Goal: Task Accomplishment & Management: Use online tool/utility

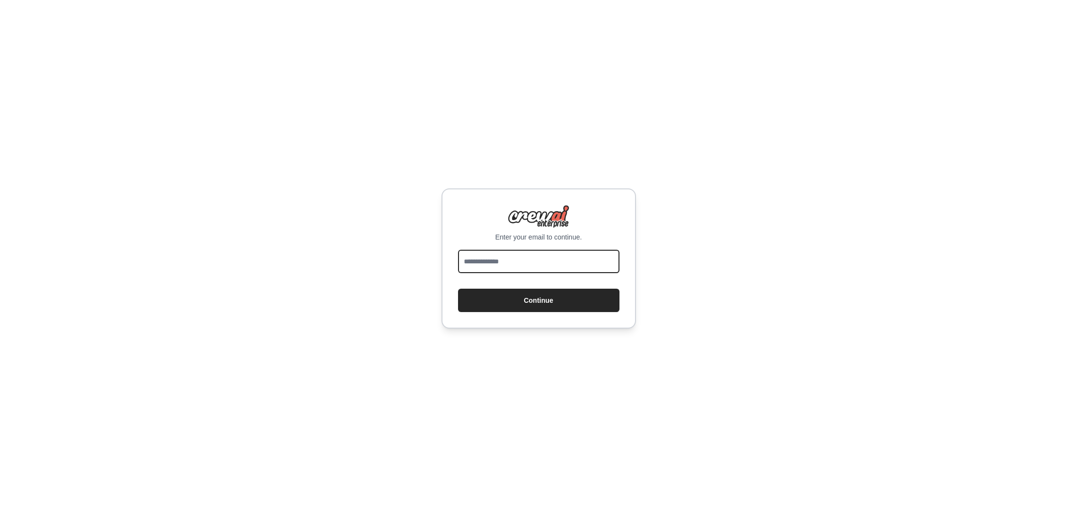
click at [498, 257] on input "email" at bounding box center [538, 261] width 161 height 23
click at [0, 516] on com-1password-button at bounding box center [0, 517] width 0 height 0
click at [539, 263] on input "email" at bounding box center [538, 261] width 161 height 23
click at [508, 256] on input "email" at bounding box center [538, 261] width 161 height 23
type input "**********"
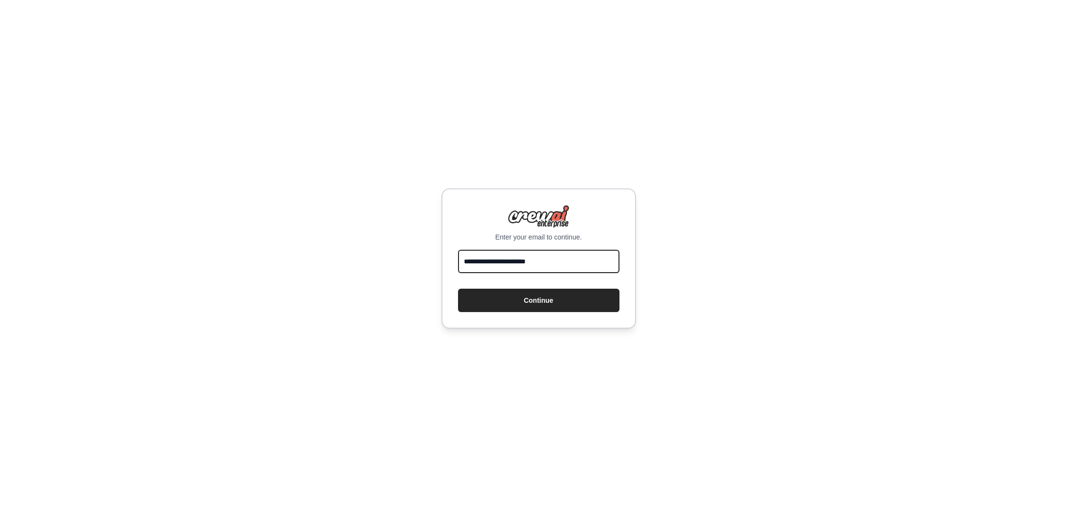
click at [458, 288] on button "Continue" at bounding box center [538, 299] width 161 height 23
click at [556, 355] on div "**********" at bounding box center [538, 258] width 1077 height 517
click at [539, 301] on button "Continue" at bounding box center [538, 299] width 161 height 23
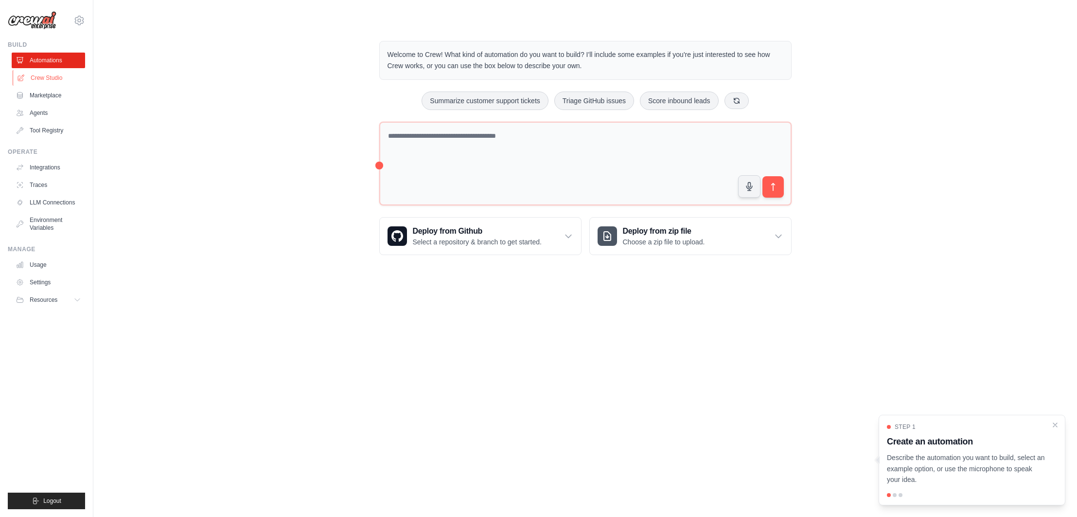
click at [48, 71] on link "Crew Studio" at bounding box center [49, 78] width 73 height 16
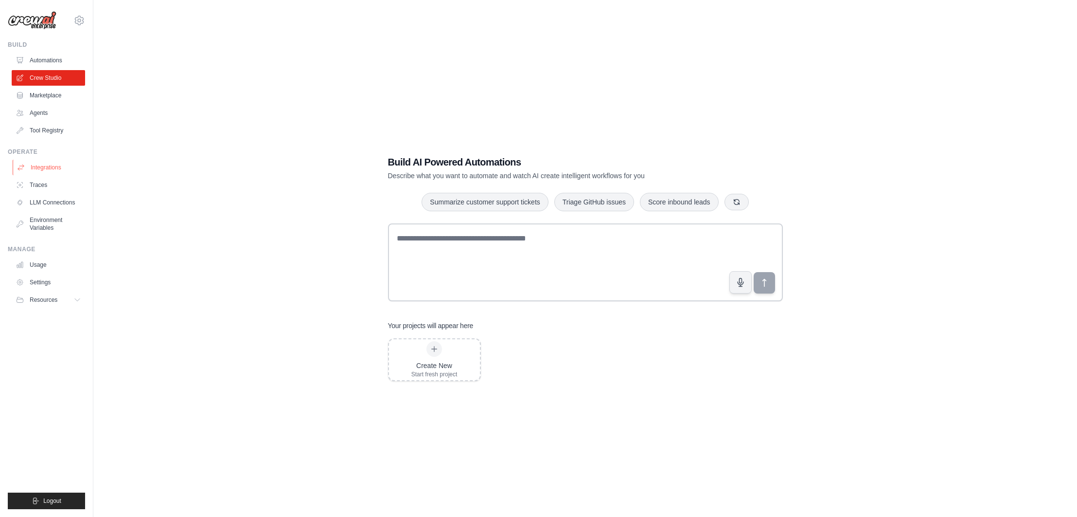
click at [41, 167] on link "Integrations" at bounding box center [49, 168] width 73 height 16
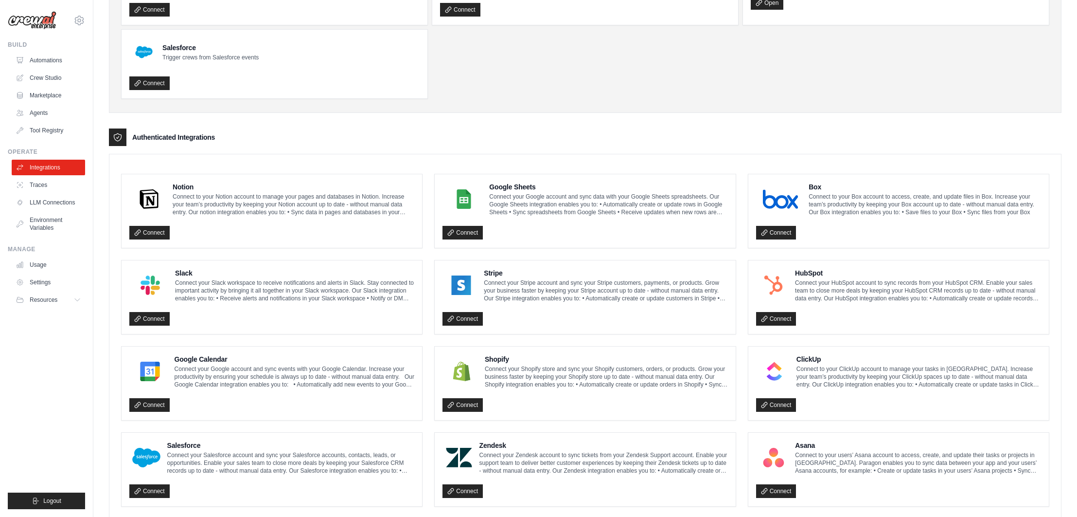
scroll to position [107, 0]
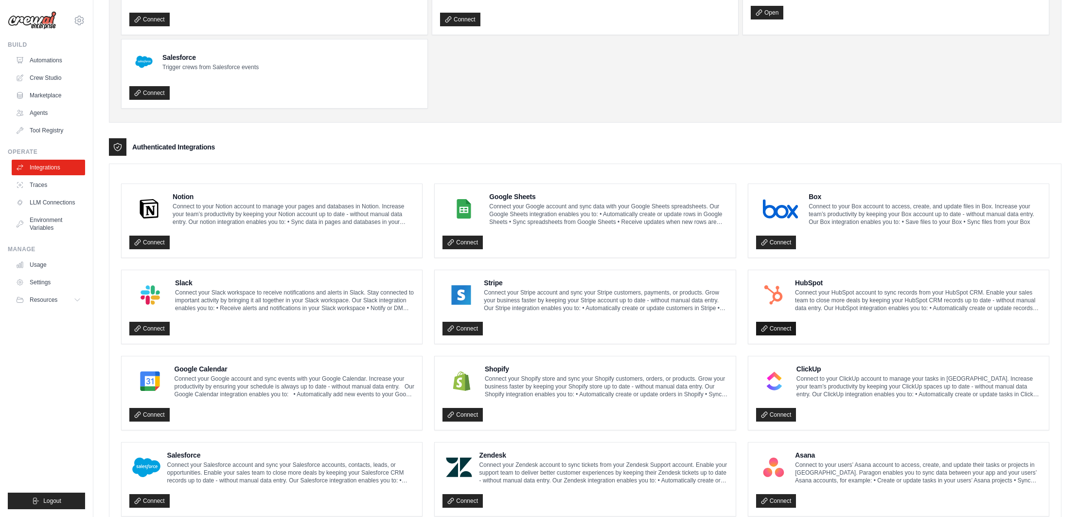
click at [783, 322] on link "Connect" at bounding box center [776, 329] width 40 height 14
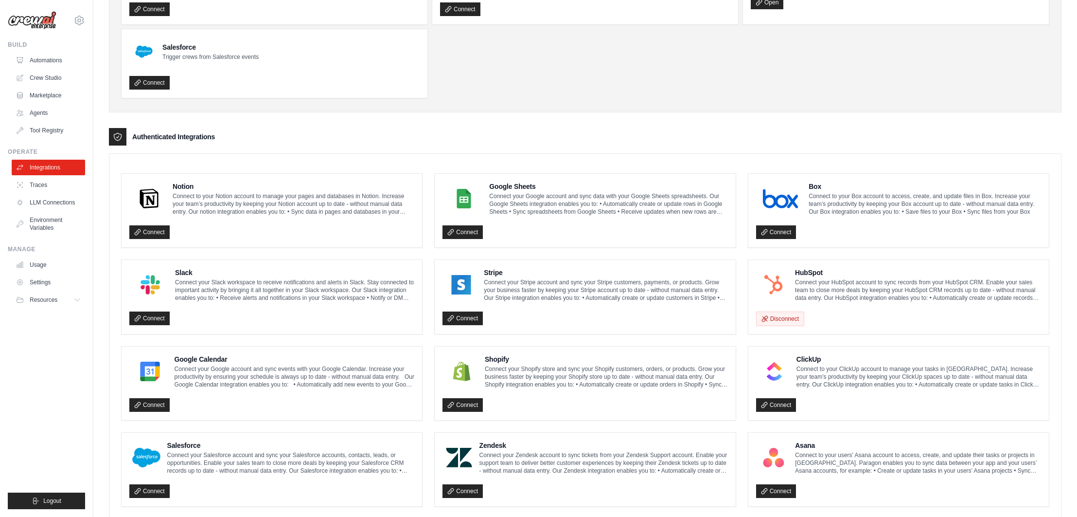
scroll to position [157, 0]
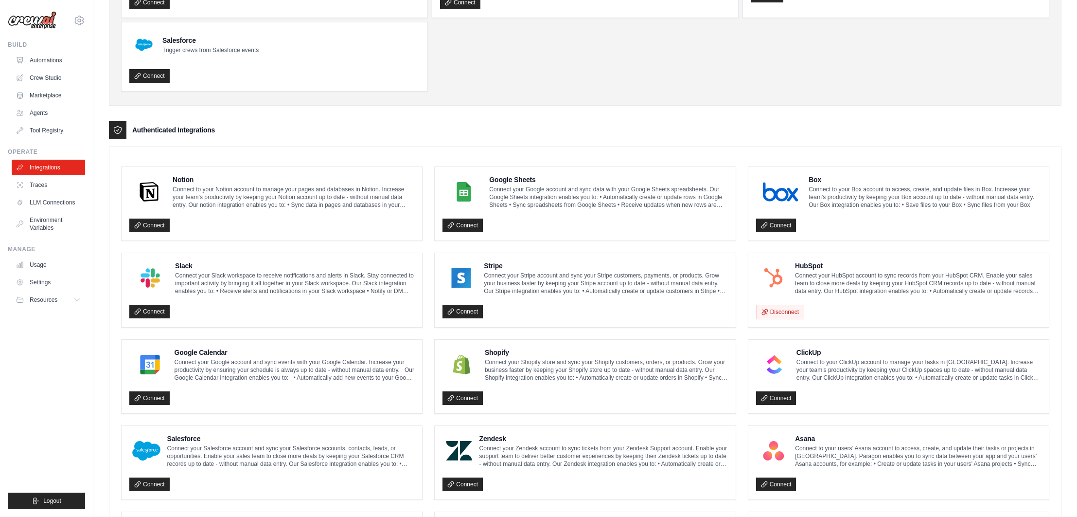
click at [209, 299] on div "Connect" at bounding box center [271, 309] width 285 height 20
click at [143, 306] on link "Connect" at bounding box center [149, 311] width 40 height 14
click at [195, 279] on p "Connect your Slack workspace to receive notifications and alerts in Slack. Stay…" at bounding box center [294, 282] width 239 height 23
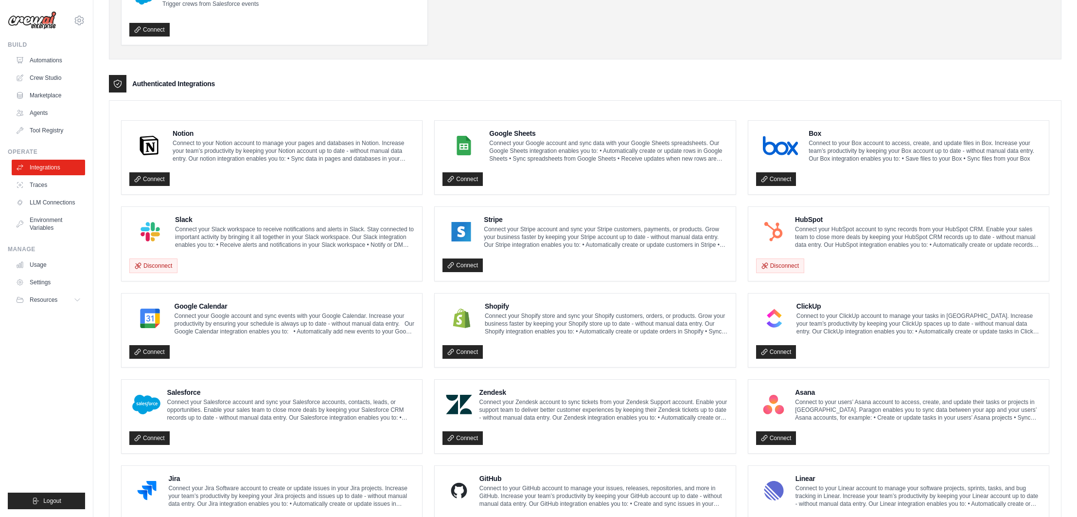
scroll to position [344, 0]
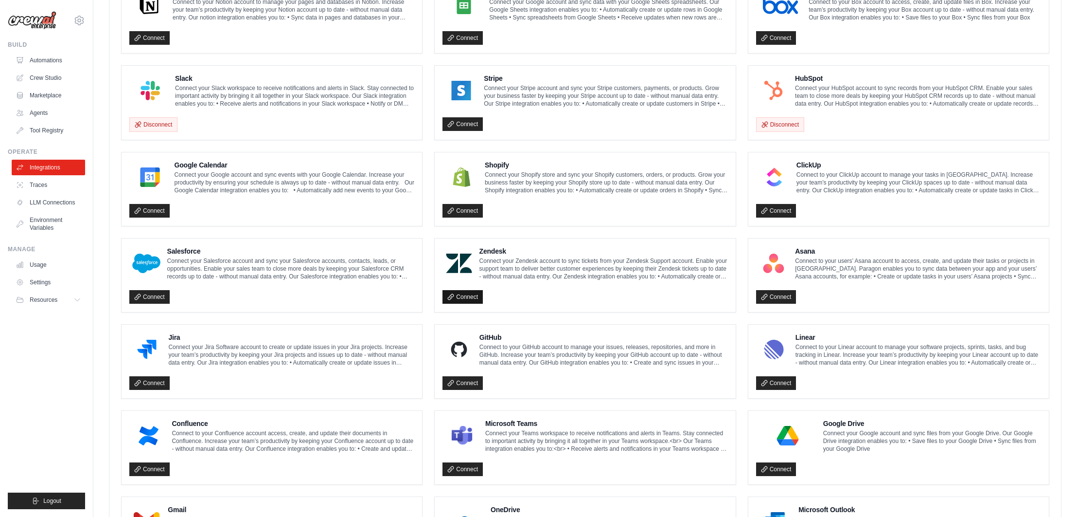
click at [465, 293] on link "Connect" at bounding box center [463, 297] width 40 height 14
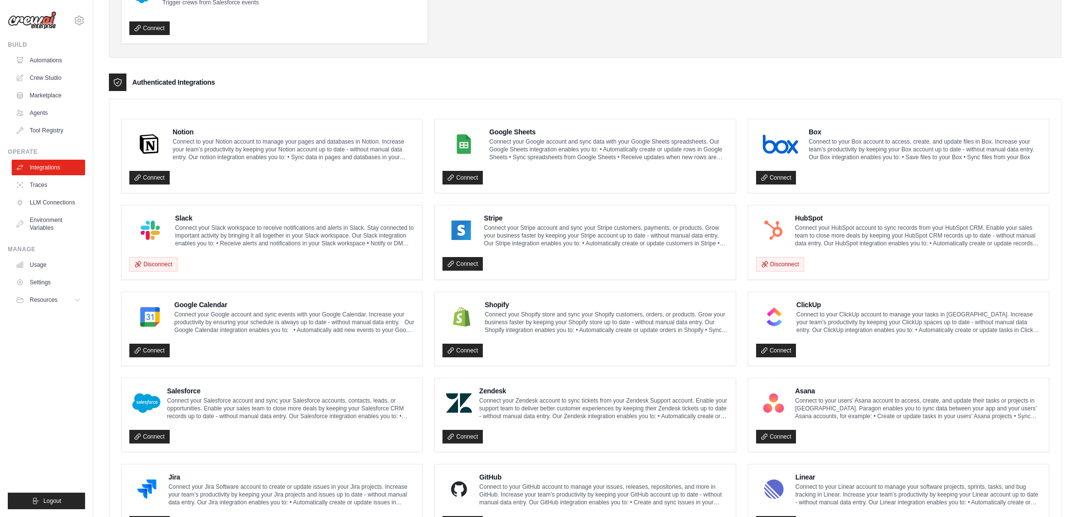
scroll to position [0, 0]
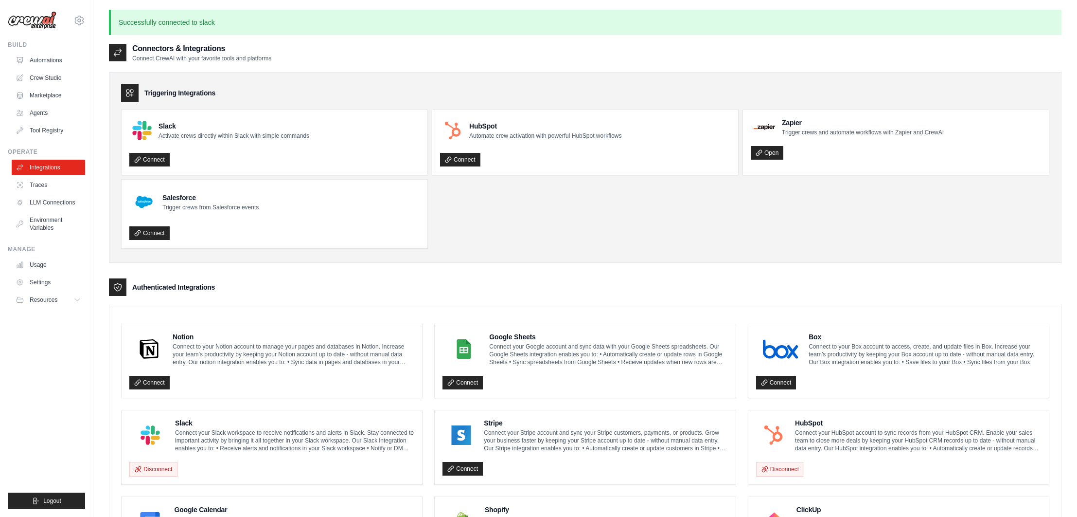
click at [517, 225] on ul "Slack Activate crews directly within Slack with simple commands Connect HubSpot…" at bounding box center [585, 178] width 929 height 139
click at [149, 161] on link "Connect" at bounding box center [149, 160] width 40 height 14
click at [463, 162] on link "Connect" at bounding box center [460, 160] width 40 height 14
click at [44, 202] on link "LLM Connections" at bounding box center [49, 203] width 73 height 16
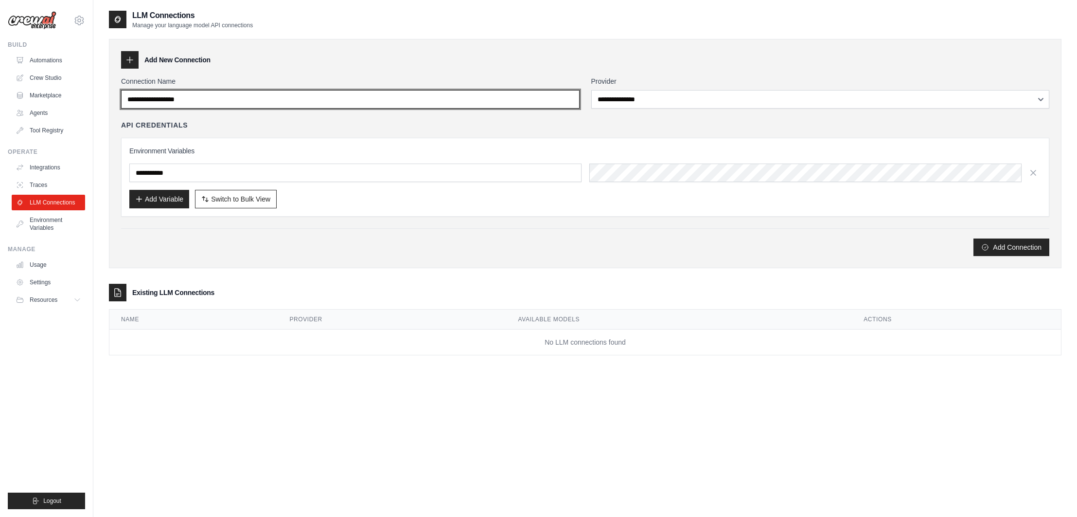
click at [217, 94] on input "Connection Name" at bounding box center [350, 99] width 459 height 18
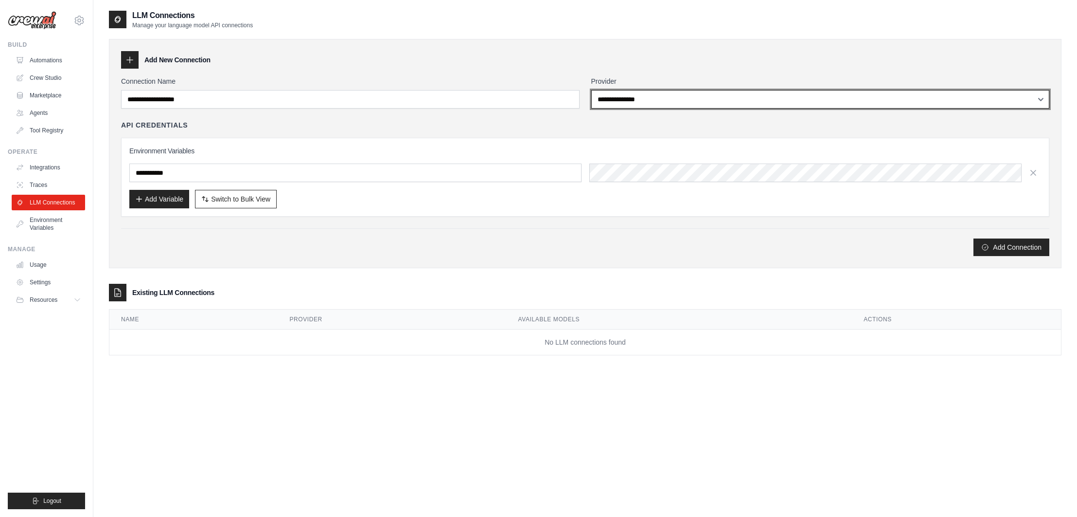
click at [626, 92] on select "**********" at bounding box center [820, 99] width 459 height 18
select select "*********"
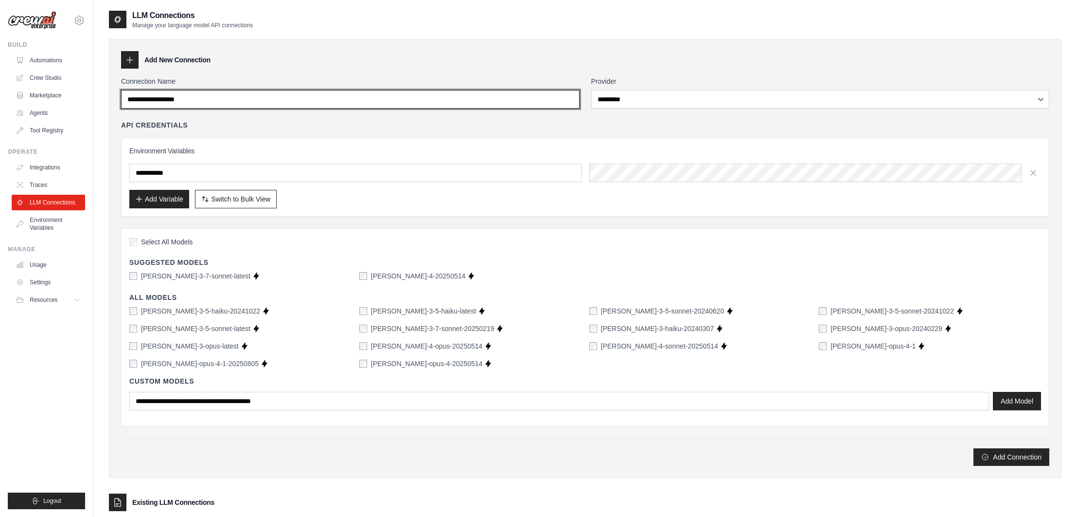
click at [243, 105] on input "Connection Name" at bounding box center [350, 99] width 459 height 18
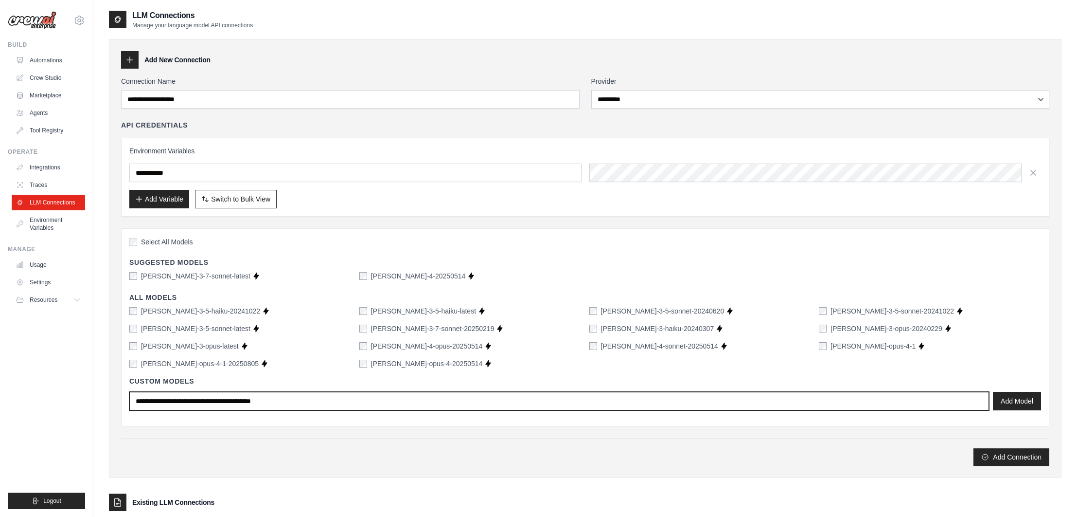
click at [179, 406] on input "text" at bounding box center [559, 401] width 860 height 18
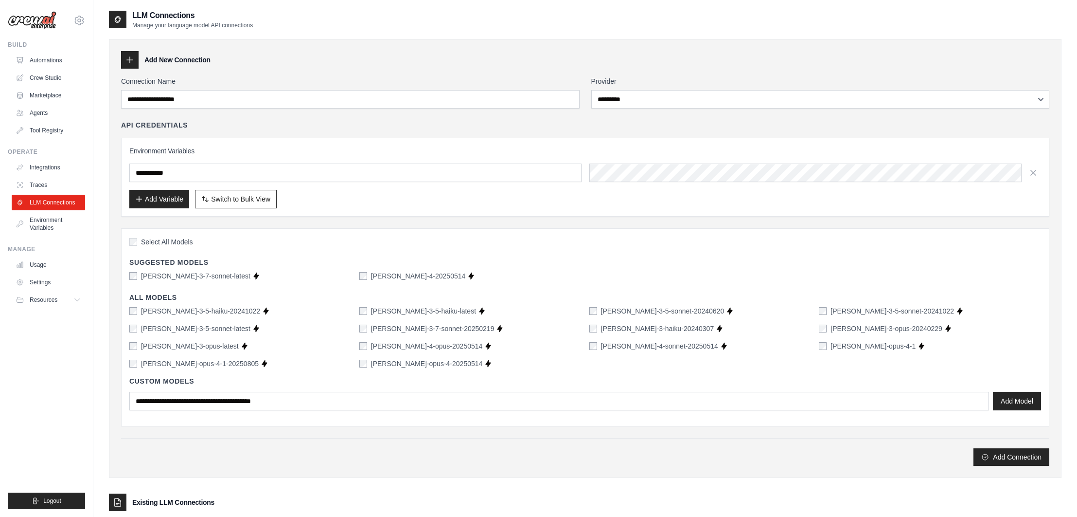
click at [232, 439] on div "Add Connection" at bounding box center [585, 452] width 929 height 28
click at [172, 168] on input "text" at bounding box center [355, 172] width 452 height 18
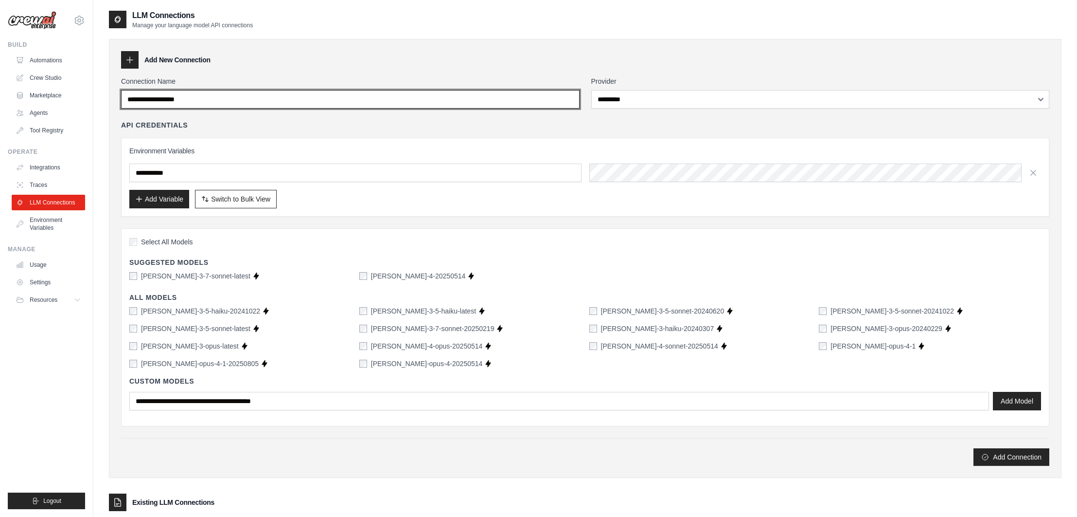
click at [232, 102] on input "Connection Name" at bounding box center [350, 99] width 459 height 18
type input "*********"
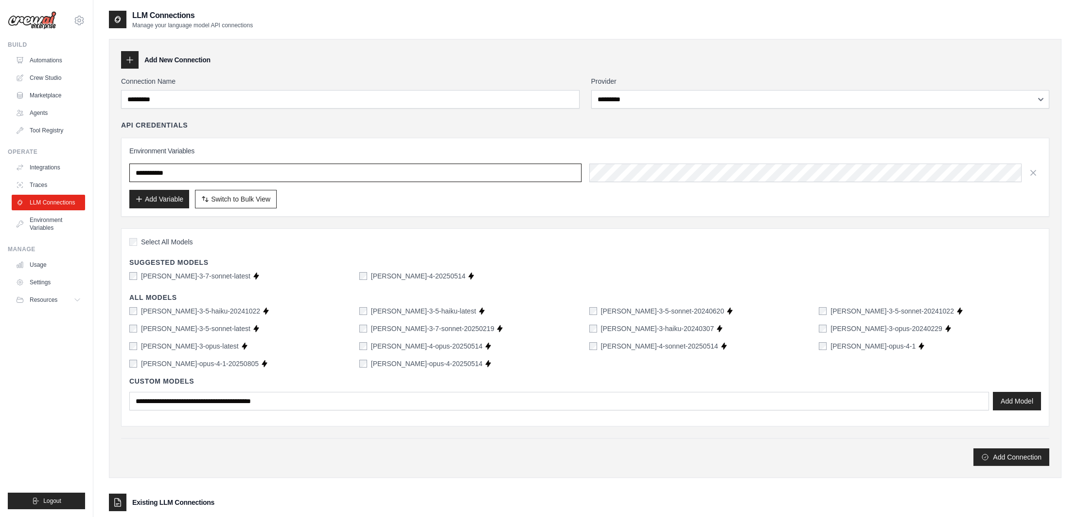
click at [421, 176] on input "text" at bounding box center [355, 172] width 452 height 18
click at [362, 170] on input "text" at bounding box center [355, 172] width 452 height 18
paste input "**********"
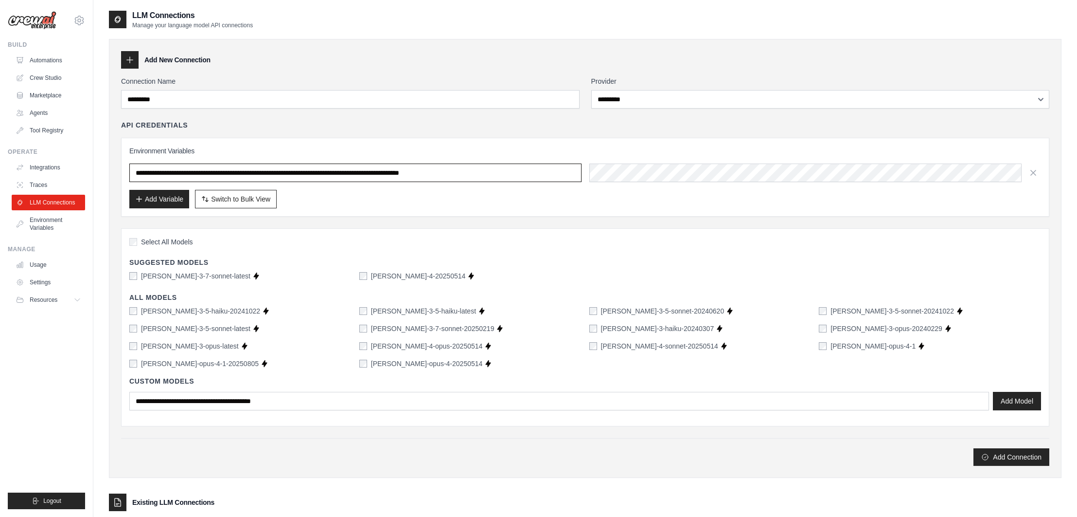
type input "**********"
click at [383, 203] on div "Add Variable Switch to Bulk View Switch to Table View" at bounding box center [585, 199] width 912 height 18
click at [1009, 459] on button "Add Connection" at bounding box center [1012, 457] width 76 height 18
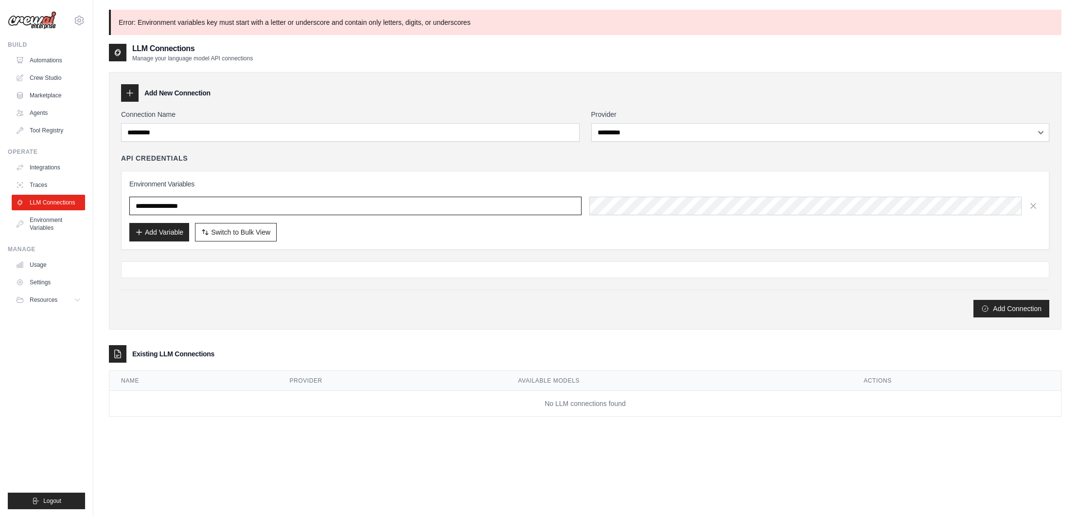
click at [176, 208] on input "**********" at bounding box center [355, 206] width 452 height 18
click at [259, 397] on td "No LLM connections found" at bounding box center [585, 404] width 952 height 26
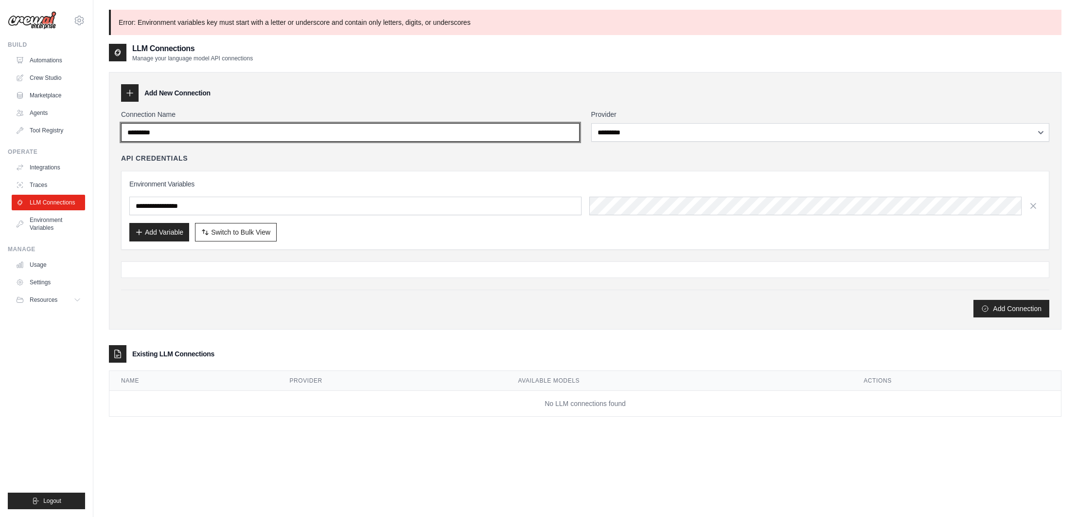
click at [152, 133] on input "*********" at bounding box center [350, 132] width 459 height 18
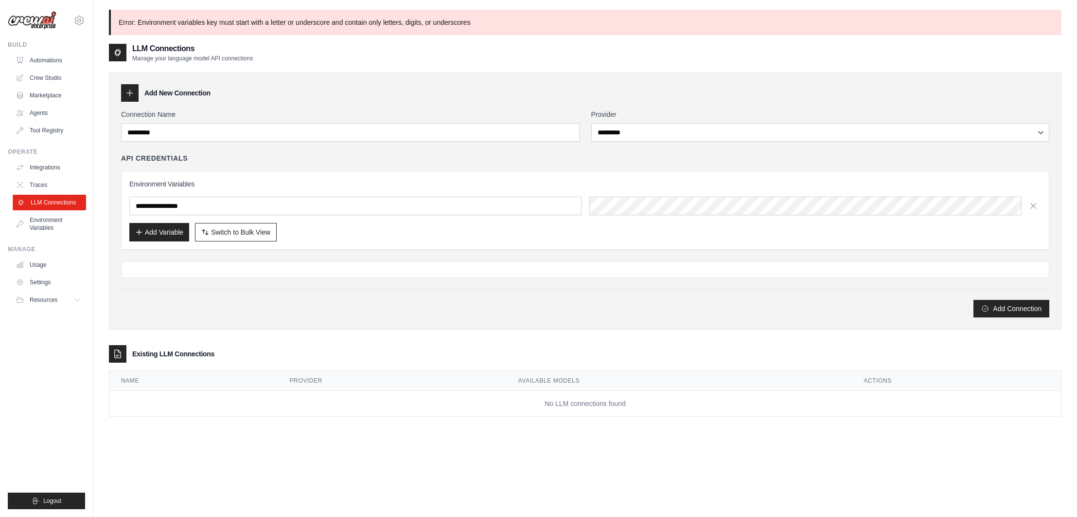
click at [49, 204] on link "LLM Connections" at bounding box center [49, 203] width 73 height 16
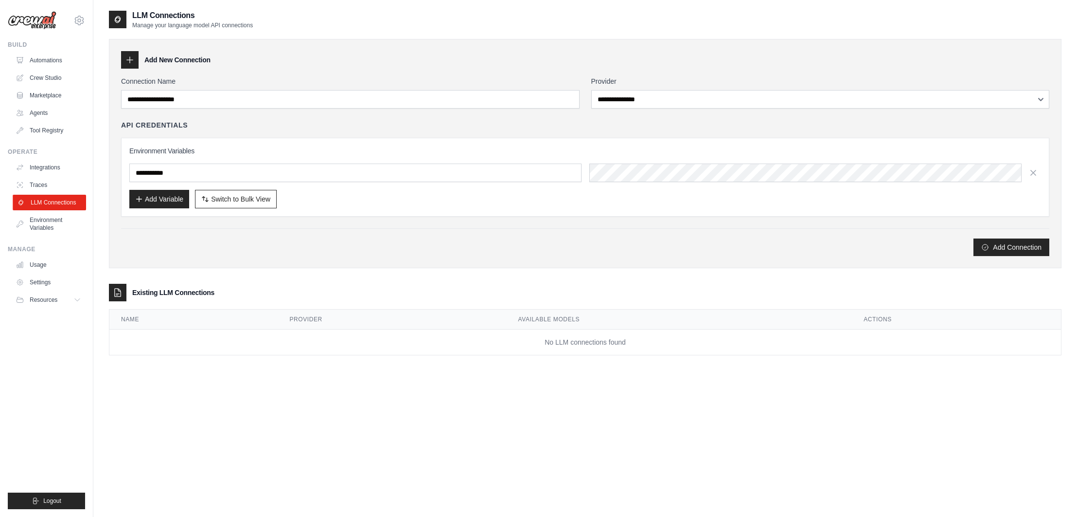
click at [67, 197] on link "LLM Connections" at bounding box center [49, 203] width 73 height 16
click at [162, 206] on button "Add Variable" at bounding box center [159, 198] width 60 height 18
click at [162, 180] on input "text" at bounding box center [355, 172] width 452 height 18
paste input "**********"
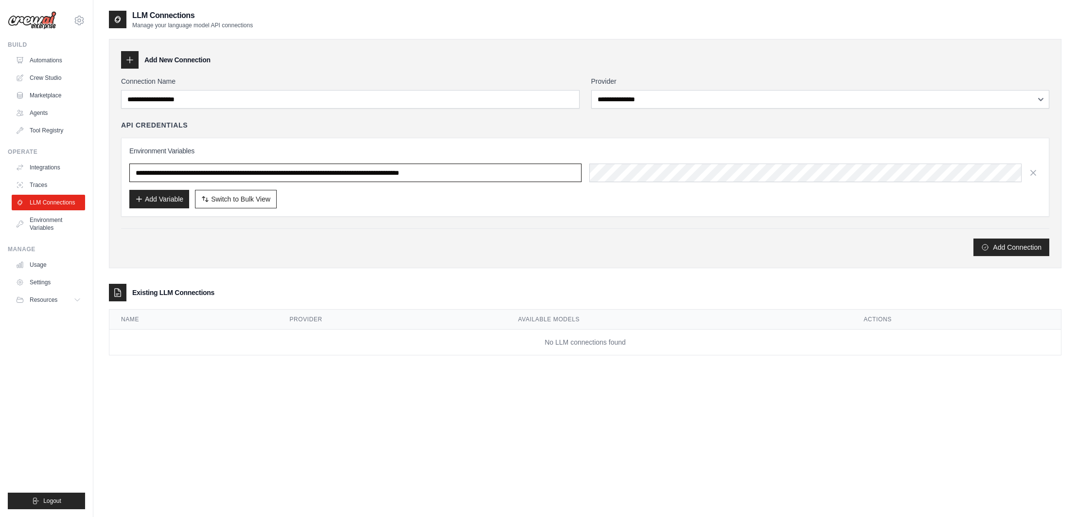
scroll to position [0, 3]
type input "**********"
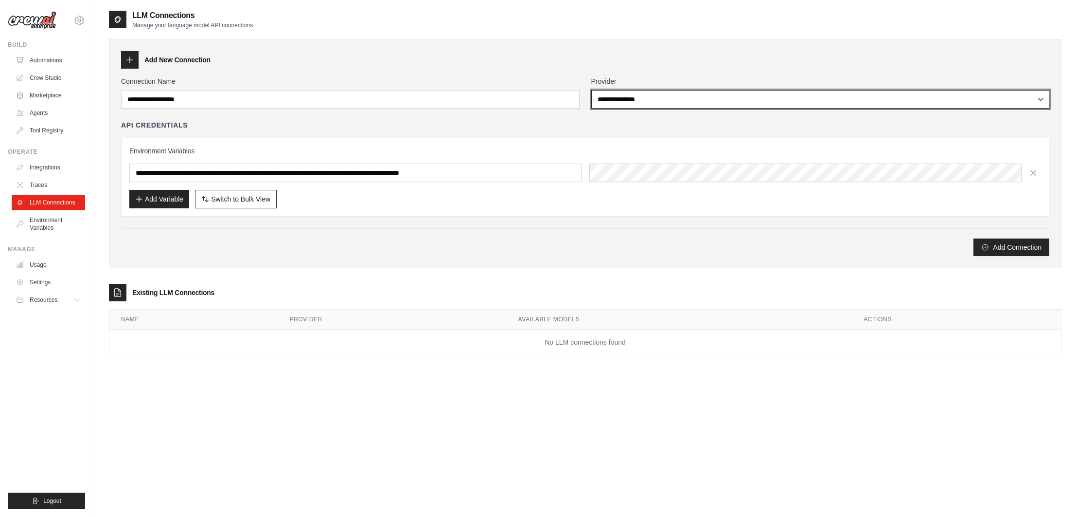
click at [631, 96] on select "**********" at bounding box center [820, 99] width 459 height 18
select select "*********"
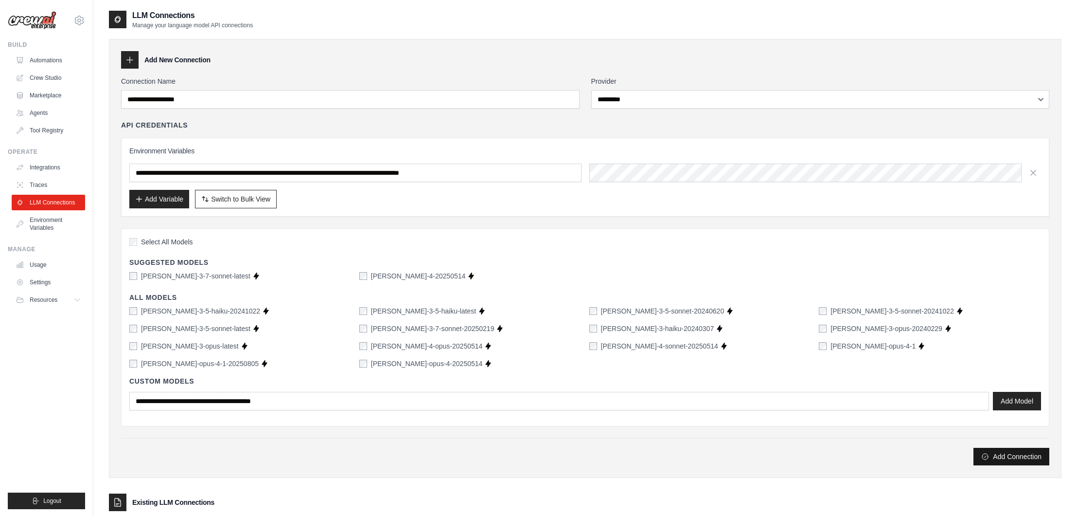
click at [1012, 459] on button "Add Connection" at bounding box center [1012, 457] width 76 height 18
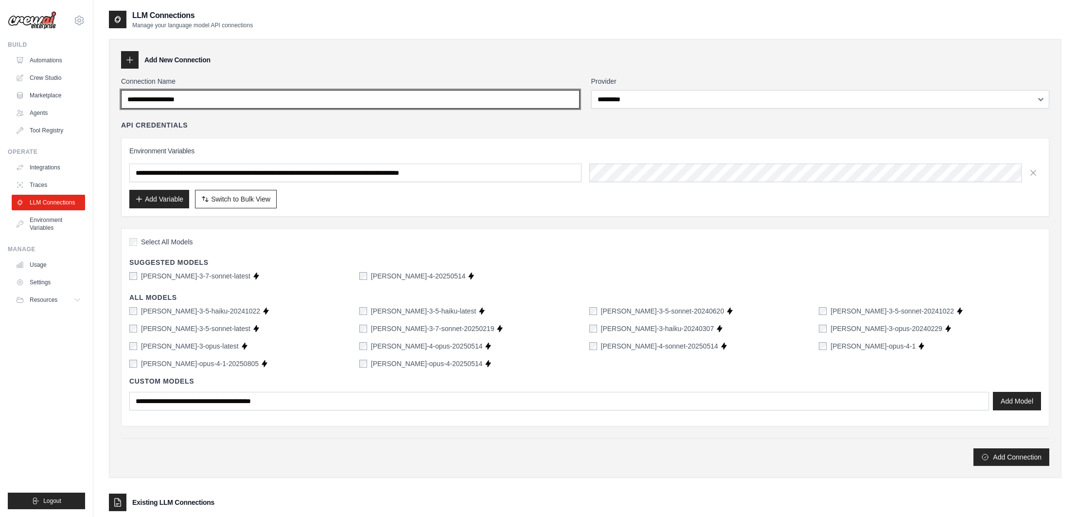
click at [131, 99] on input "Connection Name" at bounding box center [350, 99] width 459 height 18
type input "*********"
click at [211, 104] on input "Connection Name" at bounding box center [350, 99] width 459 height 18
type input "*********"
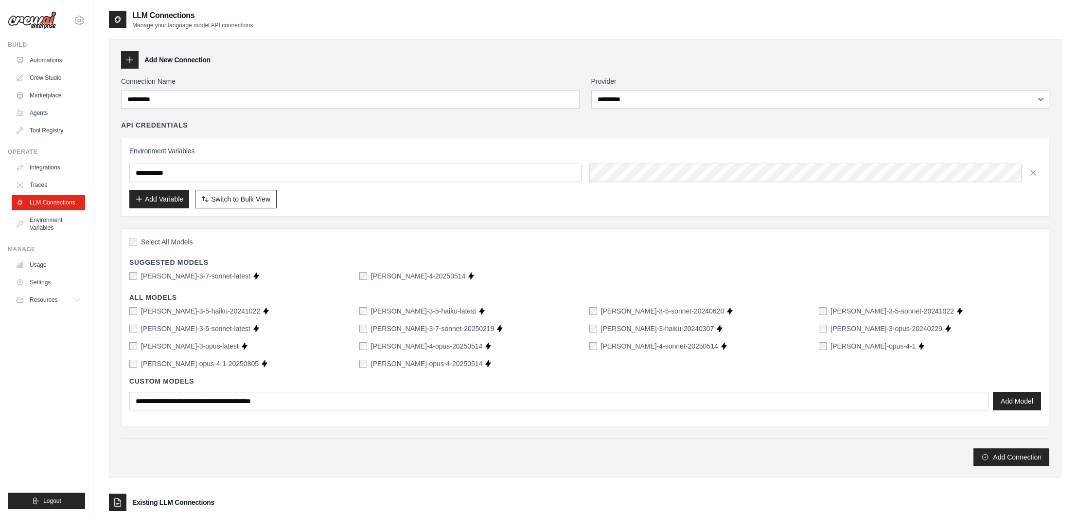
click at [165, 275] on label "[PERSON_NAME]-3-7-sonnet-latest" at bounding box center [195, 276] width 109 height 10
click at [999, 460] on button "Add Connection" at bounding box center [1012, 457] width 76 height 18
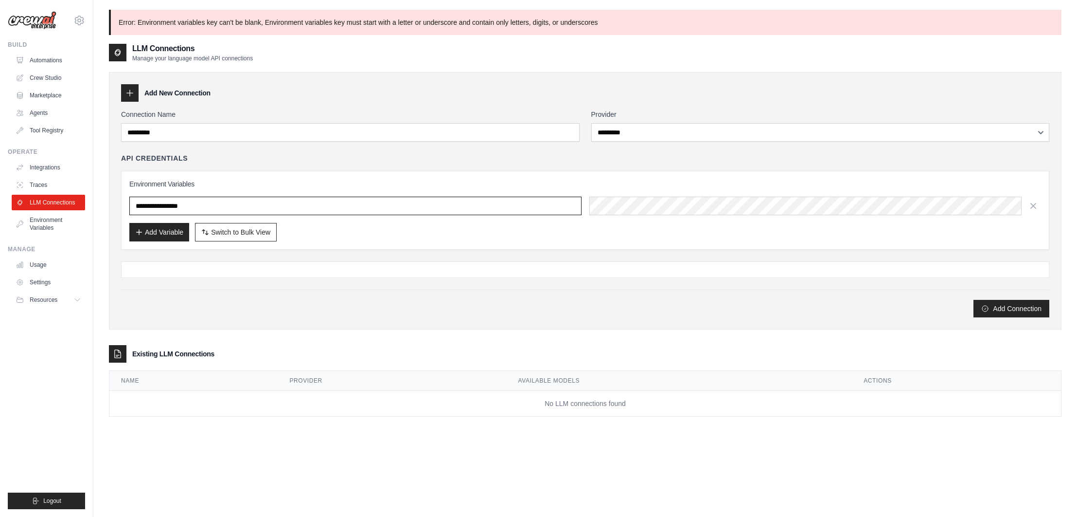
click at [223, 203] on input "**********" at bounding box center [355, 206] width 452 height 18
click at [214, 213] on input "**********" at bounding box center [355, 206] width 452 height 18
click at [181, 209] on input "**********" at bounding box center [355, 206] width 452 height 18
click at [208, 203] on input "**********" at bounding box center [355, 206] width 452 height 18
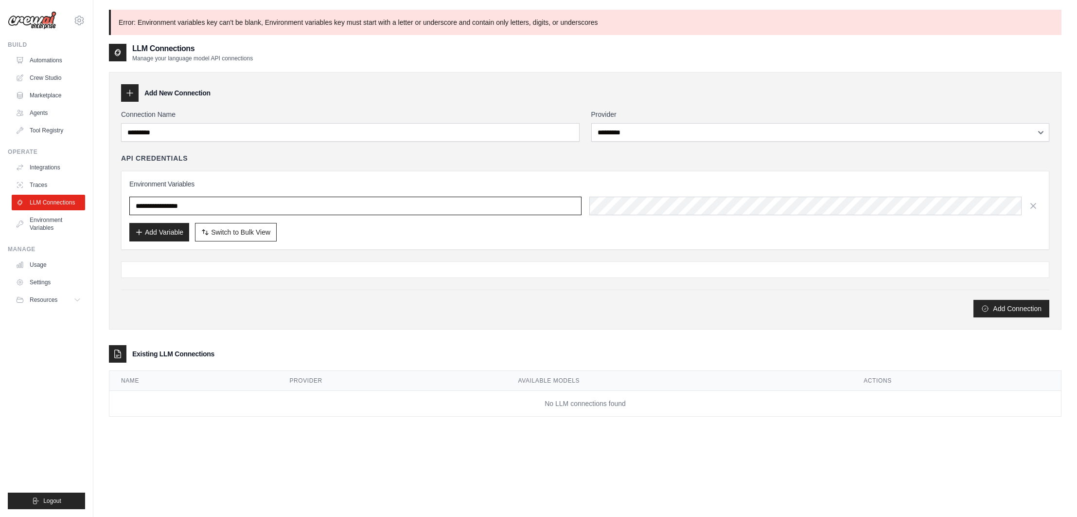
click at [346, 205] on input "**********" at bounding box center [355, 206] width 452 height 18
type input "**********"
click at [995, 310] on button "Add Connection" at bounding box center [1012, 308] width 76 height 18
click at [378, 253] on div "**********" at bounding box center [585, 213] width 929 height 208
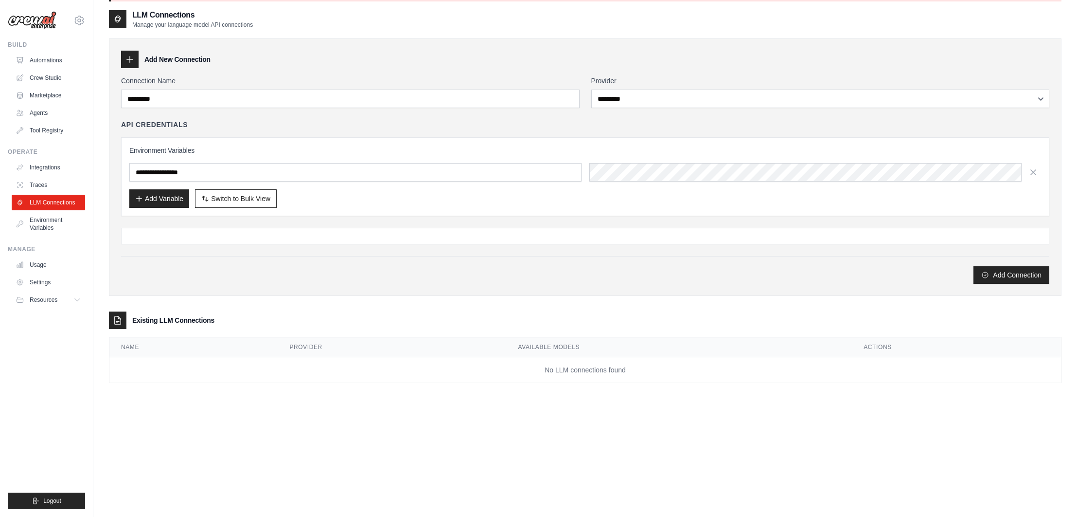
scroll to position [53, 0]
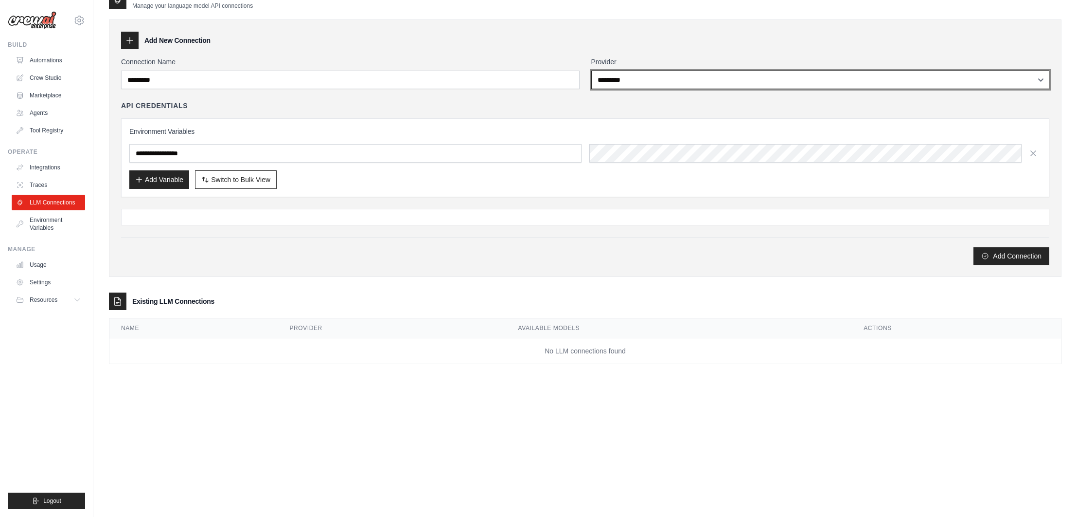
click at [619, 81] on select "**********" at bounding box center [820, 80] width 459 height 18
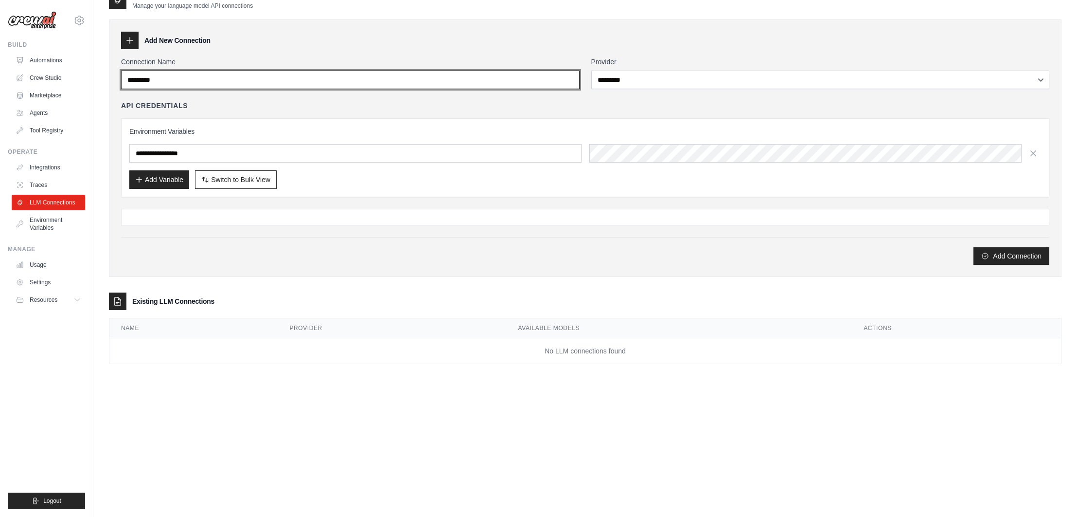
click at [148, 81] on input "*********" at bounding box center [350, 80] width 459 height 18
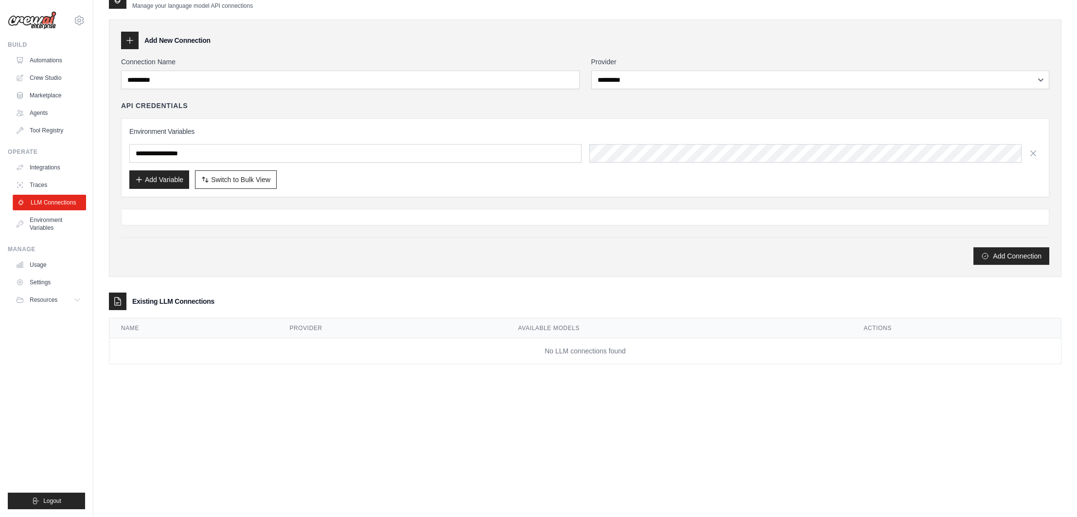
click at [50, 199] on link "LLM Connections" at bounding box center [49, 203] width 73 height 16
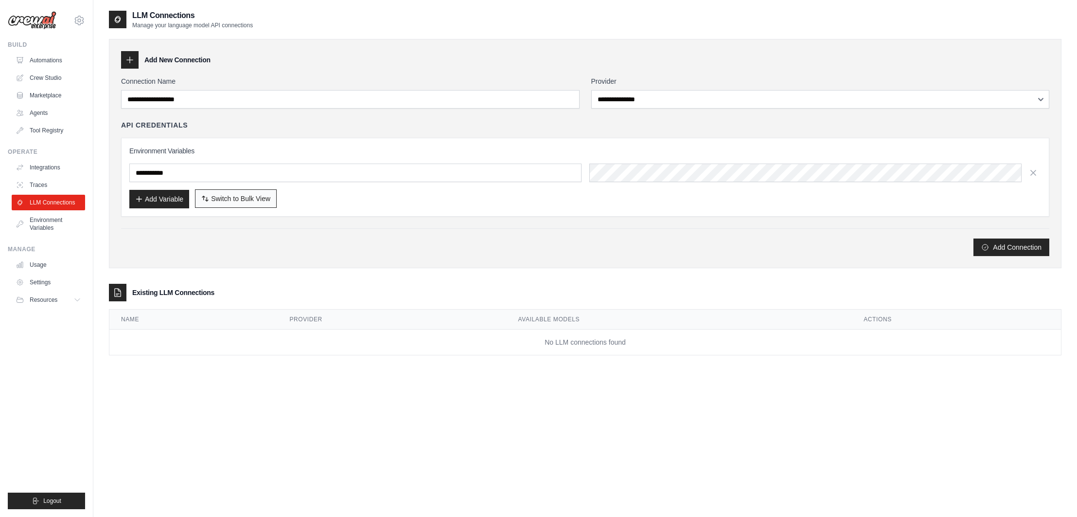
click at [212, 194] on span "Switch to Bulk View" at bounding box center [240, 199] width 59 height 10
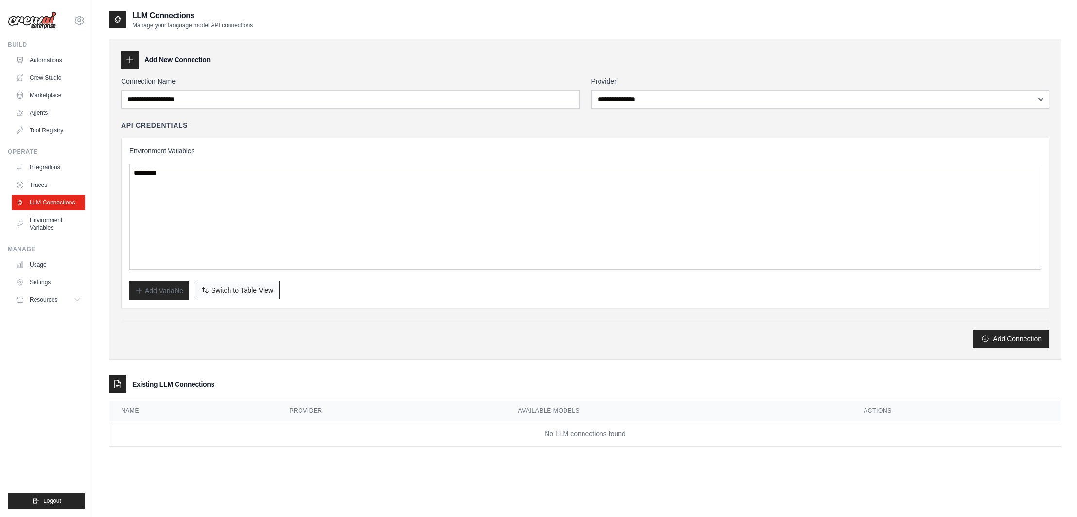
click at [254, 293] on span "Switch to Table View" at bounding box center [242, 290] width 62 height 10
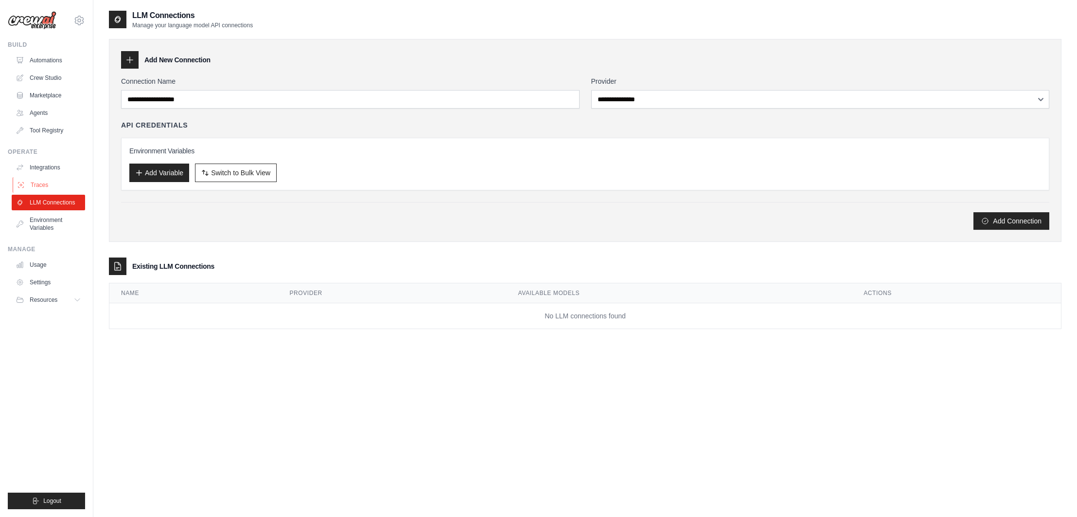
click at [32, 183] on link "Traces" at bounding box center [49, 185] width 73 height 16
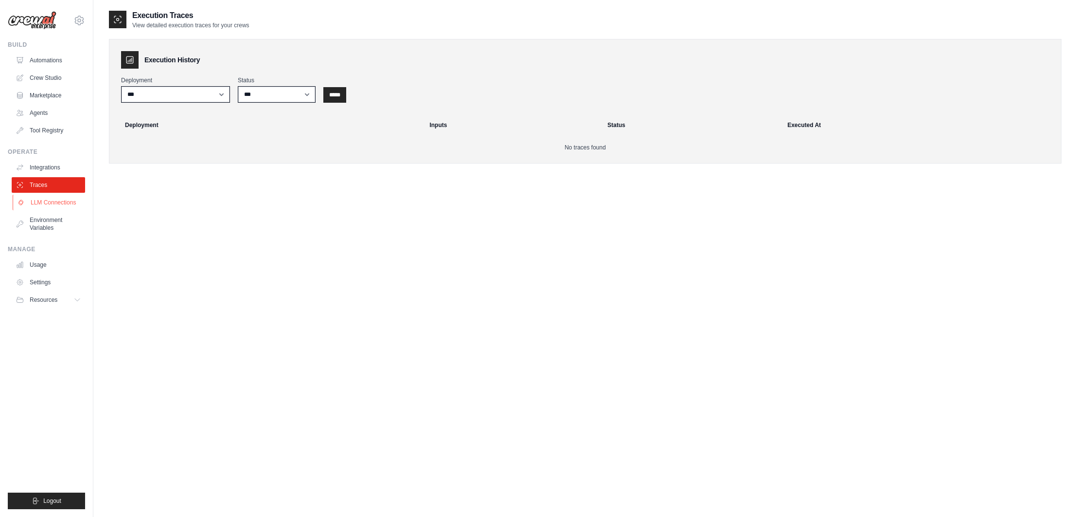
click at [59, 203] on link "LLM Connections" at bounding box center [49, 203] width 73 height 16
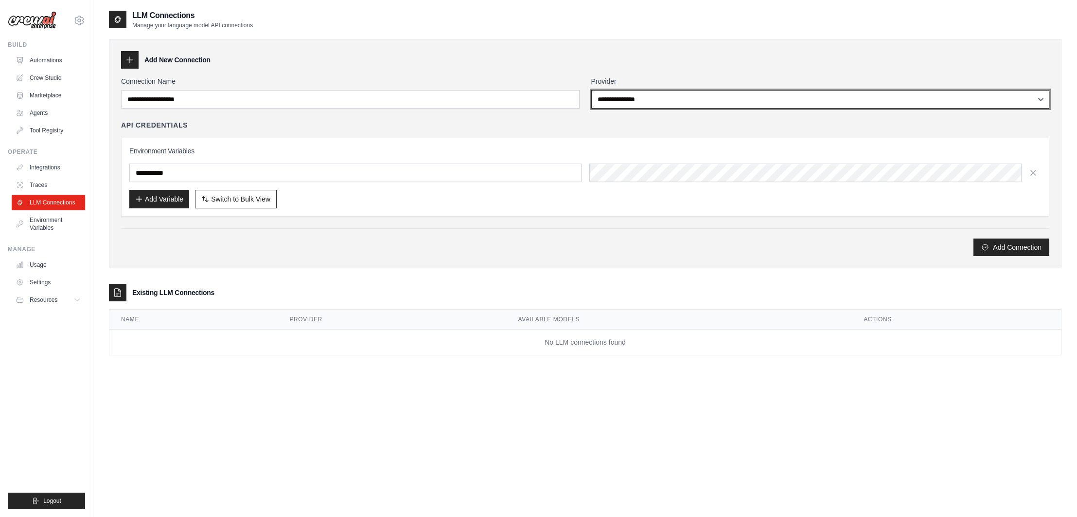
click at [621, 102] on select "**********" at bounding box center [820, 99] width 459 height 18
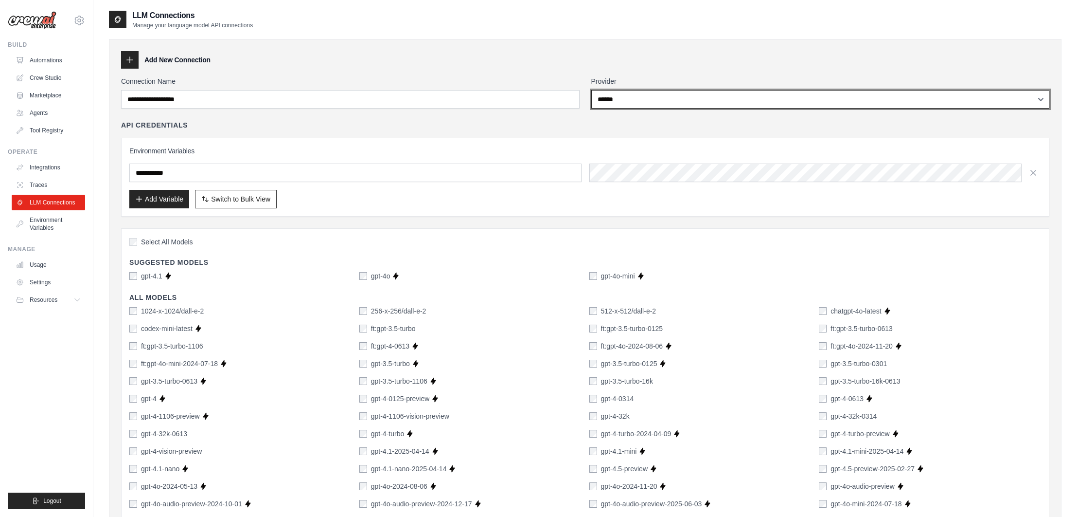
click at [631, 102] on select "**********" at bounding box center [820, 99] width 459 height 18
select select "*********"
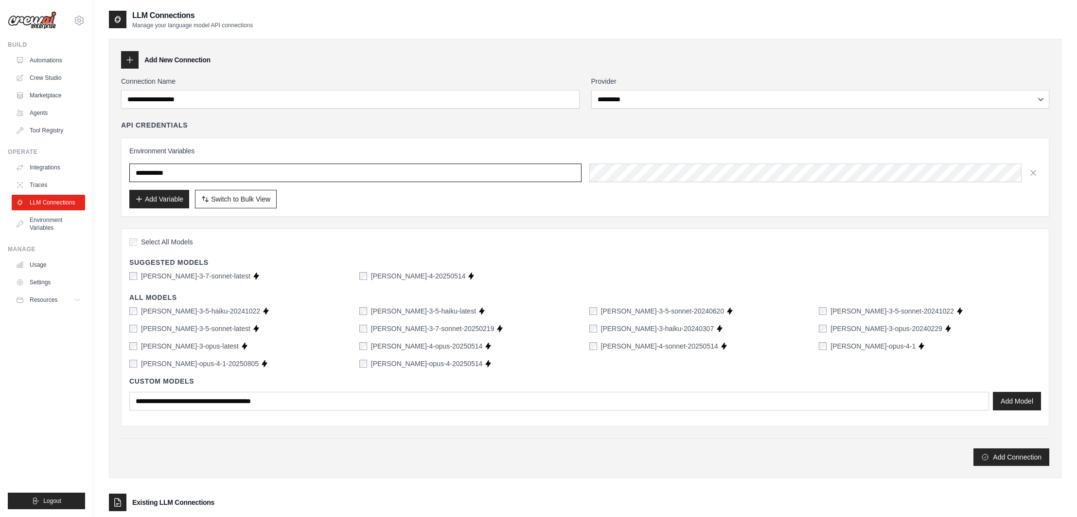
click at [177, 177] on input "text" at bounding box center [355, 172] width 452 height 18
type input "******"
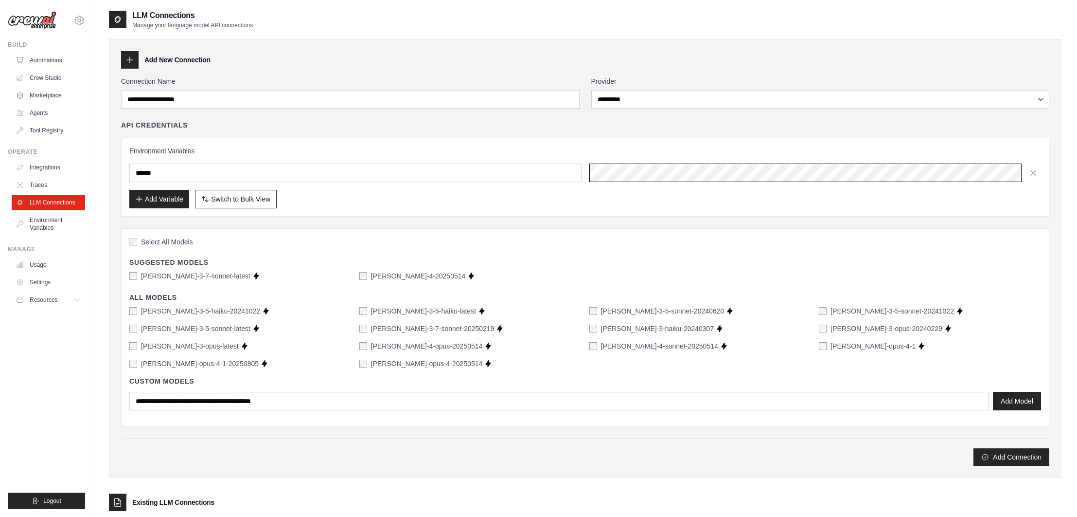
scroll to position [0, 22]
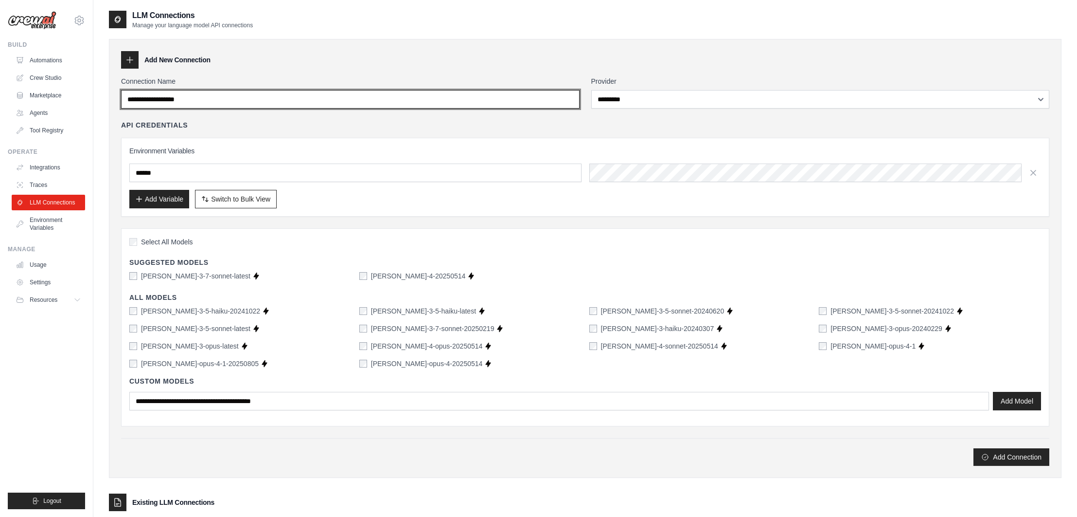
click at [146, 93] on input "Connection Name" at bounding box center [350, 99] width 459 height 18
type input "*********"
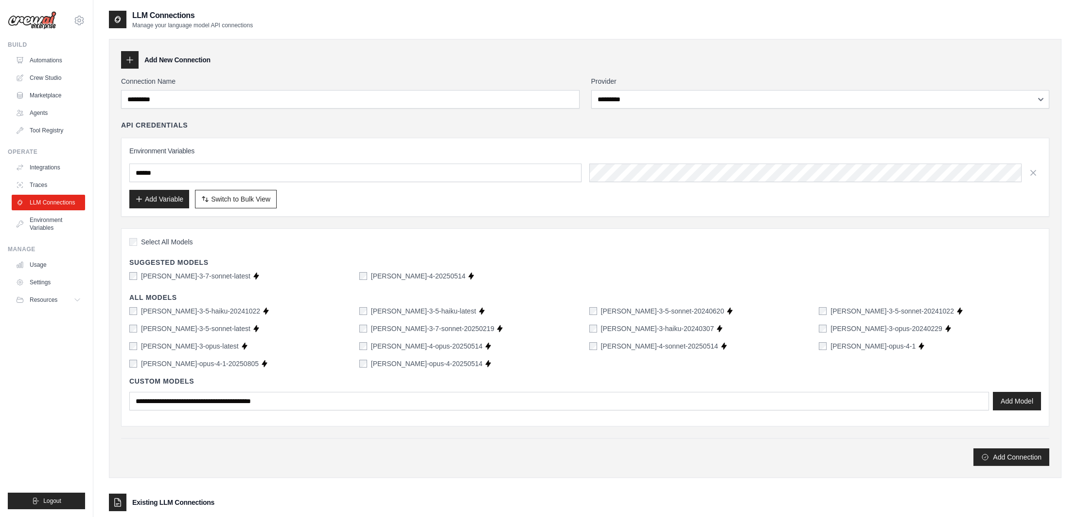
click at [520, 209] on div "Environment Variables ****** Add Variable Switch to Bulk View Switch to Table V…" at bounding box center [585, 177] width 929 height 79
click at [167, 198] on button "Add Variable" at bounding box center [159, 198] width 60 height 18
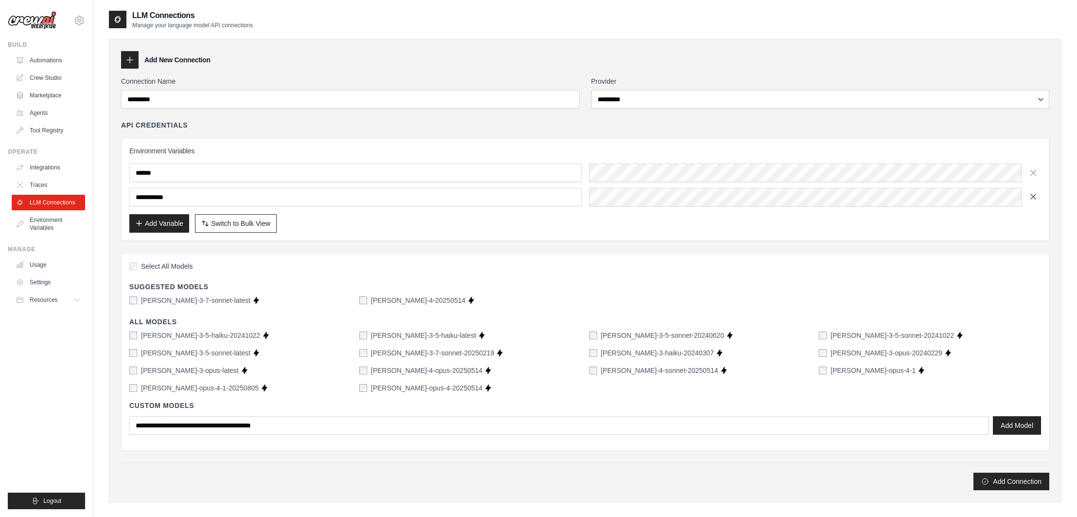
click at [1035, 197] on icon "button" at bounding box center [1033, 196] width 5 height 5
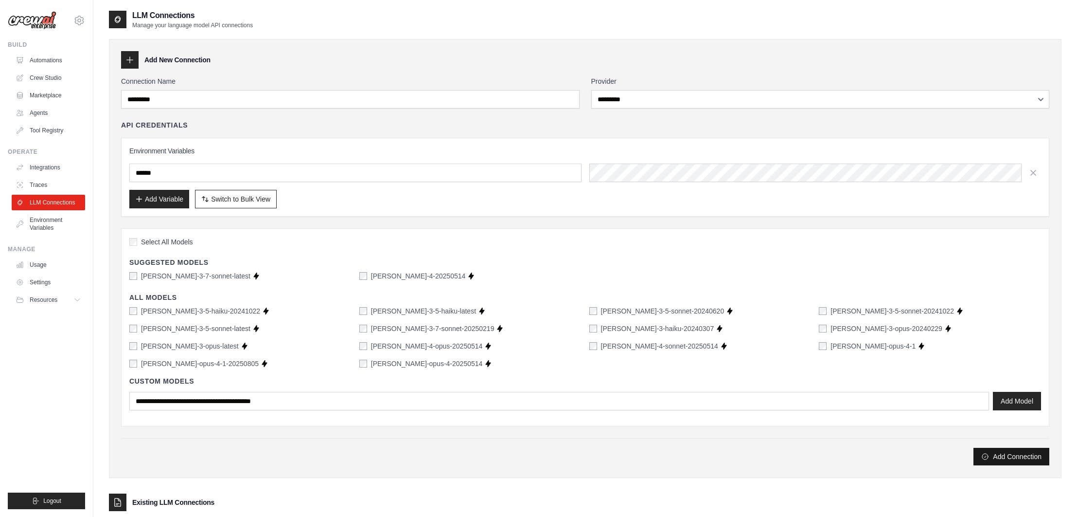
click at [1024, 458] on button "Add Connection" at bounding box center [1012, 457] width 76 height 18
click at [997, 453] on button "Add Connection" at bounding box center [1012, 457] width 76 height 18
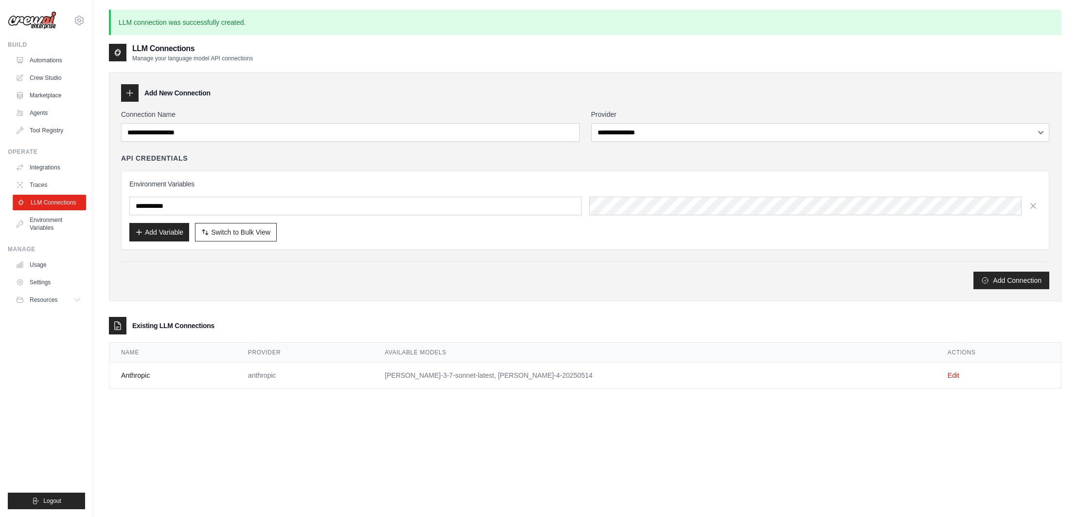
click at [64, 206] on link "LLM Connections" at bounding box center [49, 203] width 73 height 16
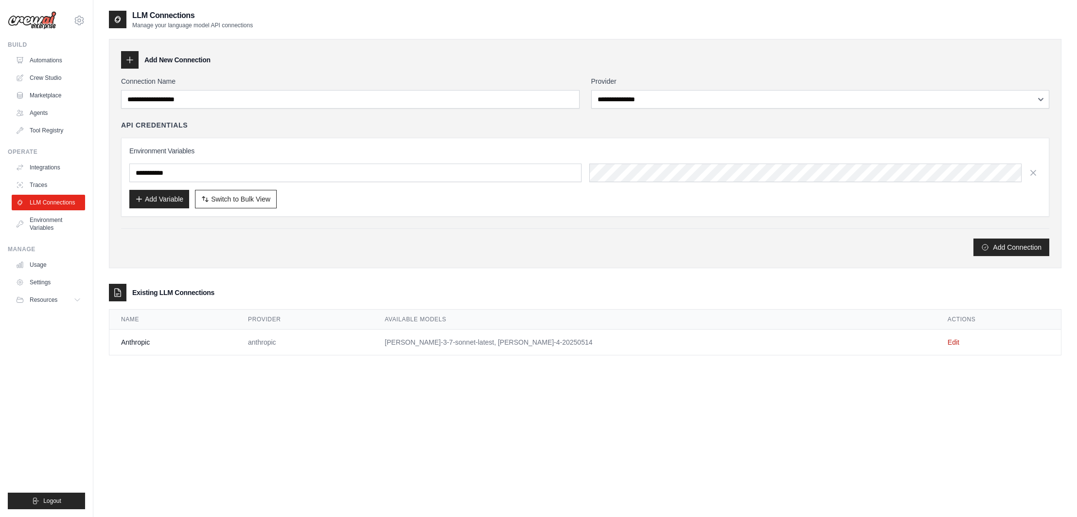
click at [276, 346] on td "anthropic" at bounding box center [304, 342] width 137 height 26
click at [948, 340] on link "Edit" at bounding box center [954, 342] width 12 height 8
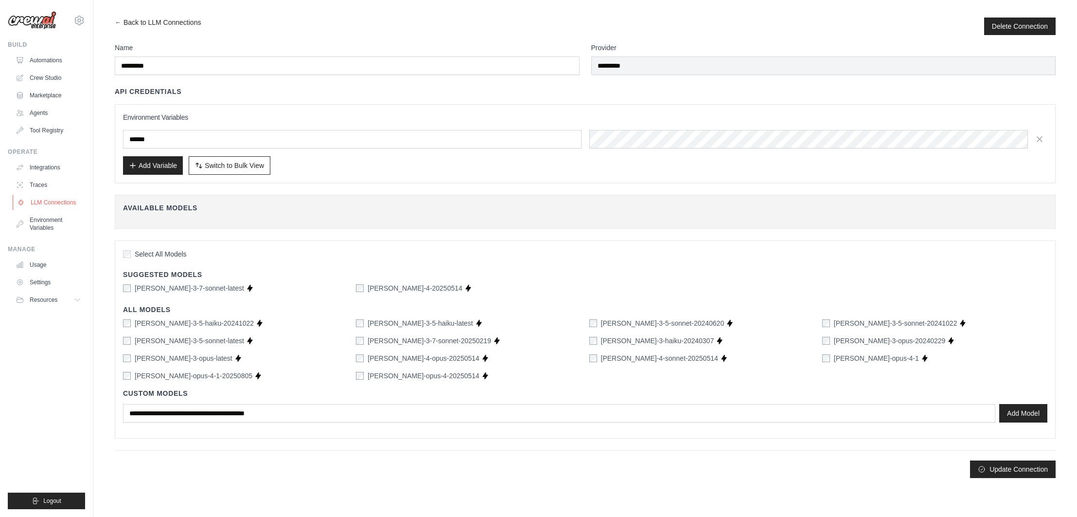
click at [51, 205] on link "LLM Connections" at bounding box center [49, 203] width 73 height 16
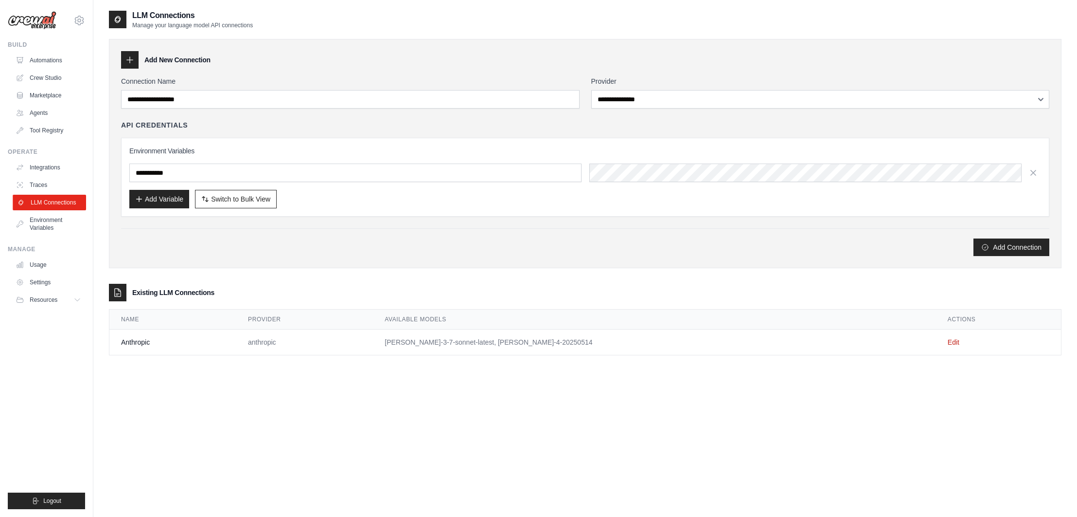
click at [61, 199] on link "LLM Connections" at bounding box center [49, 203] width 73 height 16
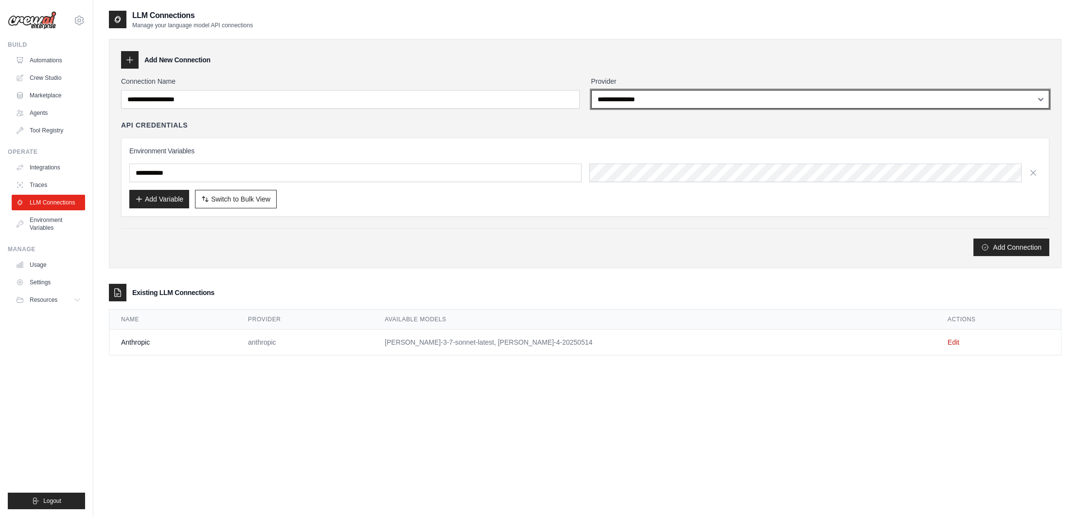
click at [633, 101] on select "**********" at bounding box center [820, 99] width 459 height 18
select select "******"
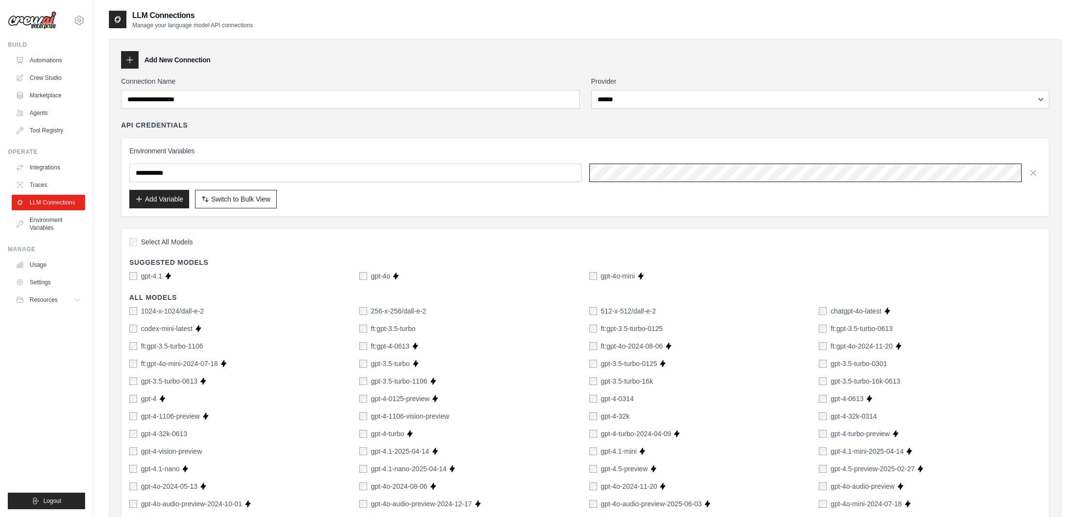
scroll to position [0, 252]
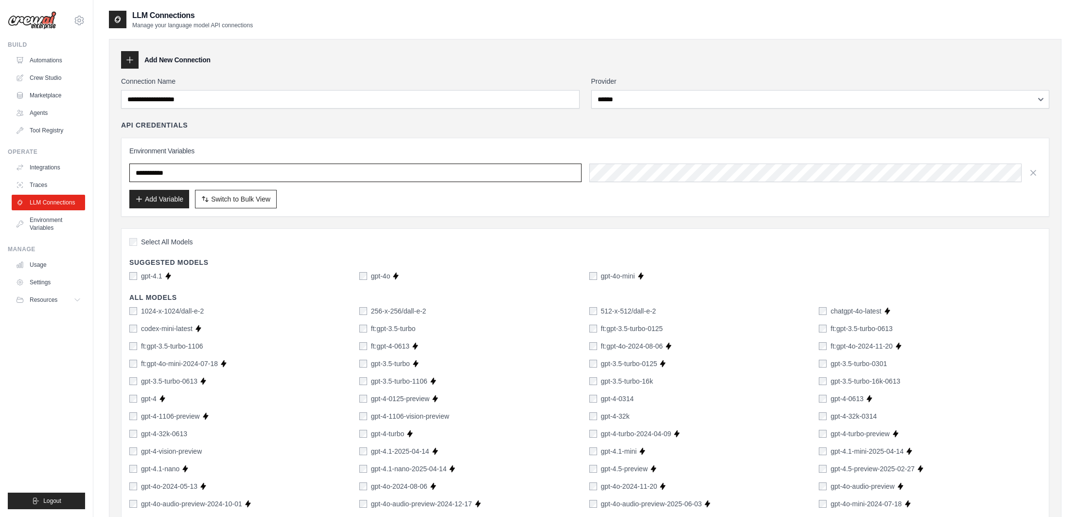
click at [226, 170] on input "text" at bounding box center [355, 172] width 452 height 18
type input "******"
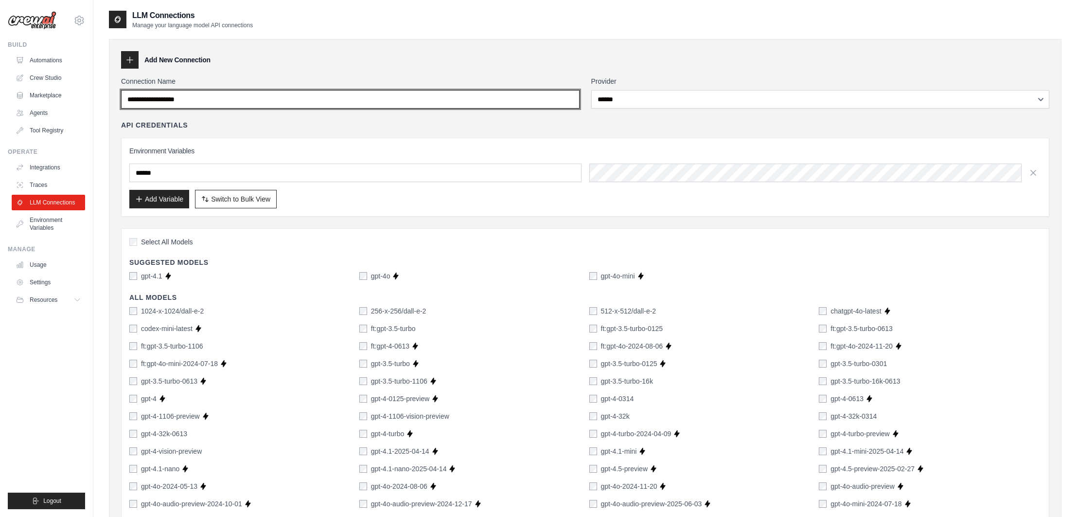
click at [179, 98] on input "Connection Name" at bounding box center [350, 99] width 459 height 18
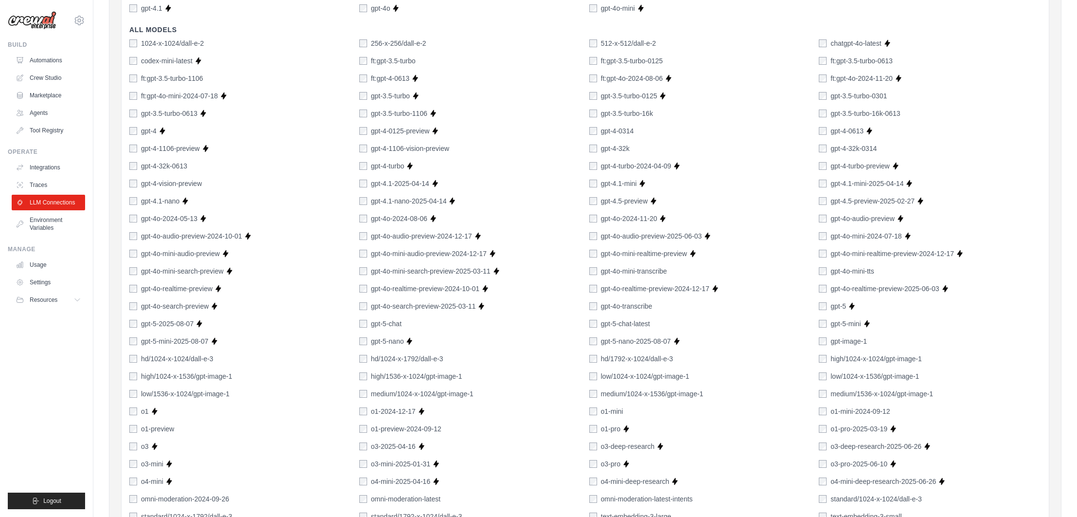
scroll to position [421, 0]
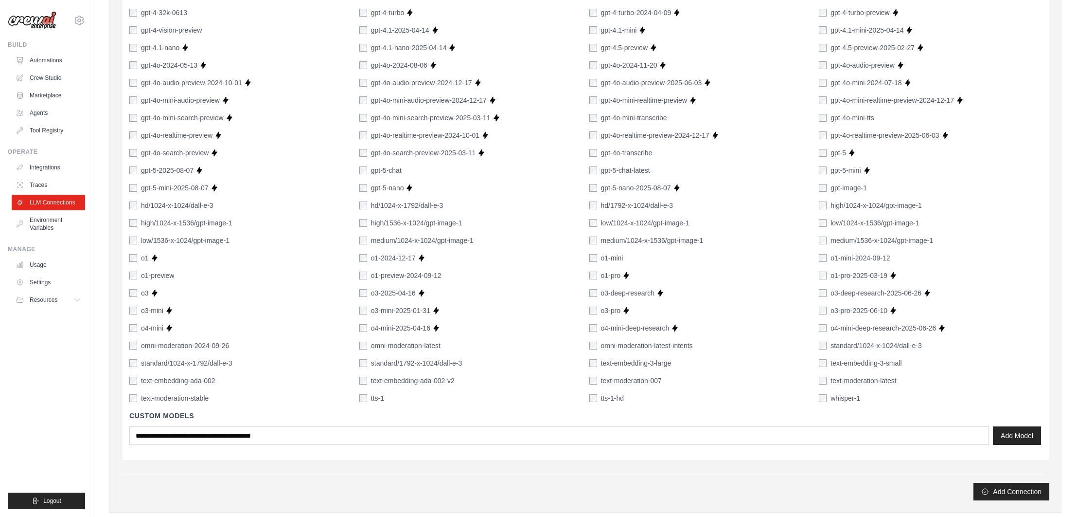
type input "******"
click at [1009, 494] on button "Add Connection" at bounding box center [1012, 491] width 76 height 18
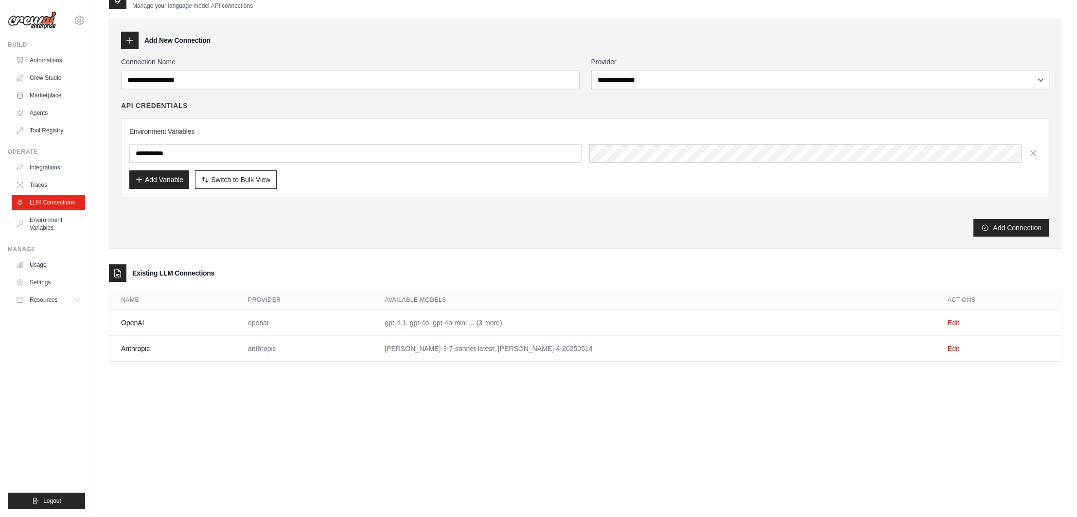
scroll to position [0, 0]
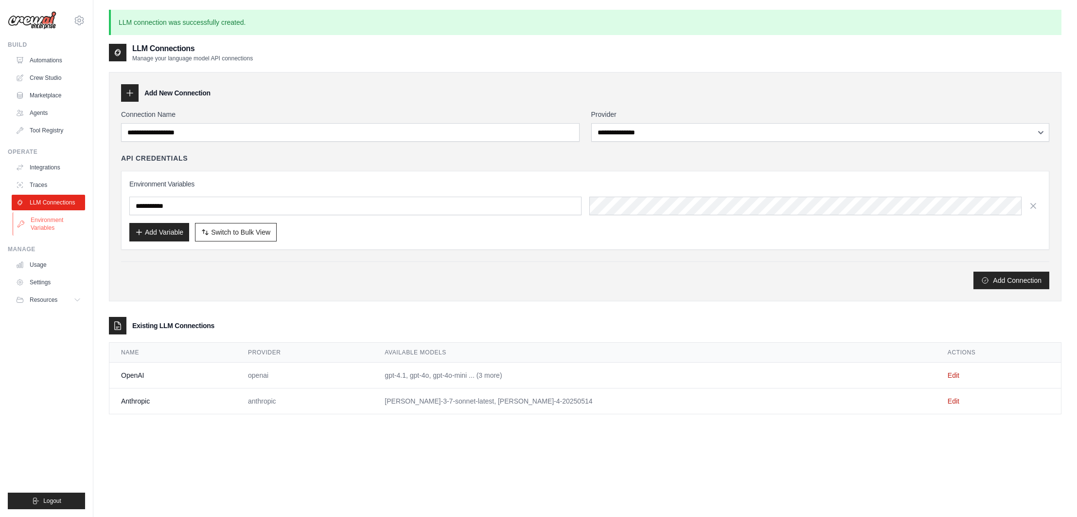
click at [56, 228] on link "Environment Variables" at bounding box center [49, 223] width 73 height 23
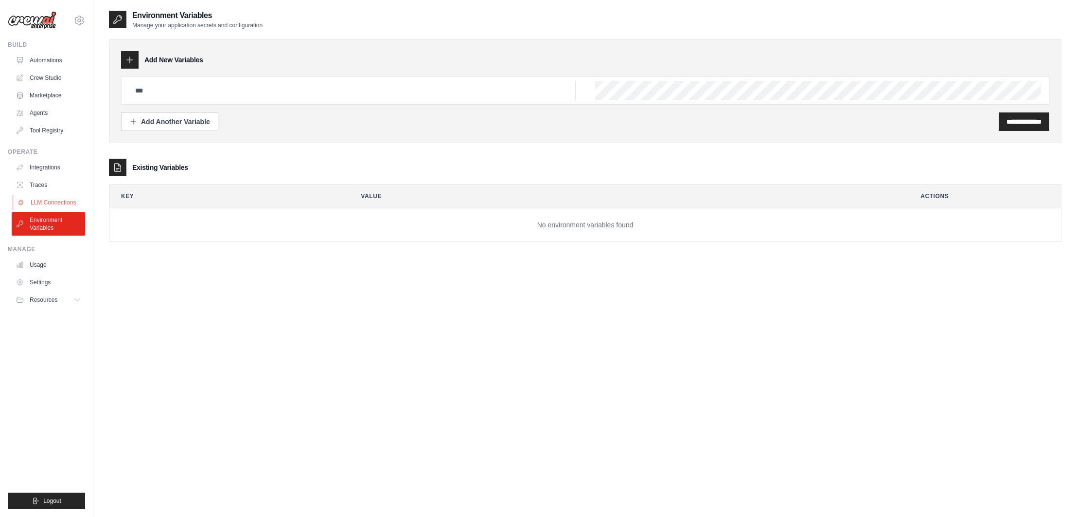
click at [48, 208] on link "LLM Connections" at bounding box center [49, 203] width 73 height 16
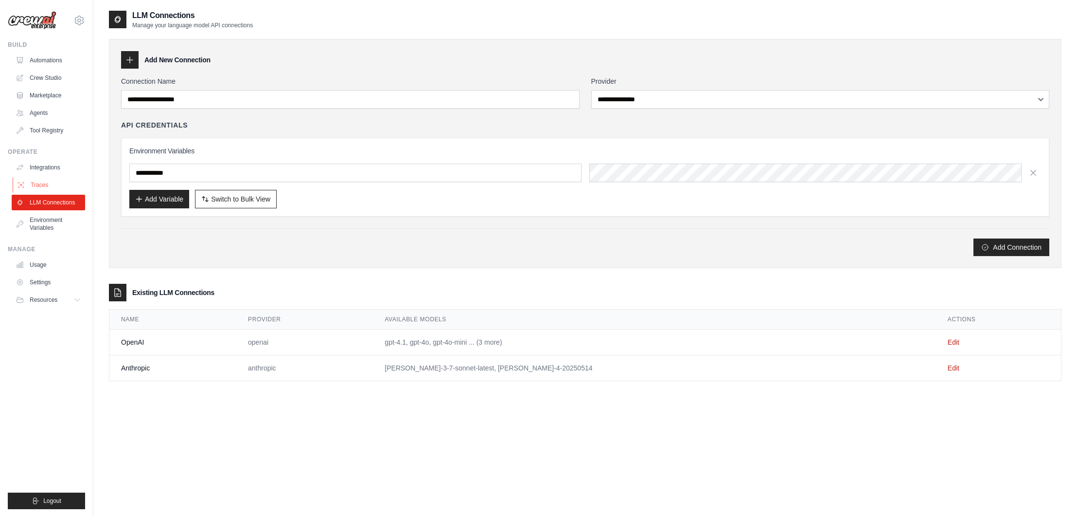
click at [37, 189] on link "Traces" at bounding box center [49, 185] width 73 height 16
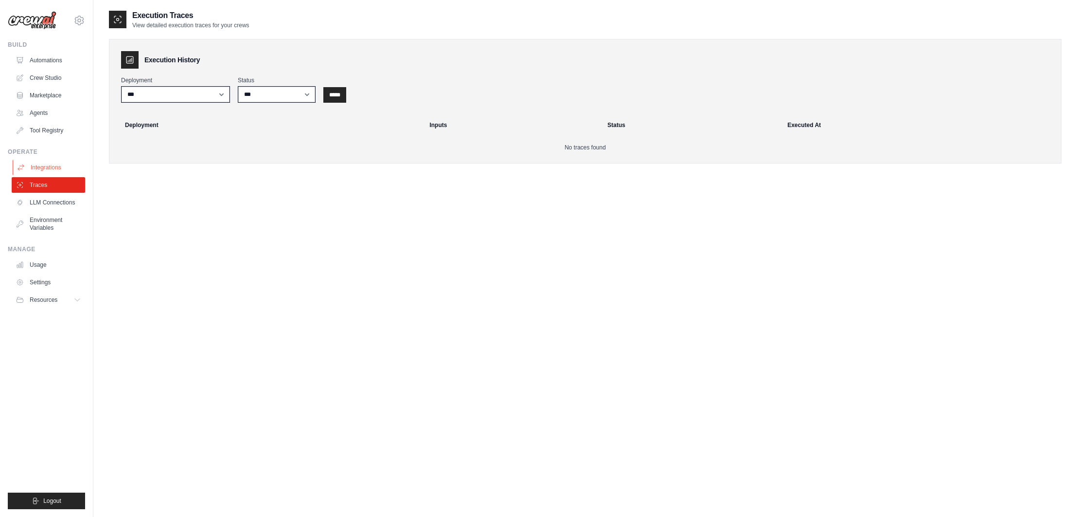
click at [43, 169] on link "Integrations" at bounding box center [49, 168] width 73 height 16
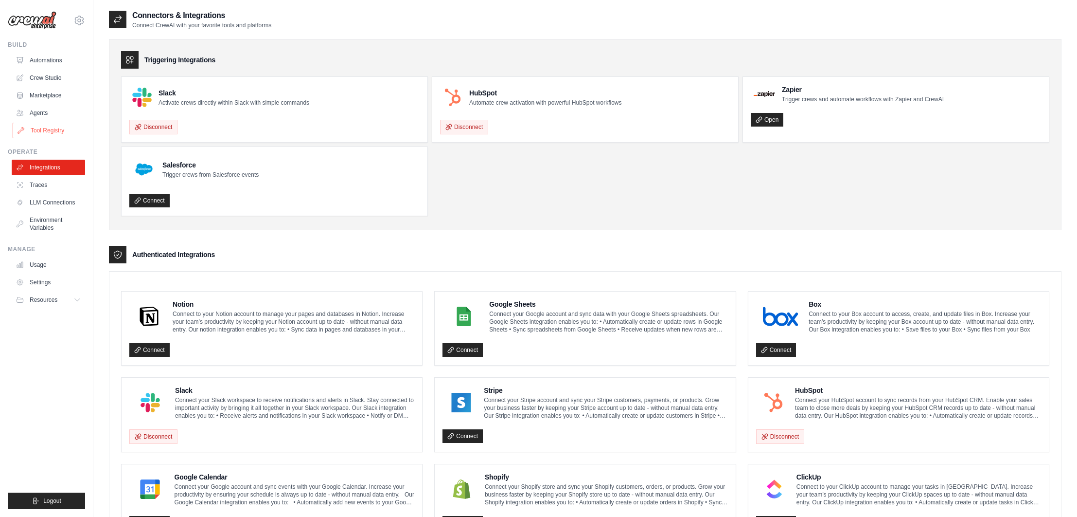
click at [46, 129] on link "Tool Registry" at bounding box center [49, 131] width 73 height 16
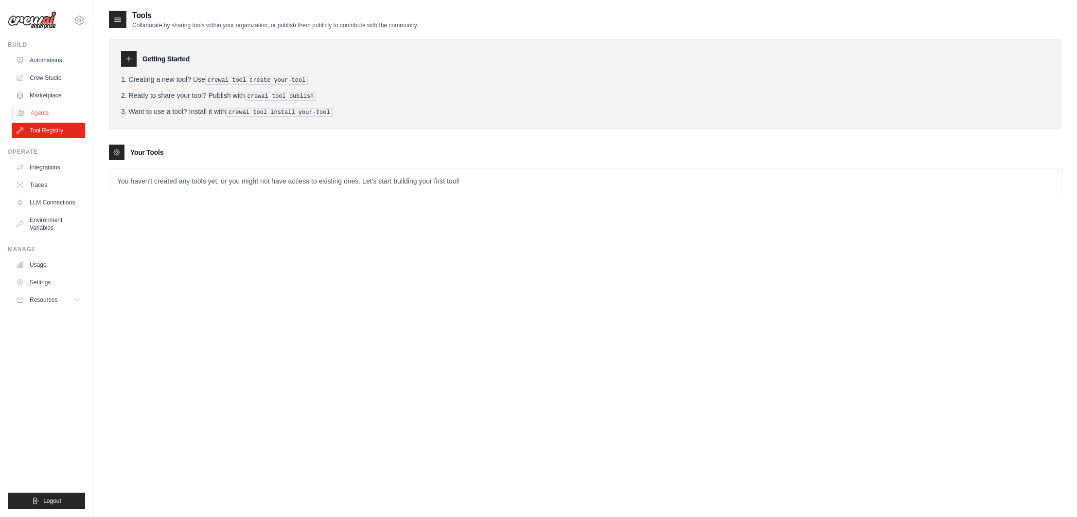
click at [55, 110] on link "Agents" at bounding box center [49, 113] width 73 height 16
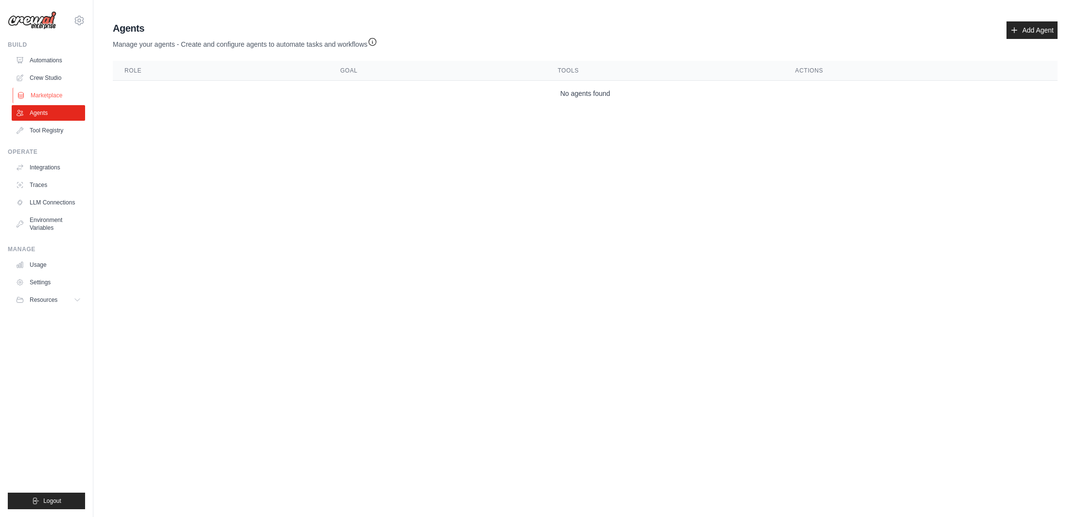
click at [51, 96] on link "Marketplace" at bounding box center [49, 96] width 73 height 16
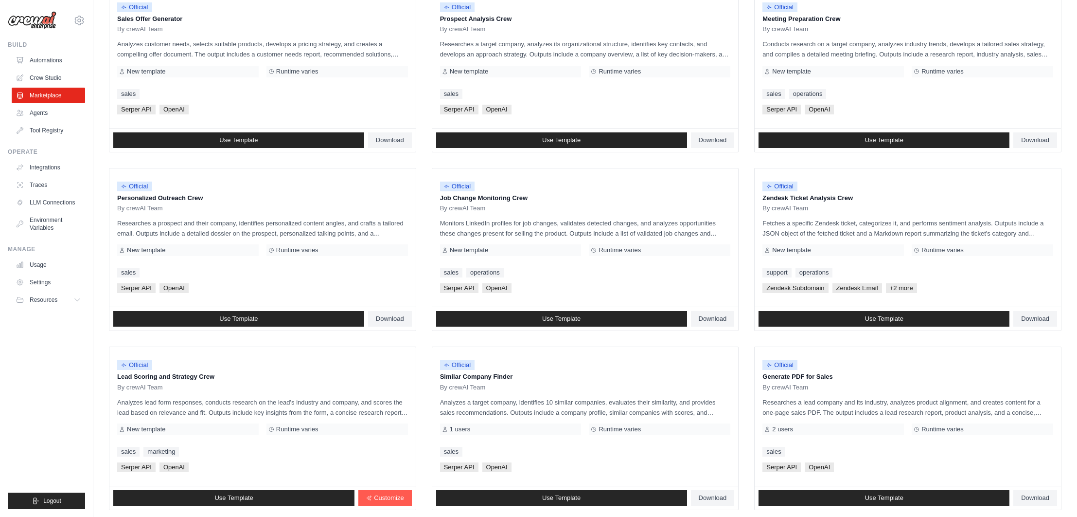
scroll to position [385, 0]
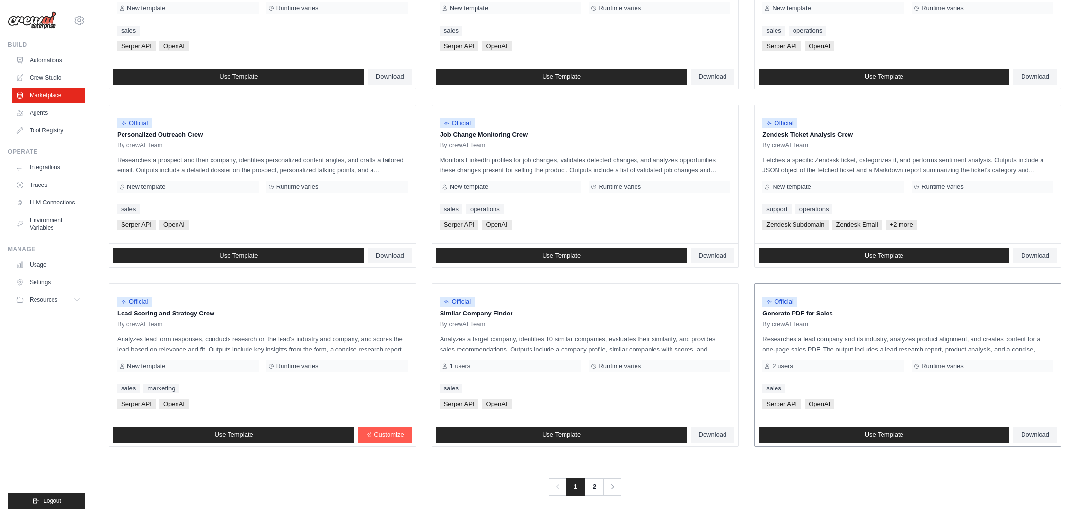
click at [879, 349] on p "Researches a lead company and its industry, analyzes product alignment, and cre…" at bounding box center [908, 344] width 291 height 20
click at [829, 379] on div "Official Generate PDF for Sales By crewAI Team Researches a lead company and it…" at bounding box center [908, 353] width 306 height 139
click at [940, 363] on span "Runtime varies" at bounding box center [943, 366] width 42 height 8
click at [778, 360] on div "2 users" at bounding box center [834, 366] width 142 height 12
click at [780, 402] on span "Serper API" at bounding box center [782, 404] width 38 height 10
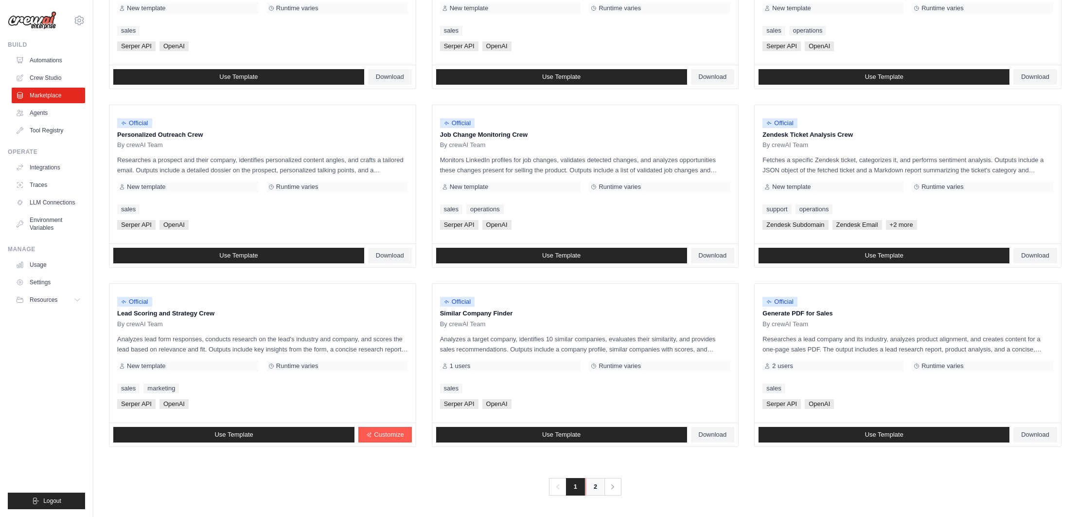
click at [597, 487] on link "2" at bounding box center [595, 487] width 19 height 18
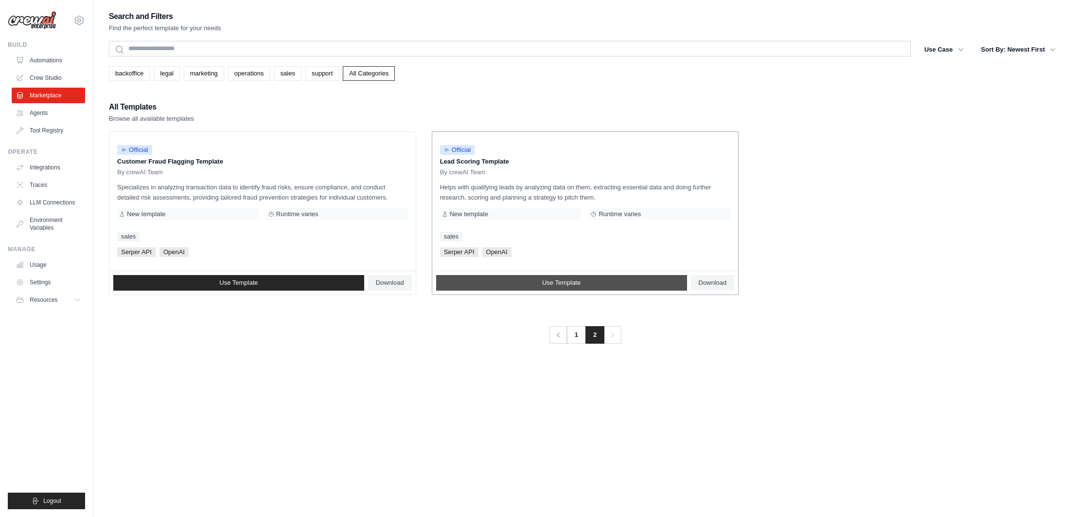
click at [577, 286] on link "Use Template" at bounding box center [561, 283] width 251 height 16
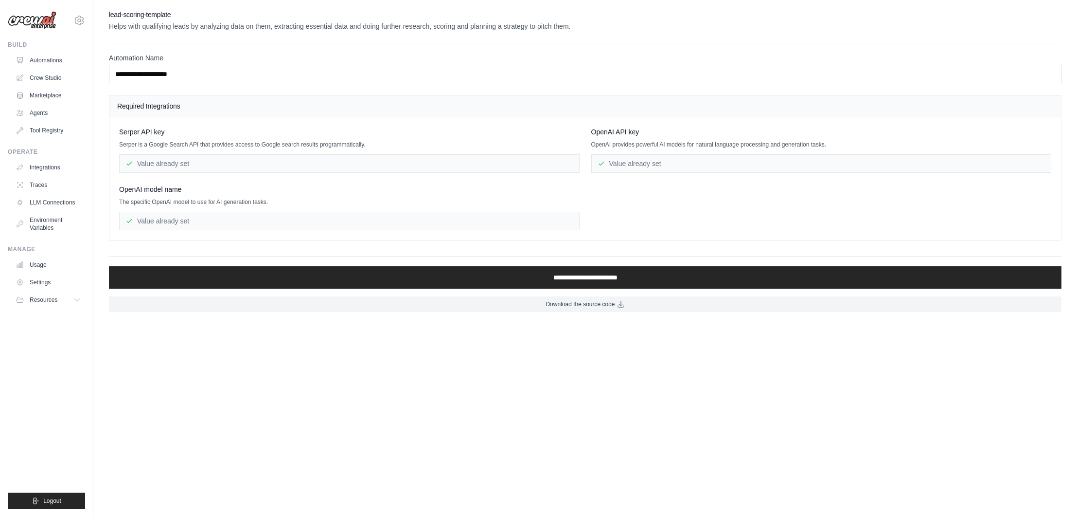
click at [189, 168] on div "Value already set" at bounding box center [349, 163] width 461 height 18
click at [264, 217] on div "Value already set" at bounding box center [349, 221] width 461 height 18
click at [161, 219] on div "Value already set" at bounding box center [349, 221] width 461 height 18
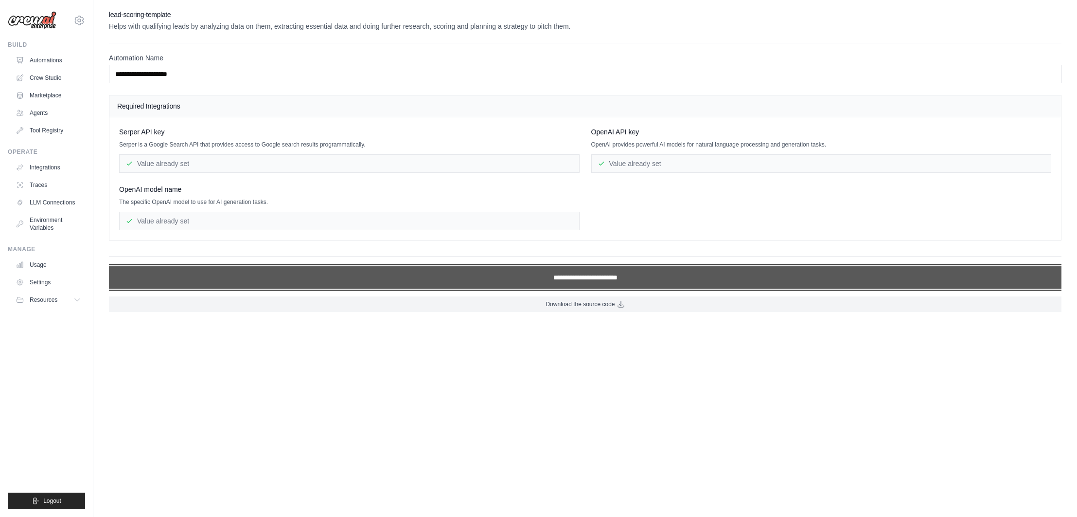
click at [585, 272] on input "**********" at bounding box center [585, 277] width 953 height 22
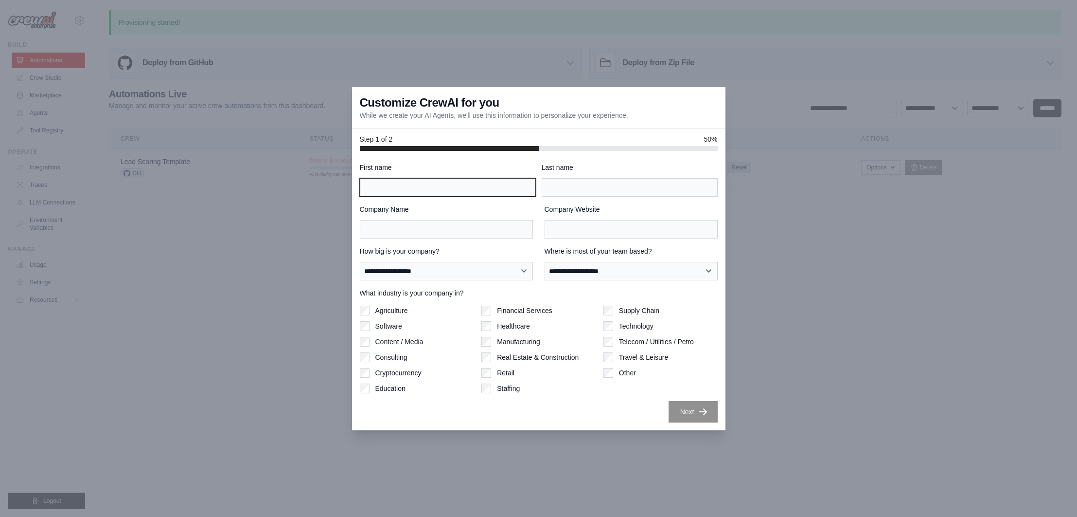
click at [416, 192] on input "First name" at bounding box center [448, 187] width 176 height 18
click at [558, 393] on div "**********" at bounding box center [539, 292] width 358 height 260
click at [720, 149] on div "Step 1 of 2 50%" at bounding box center [539, 139] width 374 height 22
click at [760, 66] on div at bounding box center [538, 258] width 1077 height 517
click at [489, 79] on div at bounding box center [538, 258] width 1077 height 517
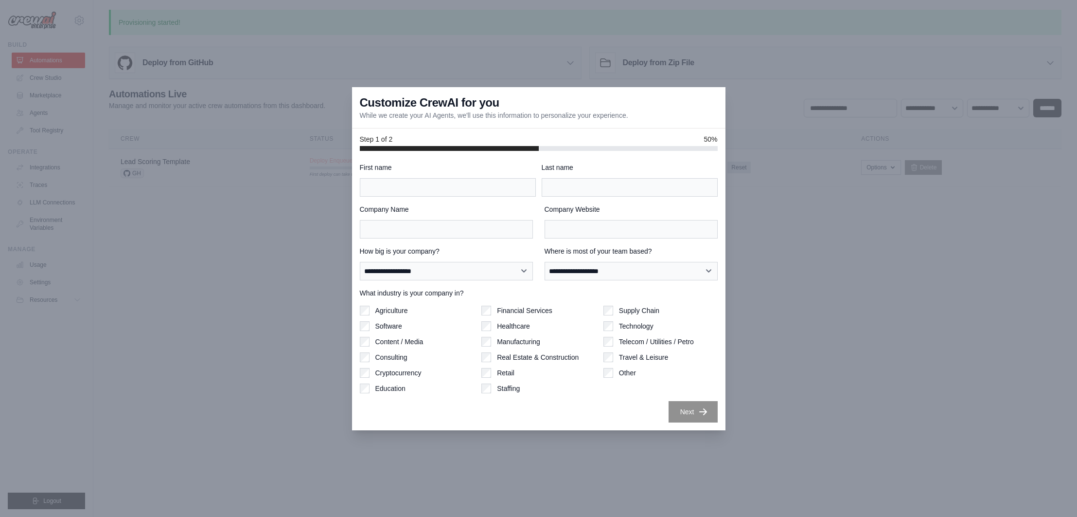
click at [173, 112] on div at bounding box center [538, 258] width 1077 height 517
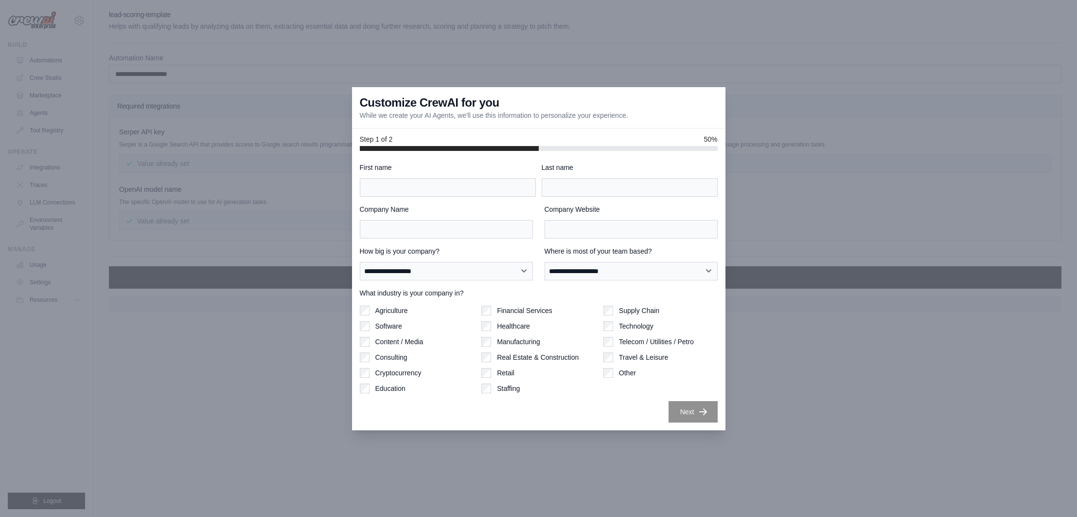
click at [231, 346] on div at bounding box center [538, 258] width 1077 height 517
click at [800, 396] on div at bounding box center [538, 258] width 1077 height 517
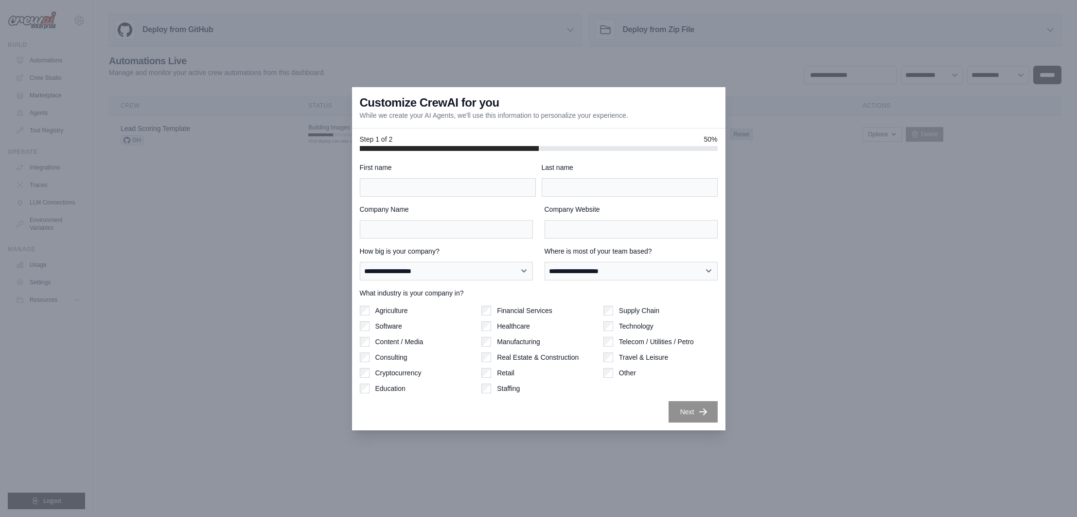
click at [762, 395] on div at bounding box center [538, 258] width 1077 height 517
click at [688, 90] on div "Customize CrewAI for you While we create your AI Agents, we'll use this informa…" at bounding box center [539, 107] width 374 height 41
click at [713, 93] on div "Customize CrewAI for you While we create your AI Agents, we'll use this informa…" at bounding box center [539, 107] width 374 height 41
click at [373, 409] on div "Next" at bounding box center [539, 411] width 358 height 21
click at [383, 404] on div "Next" at bounding box center [539, 411] width 358 height 21
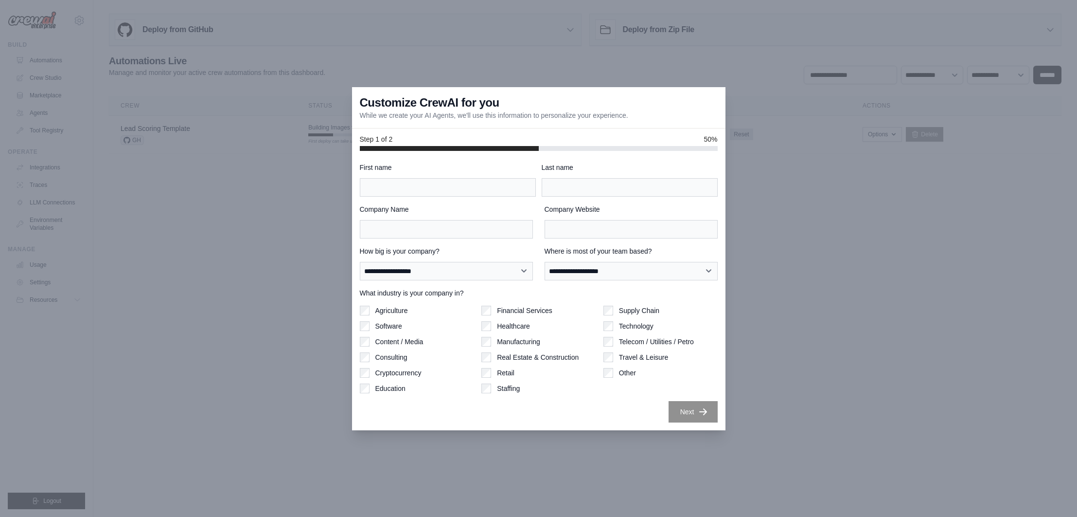
click at [369, 113] on p "While we create your AI Agents, we'll use this information to personalize your …" at bounding box center [494, 115] width 269 height 10
click at [392, 190] on input "First name" at bounding box center [448, 187] width 176 height 18
type input "******"
click at [817, 288] on div at bounding box center [538, 258] width 1077 height 517
click at [433, 192] on input "First name" at bounding box center [448, 187] width 176 height 18
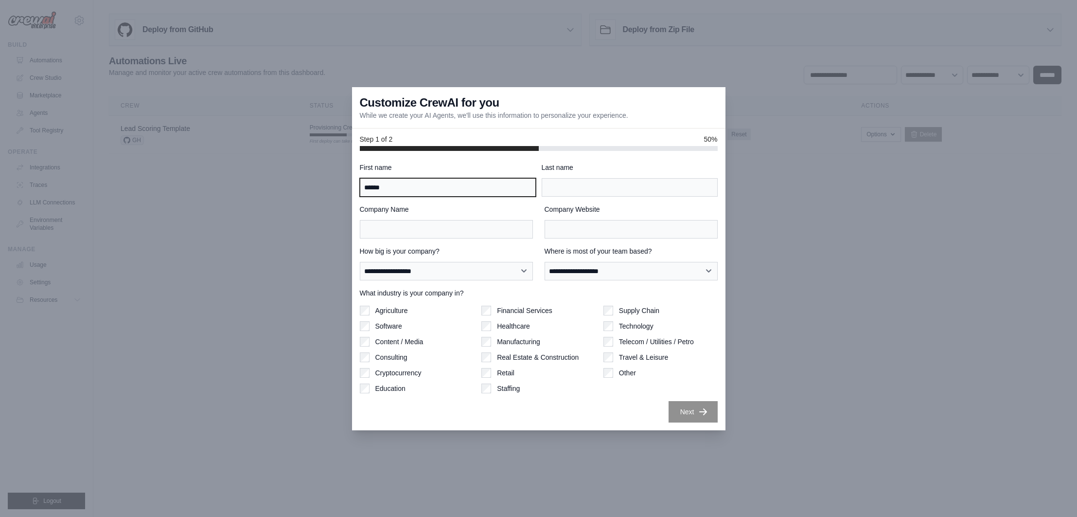
type input "******"
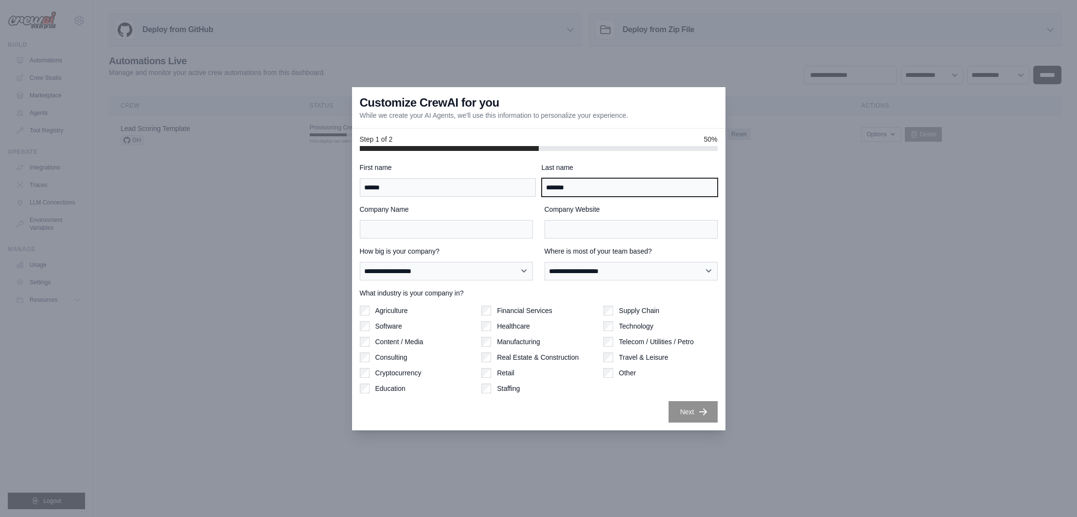
type input "*******"
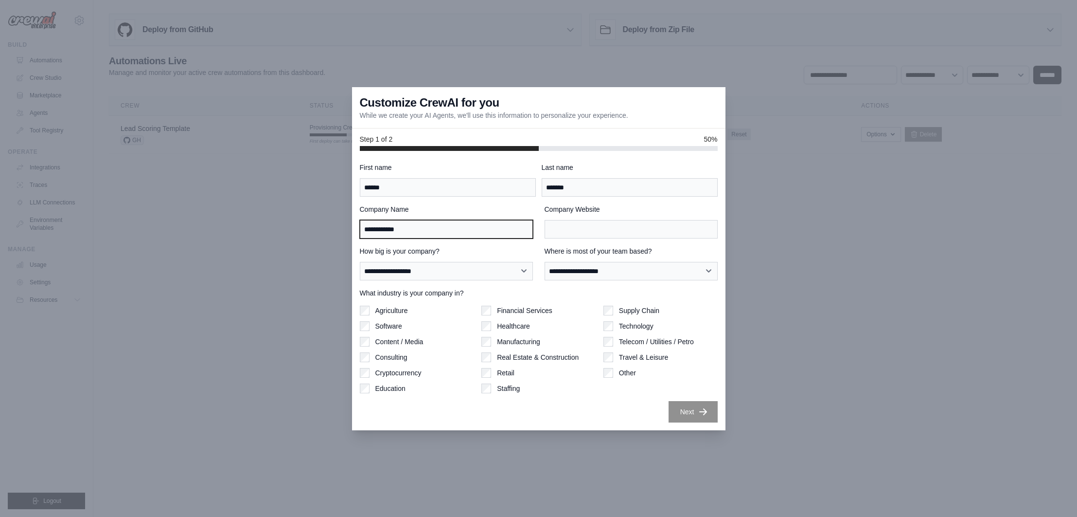
type input "**********"
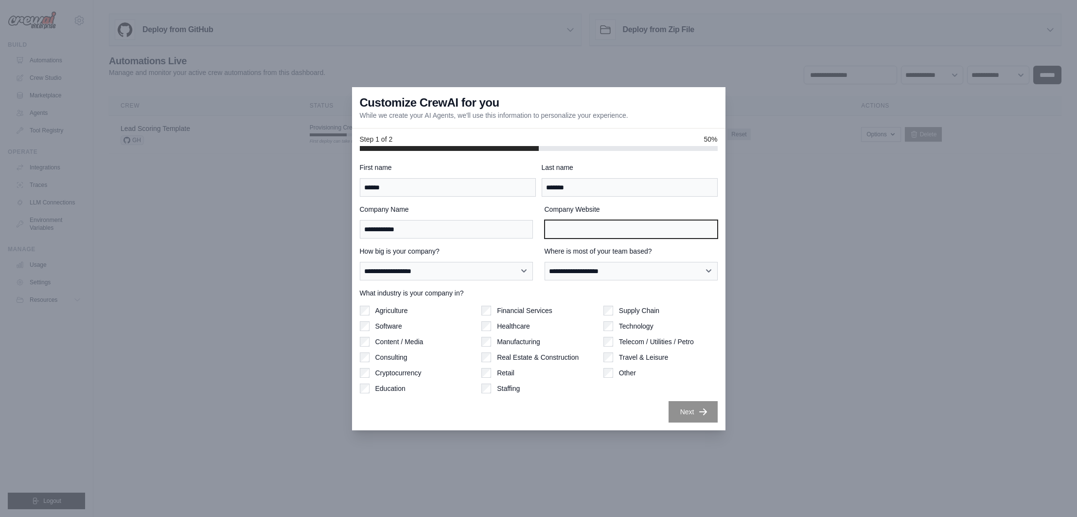
type input "*"
type input "**********"
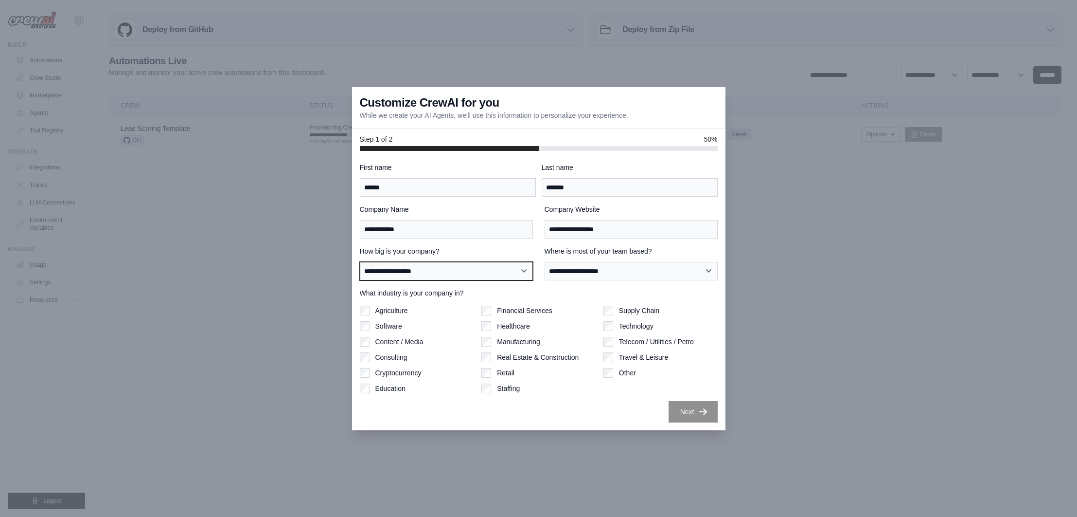
click at [447, 268] on select "**********" at bounding box center [446, 271] width 173 height 18
select select "**********"
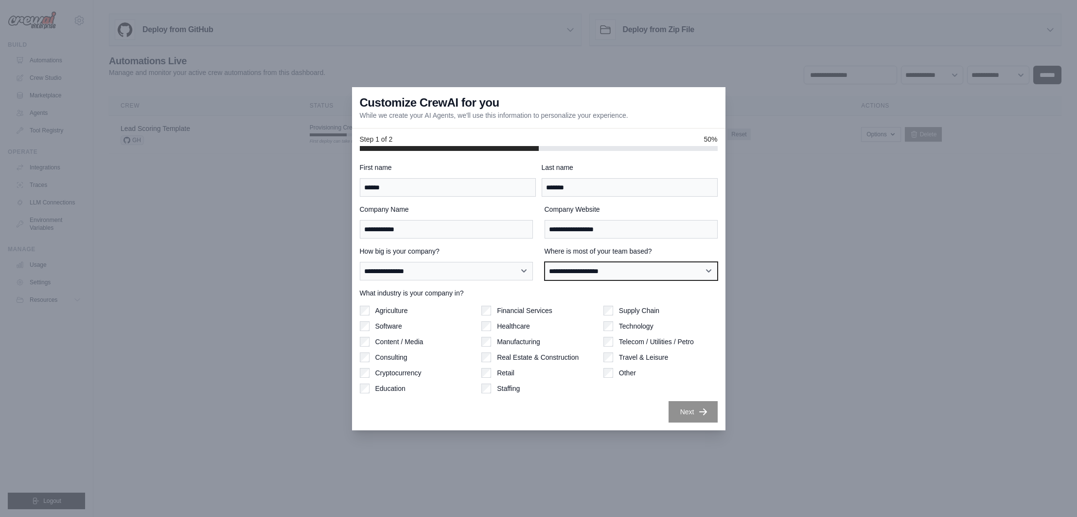
click at [594, 269] on select "**********" at bounding box center [631, 271] width 173 height 18
select select "**********"
click at [666, 409] on div "Next" at bounding box center [539, 411] width 358 height 21
click at [679, 410] on button "Next" at bounding box center [693, 410] width 49 height 21
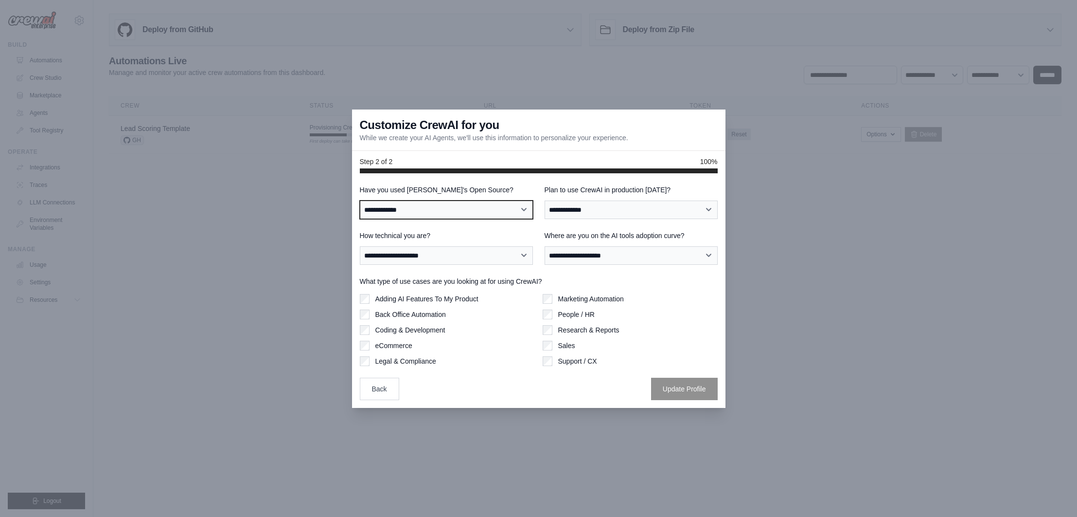
click at [430, 203] on select "**********" at bounding box center [446, 209] width 173 height 18
select select "**"
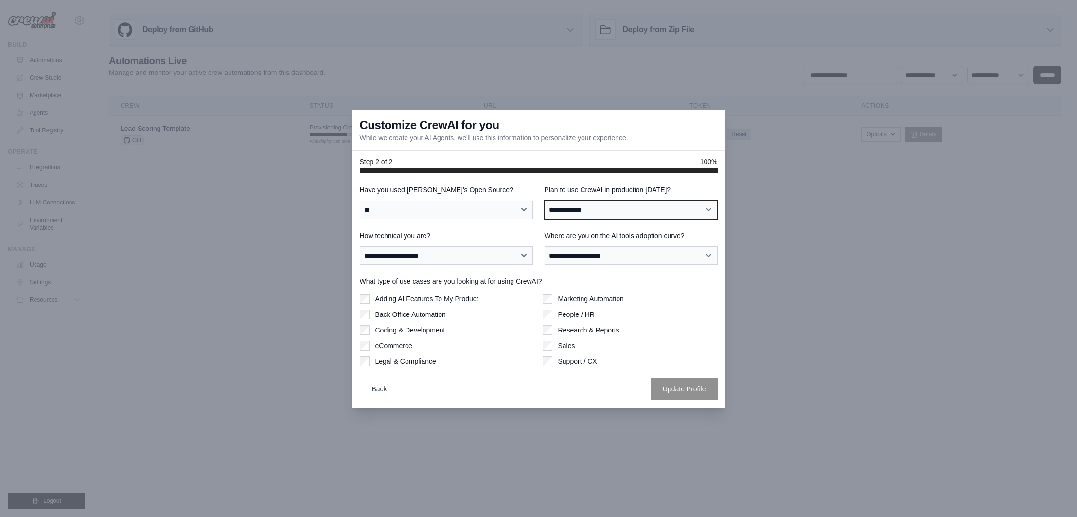
click at [598, 210] on select "**********" at bounding box center [631, 209] width 173 height 18
select select "****"
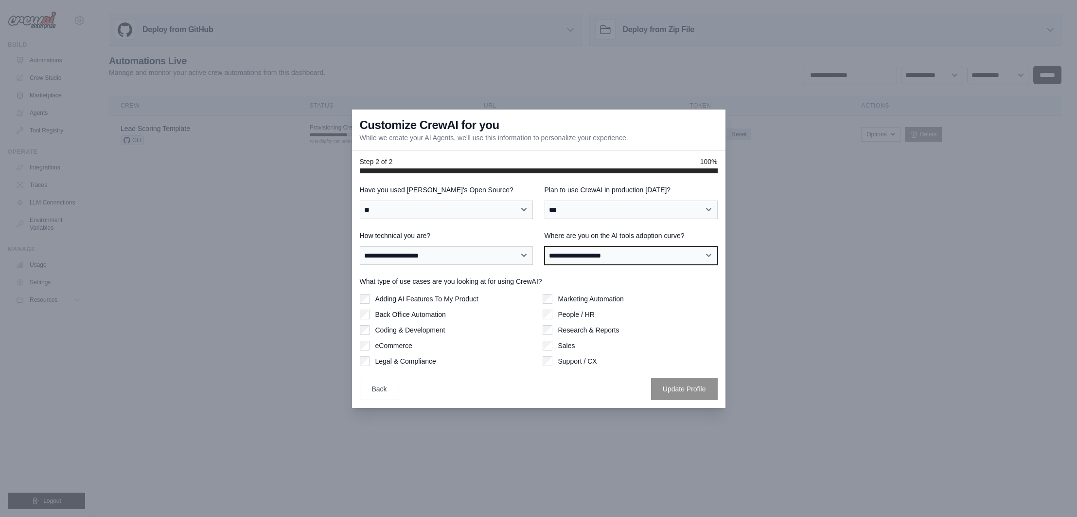
click at [589, 261] on select "**********" at bounding box center [631, 255] width 173 height 18
select select "**********"
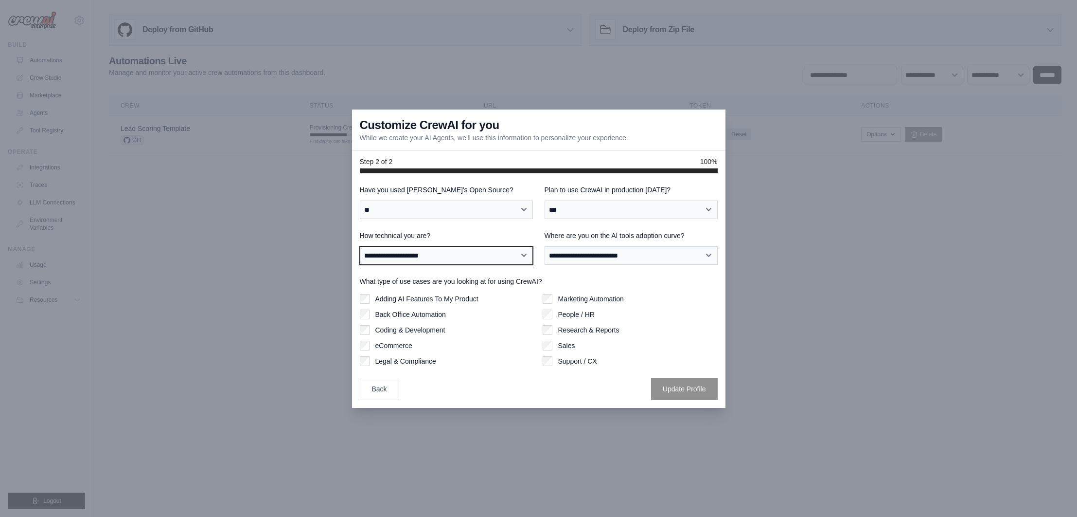
click at [417, 256] on select "**********" at bounding box center [446, 255] width 173 height 18
select select "**********"
click at [675, 384] on button "Update Profile" at bounding box center [684, 388] width 67 height 22
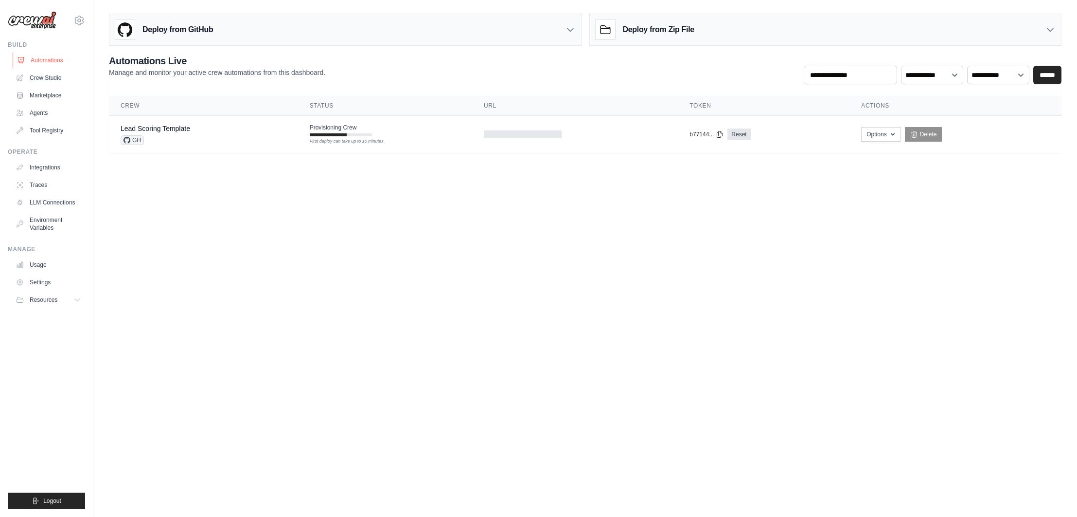
click at [42, 62] on link "Automations" at bounding box center [49, 61] width 73 height 16
click at [44, 78] on link "Crew Studio" at bounding box center [49, 78] width 73 height 16
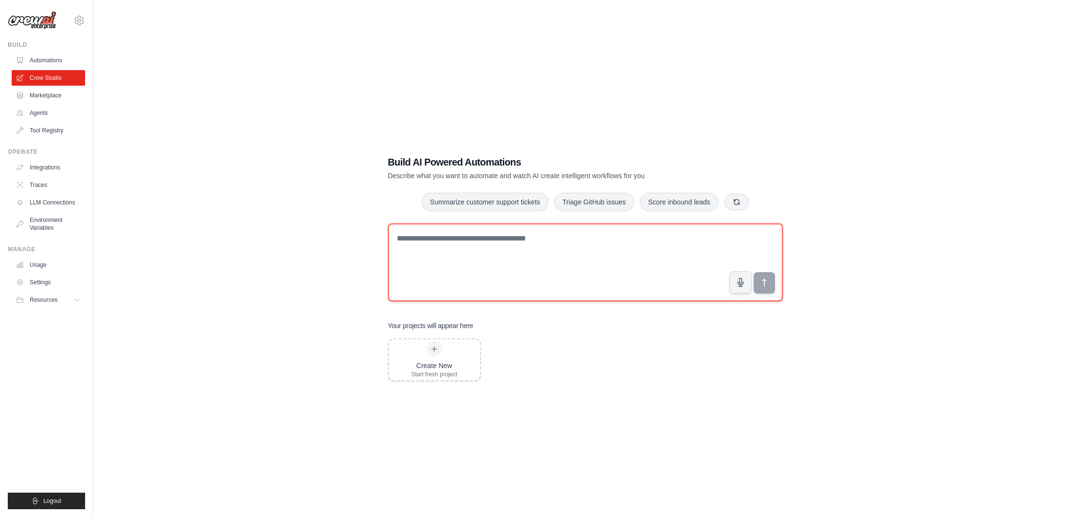
click at [469, 251] on textarea at bounding box center [585, 262] width 395 height 78
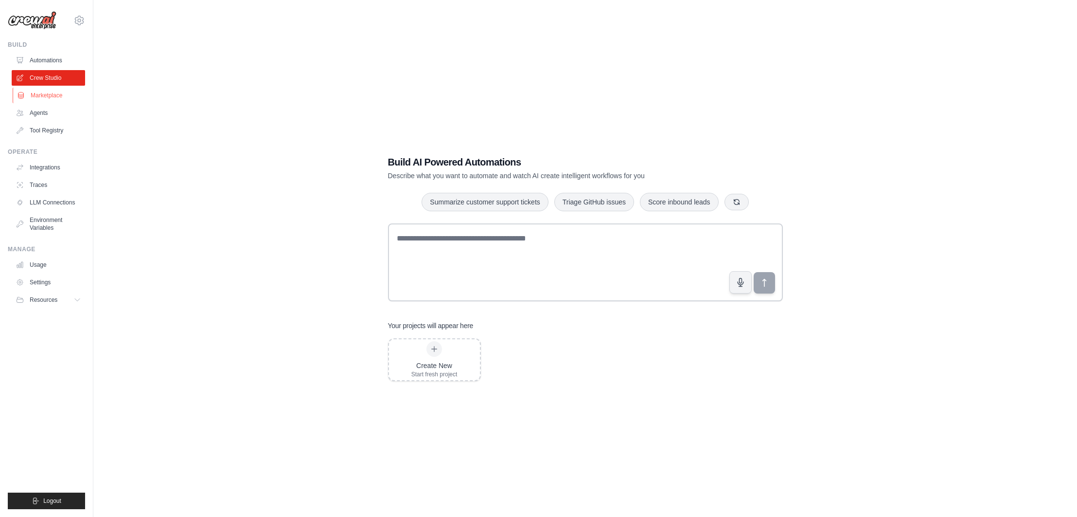
click at [56, 91] on link "Marketplace" at bounding box center [49, 96] width 73 height 16
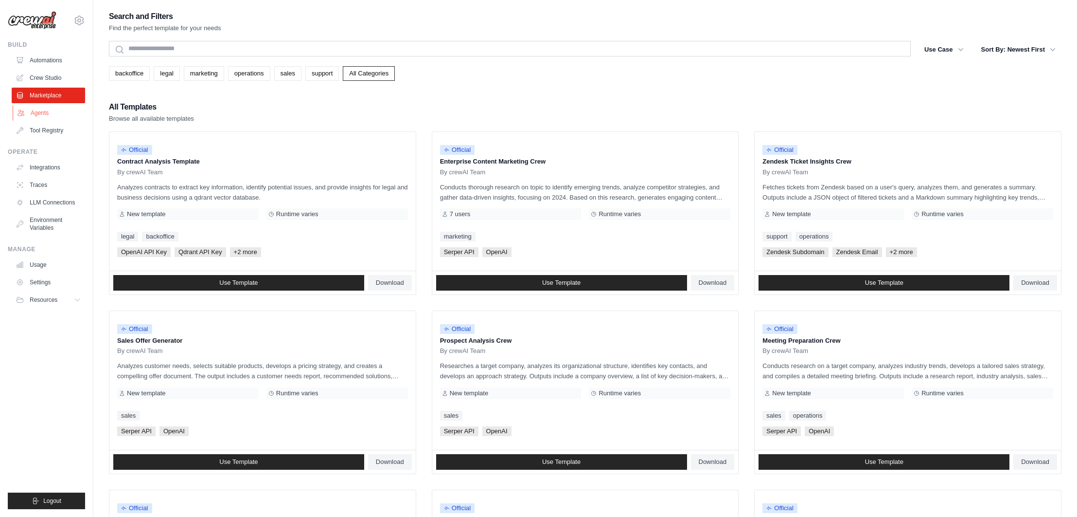
click at [40, 110] on link "Agents" at bounding box center [49, 113] width 73 height 16
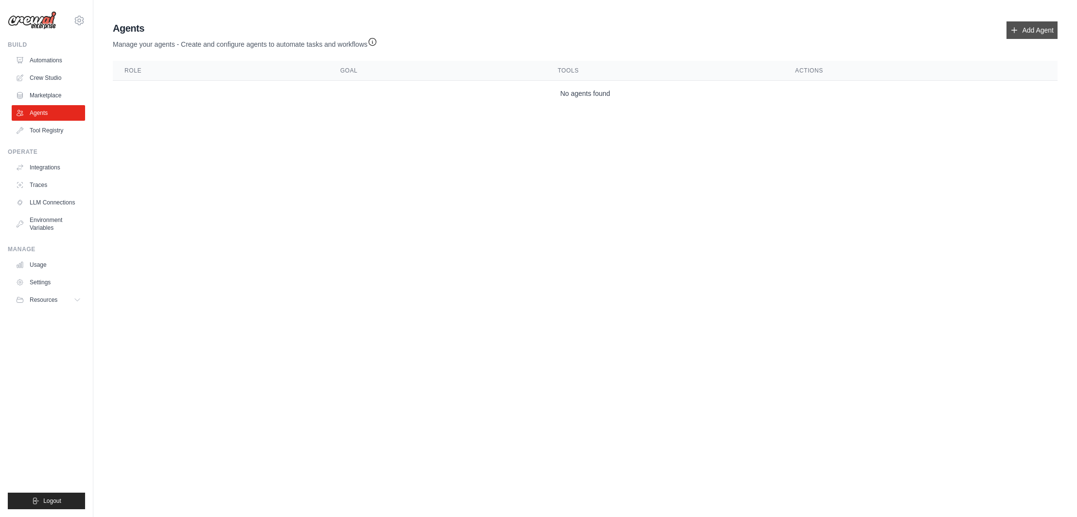
click at [1030, 31] on link "Add Agent" at bounding box center [1032, 30] width 51 height 18
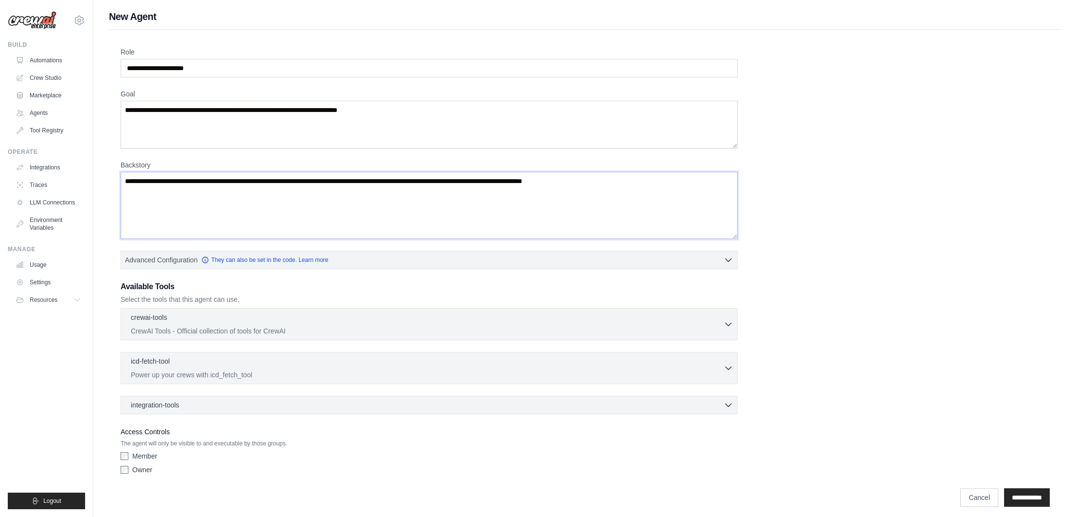
click at [180, 207] on textarea "Backstory" at bounding box center [429, 205] width 617 height 67
click at [216, 322] on div "crewai-tools 0 selected" at bounding box center [427, 318] width 593 height 12
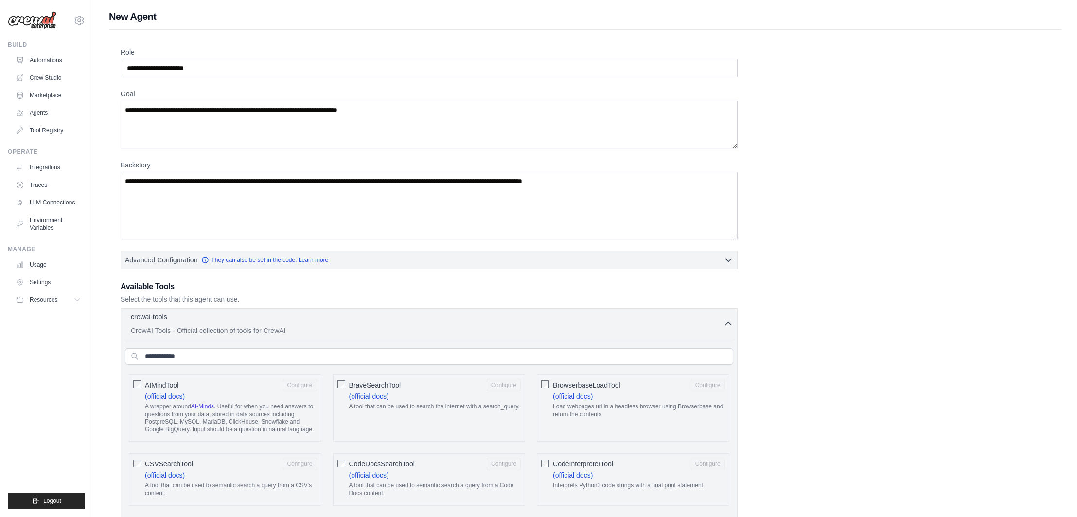
click at [214, 319] on div "crewai-tools 0 selected" at bounding box center [427, 318] width 593 height 12
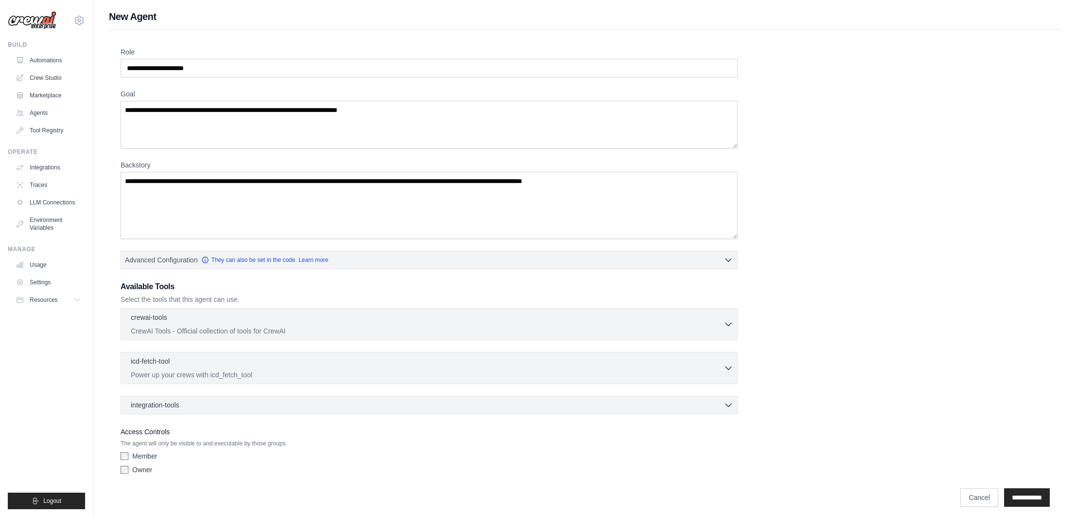
scroll to position [5, 0]
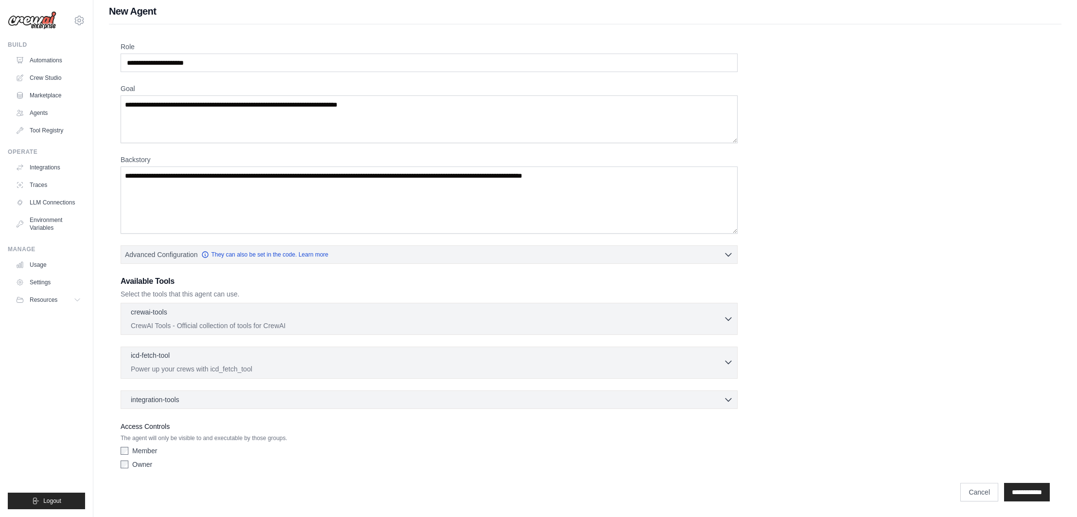
click at [209, 354] on div "icd-fetch-tool 0 selected" at bounding box center [427, 356] width 593 height 12
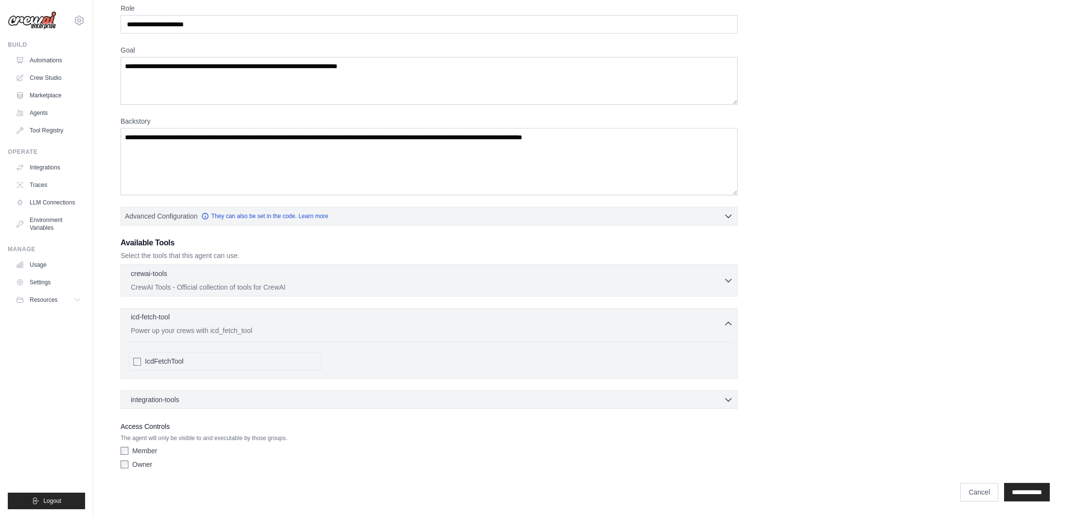
click at [192, 328] on p "Power up your crews with icd_fetch_tool" at bounding box center [427, 330] width 593 height 10
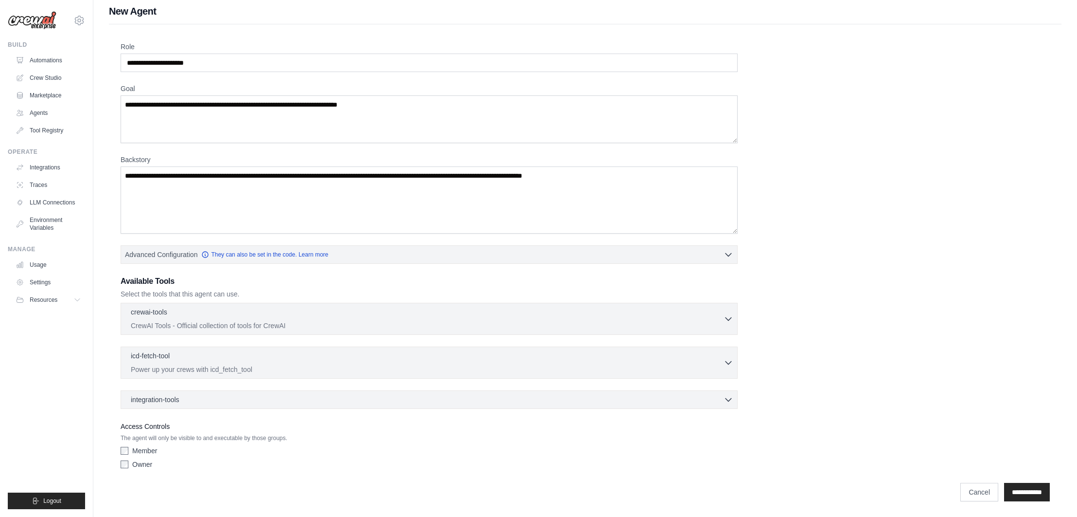
click at [182, 406] on div "integration-tools 0 selected Notion Google Sheets Box Jira" at bounding box center [429, 399] width 617 height 18
click at [180, 398] on div "integration-tools 0 selected" at bounding box center [157, 399] width 53 height 10
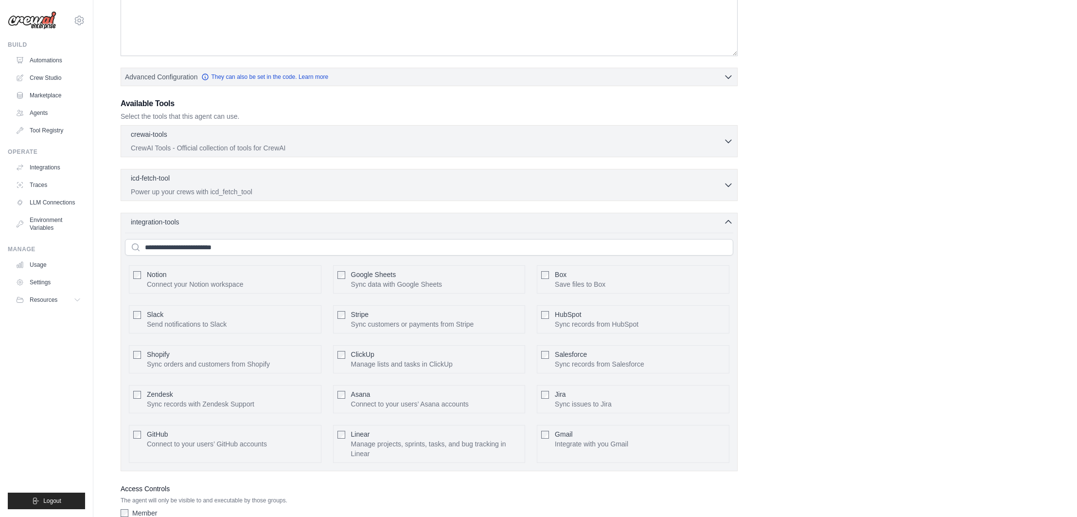
scroll to position [227, 0]
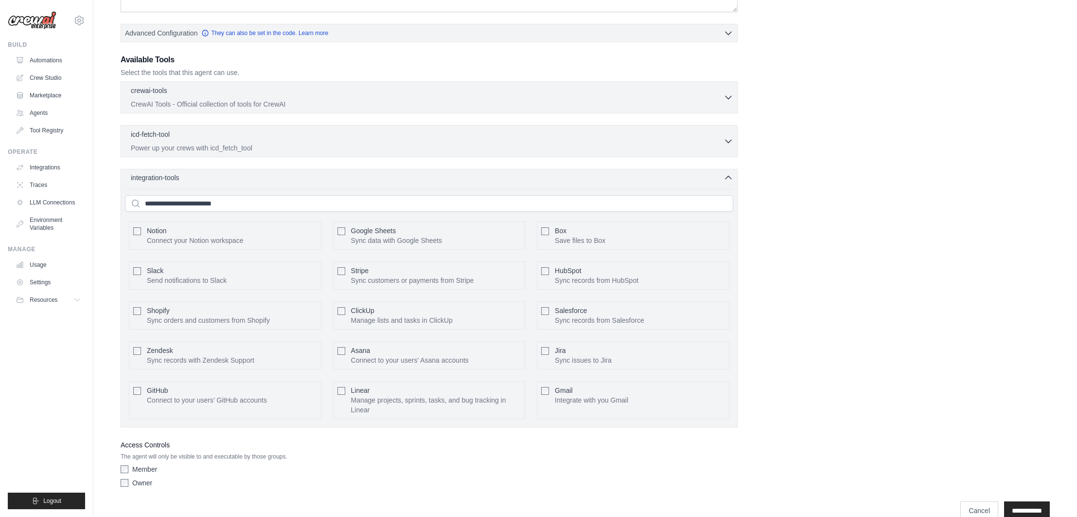
click at [208, 178] on div "integration-tools 0 selected" at bounding box center [432, 178] width 603 height 10
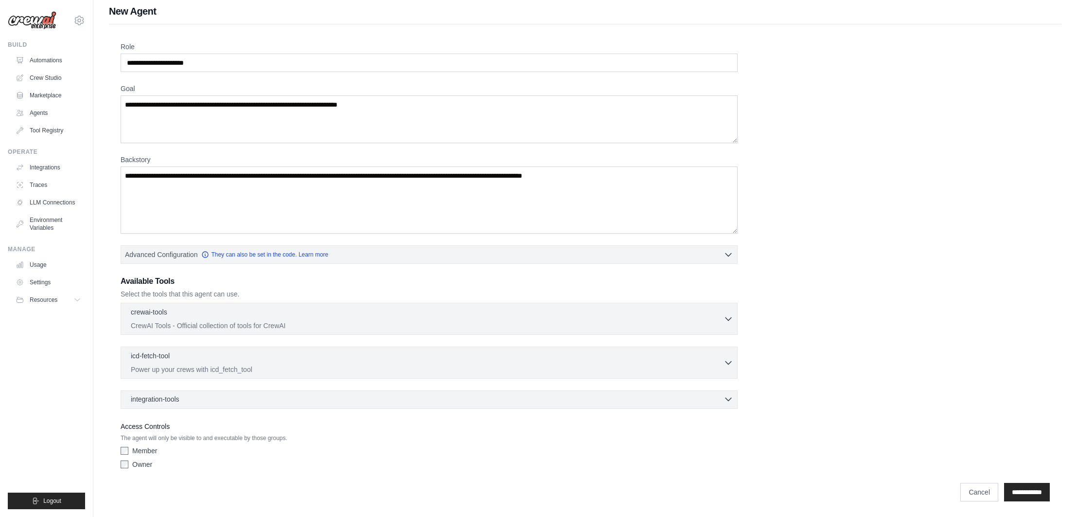
scroll to position [5, 0]
click at [44, 263] on link "Usage" at bounding box center [49, 265] width 73 height 16
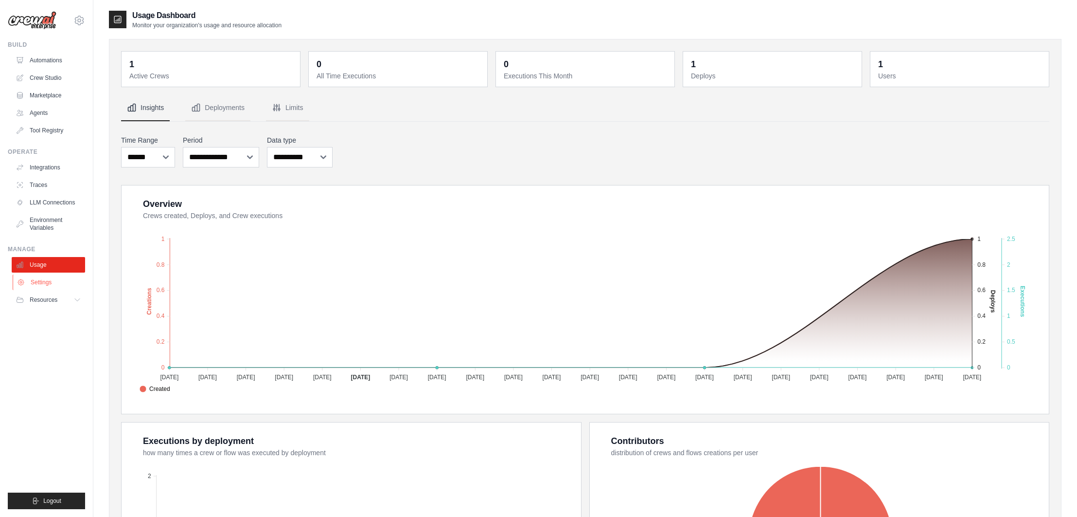
click at [43, 283] on link "Settings" at bounding box center [49, 282] width 73 height 16
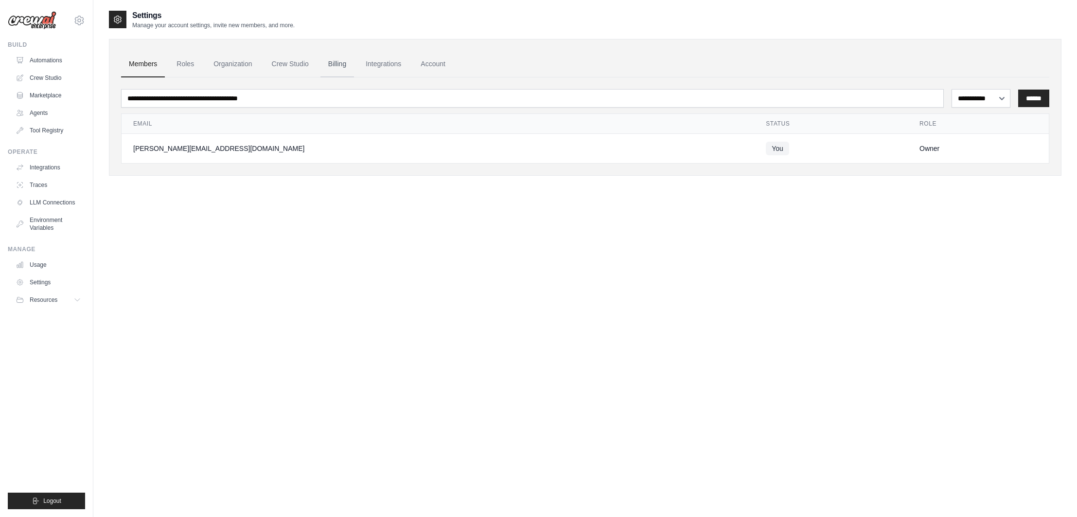
click at [340, 54] on link "Billing" at bounding box center [338, 64] width 34 height 26
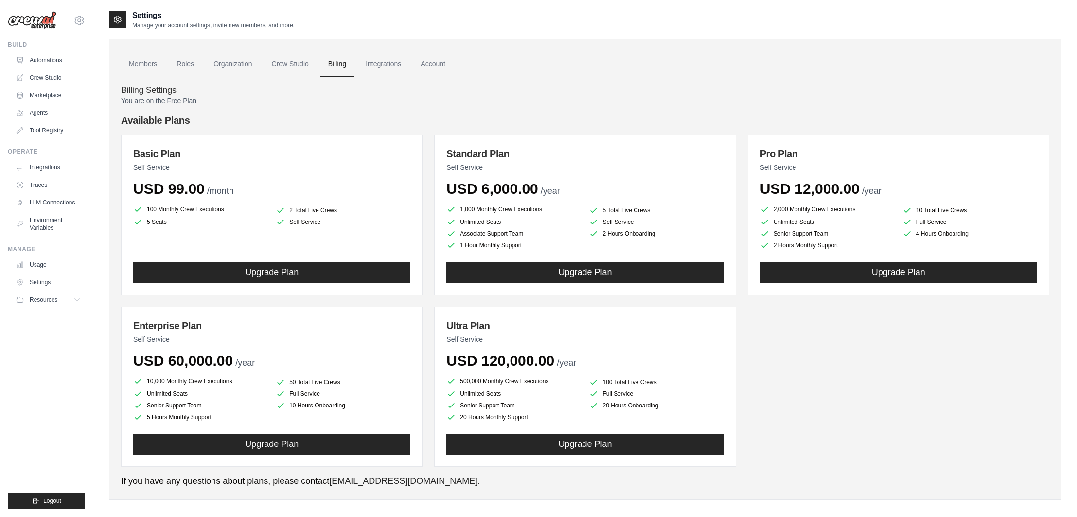
scroll to position [19, 0]
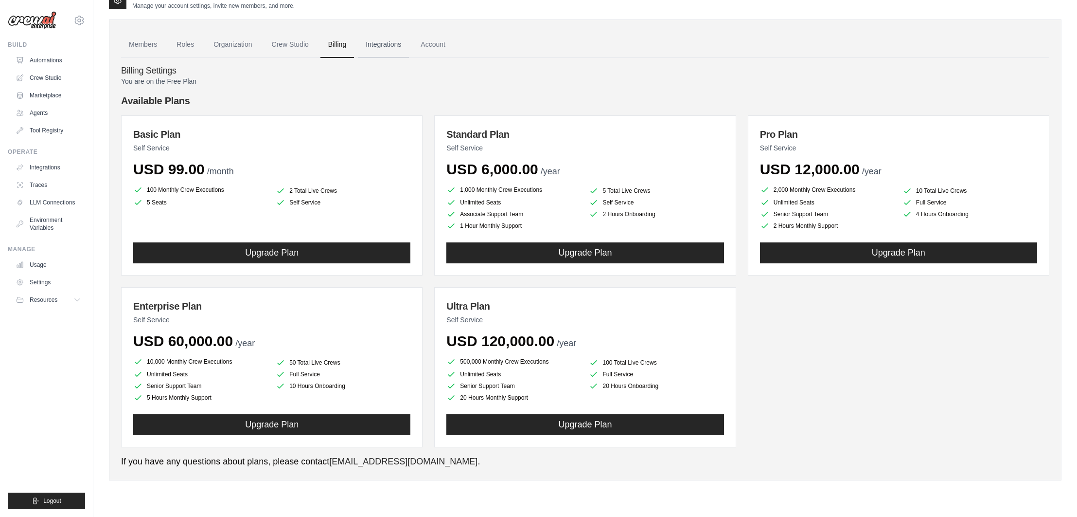
click at [386, 42] on link "Integrations" at bounding box center [383, 45] width 51 height 26
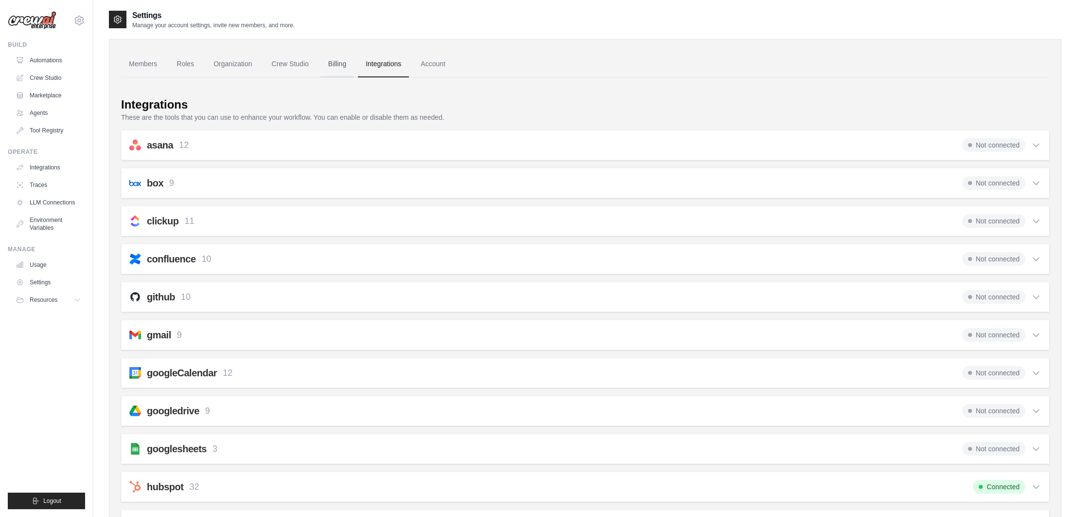
click at [342, 67] on link "Billing" at bounding box center [338, 64] width 34 height 26
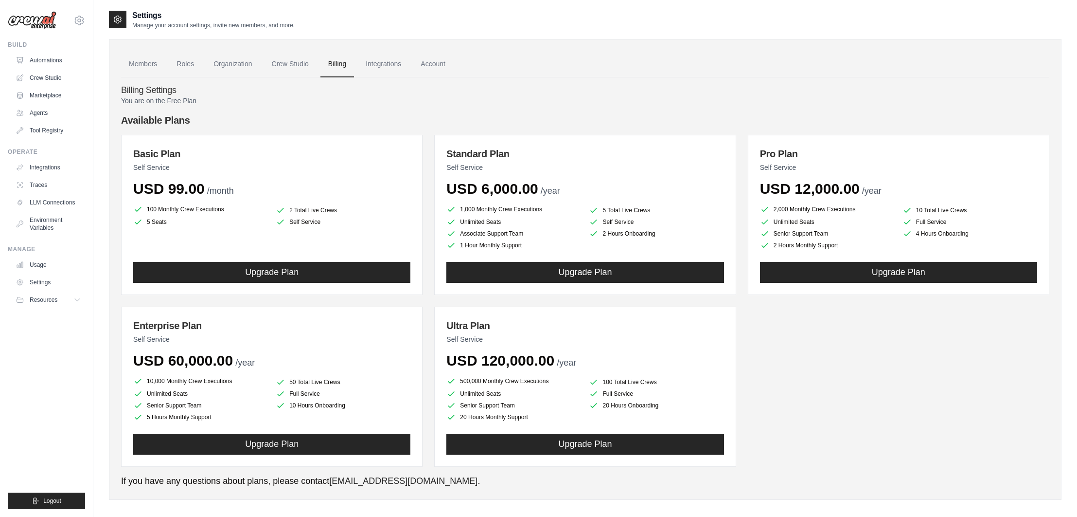
click at [431, 67] on link "Account" at bounding box center [433, 64] width 40 height 26
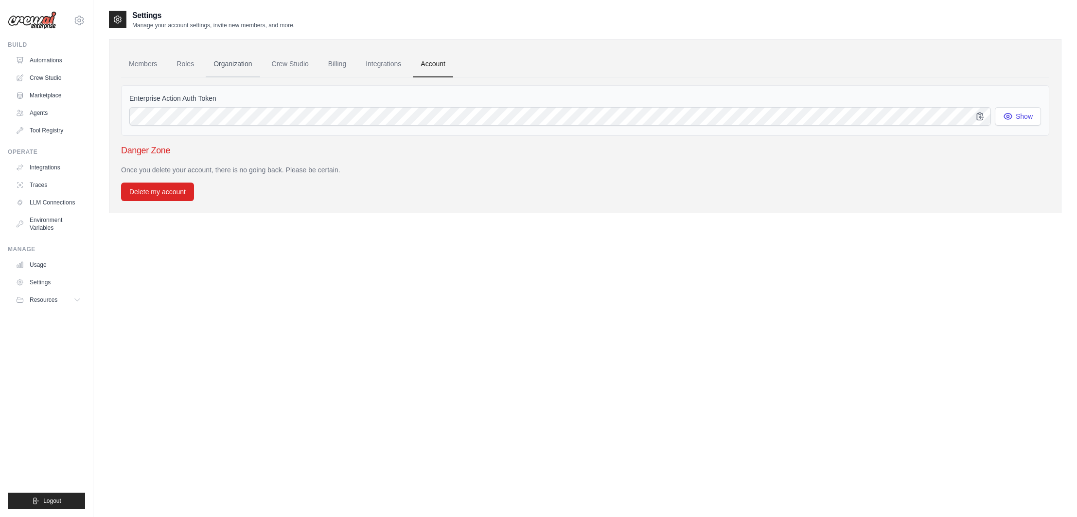
click at [230, 60] on link "Organization" at bounding box center [233, 64] width 54 height 26
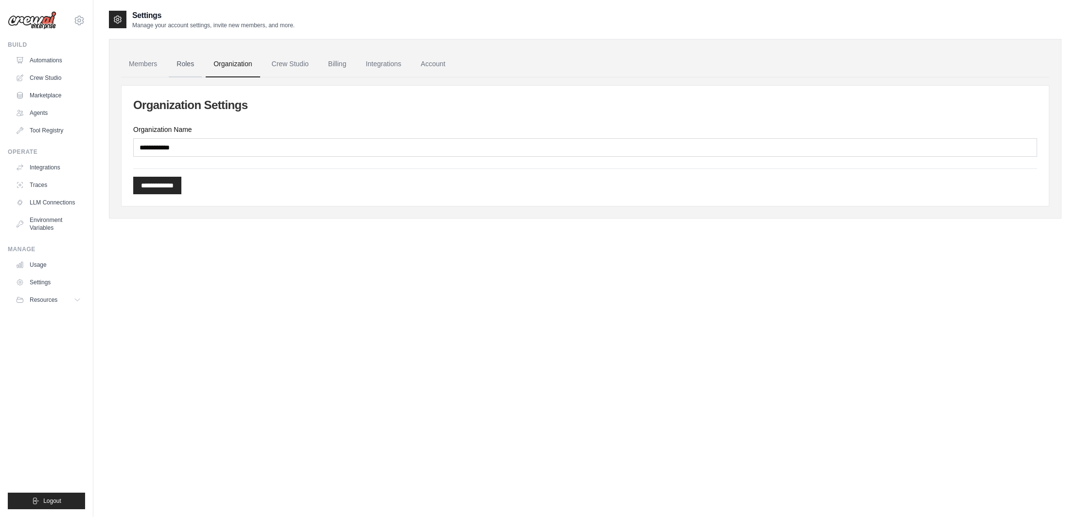
click at [182, 63] on link "Roles" at bounding box center [185, 64] width 33 height 26
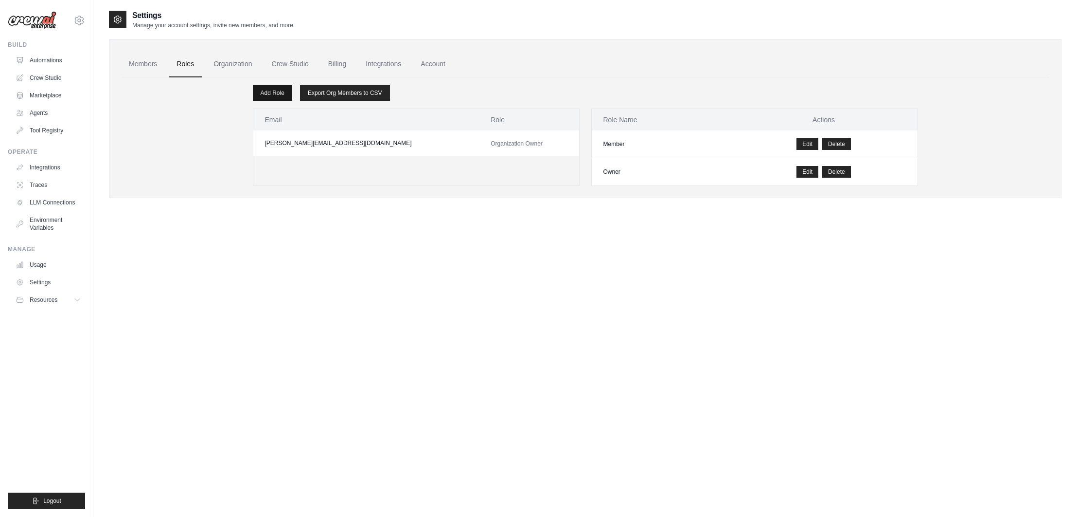
click at [277, 94] on link "Add Role" at bounding box center [272, 93] width 39 height 16
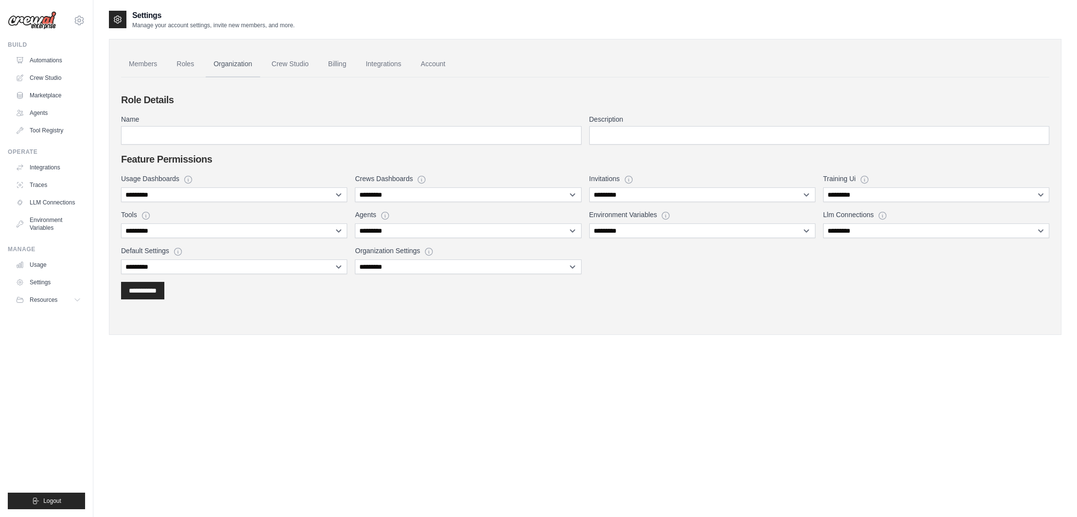
click at [217, 66] on link "Organization" at bounding box center [233, 64] width 54 height 26
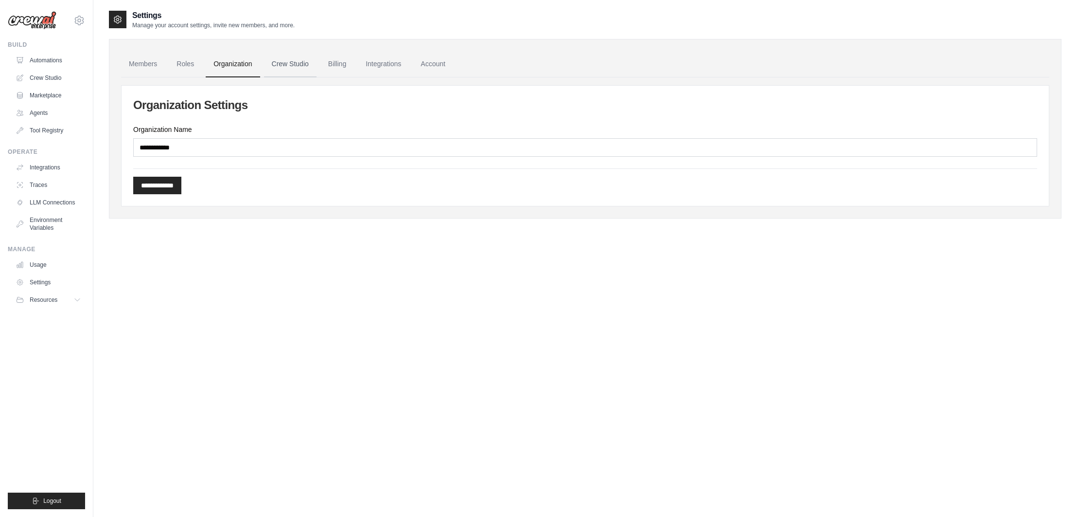
click at [287, 63] on link "Crew Studio" at bounding box center [290, 64] width 53 height 26
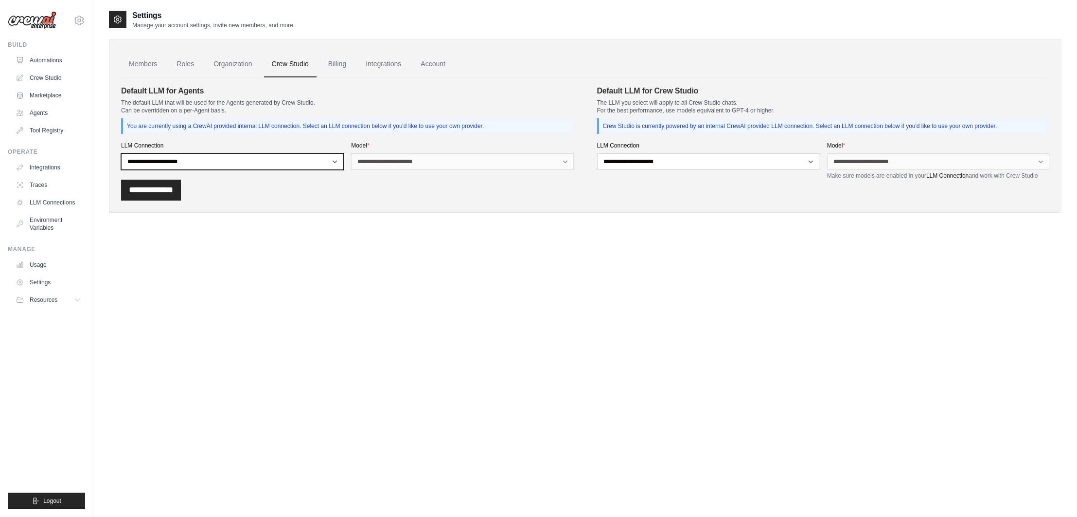
click at [307, 167] on select "**********" at bounding box center [232, 161] width 222 height 17
select select "******"
click at [452, 216] on div "Settings Manage your account settings, invite new members, and more. Members Ro…" at bounding box center [585, 119] width 953 height 218
click at [142, 64] on link "Members" at bounding box center [143, 64] width 44 height 26
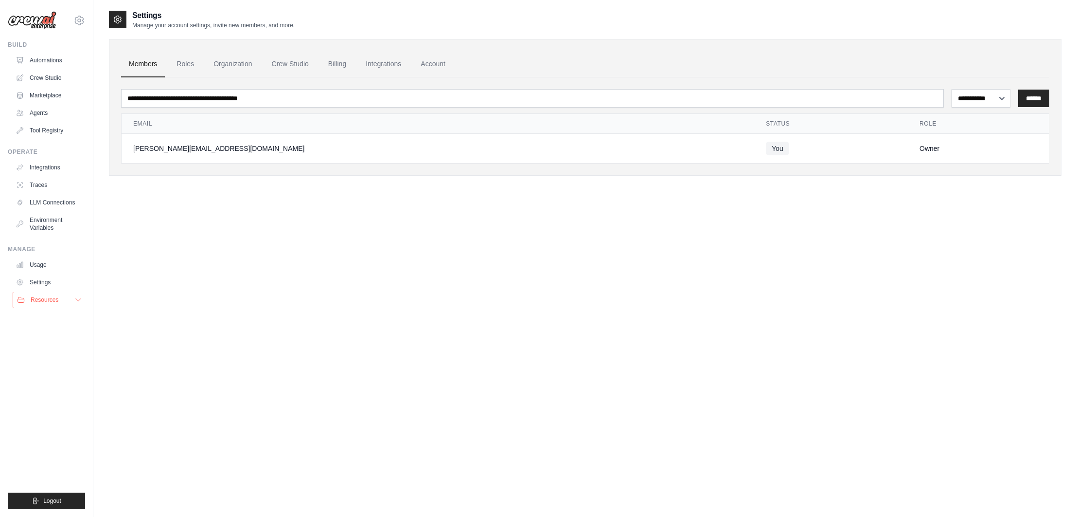
click at [33, 295] on button "Resources" at bounding box center [49, 300] width 73 height 16
click at [49, 317] on span "Documentation" at bounding box center [54, 316] width 39 height 8
click at [42, 61] on link "Automations" at bounding box center [49, 61] width 73 height 16
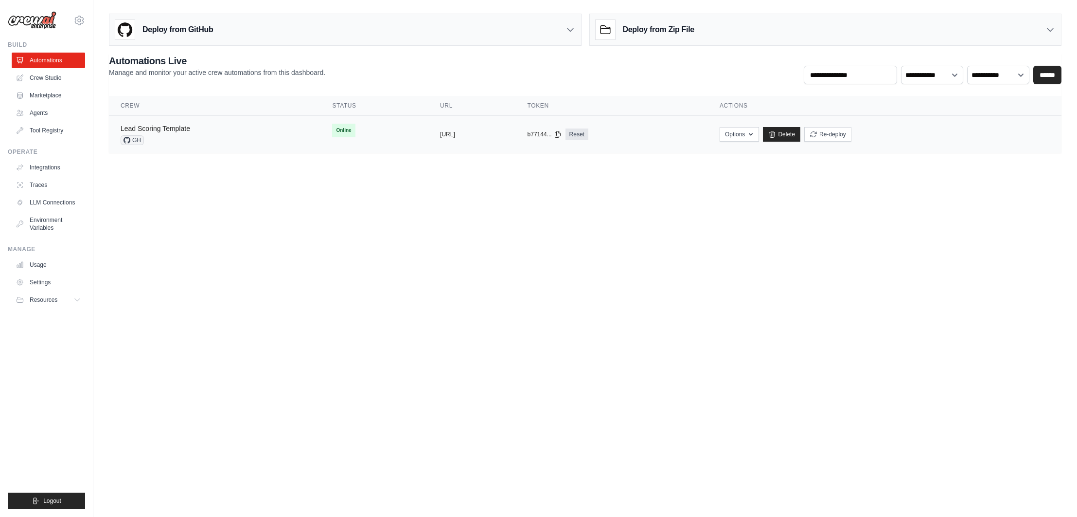
click at [169, 131] on link "Lead Scoring Template" at bounding box center [156, 129] width 70 height 8
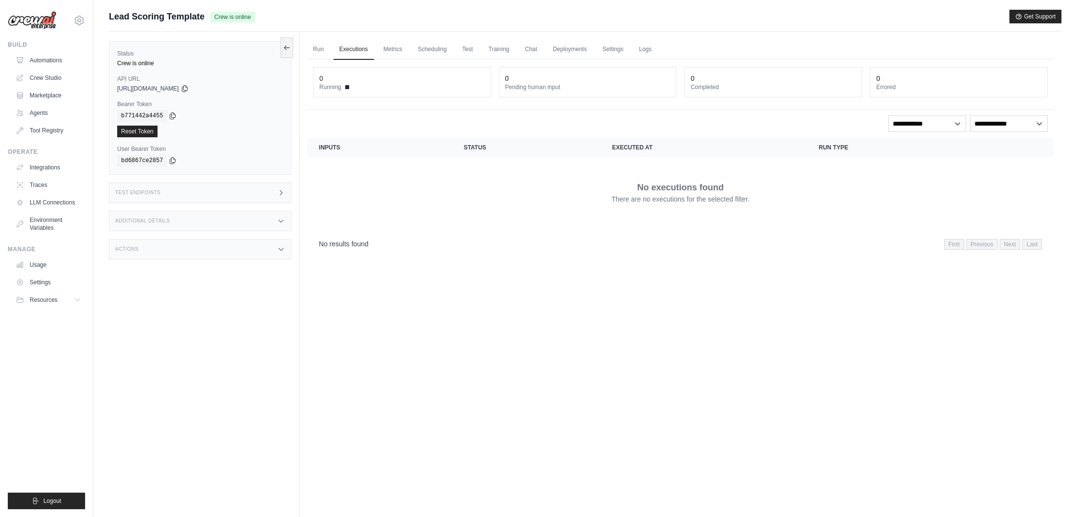
click at [320, 147] on th "Inputs" at bounding box center [379, 147] width 145 height 19
click at [150, 196] on div "Test Endpoints" at bounding box center [200, 192] width 182 height 20
click at [532, 412] on div "Run Executions Metrics Scheduling Test Training Chat Deployments Settings Logs …" at bounding box center [681, 290] width 762 height 517
click at [605, 387] on div "Run Executions Metrics Scheduling Test Training Chat Deployments Settings Logs …" at bounding box center [681, 290] width 762 height 517
click at [383, 54] on link "Metrics" at bounding box center [393, 49] width 31 height 20
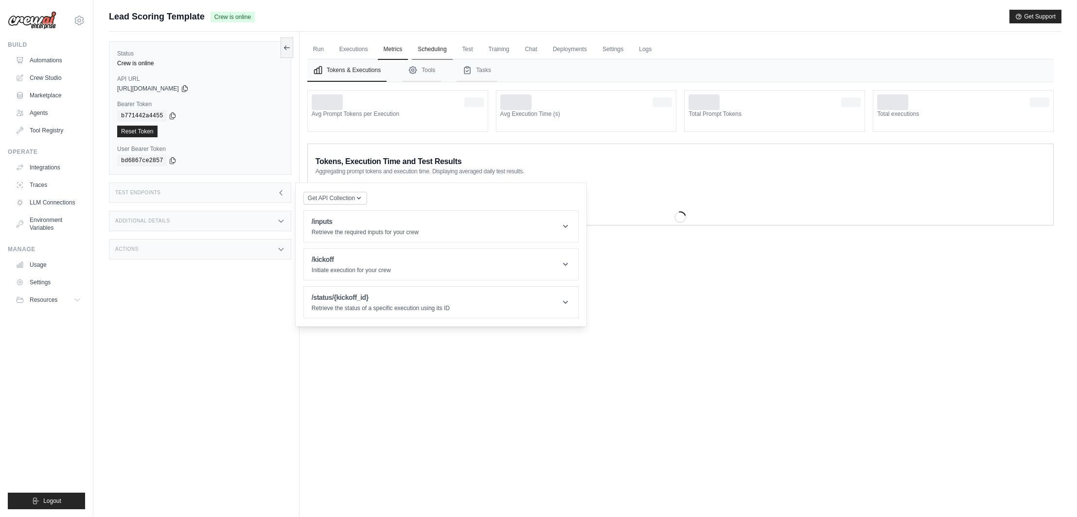
click at [423, 50] on link "Scheduling" at bounding box center [432, 49] width 40 height 20
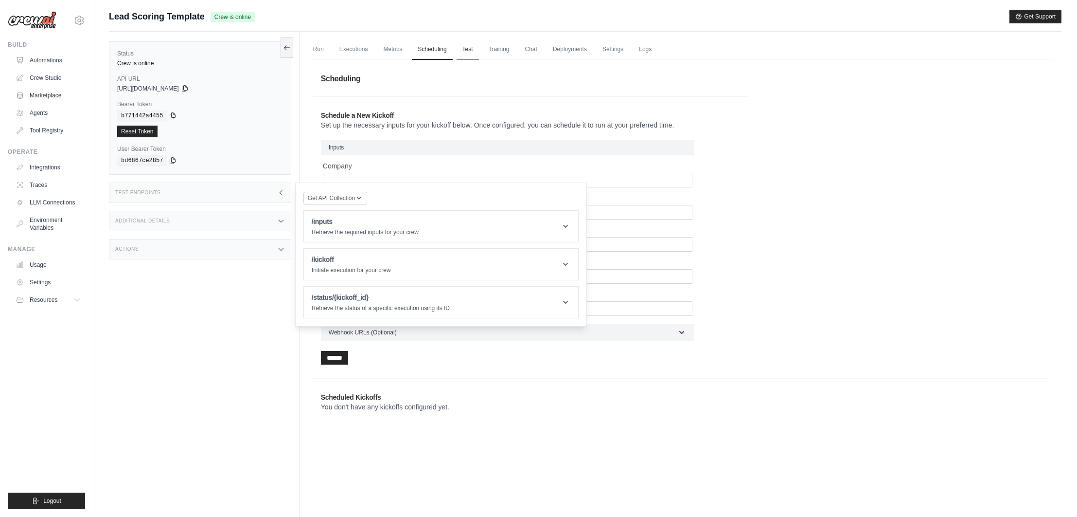
click at [468, 49] on link "Test" at bounding box center [468, 49] width 22 height 20
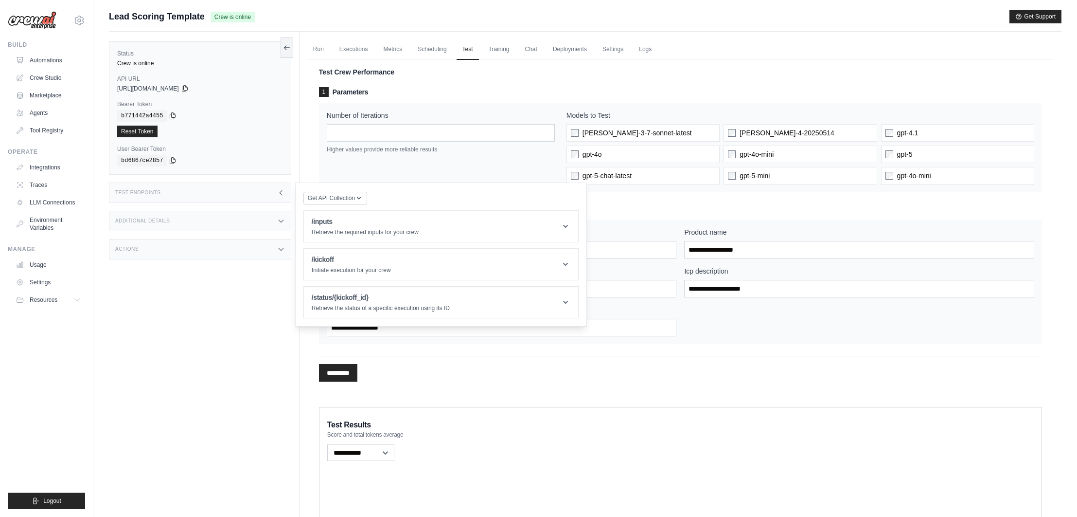
click at [605, 410] on div "**********" at bounding box center [680, 501] width 723 height 189
click at [567, 390] on div "1 Parameters Number of Iterations * Higher values provide more reliable results…" at bounding box center [680, 237] width 723 height 312
click at [536, 49] on link "Chat" at bounding box center [531, 49] width 24 height 20
click at [615, 49] on link "Settings" at bounding box center [613, 49] width 33 height 20
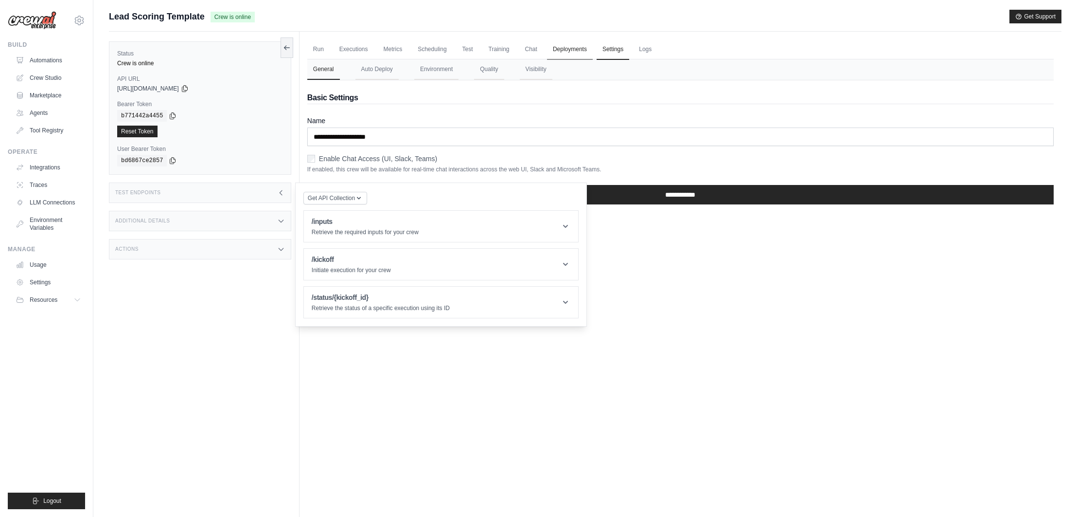
click at [587, 51] on link "Deployments" at bounding box center [570, 49] width 46 height 20
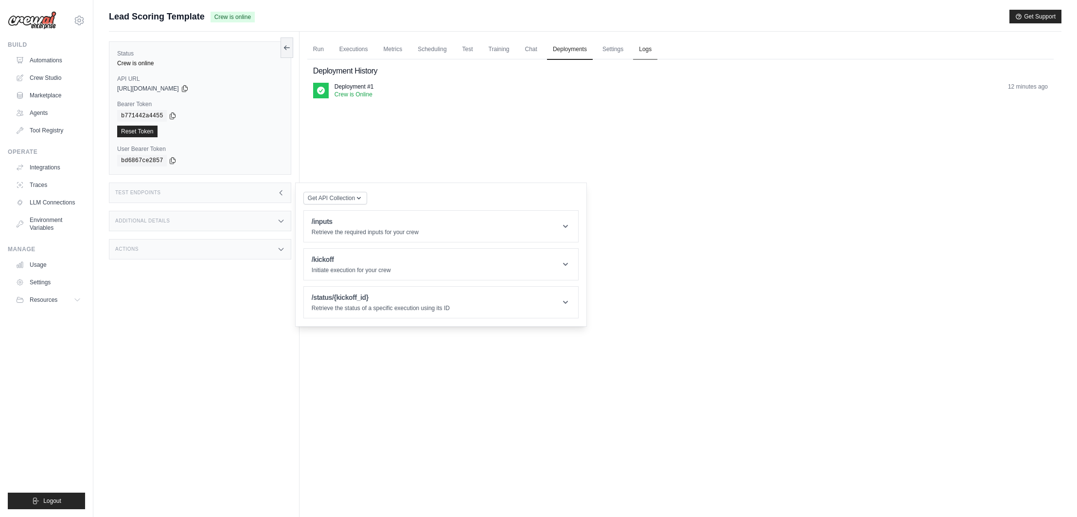
click at [635, 50] on link "Logs" at bounding box center [645, 49] width 24 height 20
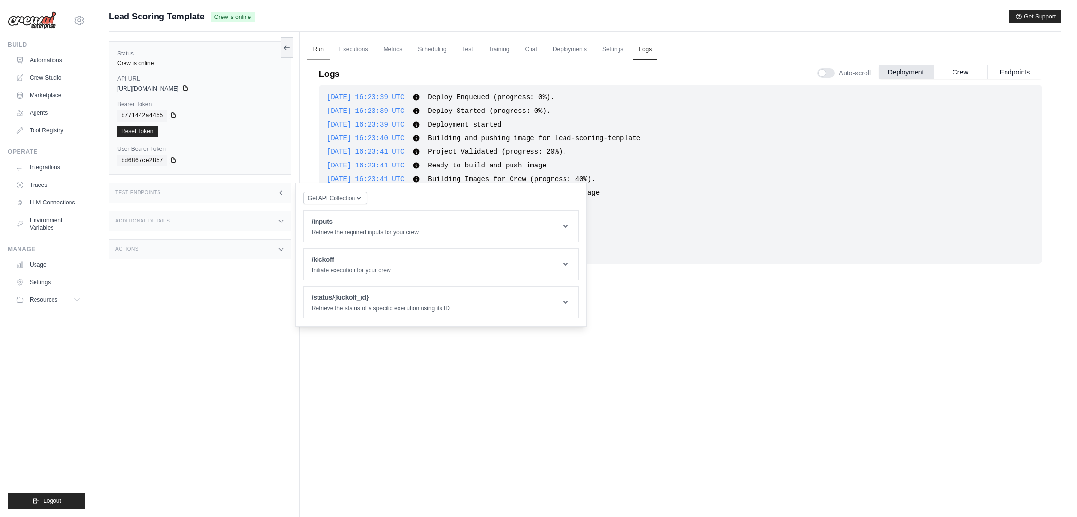
click at [319, 52] on link "Run" at bounding box center [318, 49] width 22 height 20
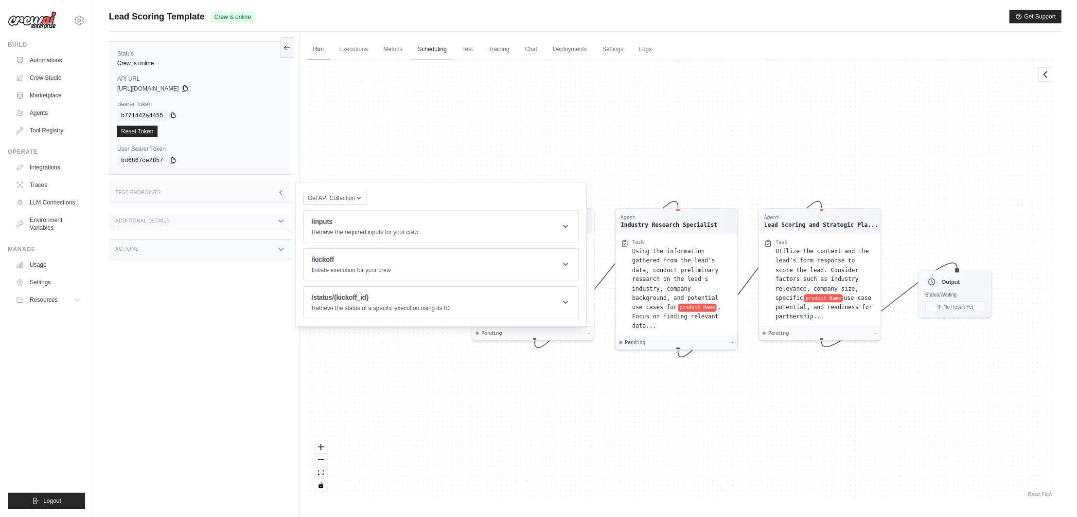
click at [441, 49] on link "Scheduling" at bounding box center [432, 49] width 40 height 20
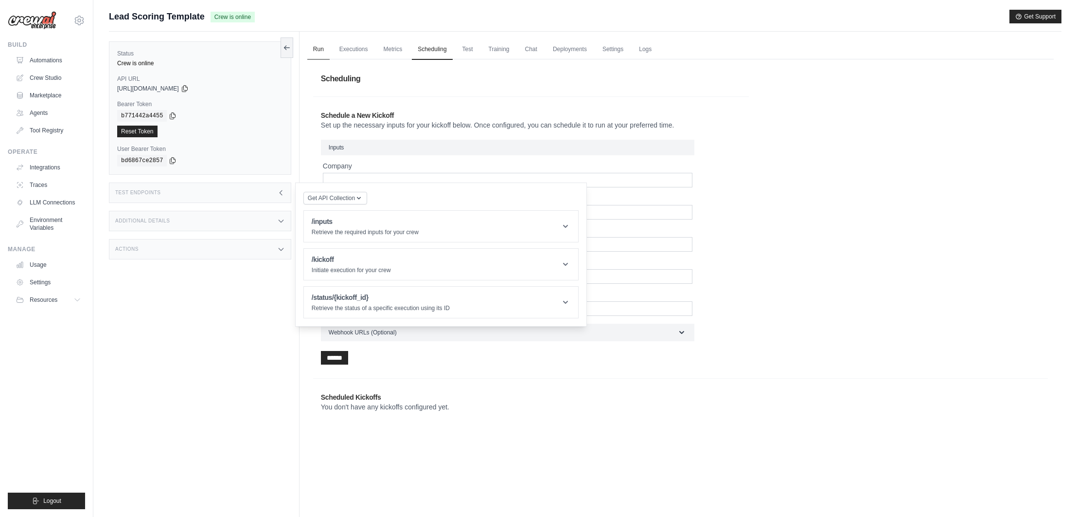
click at [322, 53] on link "Run" at bounding box center [318, 49] width 22 height 20
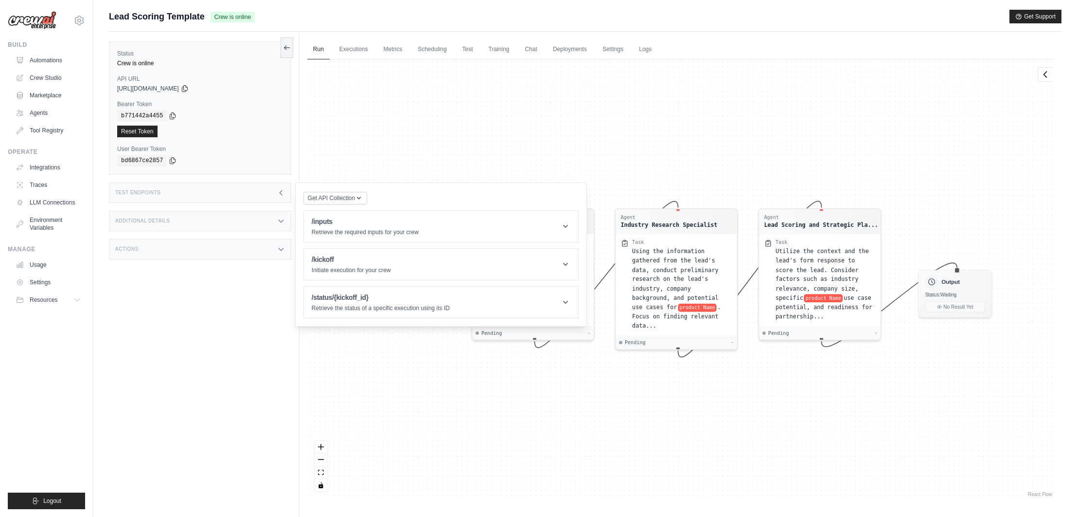
click at [652, 410] on div "Agent Lead Analysis Expert Task Analyze the lead's form responses to extract cr…" at bounding box center [680, 278] width 747 height 439
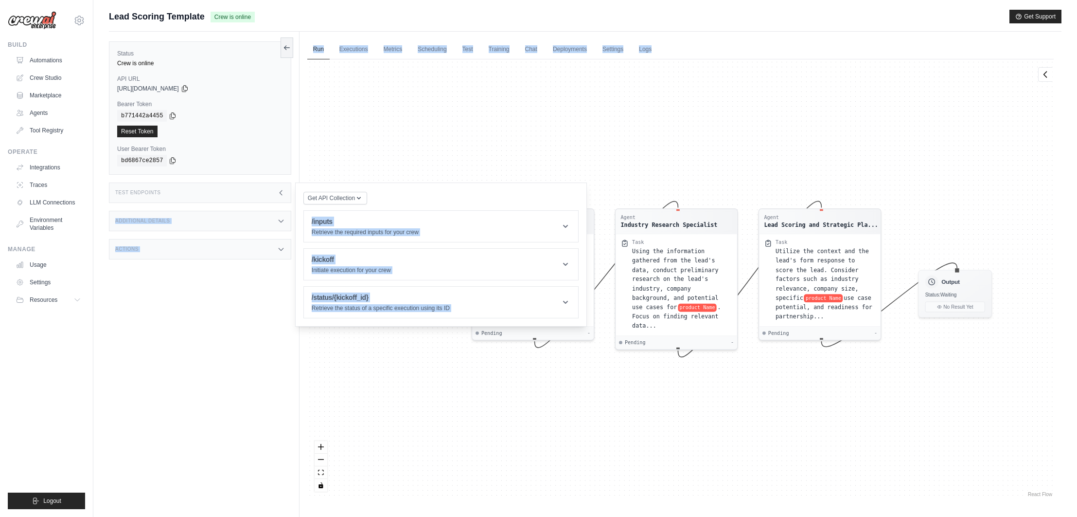
drag, startPoint x: 474, startPoint y: 193, endPoint x: 475, endPoint y: 128, distance: 64.7
click at [475, 128] on div "Status Crew is online API URL copied [URL][DOMAIN_NAME] Bearer Token copied b77…" at bounding box center [585, 290] width 953 height 517
click at [483, 398] on div "Agent Lead Analysis Expert Task Analyze the lead's form responses to extract cr…" at bounding box center [680, 278] width 747 height 439
click at [282, 192] on icon at bounding box center [281, 193] width 8 height 8
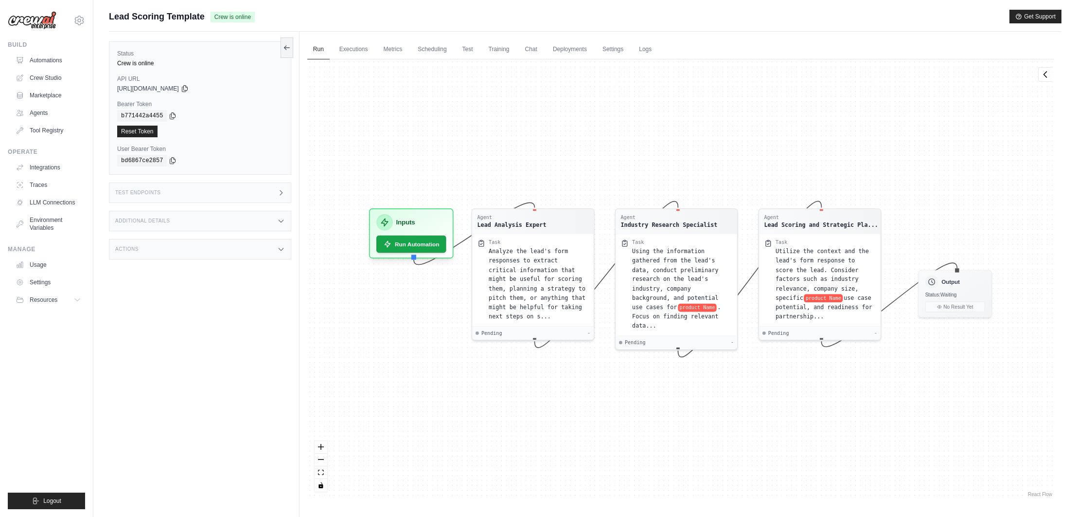
click at [375, 335] on div "Agent Lead Analysis Expert Task Analyze the lead's form responses to extract cr…" at bounding box center [680, 278] width 747 height 439
click at [529, 269] on span "Analyze the lead's form responses to extract critical information that might be…" at bounding box center [537, 282] width 97 height 72
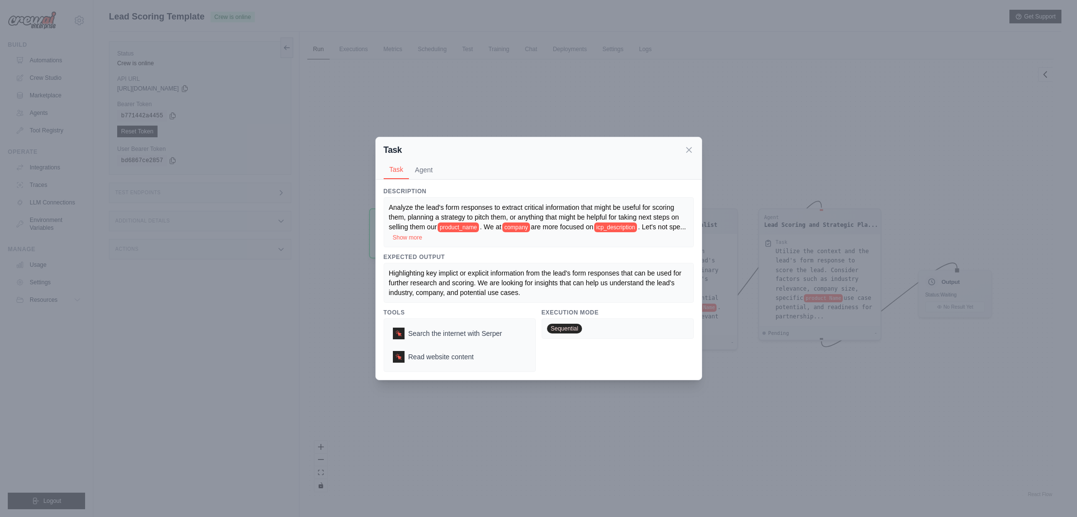
click at [521, 97] on div "Task Task Agent Description [PERSON_NAME] the lead's form responses to extract …" at bounding box center [538, 258] width 1077 height 517
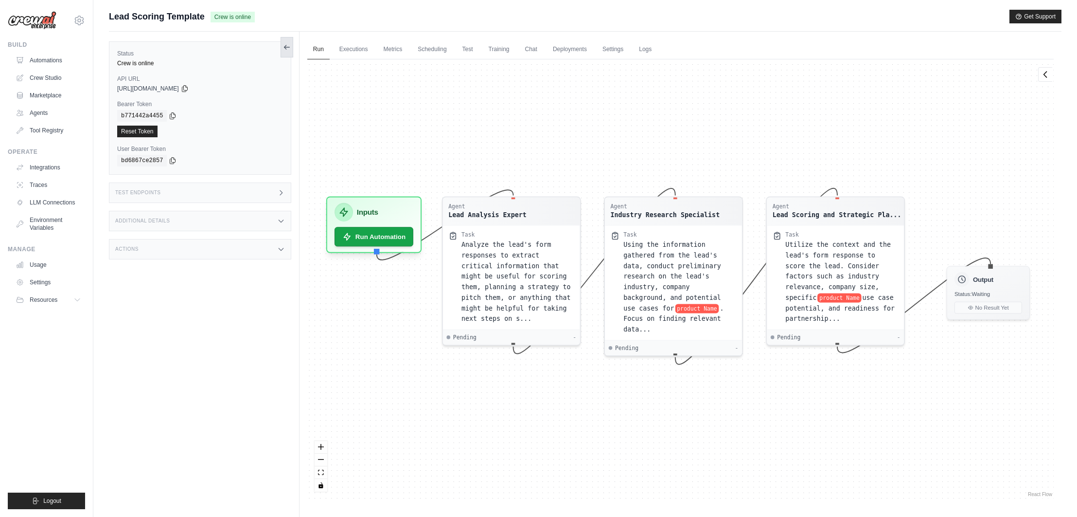
click at [286, 44] on icon at bounding box center [287, 47] width 8 height 8
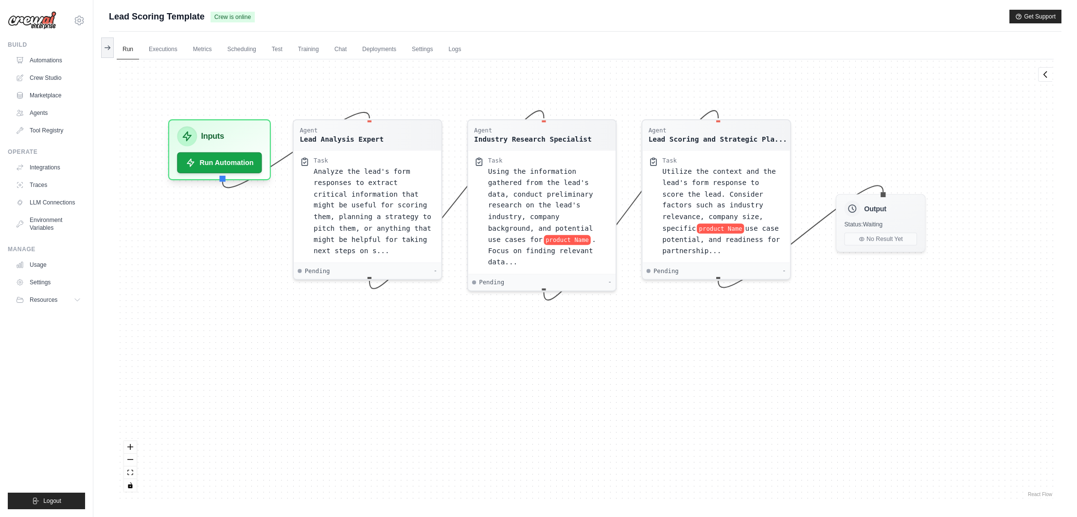
drag, startPoint x: 268, startPoint y: 417, endPoint x: 317, endPoint y: 351, distance: 82.4
click at [317, 351] on div "Agent Lead Analysis Expert Task Analyze the lead's form responses to extract cr…" at bounding box center [585, 278] width 937 height 439
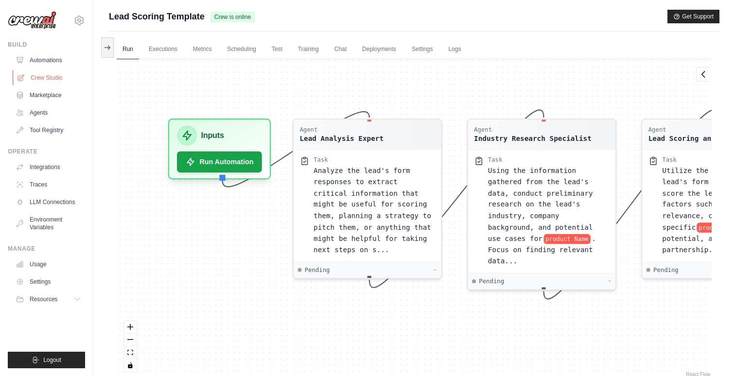
click at [44, 78] on link "Crew Studio" at bounding box center [49, 78] width 73 height 16
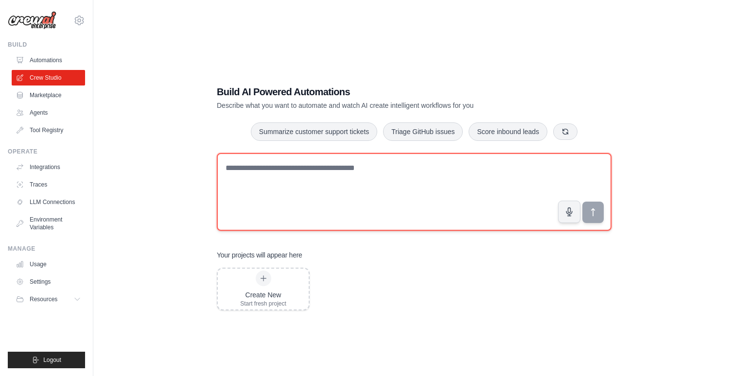
click at [272, 170] on textarea at bounding box center [414, 192] width 395 height 78
paste textarea "**********"
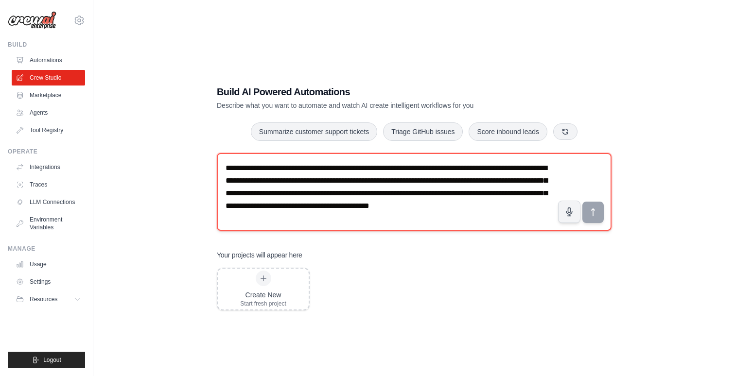
scroll to position [6, 0]
type textarea "**********"
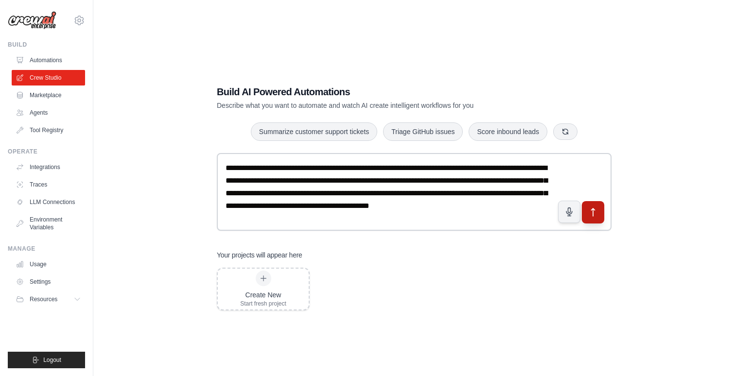
click at [599, 215] on button "submit" at bounding box center [593, 212] width 22 height 22
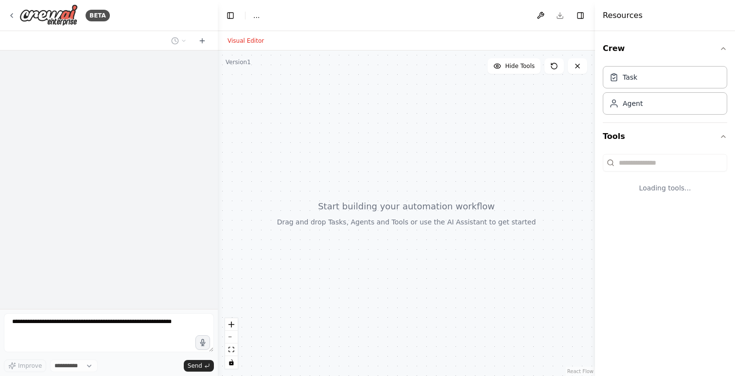
select select "****"
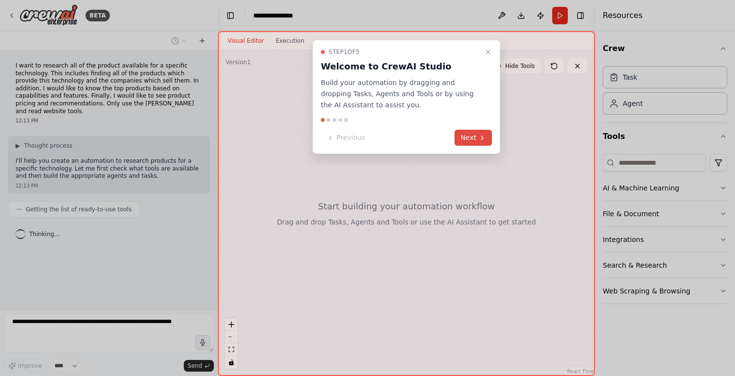
click at [479, 138] on icon at bounding box center [483, 138] width 8 height 8
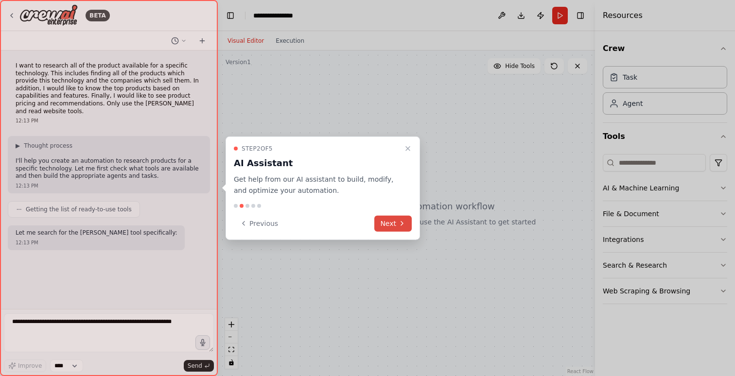
click at [393, 223] on button "Next" at bounding box center [393, 223] width 37 height 16
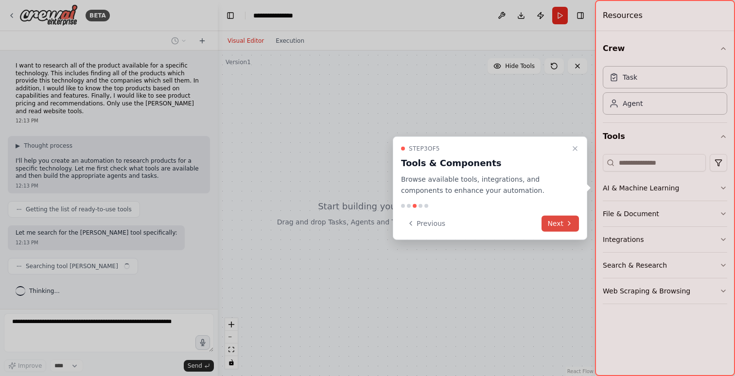
click at [568, 222] on icon at bounding box center [570, 224] width 8 height 8
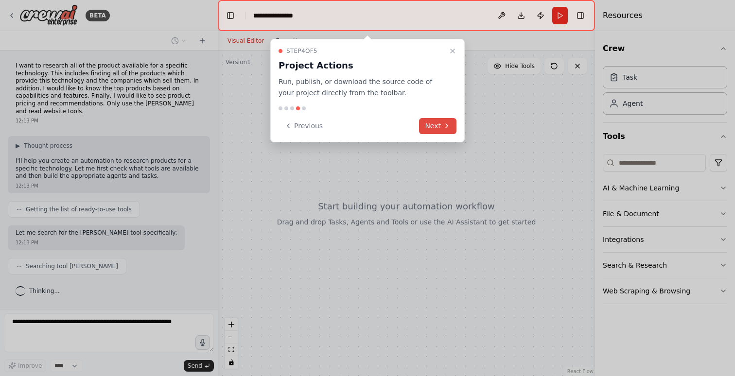
click at [440, 124] on button "Next" at bounding box center [437, 126] width 37 height 16
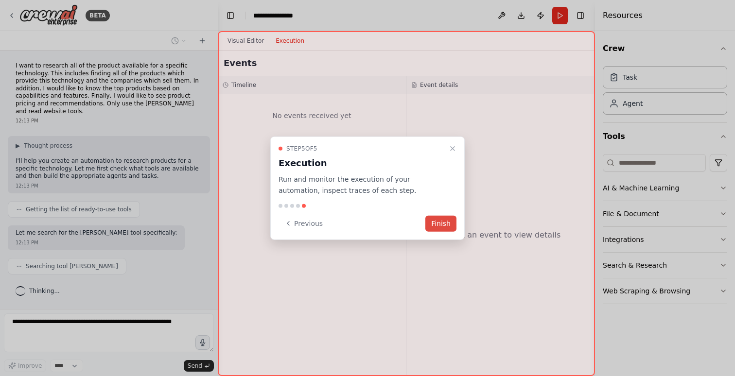
click at [445, 226] on button "Finish" at bounding box center [441, 223] width 31 height 16
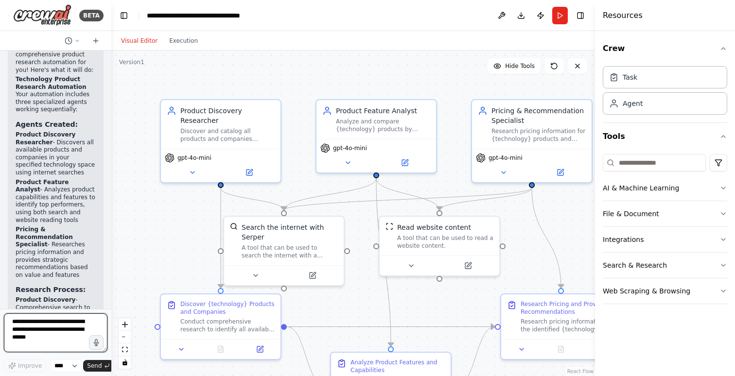
scroll to position [1097, 0]
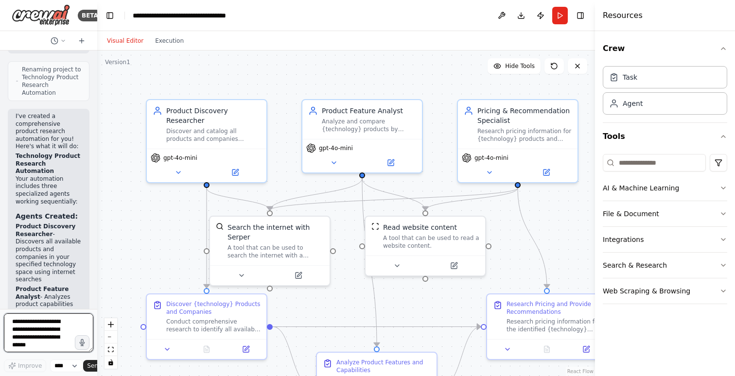
drag, startPoint x: 216, startPoint y: 22, endPoint x: 97, endPoint y: 18, distance: 119.2
click at [97, 18] on div "BETA I want to research all of the product available for a specific technology.…" at bounding box center [367, 188] width 735 height 376
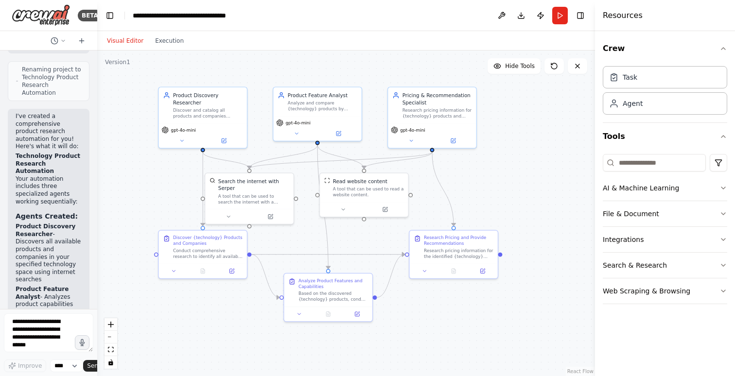
drag, startPoint x: 194, startPoint y: 219, endPoint x: 169, endPoint y: 167, distance: 57.2
click at [169, 167] on div ".deletable-edge-delete-btn { width: 20px; height: 20px; border: 0px solid #ffff…" at bounding box center [346, 214] width 498 height 326
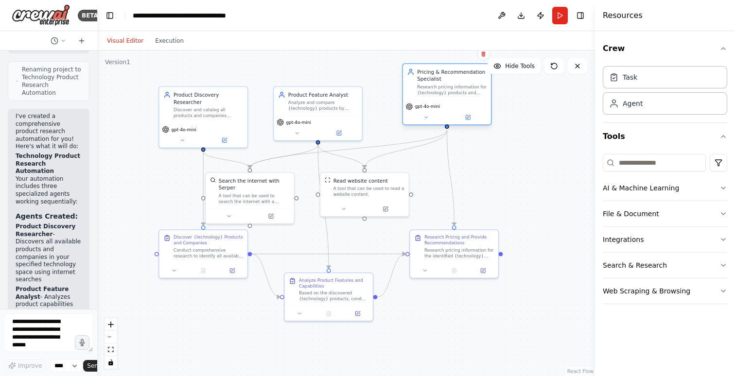
drag, startPoint x: 444, startPoint y: 126, endPoint x: 461, endPoint y: 106, distance: 26.6
click at [461, 106] on div "gpt-4o-mini" at bounding box center [447, 106] width 83 height 7
drag, startPoint x: 469, startPoint y: 254, endPoint x: 478, endPoint y: 264, distance: 13.4
click at [478, 264] on div "Research pricing information for the identified {technology} products, includin…" at bounding box center [467, 259] width 70 height 12
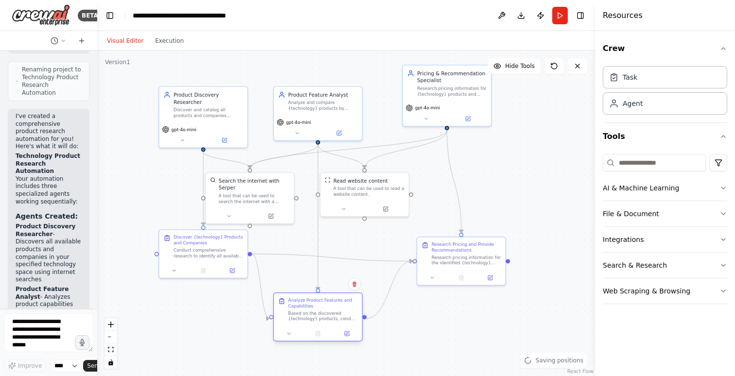
drag, startPoint x: 335, startPoint y: 290, endPoint x: 327, endPoint y: 312, distance: 23.2
click at [327, 312] on div "Based on the discovered {technology} products, conduct detailed analysis of the…" at bounding box center [323, 317] width 70 height 12
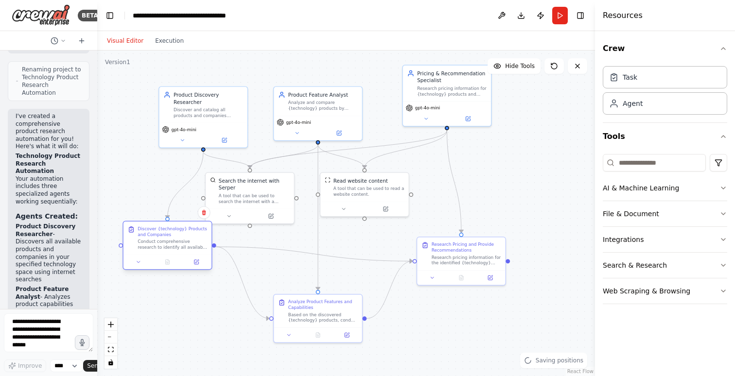
drag, startPoint x: 206, startPoint y: 250, endPoint x: 164, endPoint y: 254, distance: 42.0
click at [164, 251] on div "Conduct comprehensive research to identify all available products that offer {t…" at bounding box center [173, 245] width 70 height 12
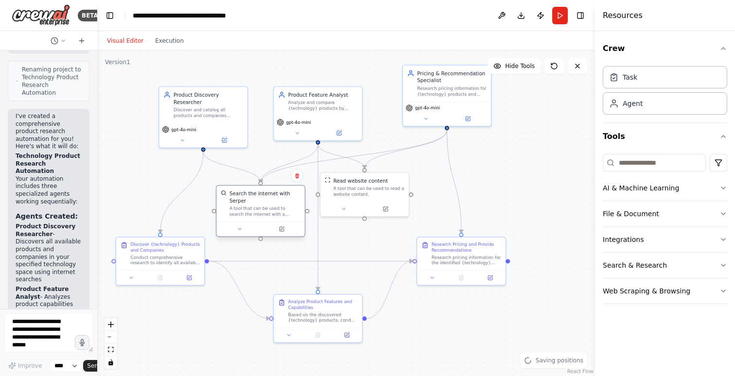
drag, startPoint x: 244, startPoint y: 196, endPoint x: 260, endPoint y: 215, distance: 25.2
click at [260, 215] on div "A tool that can be used to search the internet with a search_query. Supports di…" at bounding box center [265, 212] width 71 height 12
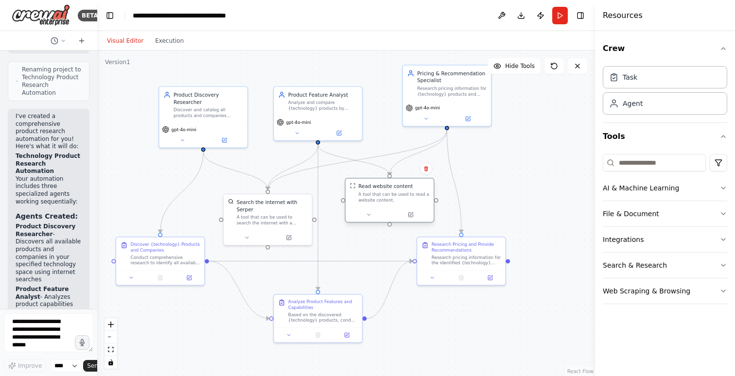
drag, startPoint x: 346, startPoint y: 194, endPoint x: 373, endPoint y: 203, distance: 28.5
click at [373, 203] on div "Read website content A tool that can be used to read a website content." at bounding box center [390, 193] width 88 height 29
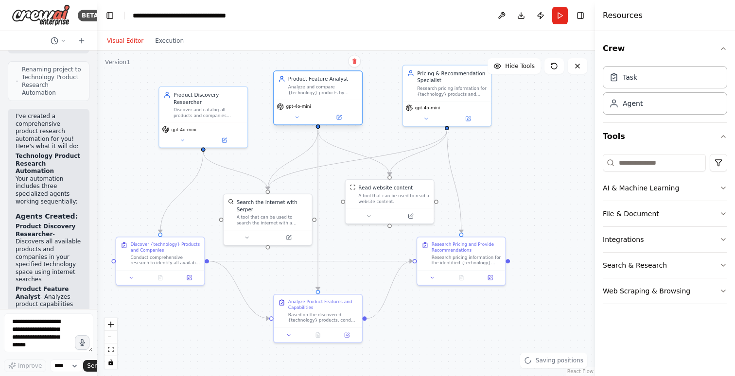
drag, startPoint x: 309, startPoint y: 115, endPoint x: 304, endPoint y: 96, distance: 19.2
click at [304, 96] on div "Product Feature Analyst Analyze and compare {technology} products by examining …" at bounding box center [318, 98] width 90 height 55
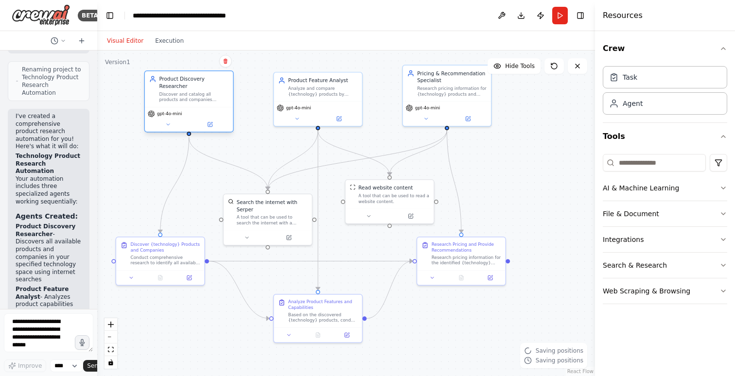
drag, startPoint x: 226, startPoint y: 108, endPoint x: 212, endPoint y: 96, distance: 18.3
click at [212, 96] on div "Discover and catalog all products and companies offering {technology} solutions…" at bounding box center [194, 97] width 70 height 12
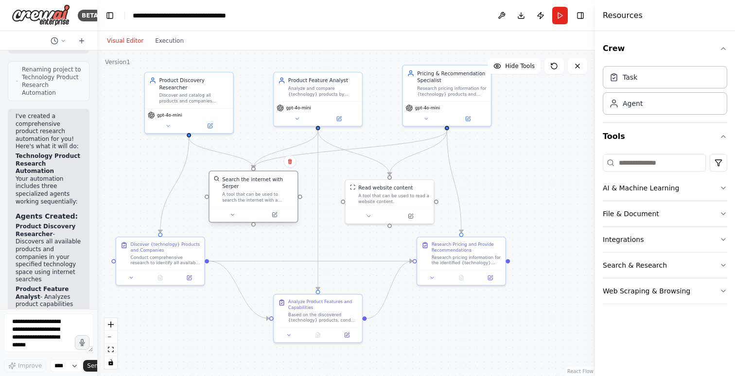
drag, startPoint x: 265, startPoint y: 228, endPoint x: 251, endPoint y: 206, distance: 25.5
click at [251, 206] on div "Search the internet with Serper A tool that can be used to search the internet …" at bounding box center [254, 190] width 88 height 36
click at [725, 46] on icon "button" at bounding box center [724, 49] width 8 height 8
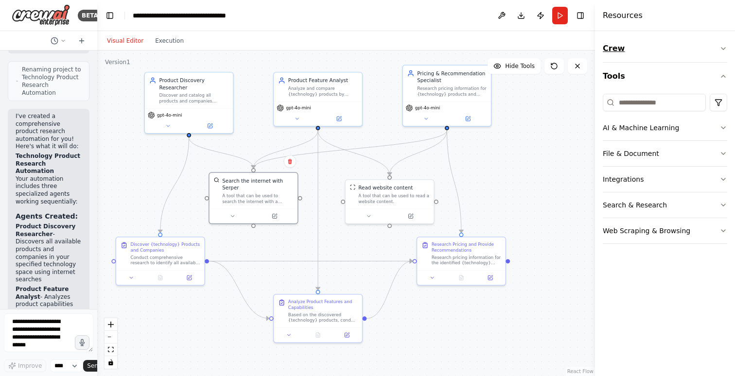
click at [722, 49] on icon "button" at bounding box center [724, 49] width 8 height 8
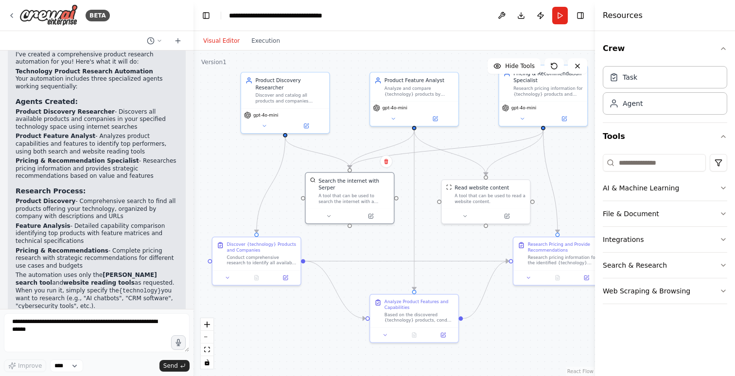
drag, startPoint x: 97, startPoint y: 109, endPoint x: 194, endPoint y: 112, distance: 96.8
click at [194, 112] on div "BETA I want to research all of the product available for a specific technology.…" at bounding box center [367, 188] width 735 height 376
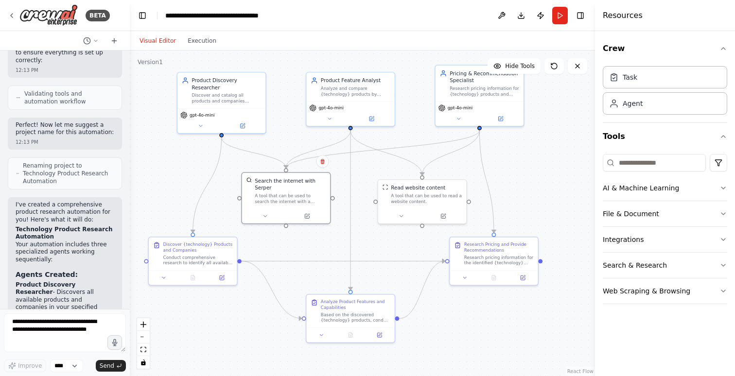
scroll to position [778, 0]
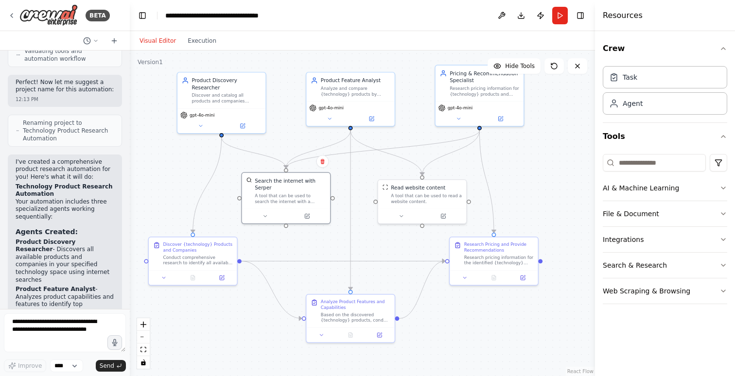
drag, startPoint x: 193, startPoint y: 154, endPoint x: 124, endPoint y: 145, distance: 69.6
click at [124, 145] on div "BETA I want to research all of the product available for a specific technology.…" at bounding box center [367, 188] width 735 height 376
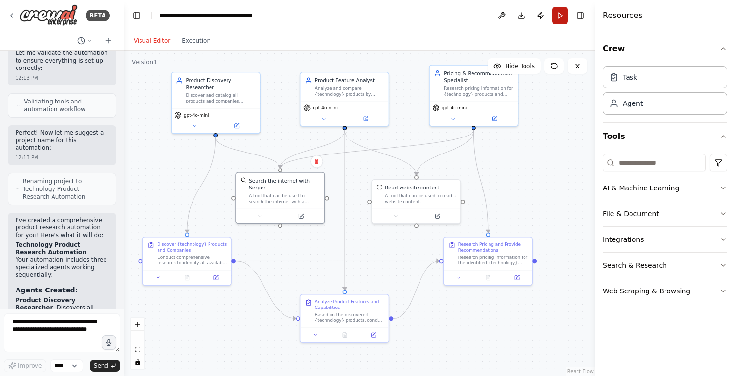
click at [559, 16] on button "Run" at bounding box center [561, 16] width 16 height 18
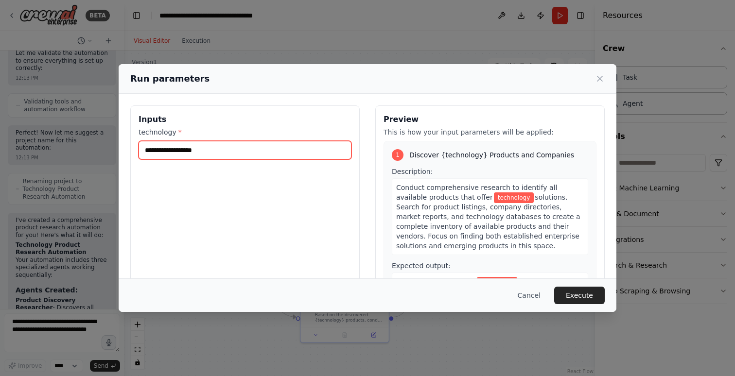
click at [153, 149] on input "technology *" at bounding box center [245, 150] width 213 height 18
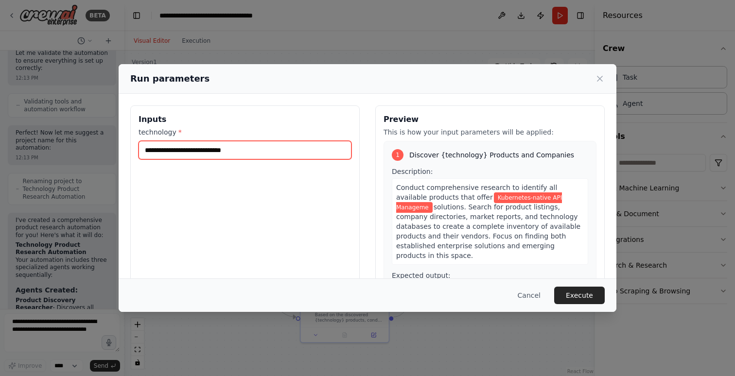
type input "**********"
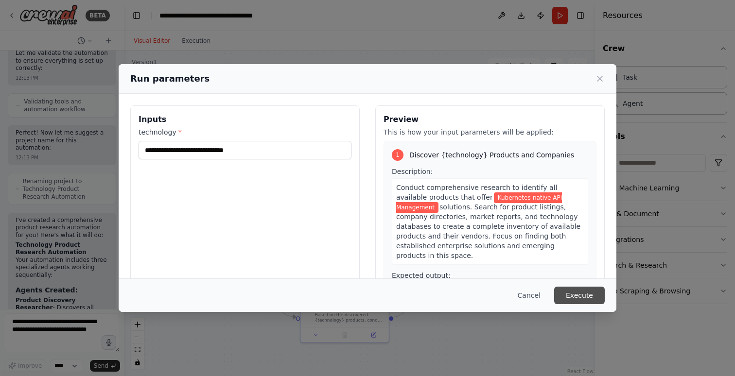
click at [577, 295] on button "Execute" at bounding box center [580, 296] width 51 height 18
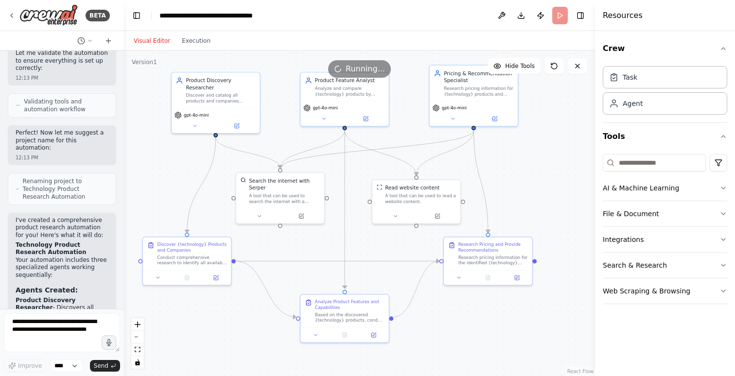
click at [196, 34] on div "Visual Editor Execution" at bounding box center [172, 40] width 89 height 19
click at [197, 40] on button "Execution" at bounding box center [196, 41] width 40 height 12
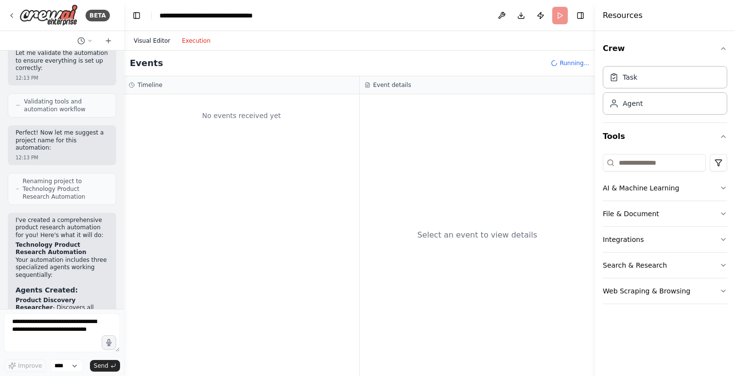
click at [150, 38] on button "Visual Editor" at bounding box center [152, 41] width 48 height 12
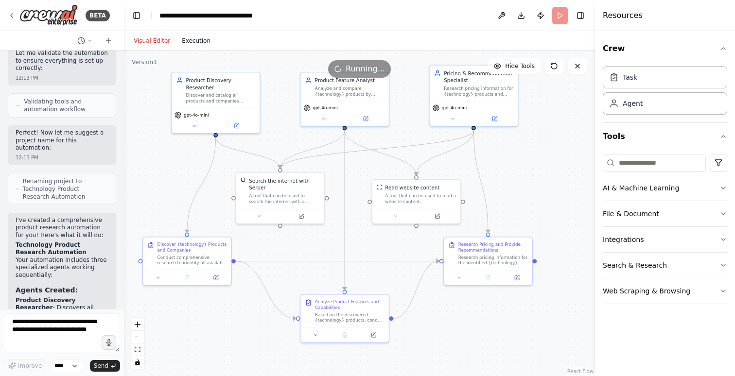
click at [193, 43] on button "Execution" at bounding box center [196, 41] width 40 height 12
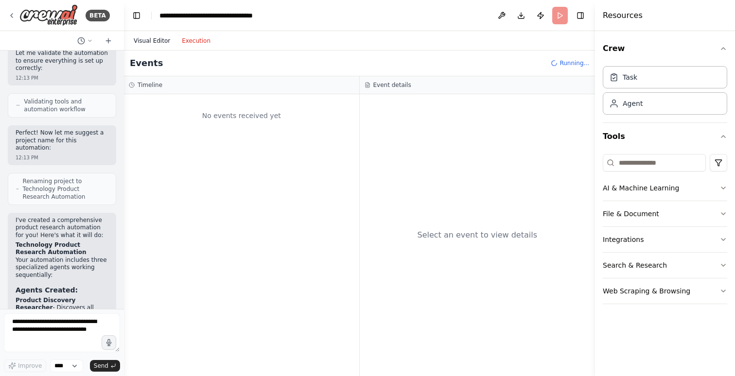
click at [149, 38] on button "Visual Editor" at bounding box center [152, 41] width 48 height 12
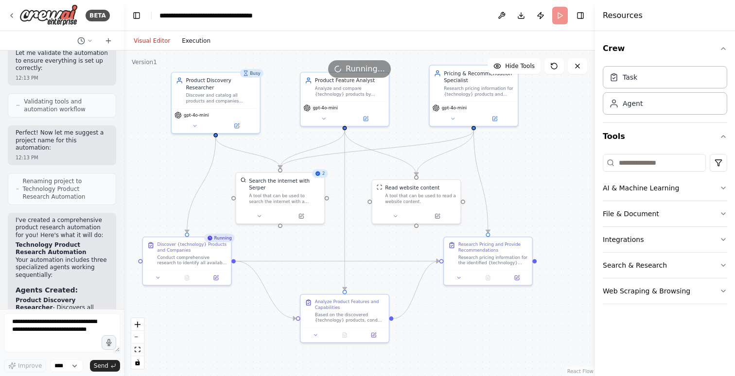
click at [188, 42] on button "Execution" at bounding box center [196, 41] width 40 height 12
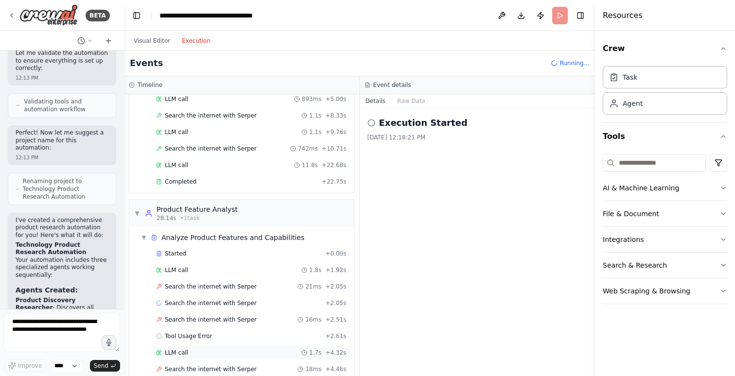
scroll to position [95, 0]
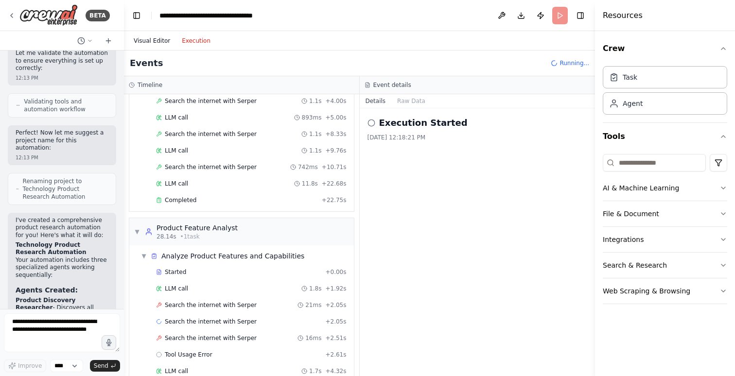
click at [153, 40] on button "Visual Editor" at bounding box center [152, 41] width 48 height 12
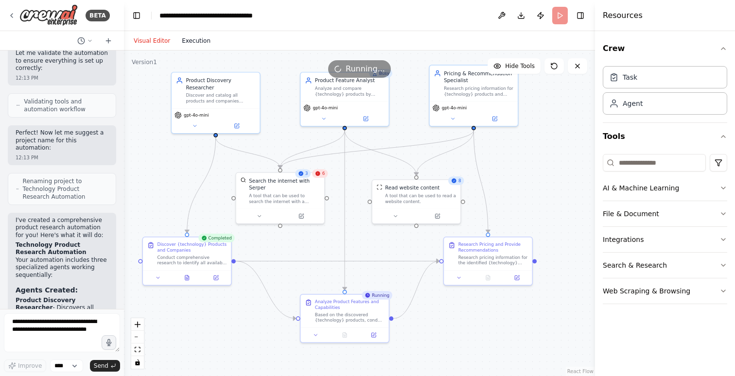
click at [189, 42] on button "Execution" at bounding box center [196, 41] width 40 height 12
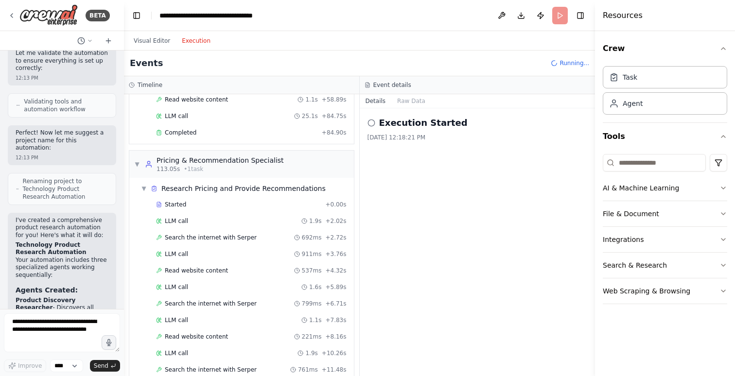
scroll to position [809, 0]
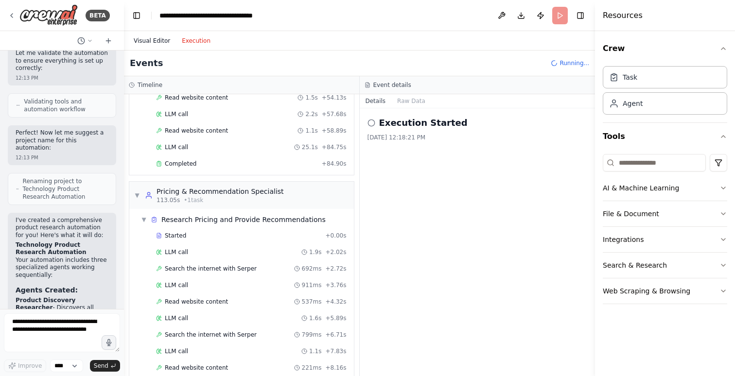
click at [143, 42] on button "Visual Editor" at bounding box center [152, 41] width 48 height 12
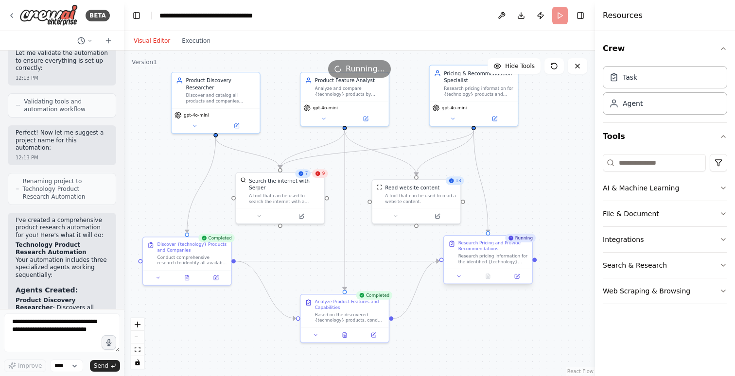
click at [487, 264] on div "Research pricing information for the identified {technology} products, includin…" at bounding box center [494, 259] width 70 height 12
click at [192, 41] on button "Execution" at bounding box center [196, 41] width 40 height 12
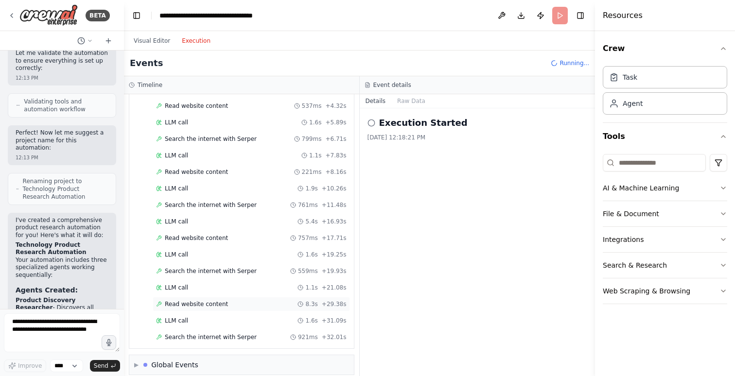
scroll to position [1021, 0]
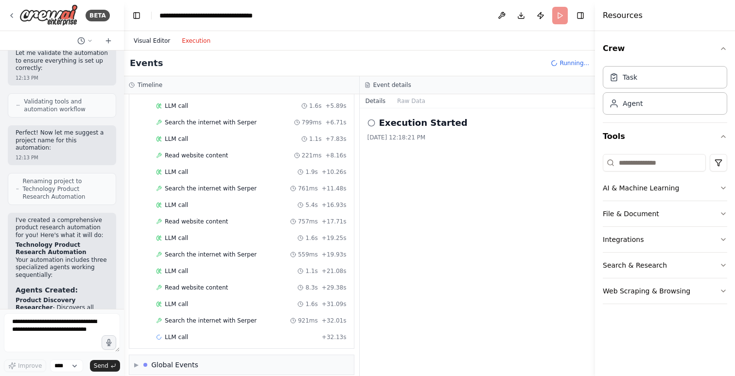
click at [160, 37] on button "Visual Editor" at bounding box center [152, 41] width 48 height 12
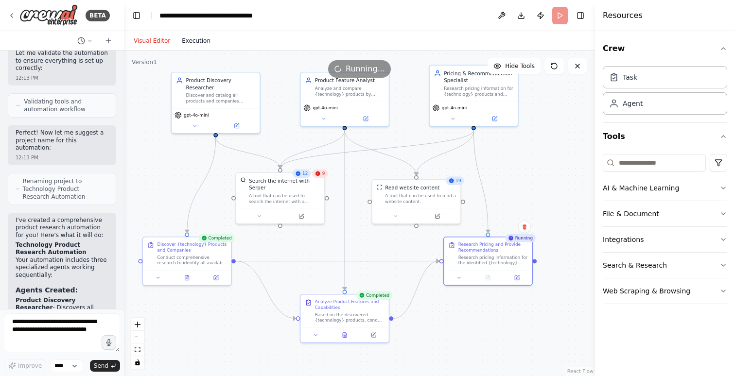
click at [209, 44] on button "Execution" at bounding box center [196, 41] width 40 height 12
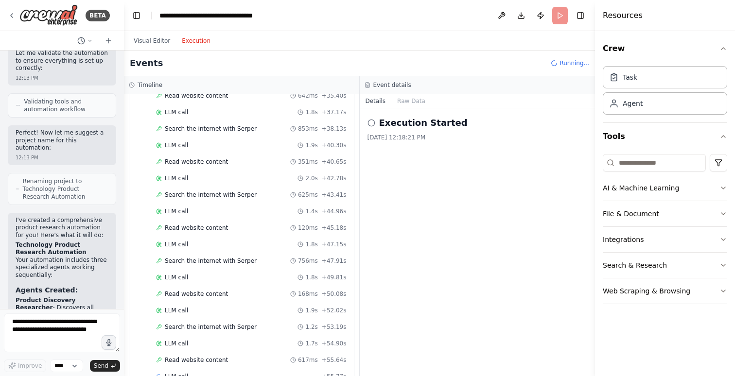
scroll to position [1319, 0]
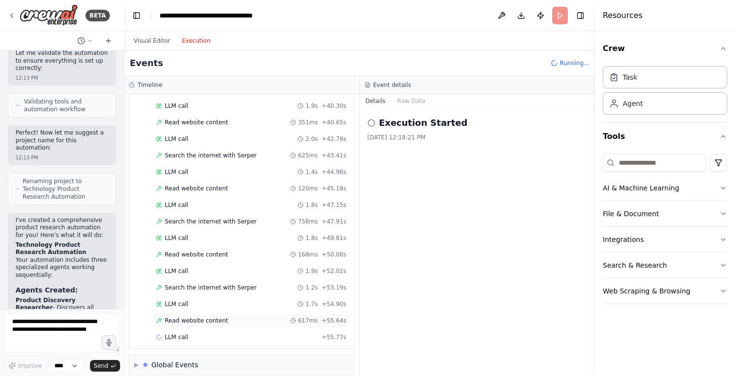
click at [186, 317] on span "Read website content" at bounding box center [196, 321] width 63 height 8
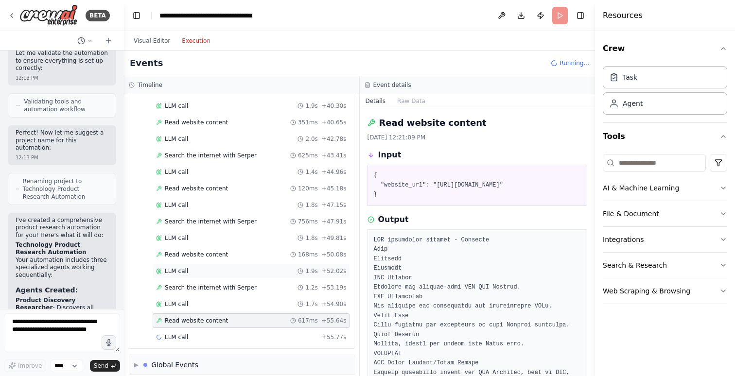
click at [188, 268] on div "LLM call 1.9s + 52.02s" at bounding box center [251, 272] width 191 height 8
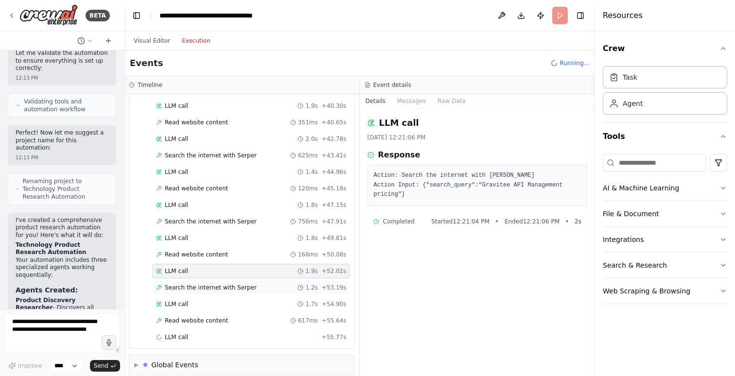
click at [212, 284] on span "Search the internet with Serper" at bounding box center [211, 288] width 92 height 8
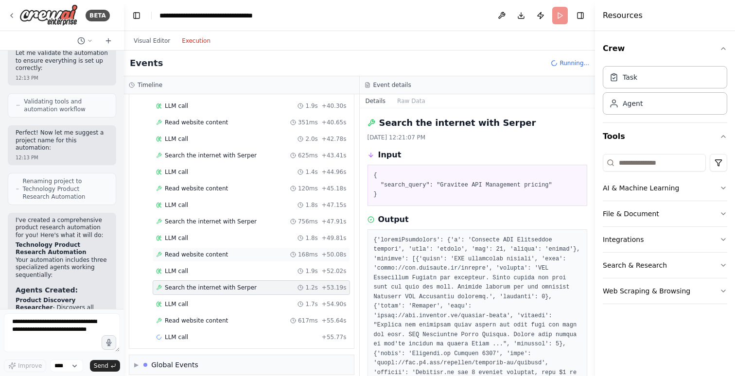
click at [211, 248] on div "Read website content 168ms + 50.08s" at bounding box center [251, 255] width 197 height 15
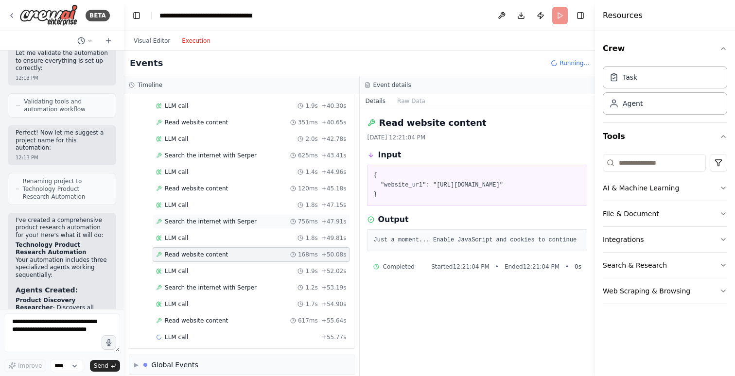
click at [209, 218] on span "Search the internet with Serper" at bounding box center [211, 222] width 92 height 8
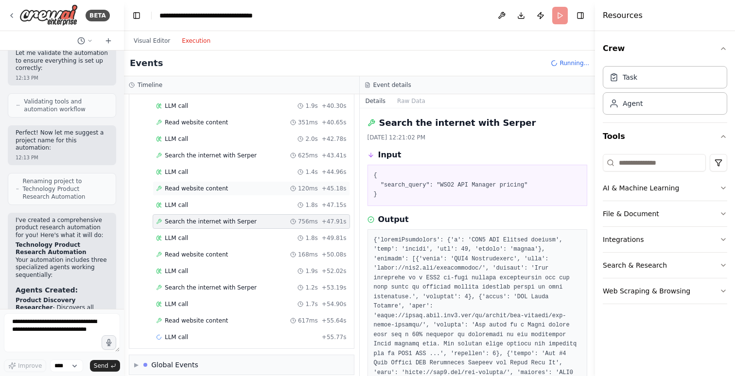
click at [213, 185] on span "Read website content" at bounding box center [196, 189] width 63 height 8
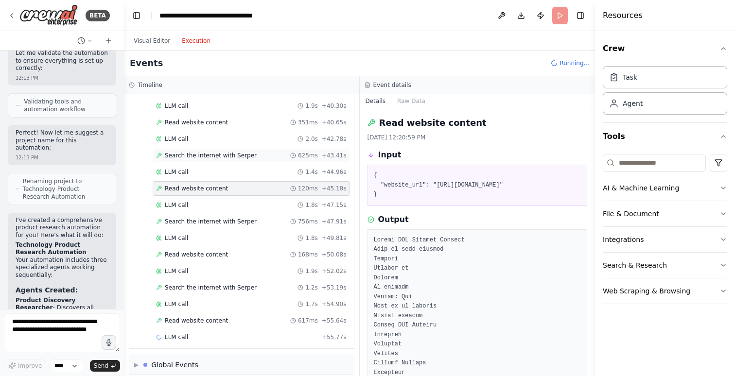
click at [226, 152] on span "Search the internet with Serper" at bounding box center [211, 156] width 92 height 8
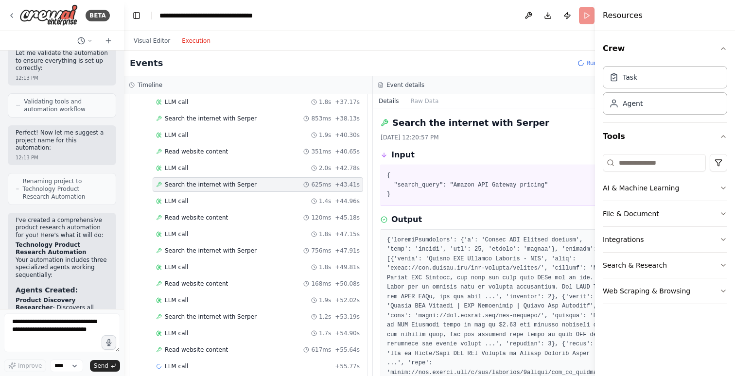
scroll to position [1266, 0]
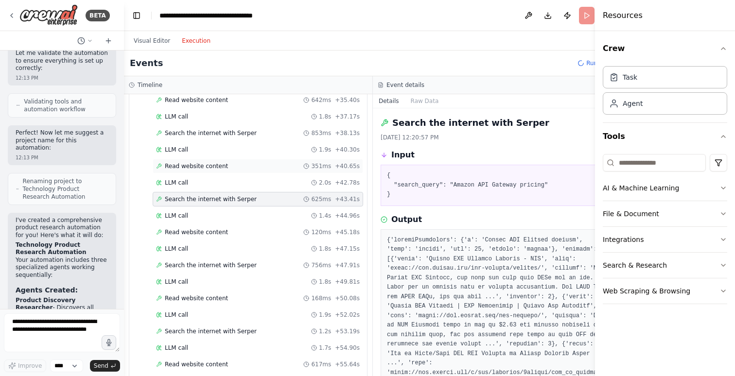
click at [204, 164] on span "Read website content" at bounding box center [196, 166] width 63 height 8
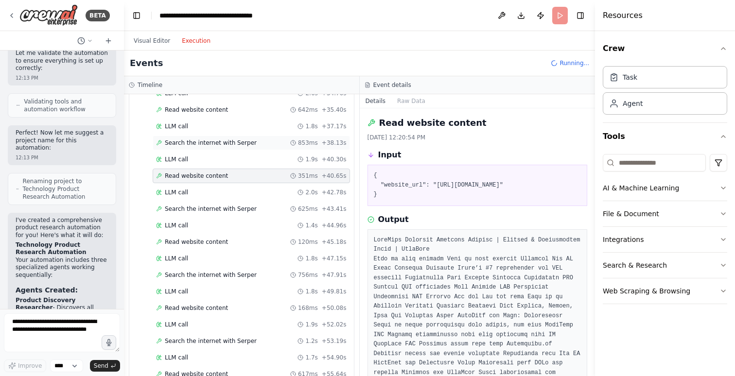
click at [208, 139] on span "Search the internet with Serper" at bounding box center [211, 143] width 92 height 8
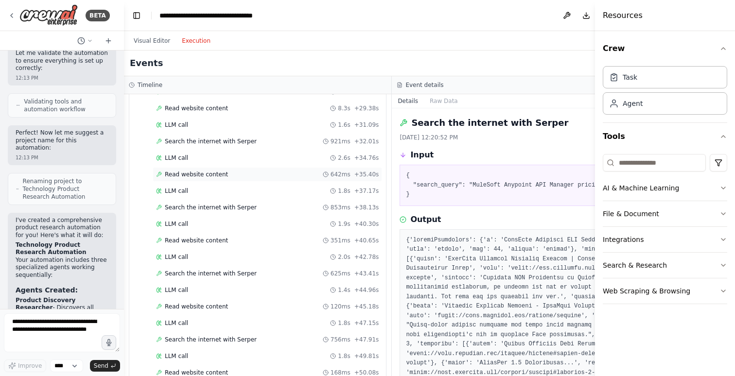
click at [204, 171] on span "Read website content" at bounding box center [196, 175] width 63 height 8
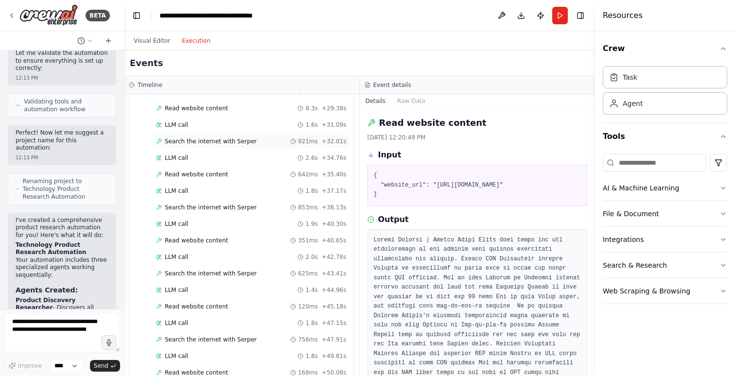
click at [222, 138] on span "Search the internet with Serper" at bounding box center [211, 142] width 92 height 8
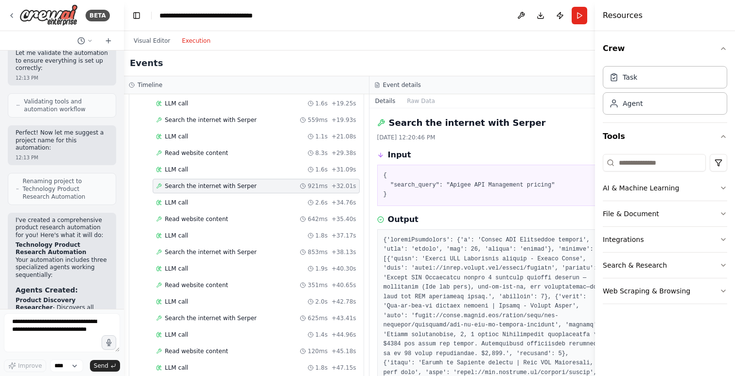
scroll to position [1147, 0]
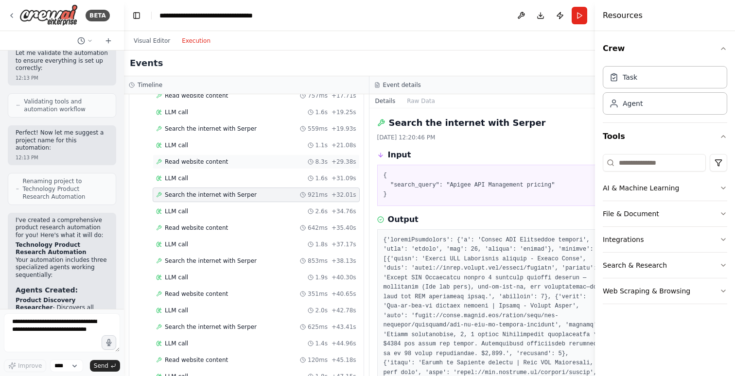
click at [206, 160] on span "Read website content" at bounding box center [196, 162] width 63 height 8
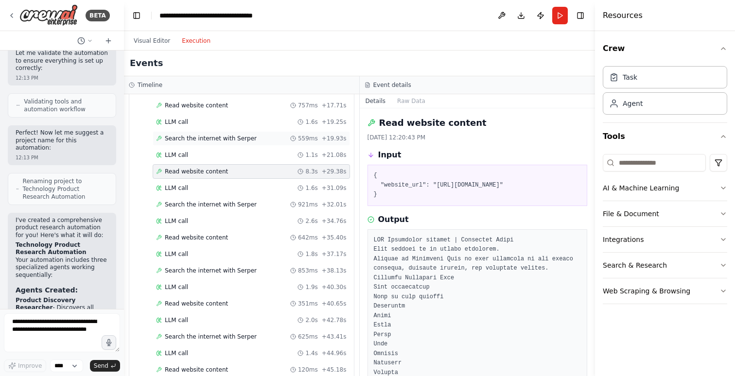
click at [215, 133] on div "Search the internet with Serper 559ms + 19.93s" at bounding box center [251, 138] width 197 height 15
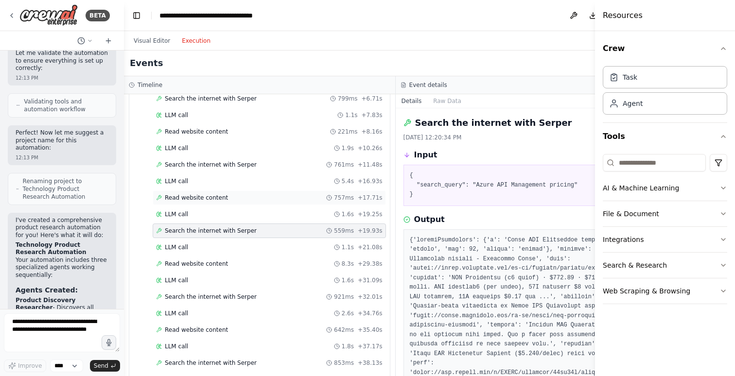
click at [205, 199] on span "Read website content" at bounding box center [196, 198] width 63 height 8
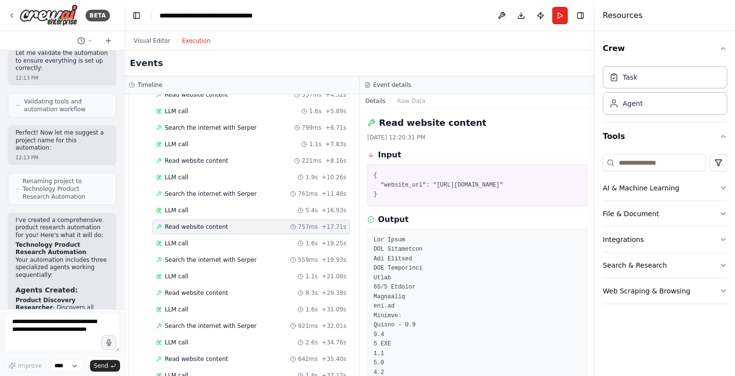
scroll to position [1045, 0]
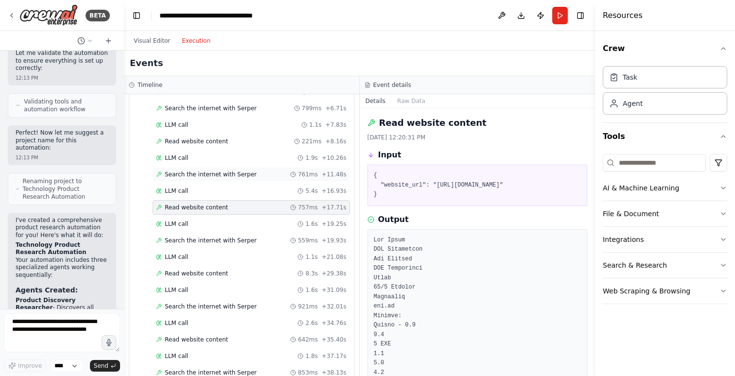
click at [210, 171] on span "Search the internet with Serper" at bounding box center [211, 175] width 92 height 8
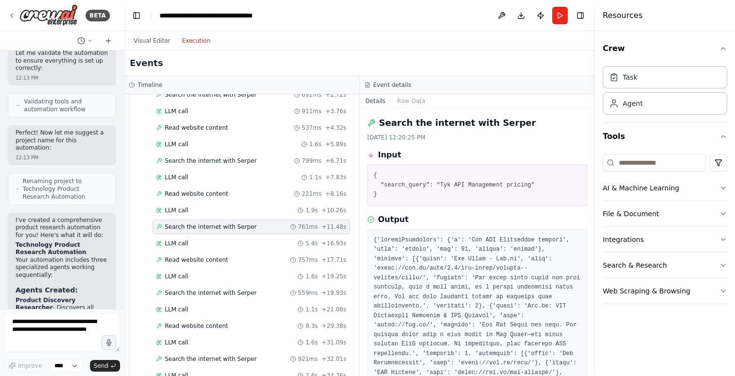
scroll to position [978, 0]
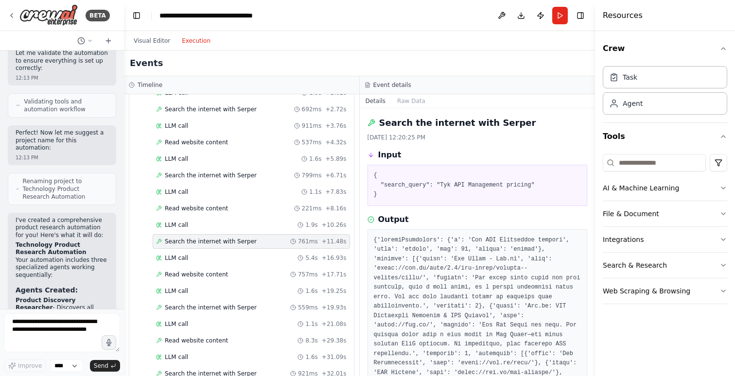
click at [201, 205] on span "Read website content" at bounding box center [196, 209] width 63 height 8
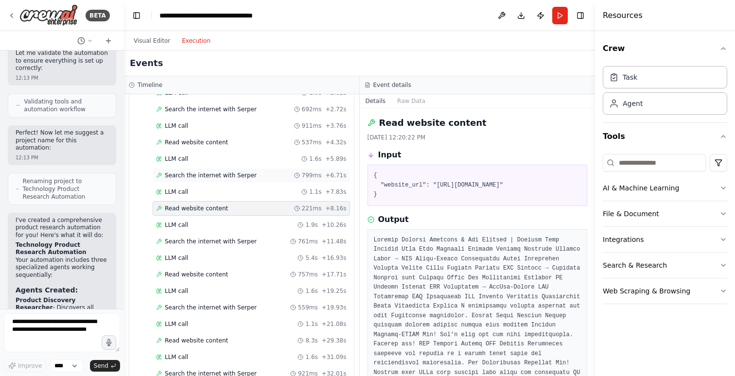
click at [211, 172] on span "Search the internet with Serper" at bounding box center [211, 176] width 92 height 8
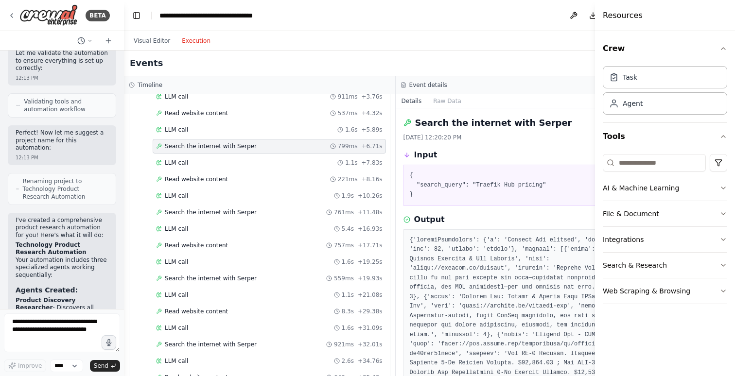
scroll to position [959, 0]
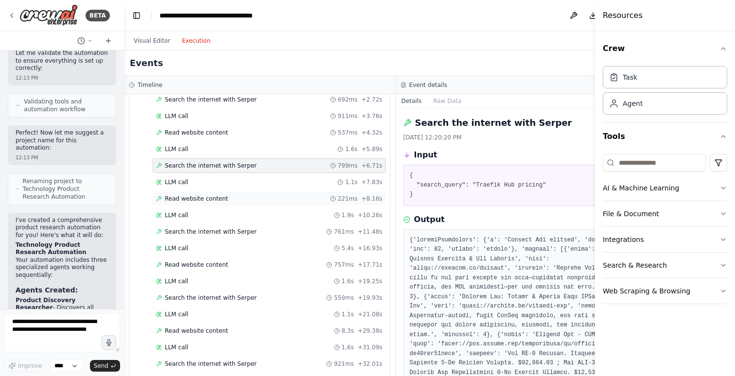
click at [202, 201] on span "Read website content" at bounding box center [196, 199] width 63 height 8
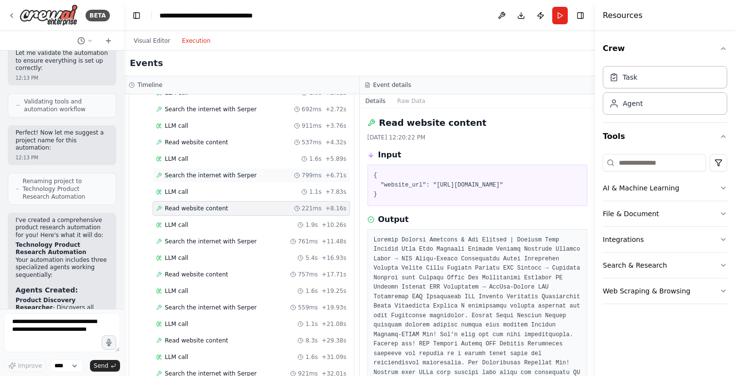
click at [208, 168] on div "Search the internet with Serper 799ms + 6.71s" at bounding box center [251, 175] width 197 height 15
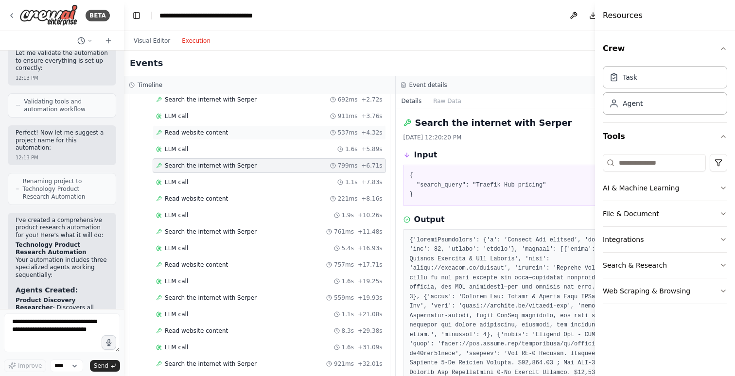
click at [199, 132] on span "Read website content" at bounding box center [196, 133] width 63 height 8
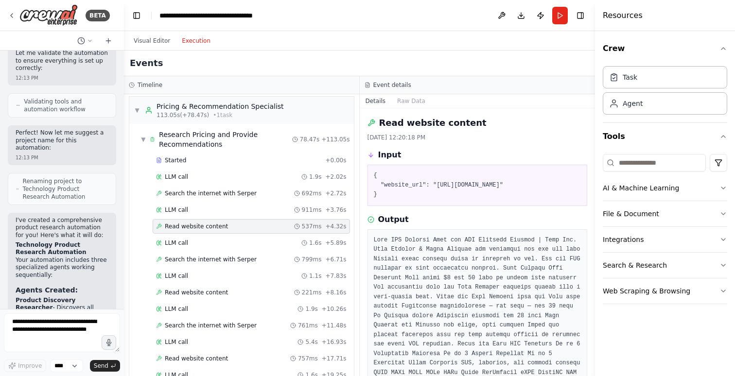
scroll to position [886, 0]
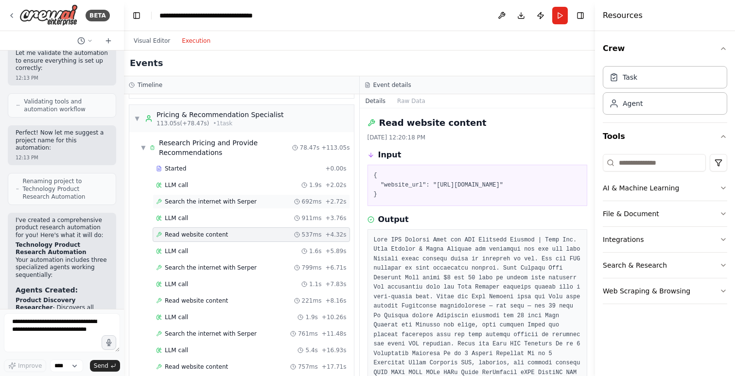
click at [204, 198] on span "Search the internet with Serper" at bounding box center [211, 202] width 92 height 8
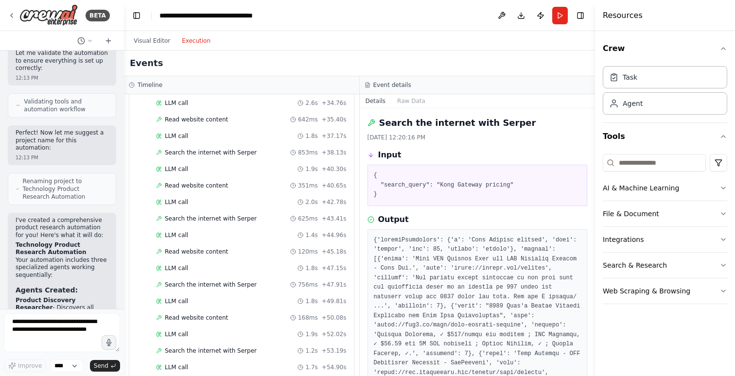
scroll to position [1345, 0]
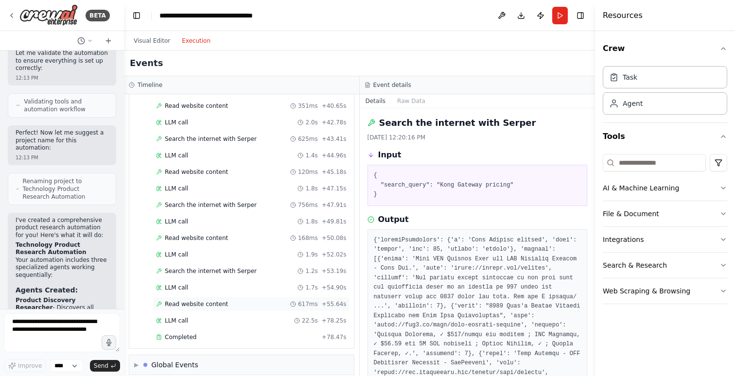
click at [202, 301] on span "Read website content" at bounding box center [196, 305] width 63 height 8
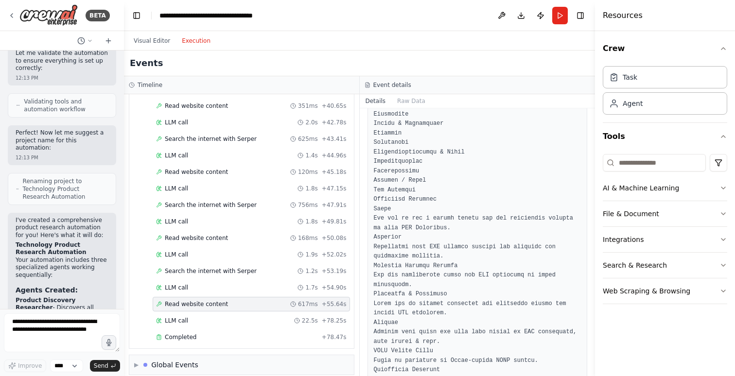
scroll to position [465, 0]
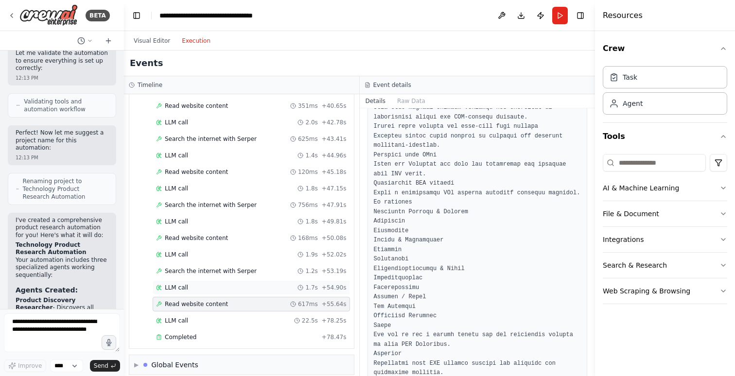
click at [189, 284] on div "LLM call 1.7s + 54.90s" at bounding box center [251, 288] width 191 height 8
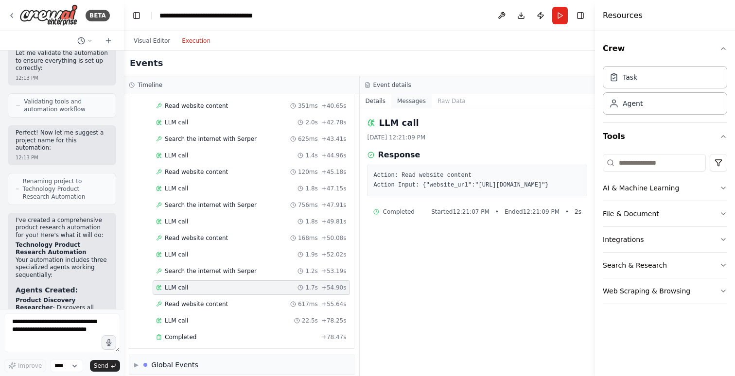
click at [410, 104] on button "Messages" at bounding box center [412, 101] width 40 height 14
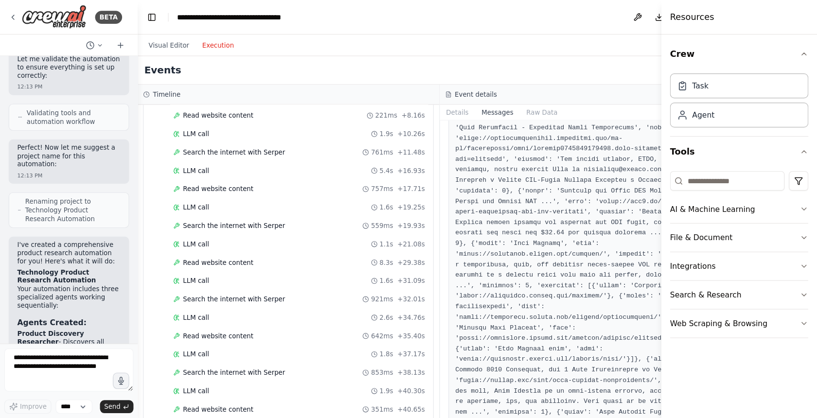
scroll to position [2025, 0]
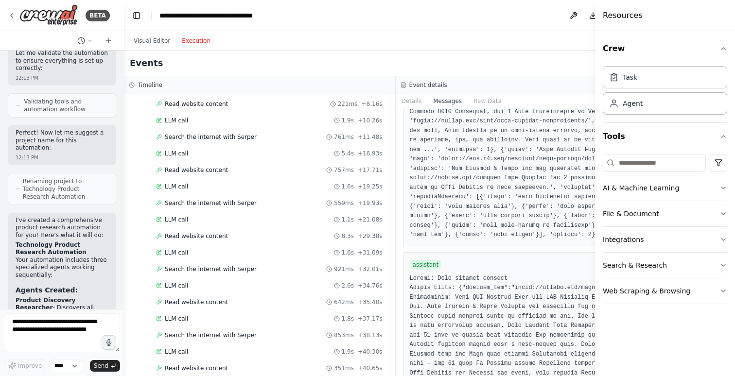
click at [374, 42] on div "Visual Editor Execution" at bounding box center [395, 40] width 543 height 19
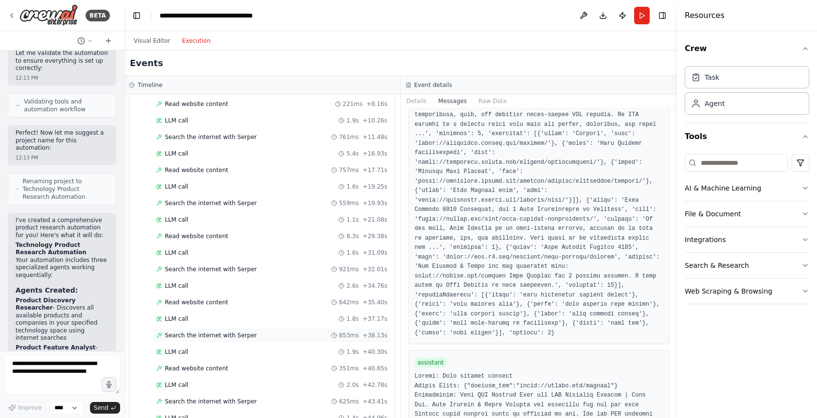
scroll to position [1244, 0]
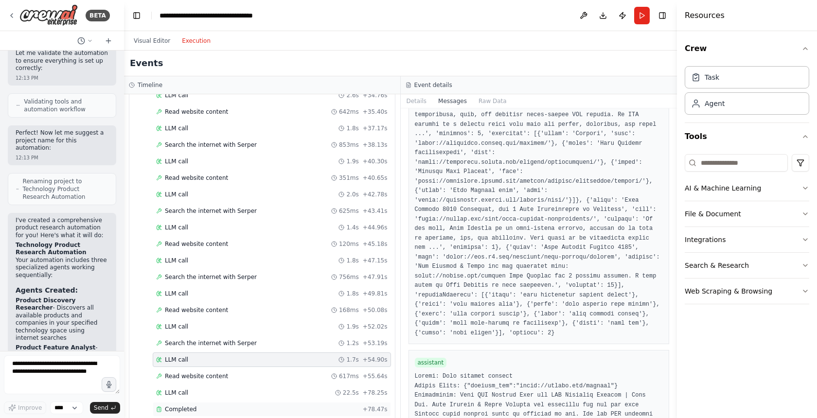
click at [202, 376] on div "Completed" at bounding box center [257, 410] width 203 height 8
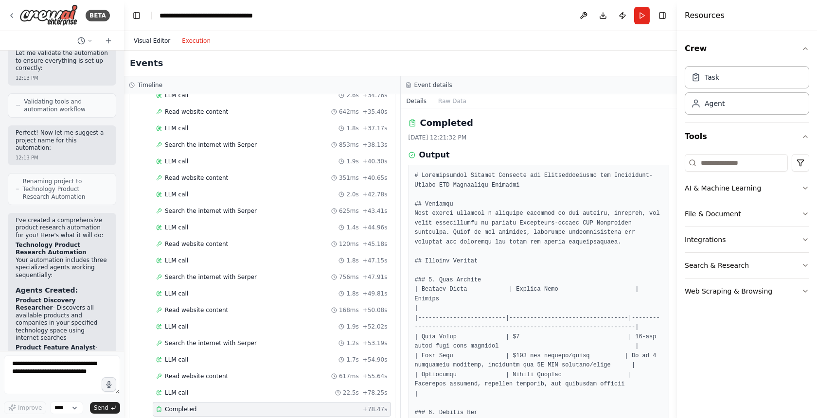
click at [147, 43] on button "Visual Editor" at bounding box center [152, 41] width 48 height 12
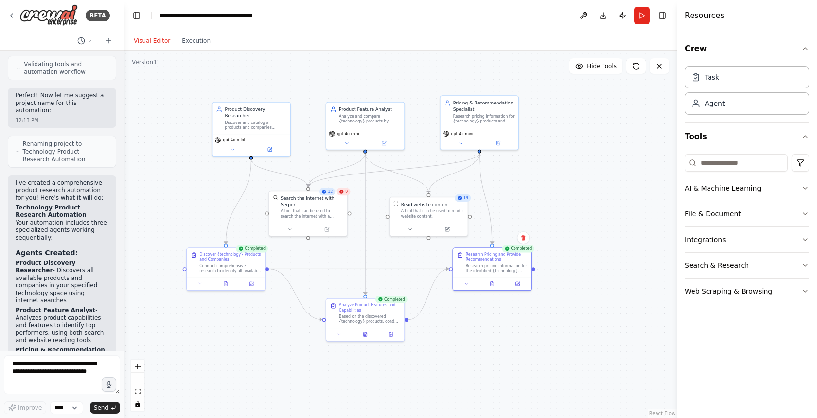
scroll to position [811, 0]
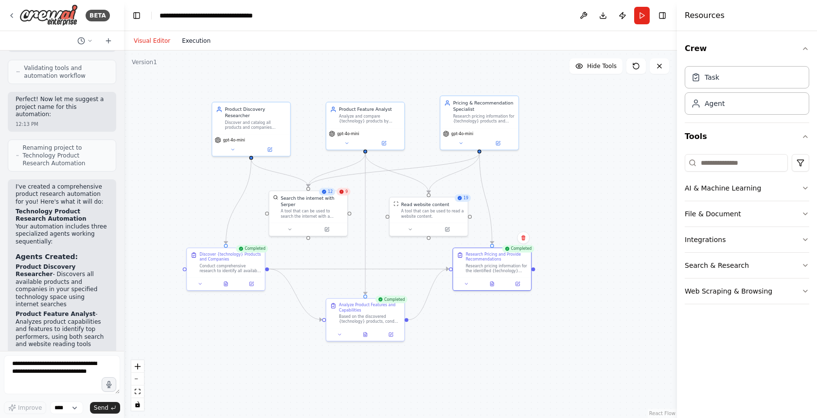
click at [199, 36] on button "Execution" at bounding box center [196, 41] width 40 height 12
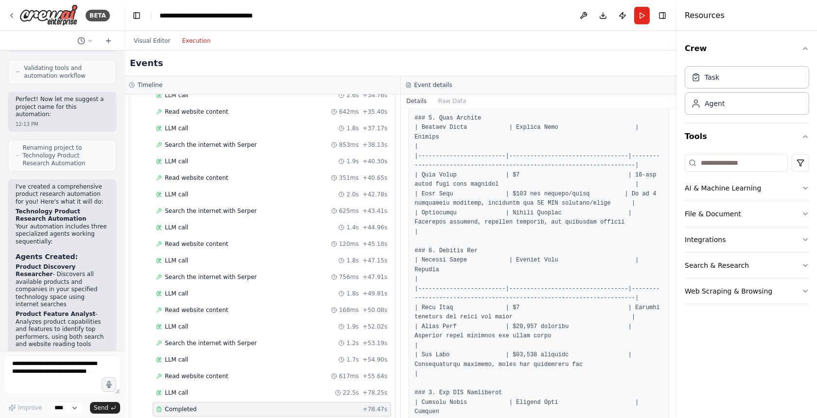
scroll to position [0, 0]
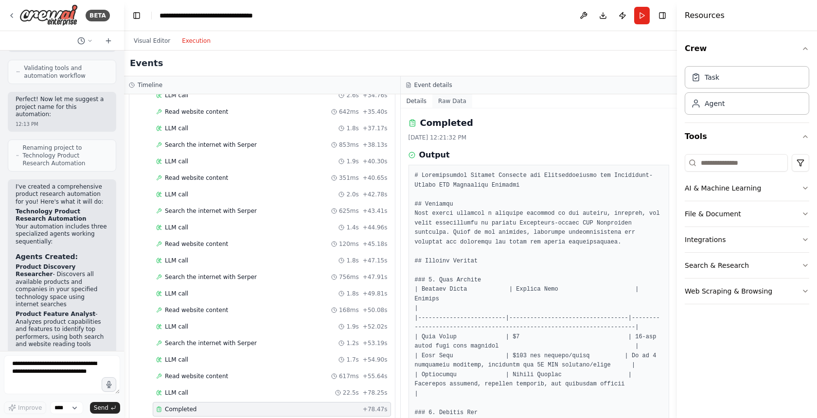
click at [448, 103] on button "Raw Data" at bounding box center [452, 101] width 40 height 14
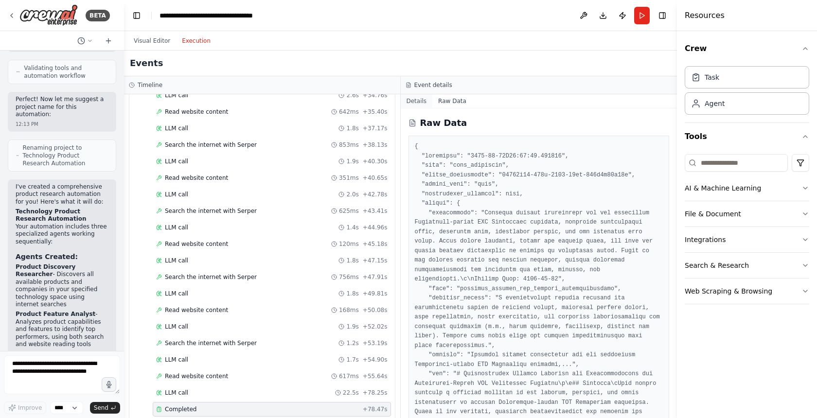
click at [415, 102] on button "Details" at bounding box center [417, 101] width 32 height 14
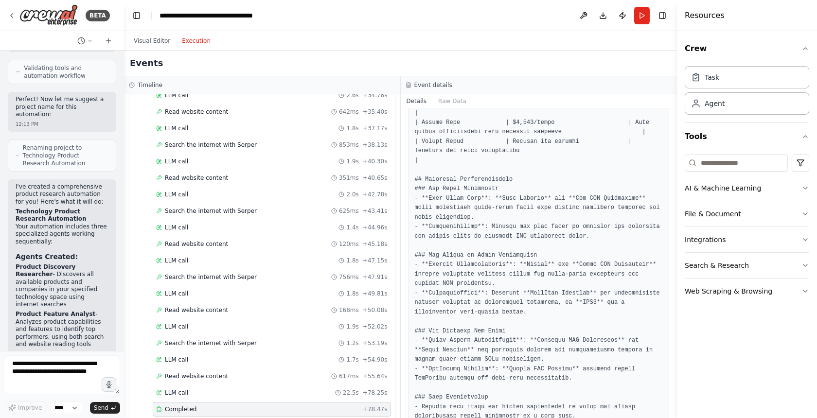
scroll to position [1423, 0]
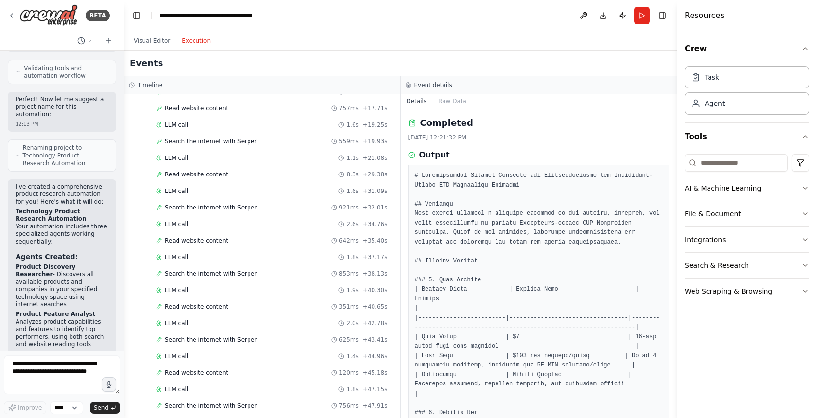
scroll to position [1115, 0]
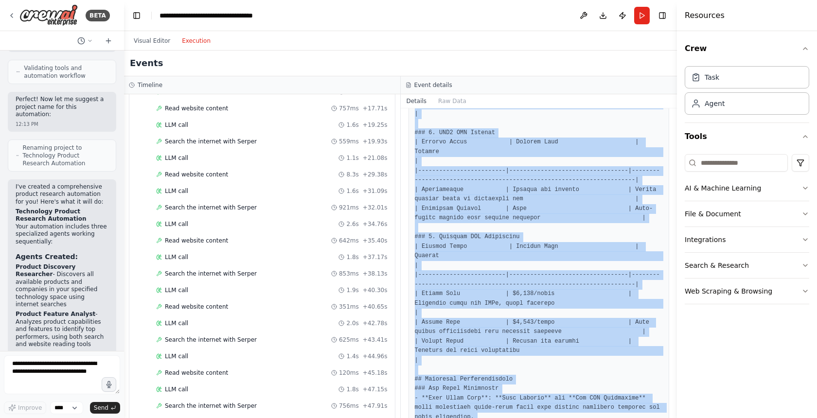
scroll to position [1423, 0]
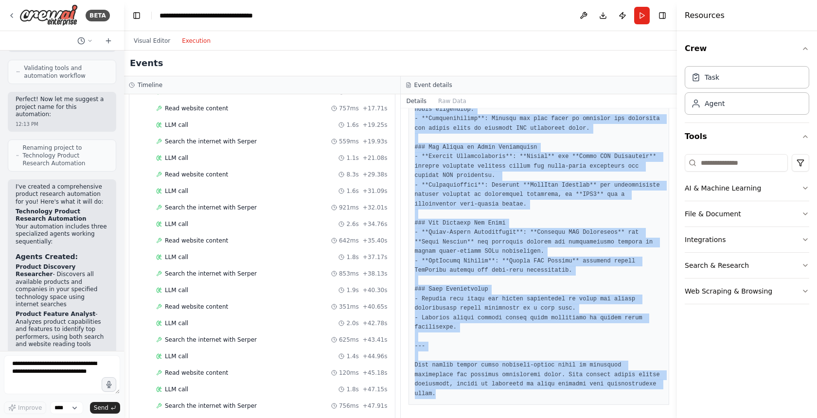
drag, startPoint x: 413, startPoint y: 175, endPoint x: 489, endPoint y: 393, distance: 230.7
copy pre "# Comprehensive Pricing Analysis and Recommendations for Kubernetes-Native API …"
click at [148, 40] on button "Visual Editor" at bounding box center [152, 41] width 48 height 12
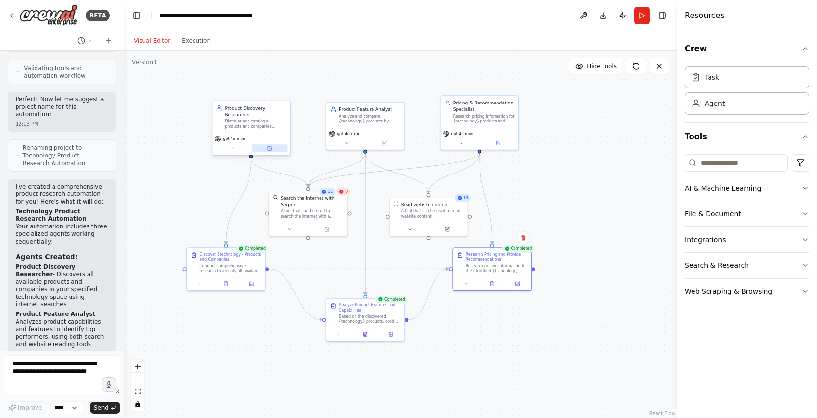
click at [271, 147] on icon at bounding box center [270, 147] width 3 height 3
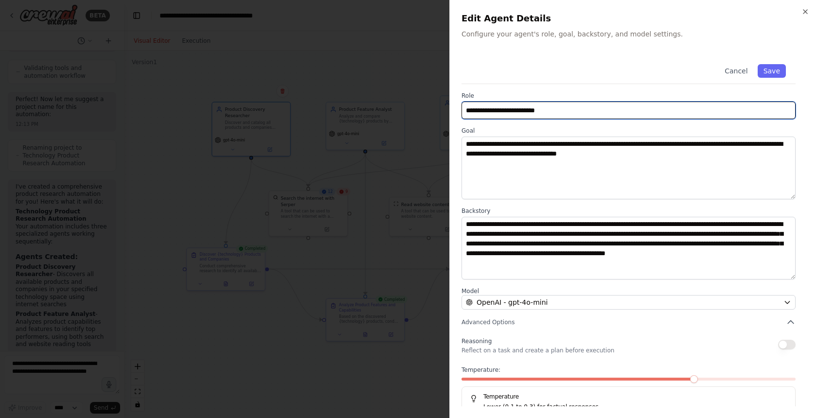
click at [527, 111] on input "**********" at bounding box center [629, 111] width 334 height 18
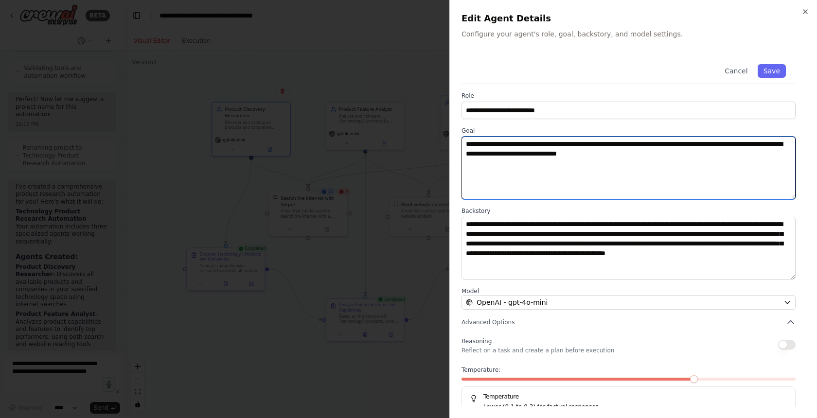
click at [517, 155] on textarea "**********" at bounding box center [629, 168] width 334 height 63
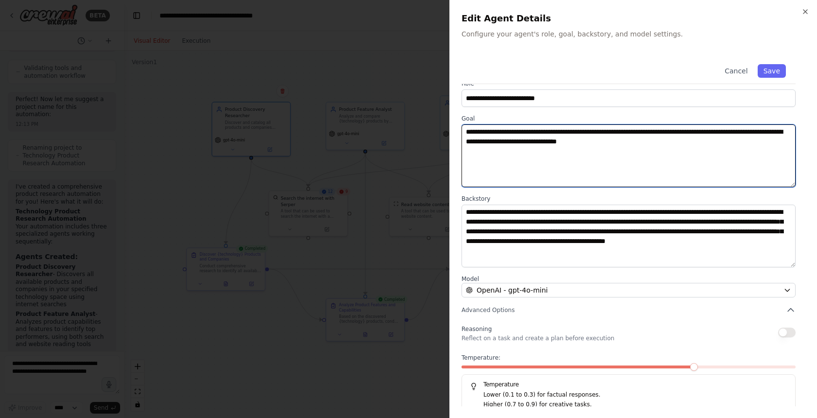
scroll to position [20, 0]
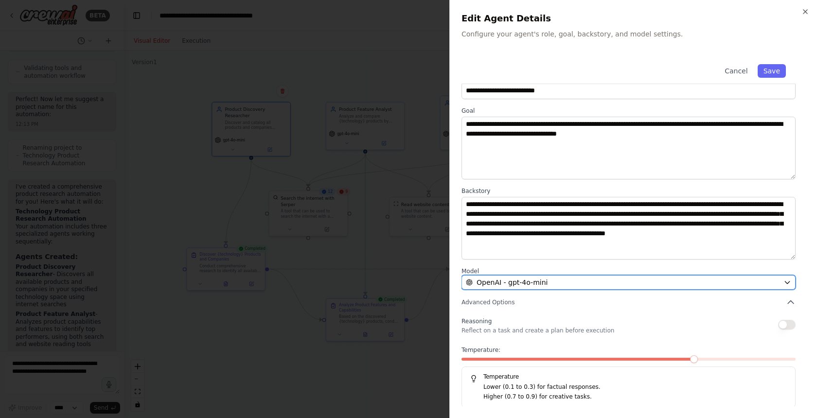
click at [552, 280] on div "OpenAI - gpt-4o-mini" at bounding box center [623, 283] width 314 height 10
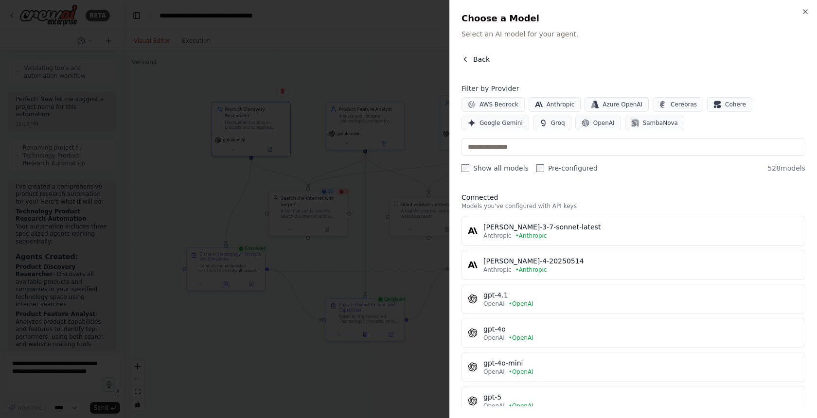
click at [468, 59] on icon "button" at bounding box center [466, 59] width 8 height 8
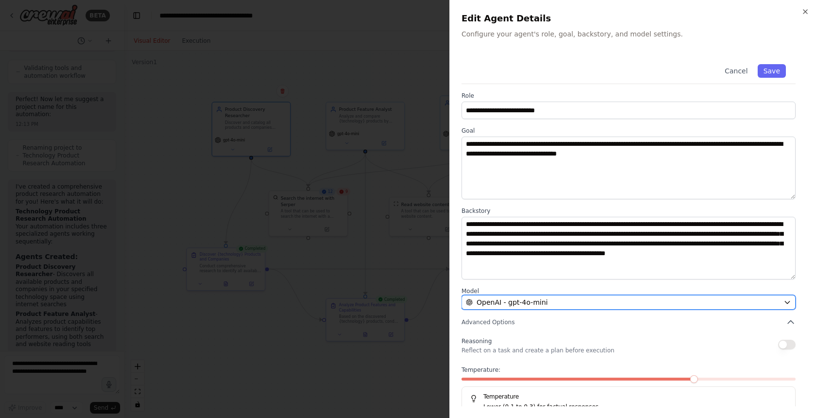
click at [553, 298] on div "OpenAI - gpt-4o-mini" at bounding box center [623, 303] width 314 height 10
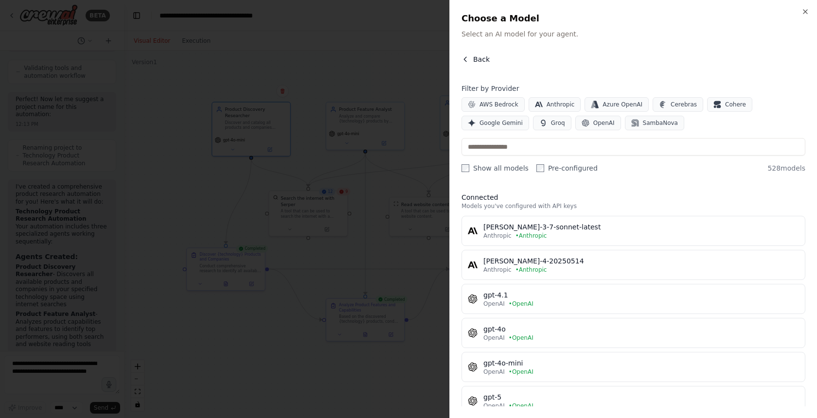
click at [469, 58] on button "Back" at bounding box center [476, 59] width 28 height 10
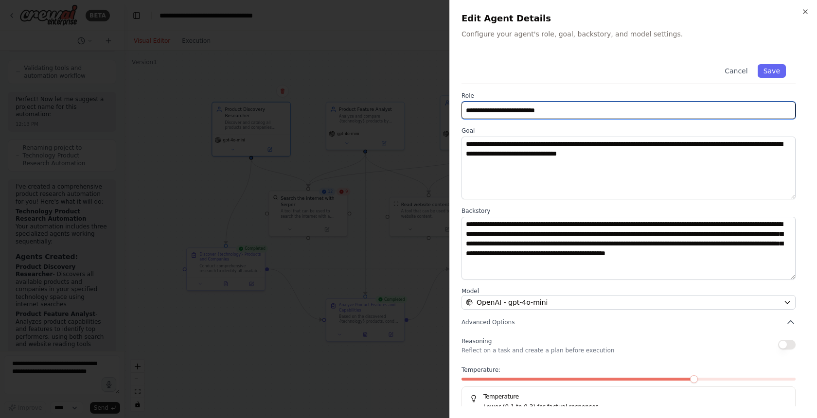
click at [525, 107] on input "**********" at bounding box center [629, 111] width 334 height 18
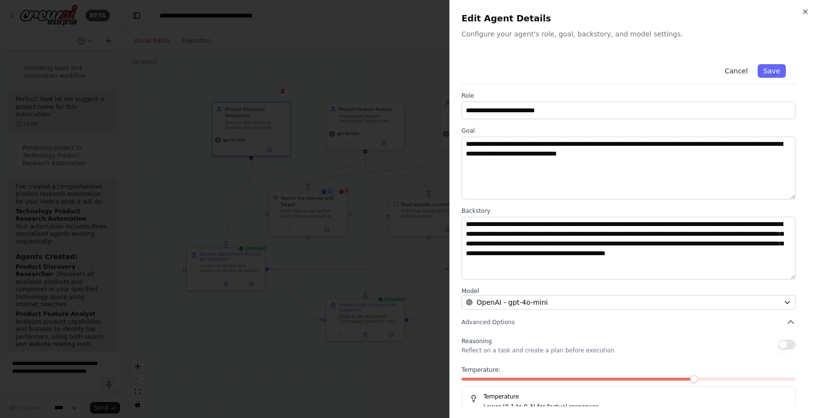
click at [734, 74] on button "Cancel" at bounding box center [736, 71] width 35 height 14
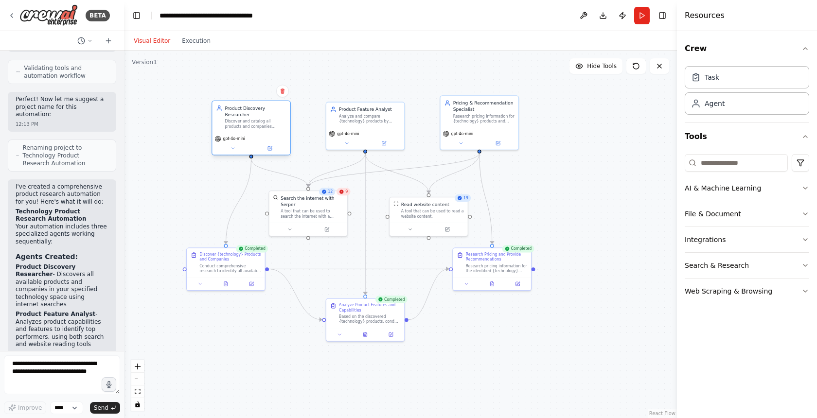
click at [254, 115] on div "Product Discovery Researcher" at bounding box center [255, 111] width 61 height 13
click at [272, 152] on div "gpt-4o-mini" at bounding box center [251, 144] width 78 height 22
click at [272, 147] on icon at bounding box center [269, 148] width 5 height 5
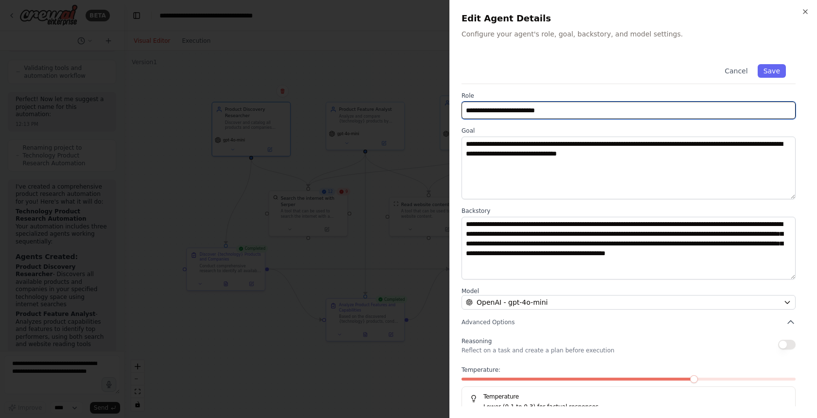
click at [537, 108] on input "**********" at bounding box center [629, 111] width 334 height 18
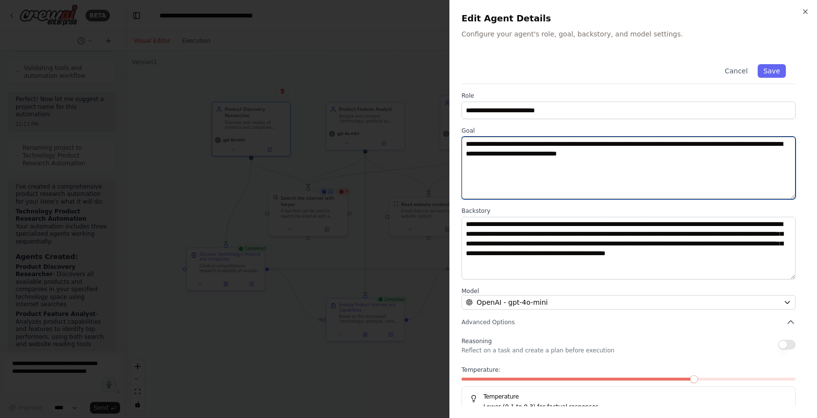
click at [664, 143] on textarea "**********" at bounding box center [629, 168] width 334 height 63
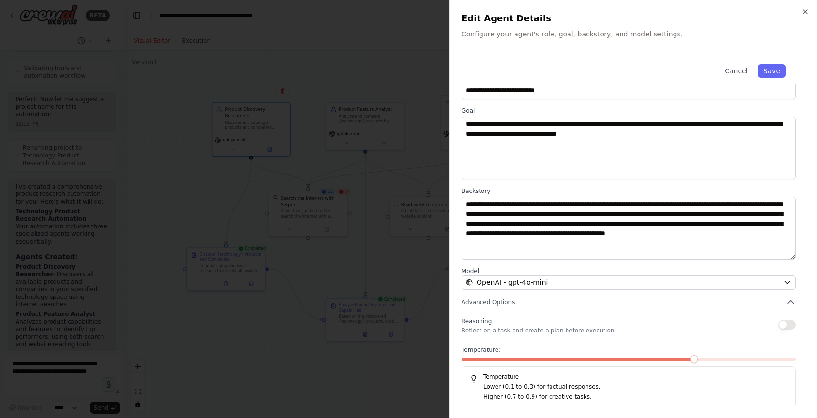
click at [382, 76] on div at bounding box center [408, 209] width 817 height 418
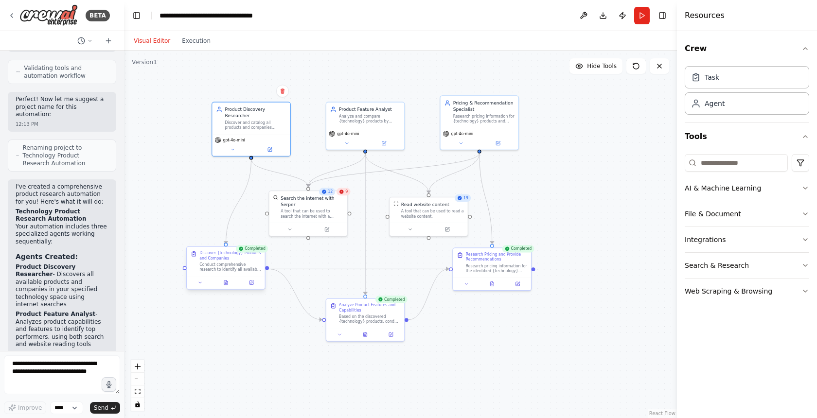
click at [237, 260] on div "Discover {technology} Products and Companies" at bounding box center [229, 256] width 61 height 10
click at [242, 261] on div "Discover {technology} Products and Companies Conduct comprehensive research to …" at bounding box center [229, 261] width 61 height 21
click at [225, 284] on icon at bounding box center [225, 283] width 3 height 4
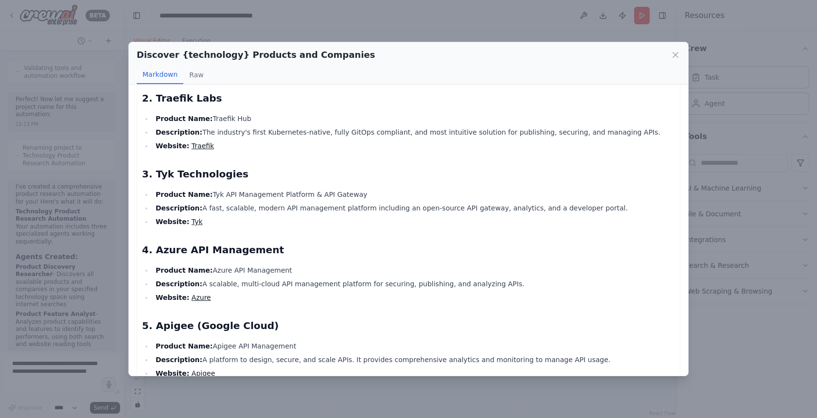
scroll to position [359, 0]
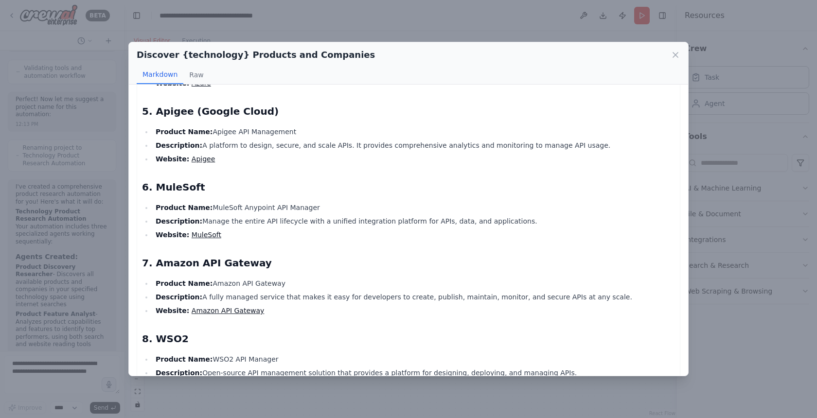
click at [121, 251] on div "Discover {technology} Products and Companies Markdown Raw Comprehensive List of…" at bounding box center [408, 209] width 817 height 418
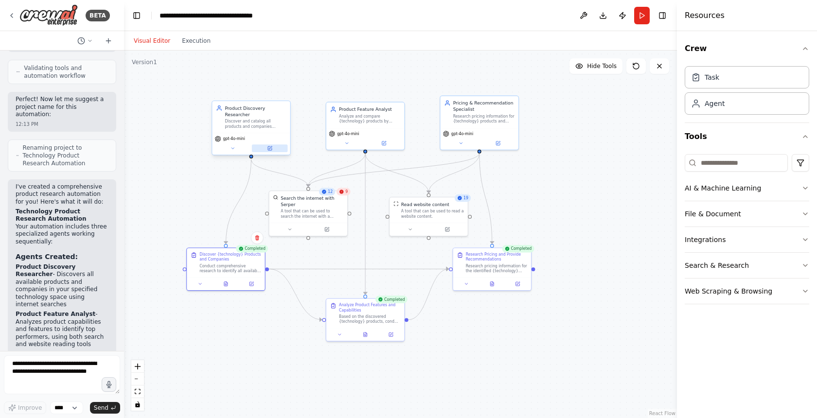
click at [270, 147] on icon at bounding box center [270, 147] width 3 height 3
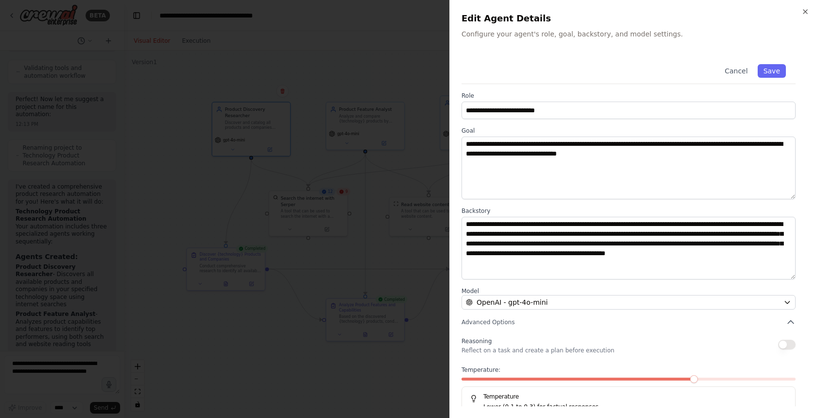
scroll to position [20, 0]
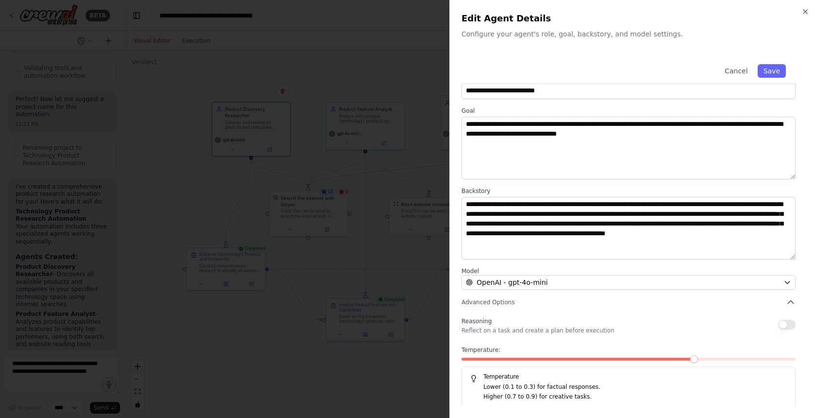
click at [278, 336] on div at bounding box center [408, 209] width 817 height 418
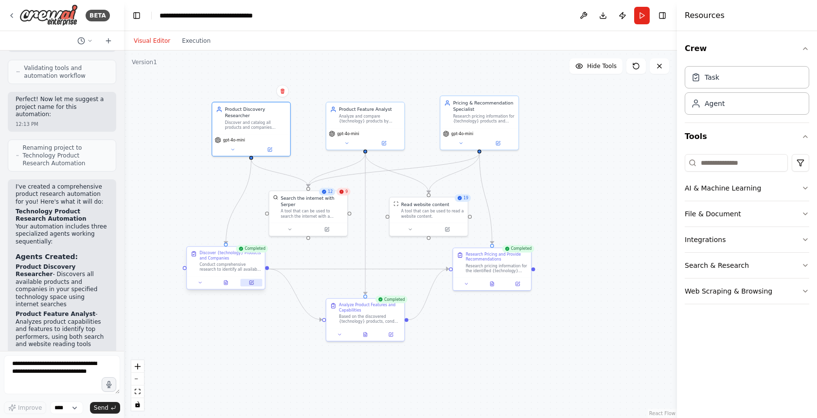
click at [253, 281] on icon at bounding box center [251, 282] width 5 height 5
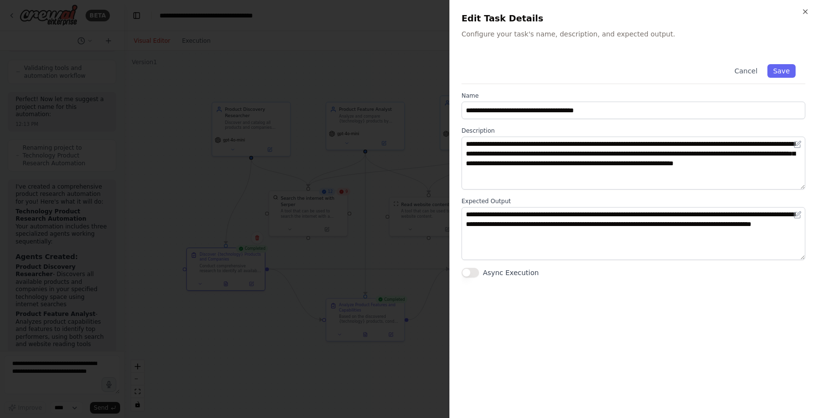
click at [264, 329] on div at bounding box center [408, 209] width 817 height 418
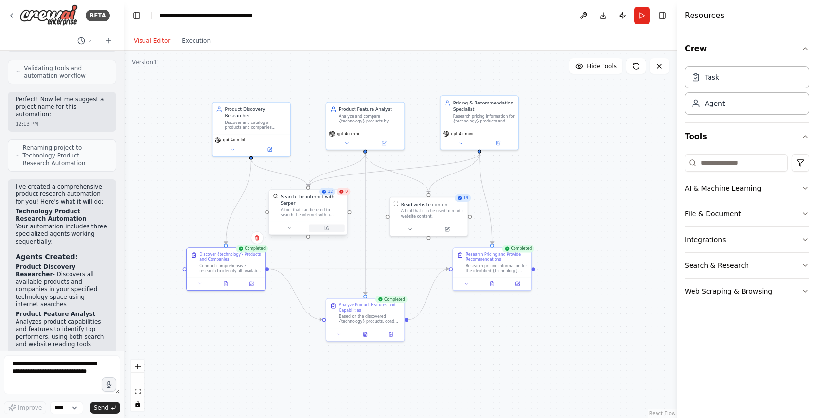
click at [332, 232] on div at bounding box center [308, 228] width 78 height 13
click at [292, 228] on icon at bounding box center [289, 228] width 5 height 5
click at [385, 290] on icon "button" at bounding box center [387, 291] width 4 height 2
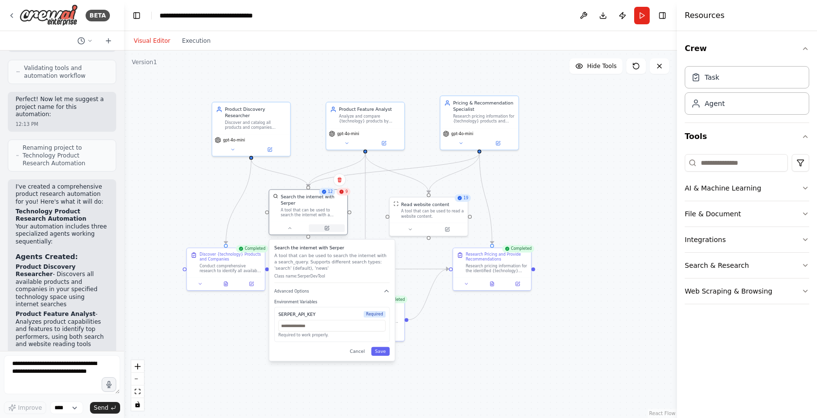
click at [328, 228] on icon at bounding box center [327, 228] width 4 height 4
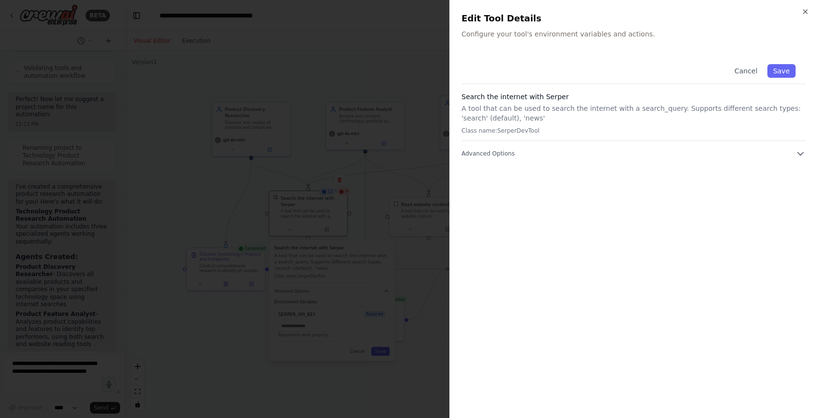
click at [423, 158] on div at bounding box center [408, 209] width 817 height 418
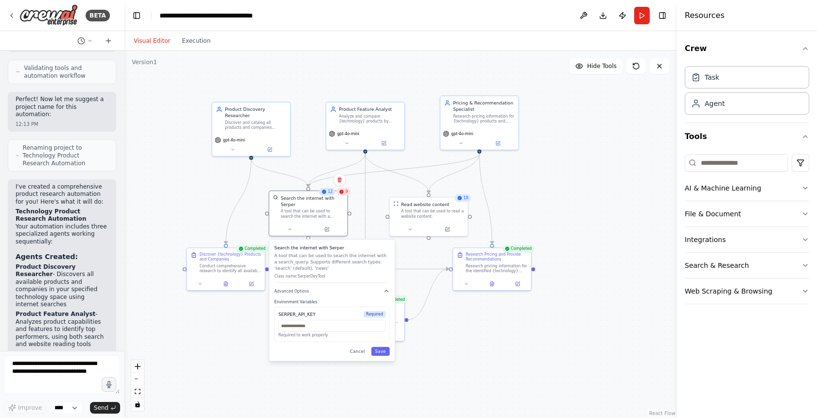
click at [448, 318] on div ".deletable-edge-delete-btn { width: 20px; height: 20px; border: 0px solid #ffff…" at bounding box center [400, 235] width 553 height 368
click at [357, 351] on button "Cancel" at bounding box center [357, 351] width 23 height 9
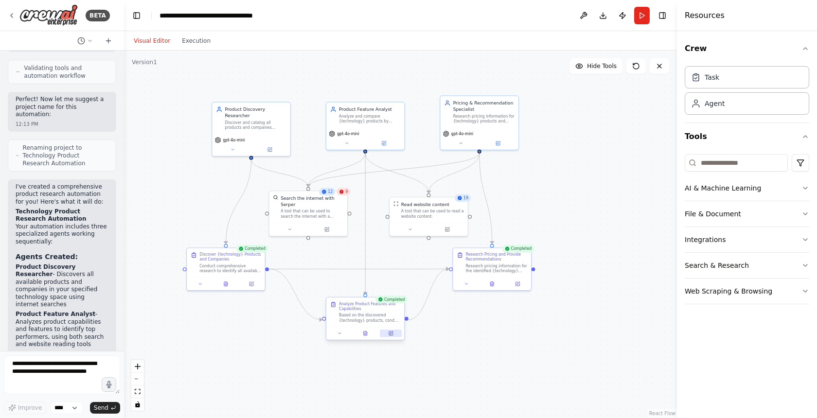
click at [391, 336] on button at bounding box center [391, 334] width 22 height 8
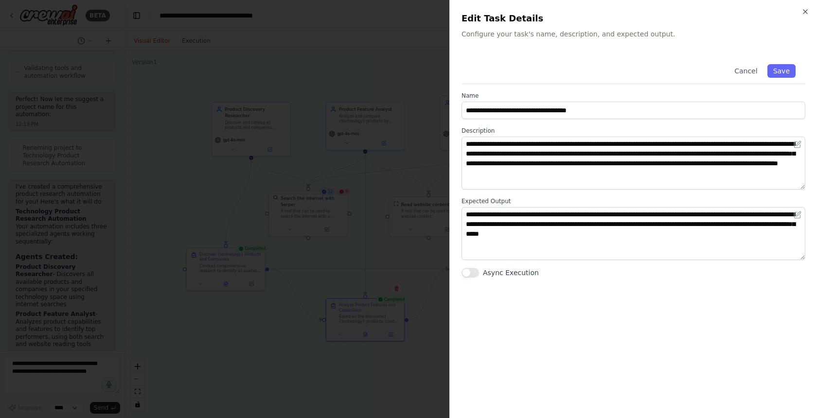
click at [414, 88] on div at bounding box center [408, 209] width 817 height 418
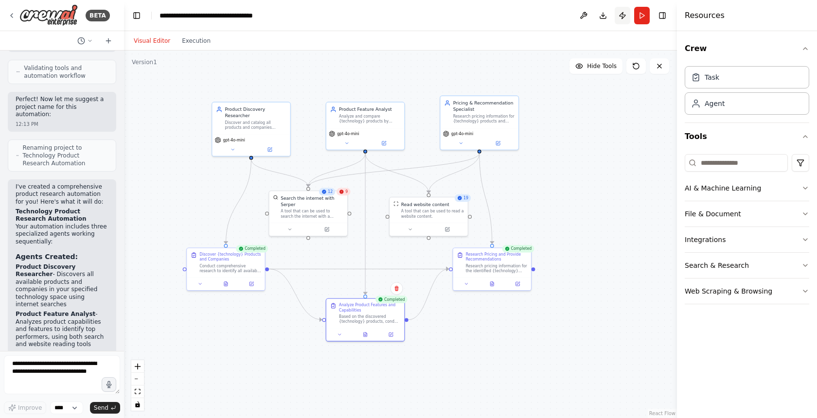
click at [621, 17] on button "Publish" at bounding box center [623, 16] width 16 height 18
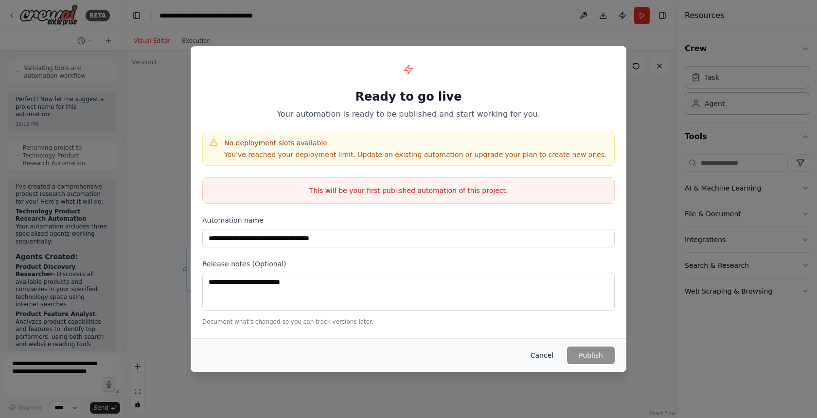
click at [540, 358] on button "Cancel" at bounding box center [542, 356] width 38 height 18
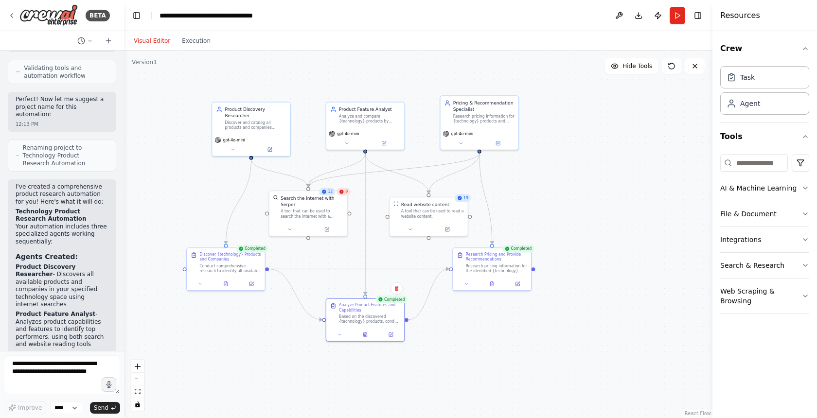
drag, startPoint x: 678, startPoint y: 20, endPoint x: 817, endPoint y: 25, distance: 138.7
click at [735, 25] on div "Resources Crew Task Agent Tools AI & Machine Learning File & Document Integrati…" at bounding box center [765, 209] width 105 height 418
click at [659, 16] on button "Publish" at bounding box center [658, 16] width 16 height 18
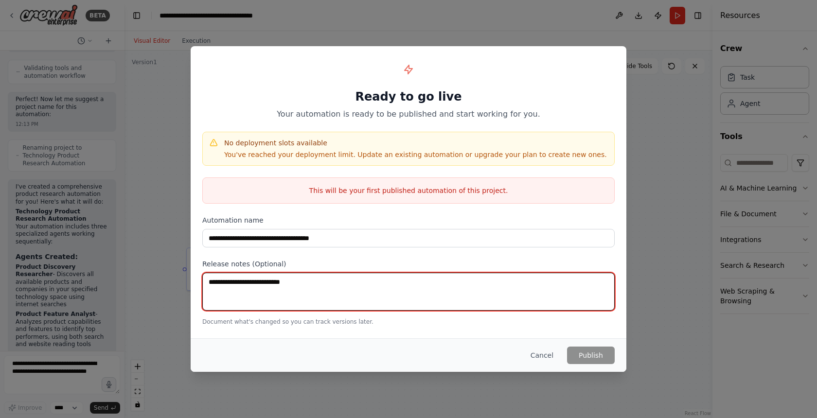
click at [251, 278] on textarea at bounding box center [408, 292] width 412 height 38
click at [228, 281] on textarea at bounding box center [408, 292] width 412 height 38
type textarea "*"
type textarea "**********"
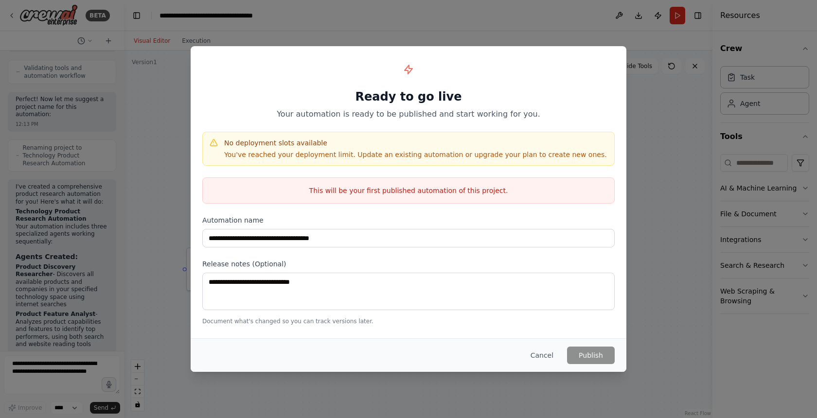
click at [417, 188] on p "This will be your first published automation of this project." at bounding box center [409, 191] width 412 height 10
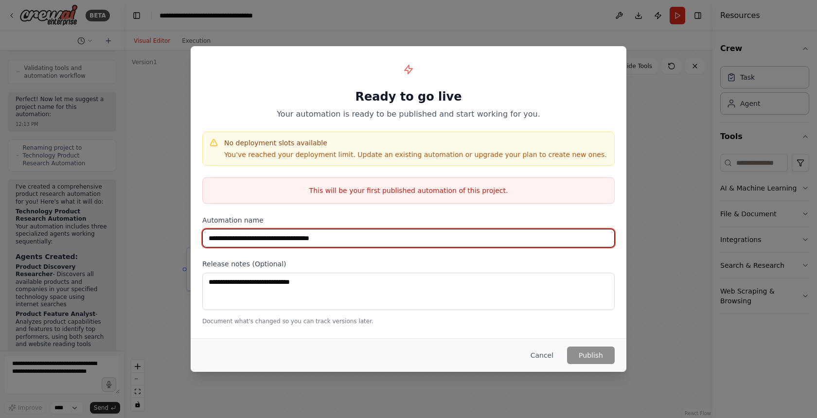
click at [280, 235] on input "**********" at bounding box center [408, 238] width 412 height 18
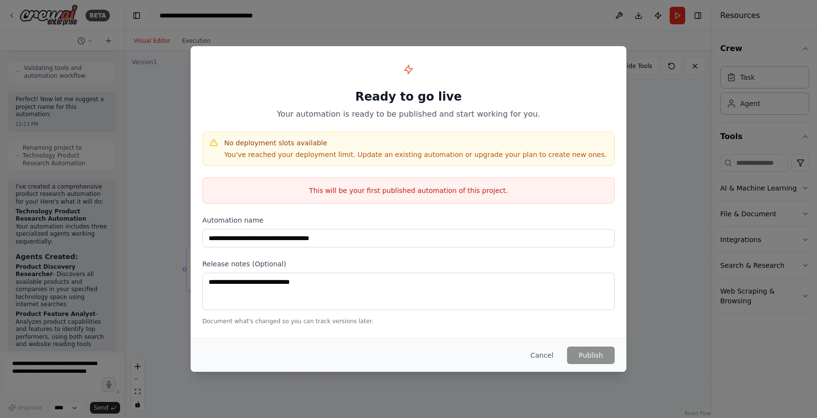
click at [293, 265] on label "Release notes (Optional)" at bounding box center [408, 264] width 412 height 10
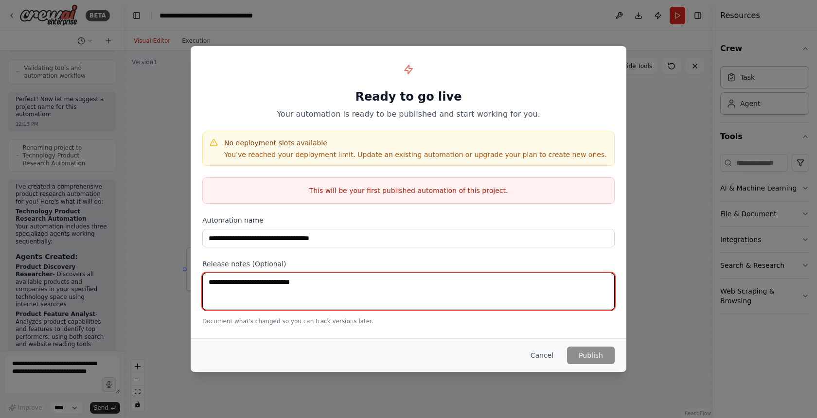
click at [299, 283] on textarea "**********" at bounding box center [408, 291] width 412 height 37
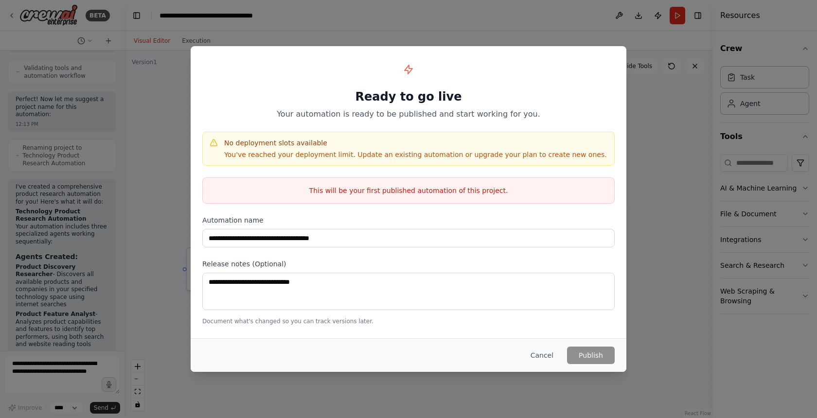
click at [297, 154] on p "You've reached your deployment limit. Update an existing automation or upgrade …" at bounding box center [415, 155] width 383 height 10
click at [538, 353] on button "Cancel" at bounding box center [542, 356] width 38 height 18
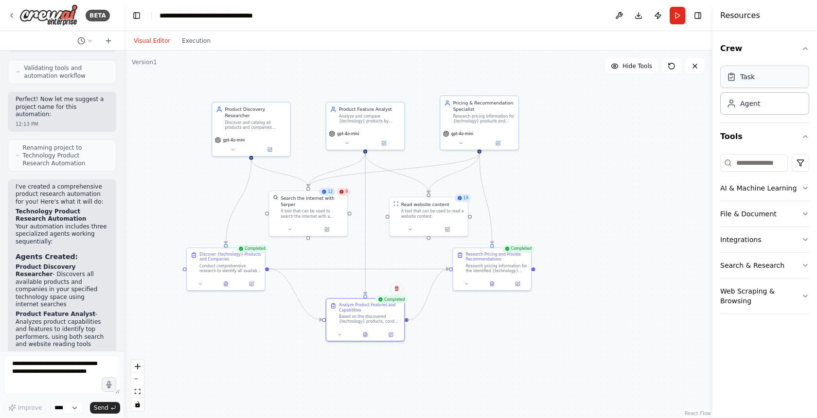
click at [735, 85] on div "Task" at bounding box center [764, 77] width 89 height 22
click at [543, 143] on div ".deletable-edge-delete-btn { width: 20px; height: 20px; border: 0px solid #ffff…" at bounding box center [418, 235] width 589 height 368
click at [642, 175] on icon at bounding box center [644, 177] width 5 height 5
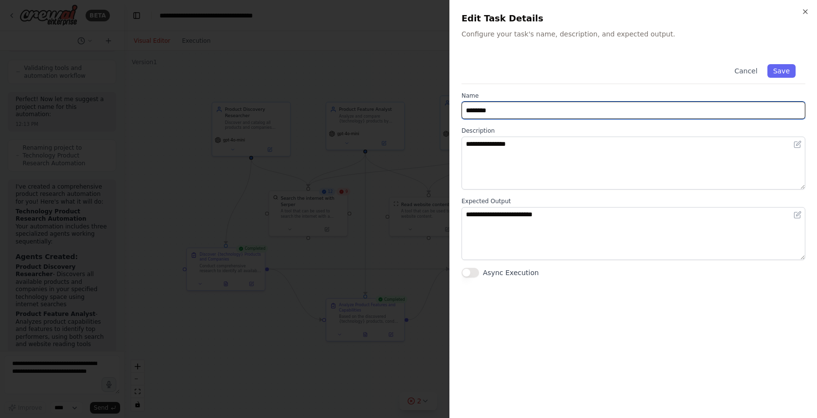
click at [497, 112] on input "********" at bounding box center [634, 111] width 344 height 18
type input "**********"
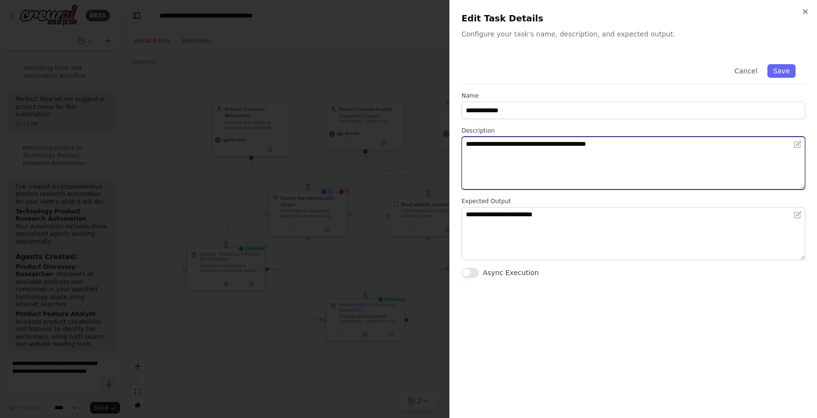
type textarea "**********"
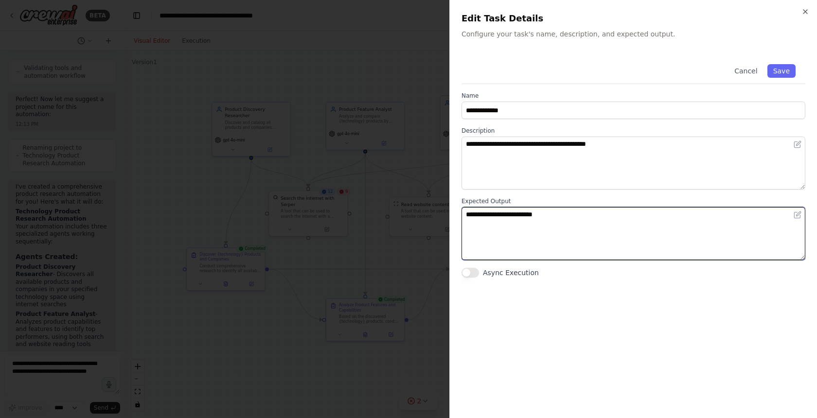
click at [489, 210] on textarea "**********" at bounding box center [634, 233] width 344 height 53
type textarea "**********"
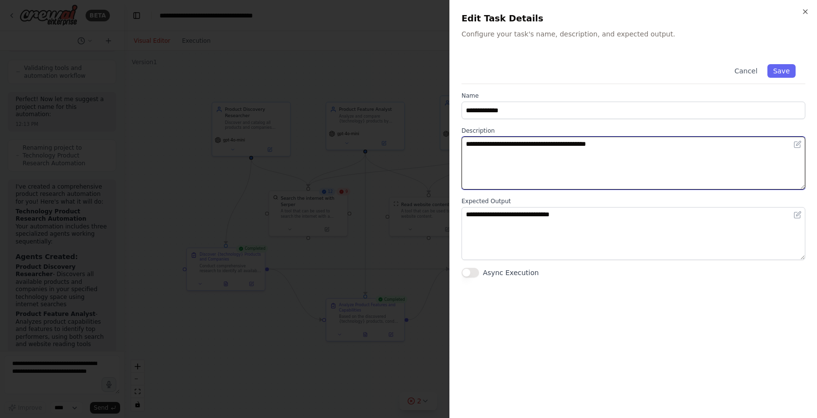
click at [606, 141] on textarea "**********" at bounding box center [634, 163] width 344 height 53
type textarea "**********"
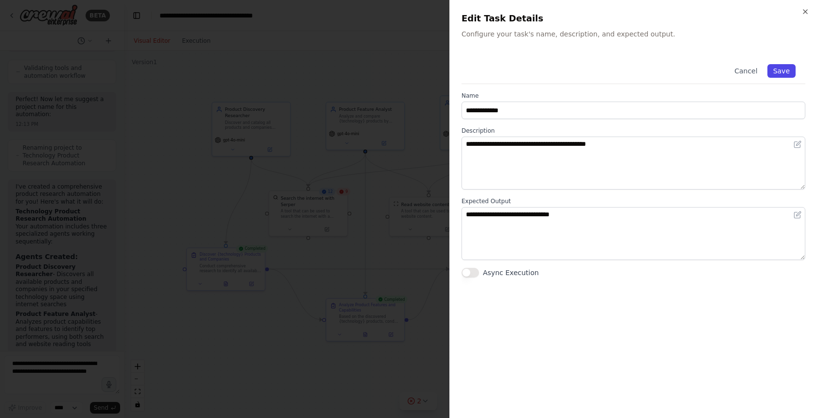
click at [735, 70] on button "Save" at bounding box center [782, 71] width 28 height 14
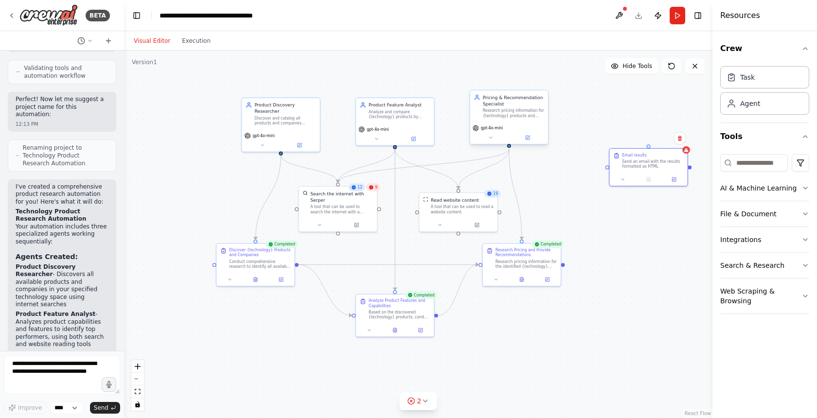
drag, startPoint x: 480, startPoint y: 152, endPoint x: 444, endPoint y: 141, distance: 38.0
click at [444, 141] on div ".deletable-edge-delete-btn { width: 20px; height: 20px; border: 0px solid #ffff…" at bounding box center [418, 235] width 589 height 368
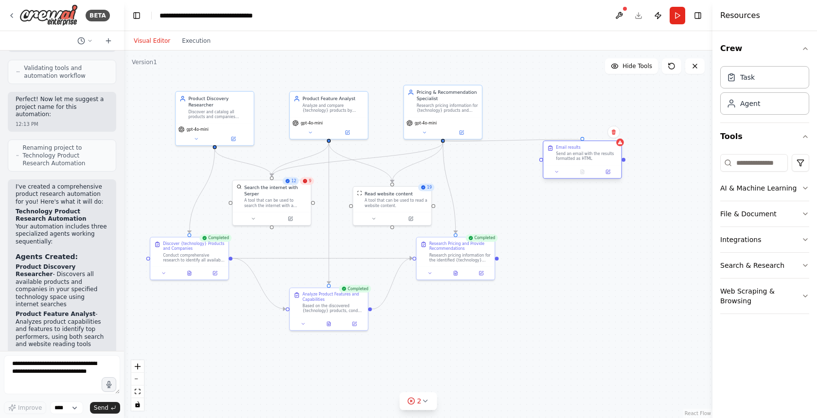
drag, startPoint x: 444, startPoint y: 140, endPoint x: 581, endPoint y: 141, distance: 137.2
click at [540, 141] on div "Product Discovery Researcher Discover and catalog all products and companies of…" at bounding box center [348, 192] width 384 height 240
drag, startPoint x: 597, startPoint y: 152, endPoint x: 578, endPoint y: 200, distance: 51.6
click at [578, 200] on div "Send an email with the results formatted as HTML" at bounding box center [567, 201] width 61 height 10
click at [587, 274] on div ".deletable-edge-delete-btn { width: 20px; height: 20px; border: 0px solid #ffff…" at bounding box center [418, 235] width 589 height 368
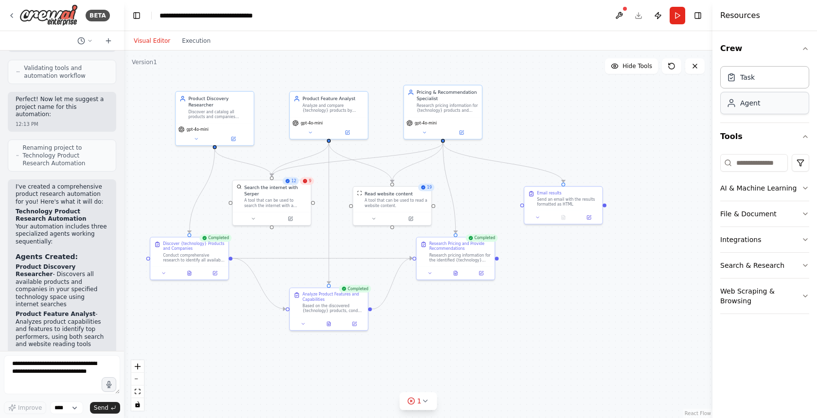
click at [735, 103] on div "Agent" at bounding box center [764, 103] width 89 height 22
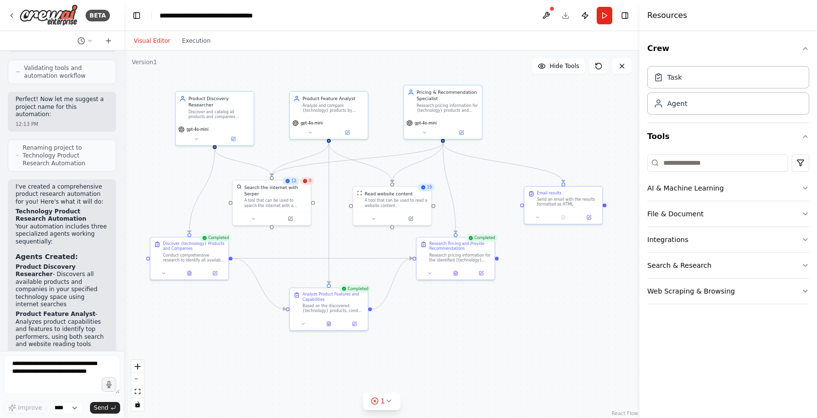
drag, startPoint x: 713, startPoint y: 22, endPoint x: 641, endPoint y: 19, distance: 72.0
click at [640, 20] on div at bounding box center [642, 209] width 4 height 418
click at [708, 98] on div "Agent" at bounding box center [728, 103] width 161 height 22
click at [672, 102] on div "Agent" at bounding box center [678, 103] width 20 height 10
click at [688, 234] on button "Integrations" at bounding box center [728, 239] width 161 height 25
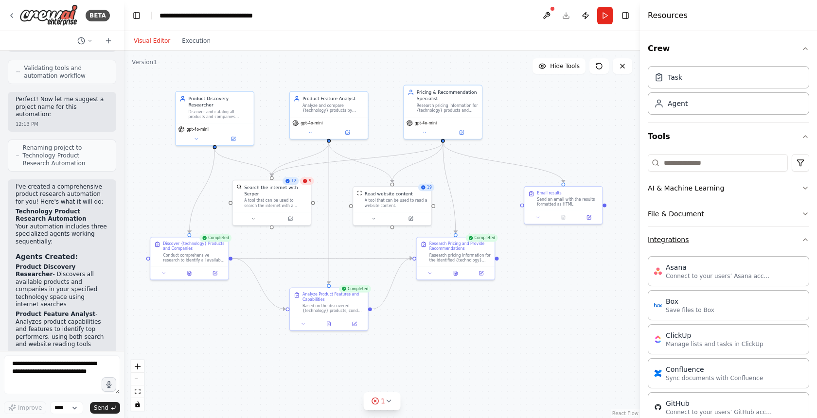
click at [688, 234] on button "Integrations" at bounding box center [728, 239] width 161 height 25
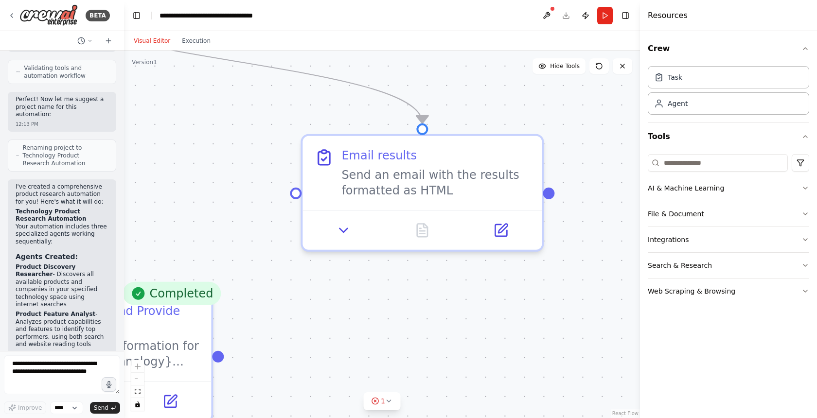
drag, startPoint x: 541, startPoint y: 213, endPoint x: 422, endPoint y: 290, distance: 142.1
click at [422, 290] on div ".deletable-edge-delete-btn { width: 20px; height: 20px; border: 0px solid #ffff…" at bounding box center [382, 235] width 516 height 368
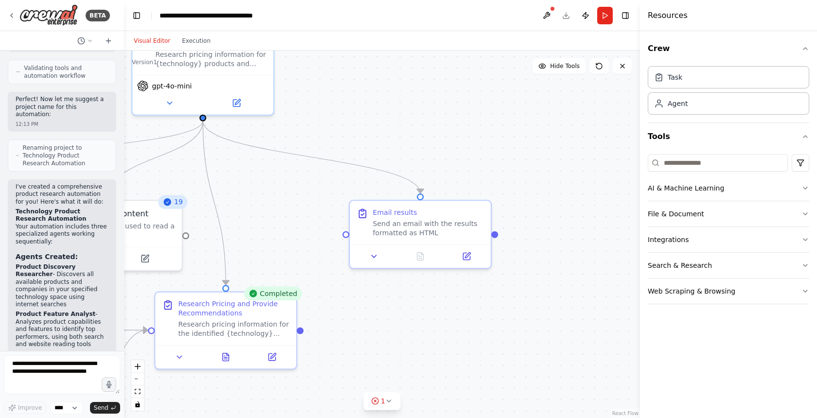
click at [422, 290] on div ".deletable-edge-delete-btn { width: 20px; height: 20px; border: 0px solid #ffff…" at bounding box center [382, 235] width 516 height 368
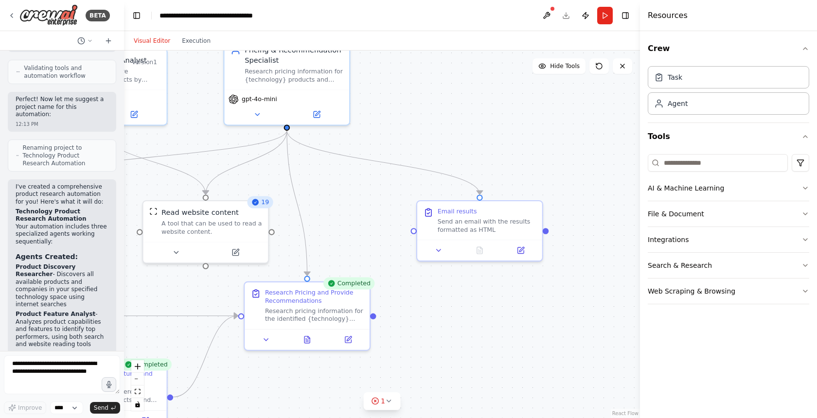
drag, startPoint x: 392, startPoint y: 337, endPoint x: 446, endPoint y: 325, distance: 55.1
click at [446, 325] on div ".deletable-edge-delete-btn { width: 20px; height: 20px; border: 0px solid #ffff…" at bounding box center [382, 235] width 516 height 368
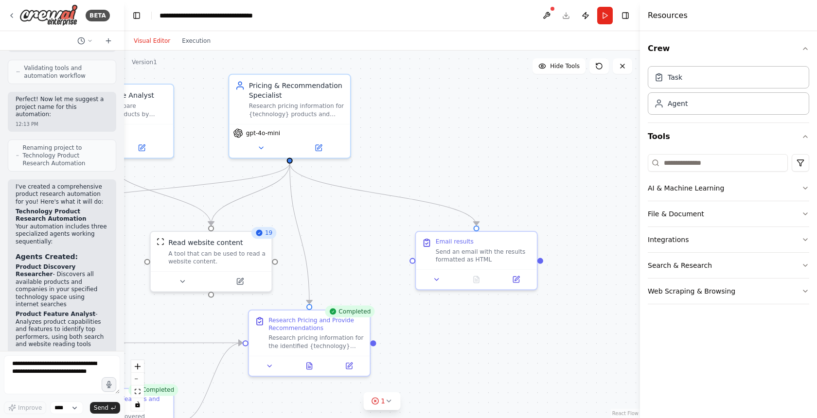
drag, startPoint x: 323, startPoint y: 363, endPoint x: 323, endPoint y: 390, distance: 27.2
click at [323, 376] on div ".deletable-edge-delete-btn { width: 20px; height: 20px; border: 0px solid #ffff…" at bounding box center [382, 235] width 516 height 368
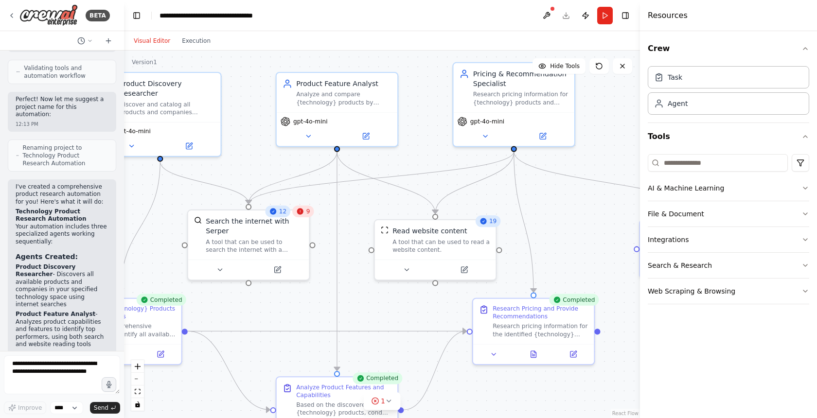
drag, startPoint x: 338, startPoint y: 201, endPoint x: 562, endPoint y: 189, distance: 224.5
click at [562, 189] on div ".deletable-edge-delete-btn { width: 20px; height: 20px; border: 0px solid #ffff…" at bounding box center [382, 235] width 516 height 368
click at [139, 17] on button "Toggle Left Sidebar" at bounding box center [137, 16] width 14 height 14
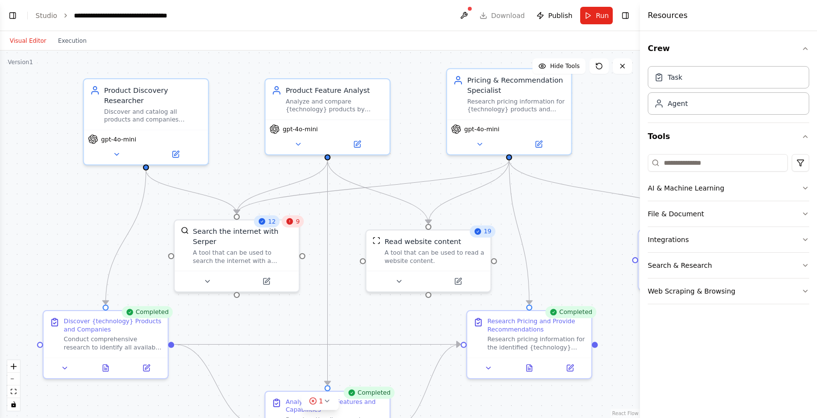
drag, startPoint x: 117, startPoint y: 140, endPoint x: 228, endPoint y: 147, distance: 111.1
click at [228, 147] on div ".deletable-edge-delete-btn { width: 20px; height: 20px; border: 0px solid #ffff…" at bounding box center [320, 235] width 640 height 368
click at [12, 14] on button "Toggle Left Sidebar" at bounding box center [13, 16] width 14 height 14
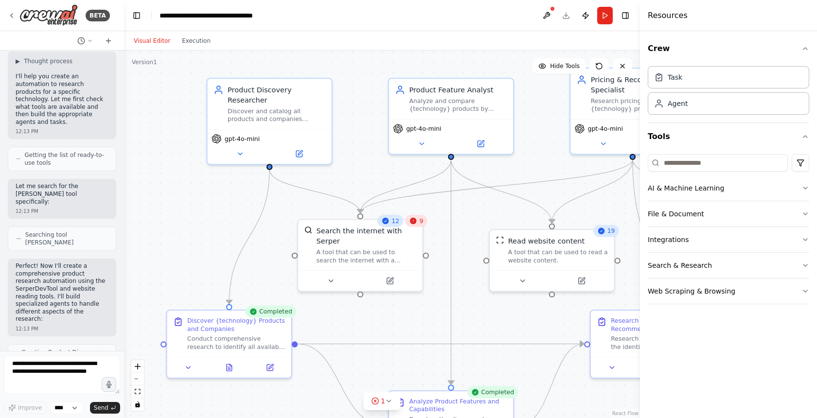
scroll to position [0, 0]
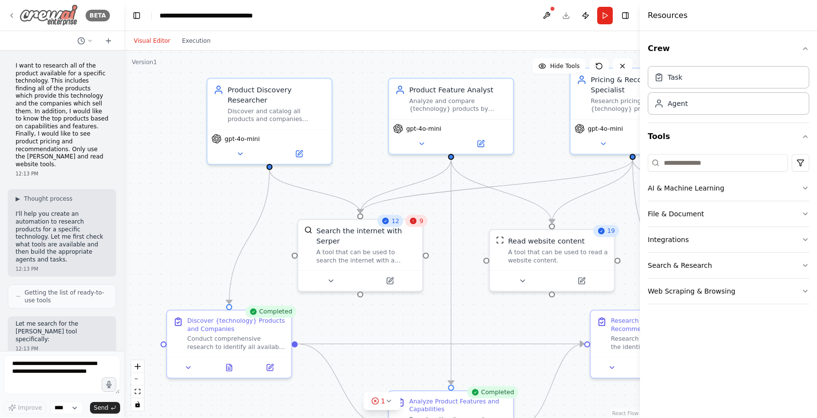
click at [14, 13] on icon at bounding box center [12, 16] width 8 height 8
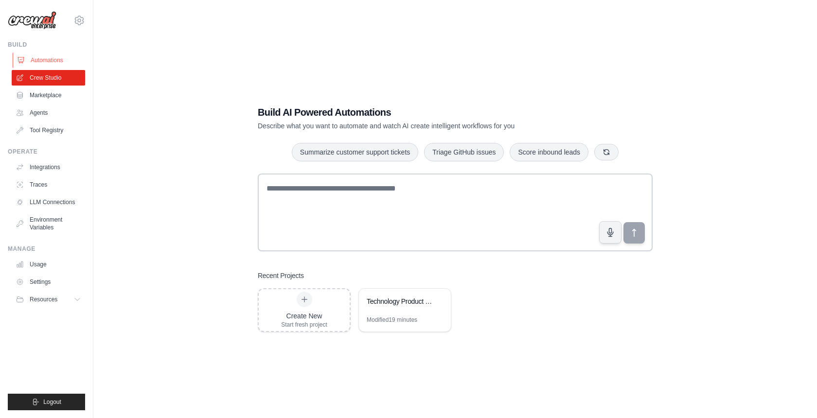
click at [42, 57] on link "Automations" at bounding box center [49, 61] width 73 height 16
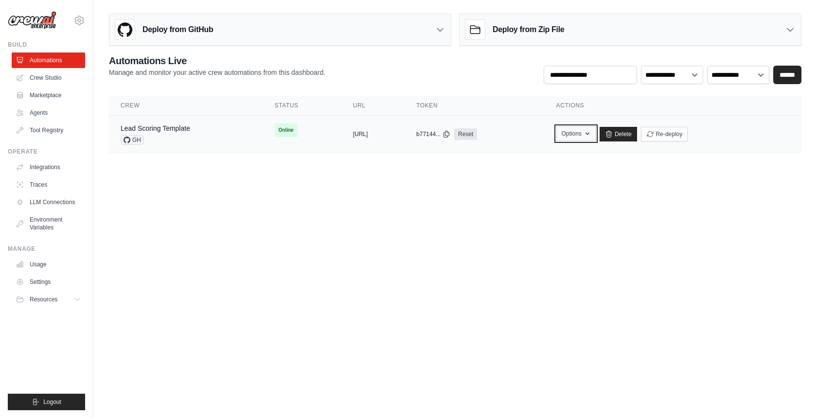
click at [591, 130] on icon "button" at bounding box center [588, 134] width 8 height 8
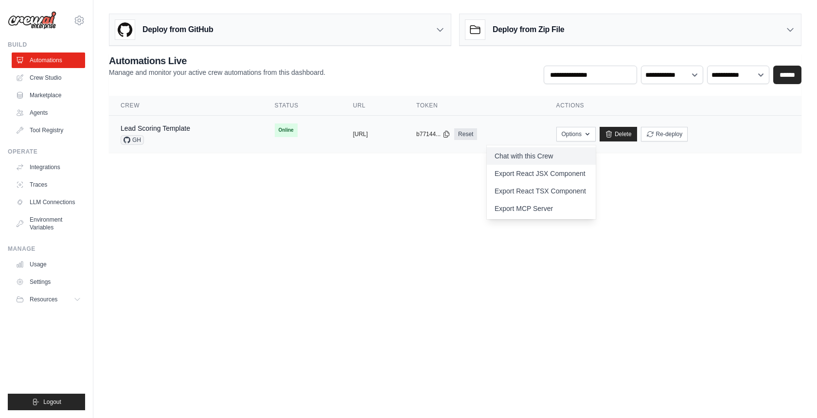
click at [589, 151] on link "Chat with this Crew" at bounding box center [541, 156] width 109 height 18
click at [545, 267] on body "[PERSON_NAME][EMAIL_ADDRESS][DOMAIN_NAME] Settings Build Automations Crew Studio" at bounding box center [408, 209] width 817 height 418
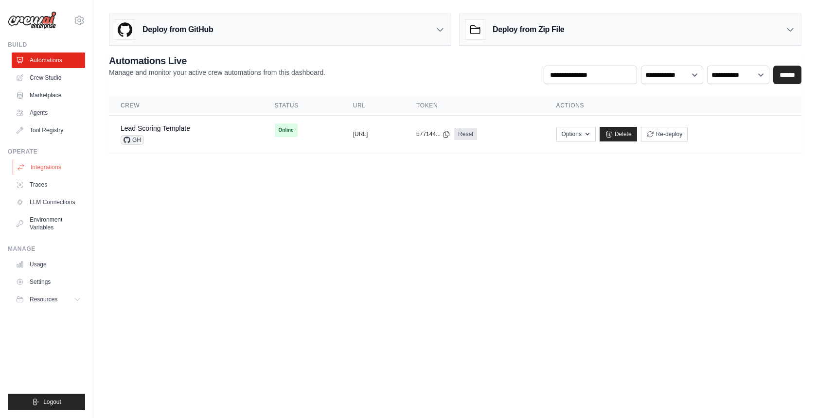
click at [45, 174] on link "Integrations" at bounding box center [49, 168] width 73 height 16
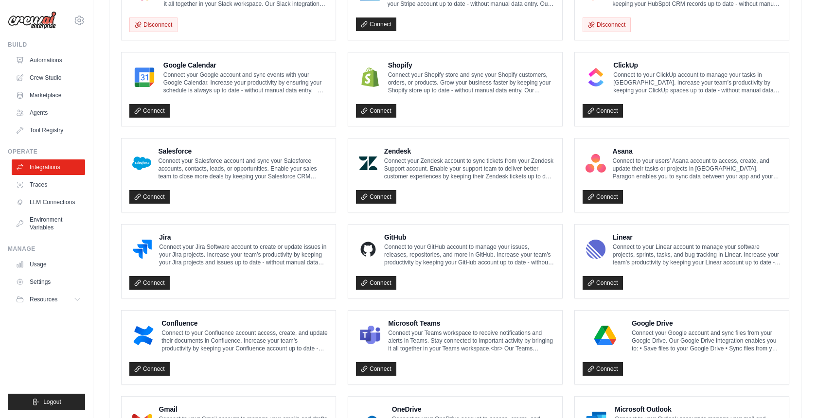
scroll to position [490, 0]
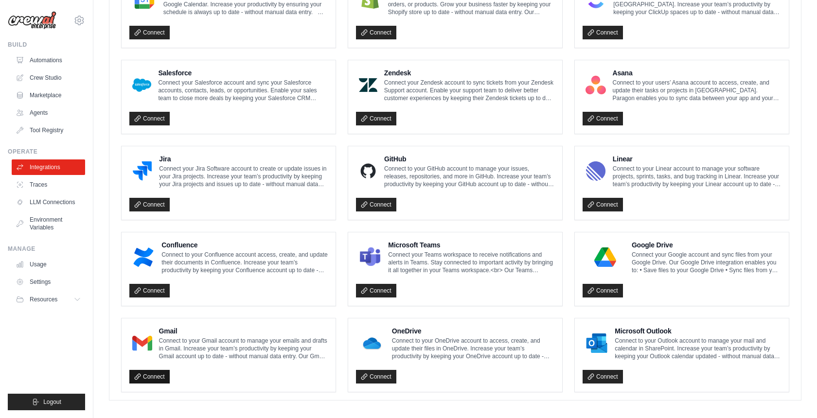
click at [150, 372] on link "Connect" at bounding box center [149, 377] width 40 height 14
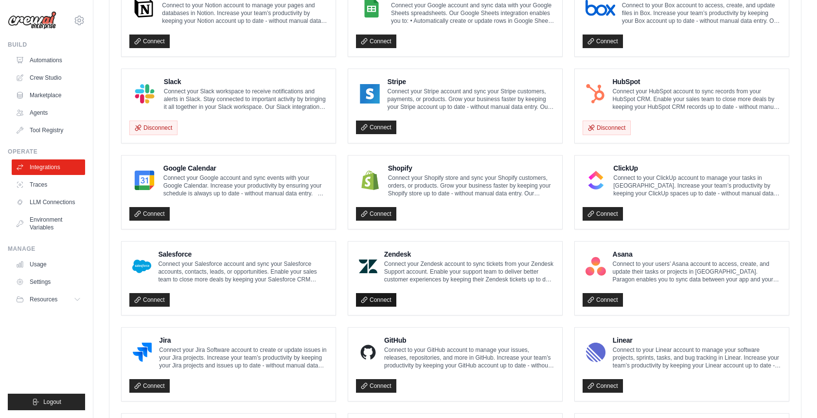
scroll to position [0, 0]
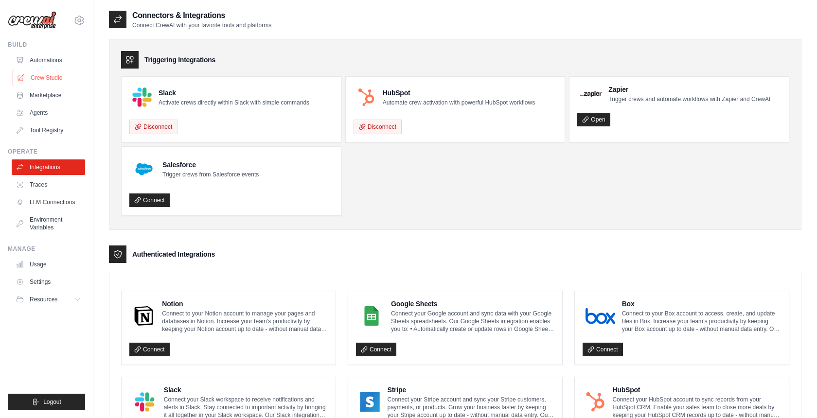
click at [52, 77] on link "Crew Studio" at bounding box center [49, 78] width 73 height 16
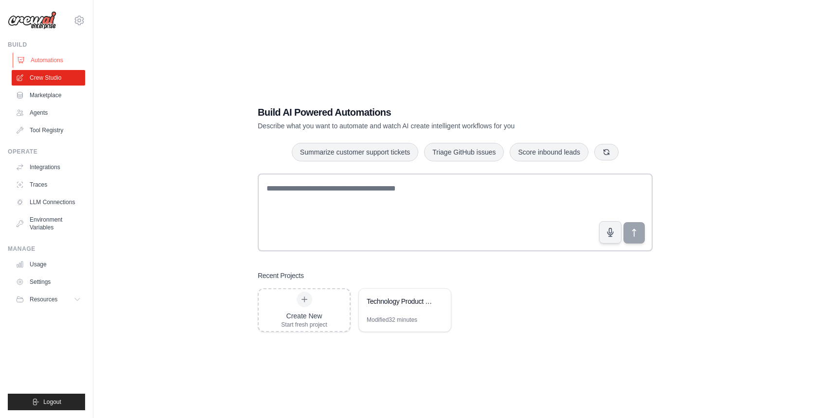
click at [35, 57] on link "Automations" at bounding box center [49, 61] width 73 height 16
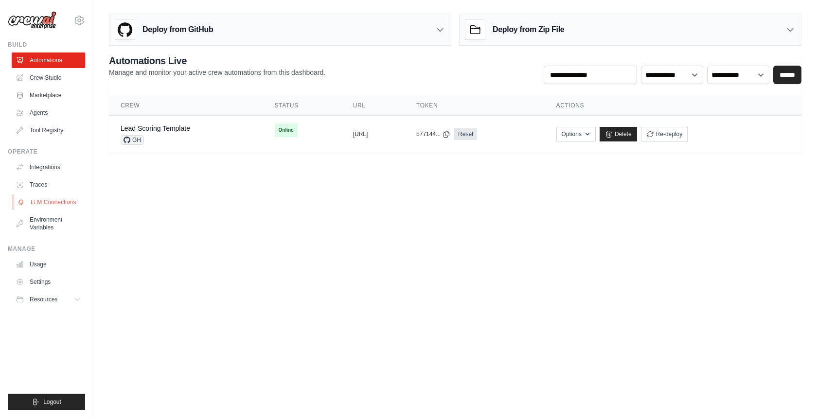
click at [40, 204] on link "LLM Connections" at bounding box center [49, 203] width 73 height 16
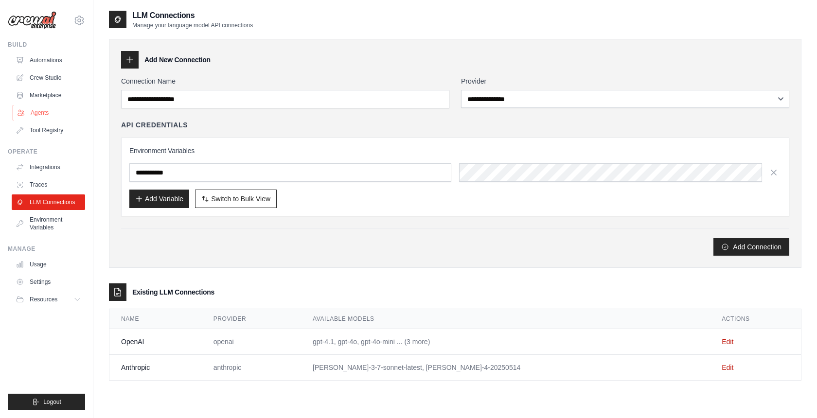
click at [45, 114] on link "Agents" at bounding box center [49, 113] width 73 height 16
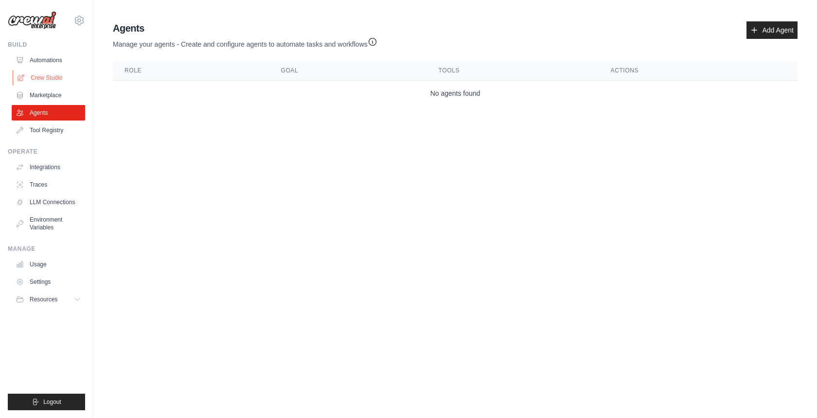
click at [65, 78] on link "Crew Studio" at bounding box center [49, 78] width 73 height 16
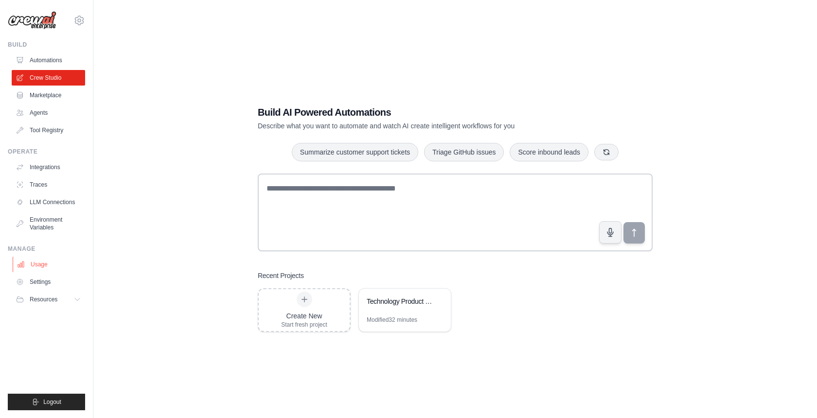
click at [45, 265] on link "Usage" at bounding box center [49, 265] width 73 height 16
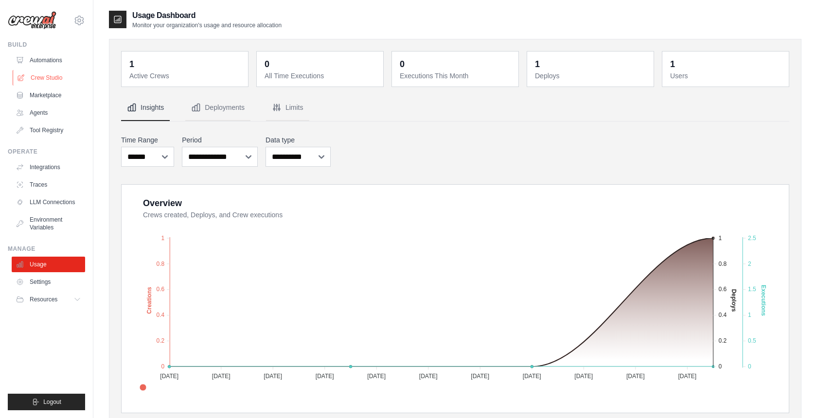
click at [38, 78] on link "Crew Studio" at bounding box center [49, 78] width 73 height 16
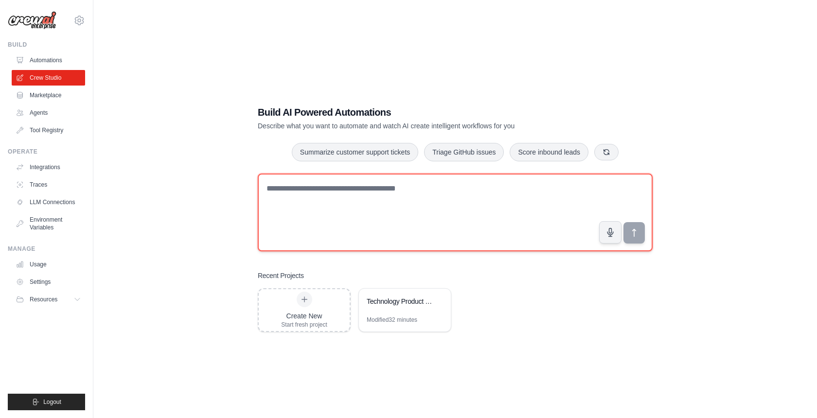
click at [335, 184] on textarea at bounding box center [455, 213] width 395 height 78
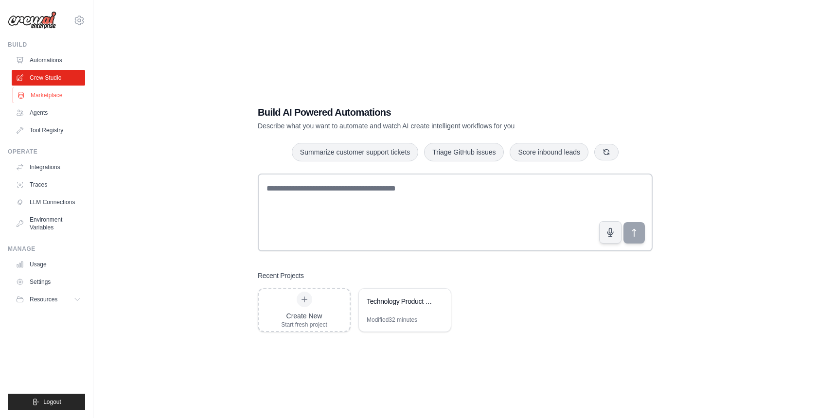
click at [48, 95] on link "Marketplace" at bounding box center [49, 96] width 73 height 16
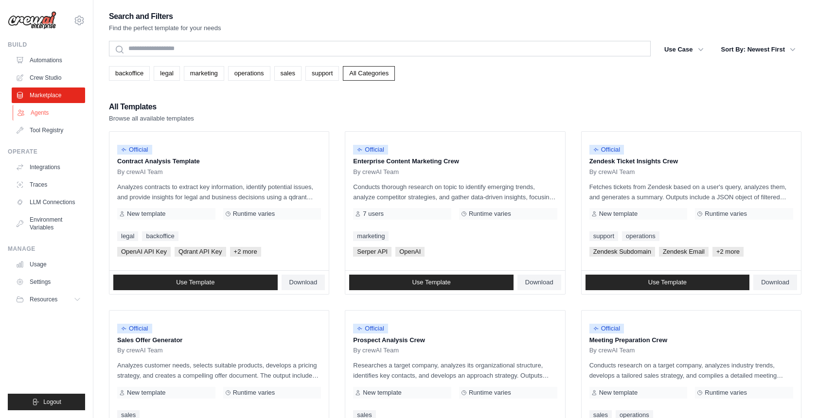
click at [44, 111] on link "Agents" at bounding box center [49, 113] width 73 height 16
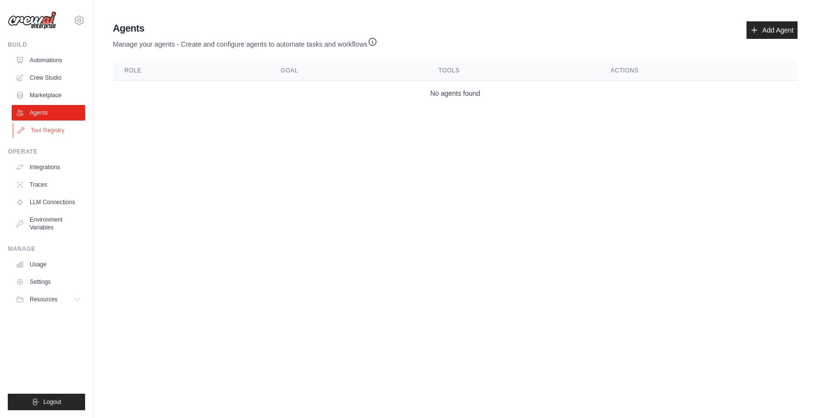
click at [47, 123] on link "Tool Registry" at bounding box center [49, 131] width 73 height 16
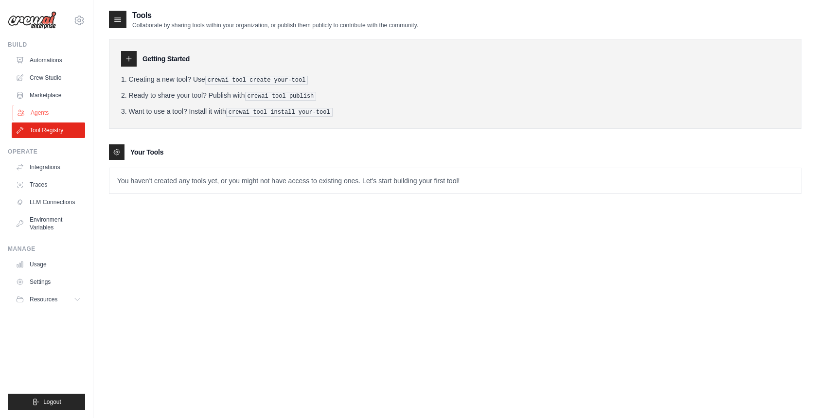
click at [38, 116] on link "Agents" at bounding box center [49, 113] width 73 height 16
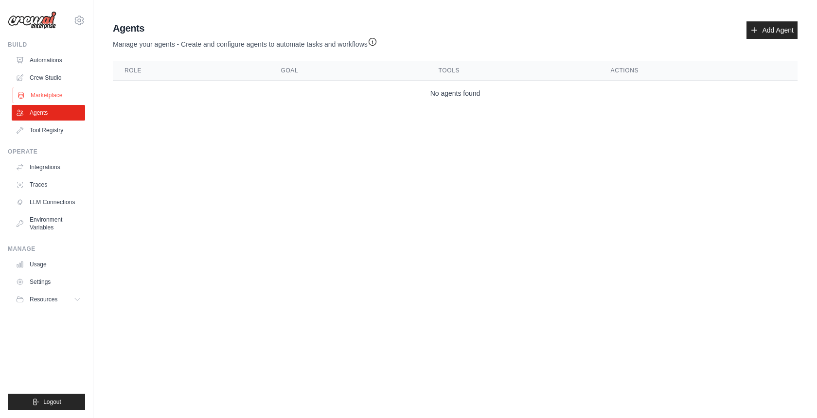
click at [44, 96] on link "Marketplace" at bounding box center [49, 96] width 73 height 16
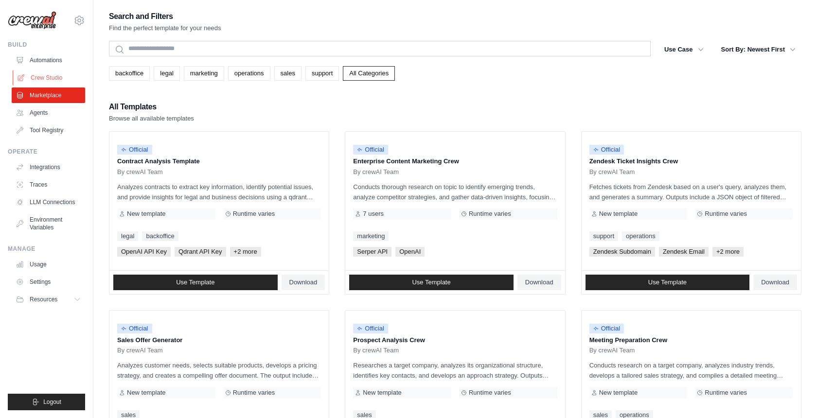
click at [45, 72] on link "Crew Studio" at bounding box center [49, 78] width 73 height 16
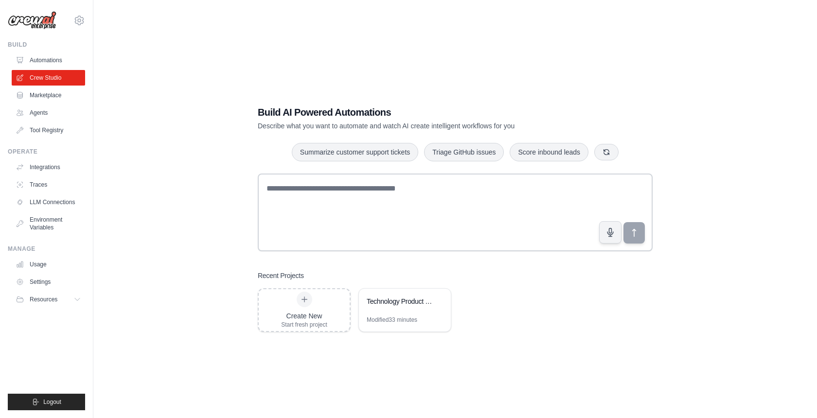
click at [45, 58] on link "Automations" at bounding box center [48, 61] width 73 height 16
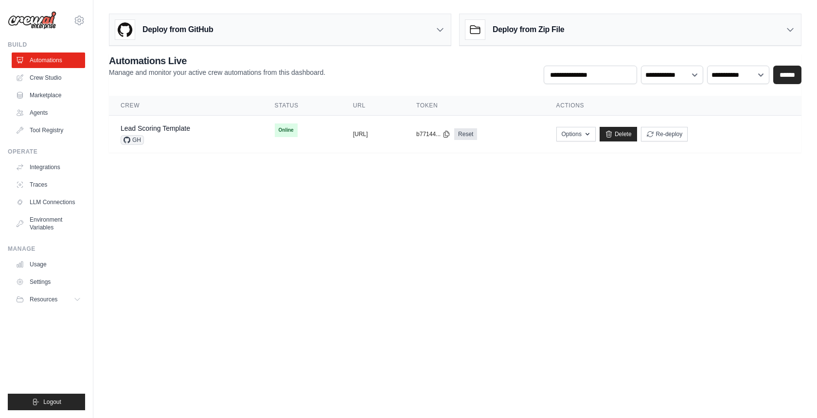
click at [442, 31] on icon at bounding box center [440, 30] width 10 height 10
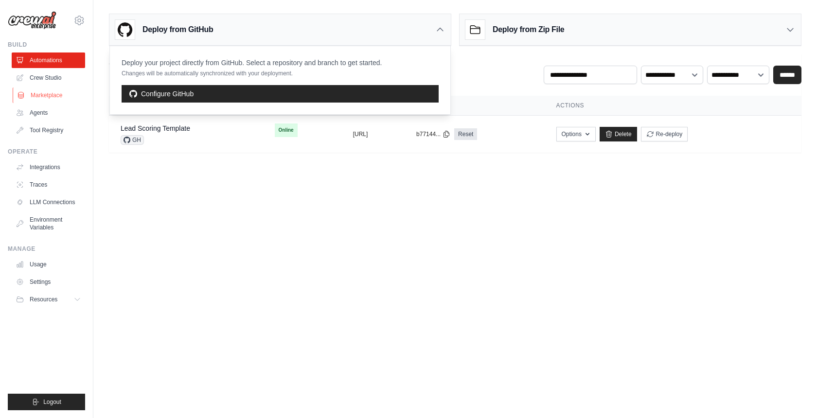
click at [40, 95] on link "Marketplace" at bounding box center [49, 96] width 73 height 16
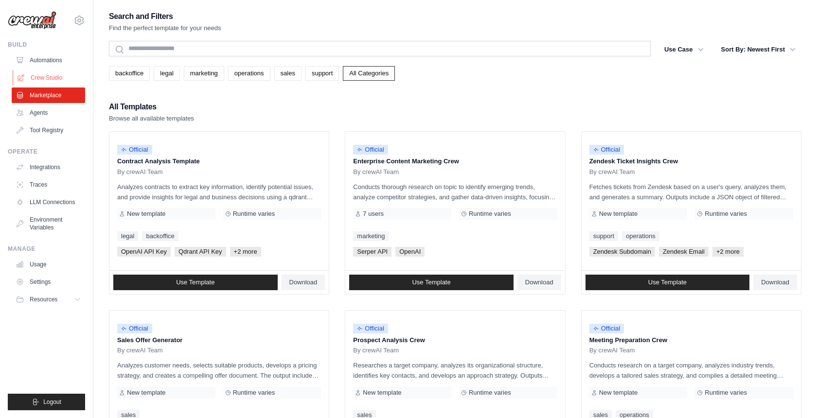
click at [39, 76] on link "Crew Studio" at bounding box center [49, 78] width 73 height 16
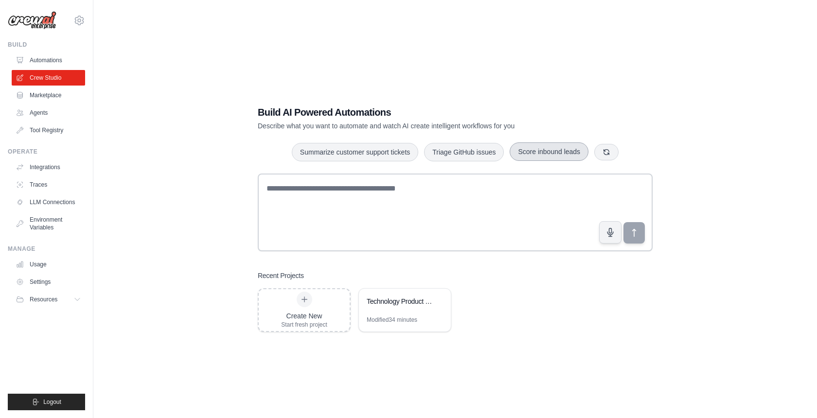
click at [537, 158] on button "Score inbound leads" at bounding box center [549, 152] width 79 height 18
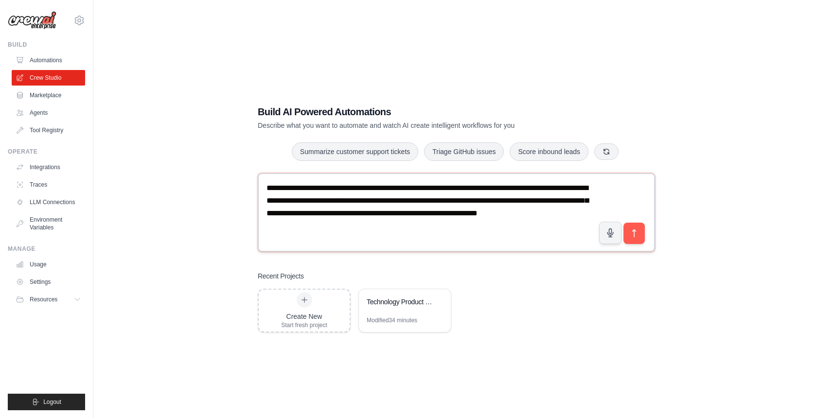
click at [343, 202] on textarea "**********" at bounding box center [456, 212] width 397 height 78
drag, startPoint x: 445, startPoint y: 187, endPoint x: 339, endPoint y: 200, distance: 106.3
click at [339, 200] on textarea "**********" at bounding box center [456, 212] width 397 height 78
click at [429, 188] on textarea "**********" at bounding box center [455, 213] width 395 height 78
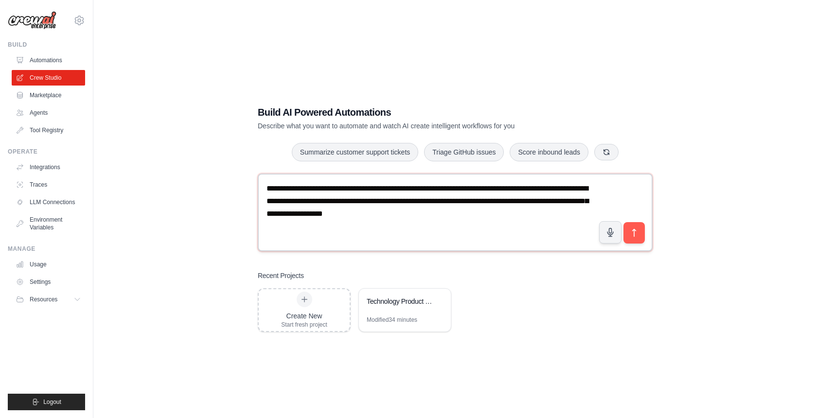
click at [404, 201] on textarea "**********" at bounding box center [455, 213] width 395 height 78
type textarea "**********"
click at [640, 233] on button "submit" at bounding box center [634, 233] width 22 height 22
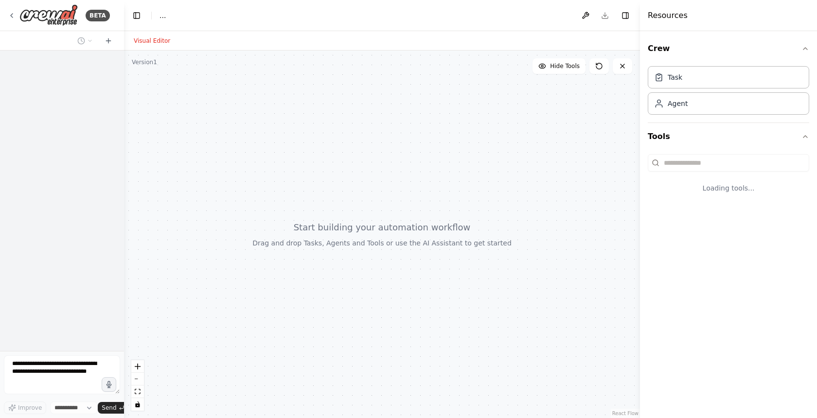
select select "****"
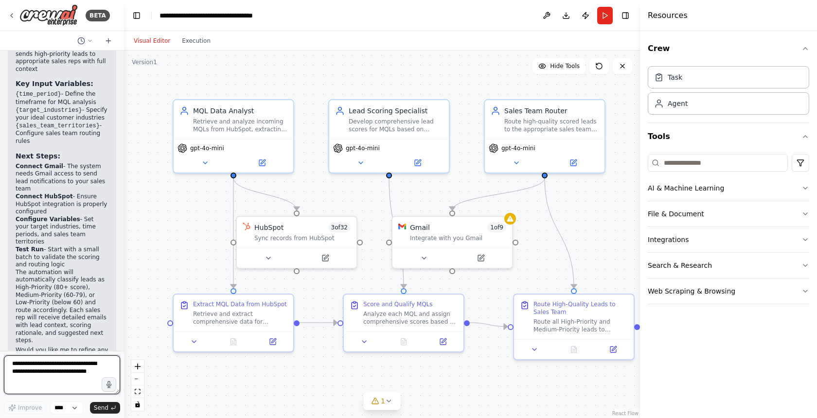
scroll to position [1223, 0]
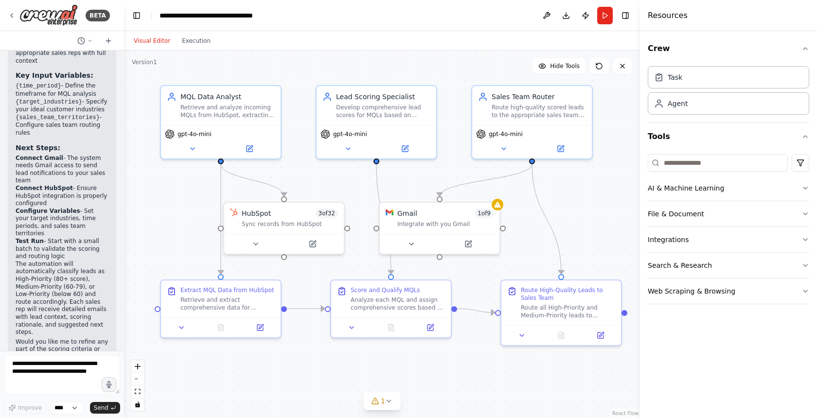
drag, startPoint x: 196, startPoint y: 252, endPoint x: 183, endPoint y: 238, distance: 18.9
click at [183, 238] on div ".deletable-edge-delete-btn { width: 20px; height: 20px; border: 0px solid #ffff…" at bounding box center [382, 235] width 516 height 368
click at [344, 374] on div ".deletable-edge-delete-btn { width: 20px; height: 20px; border: 0px solid #ffff…" at bounding box center [382, 235] width 516 height 368
click at [389, 402] on icon at bounding box center [389, 401] width 4 height 2
click at [526, 388] on div ".deletable-edge-delete-btn { width: 20px; height: 20px; border: 0px solid #ffff…" at bounding box center [382, 235] width 516 height 368
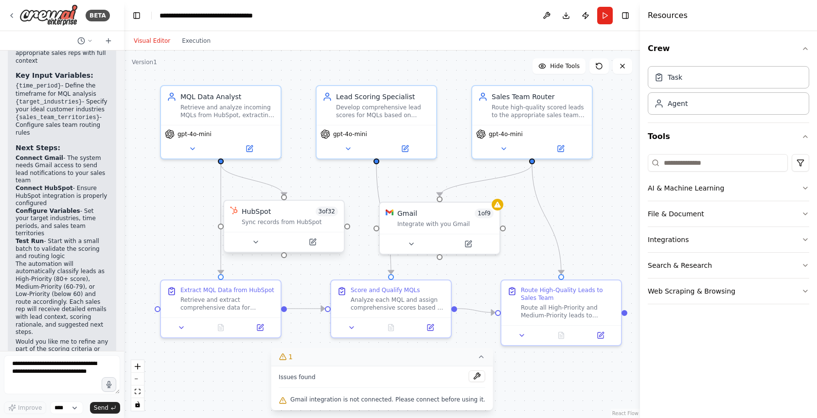
click at [276, 224] on div "Sync records from HubSpot" at bounding box center [290, 222] width 96 height 8
click at [312, 244] on icon at bounding box center [313, 242] width 6 height 6
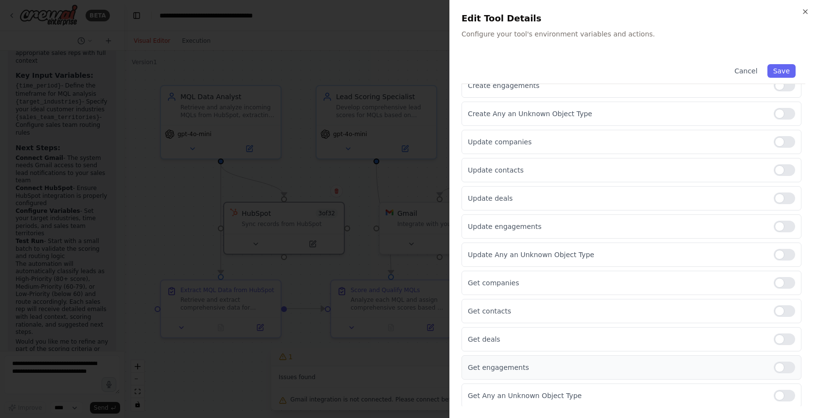
scroll to position [191, 0]
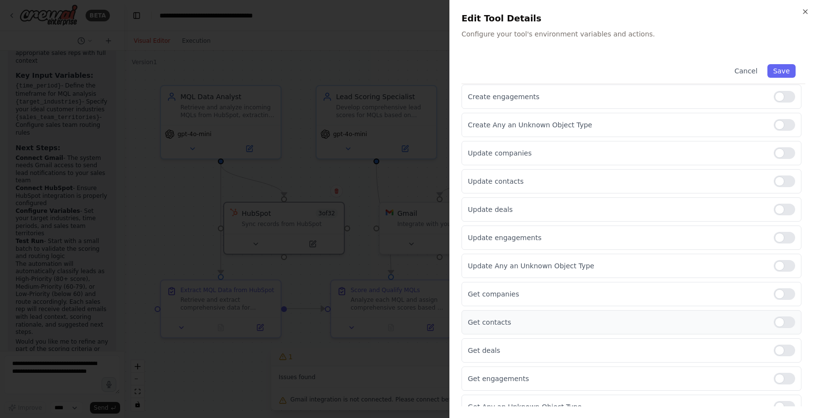
click at [784, 317] on div at bounding box center [784, 323] width 21 height 12
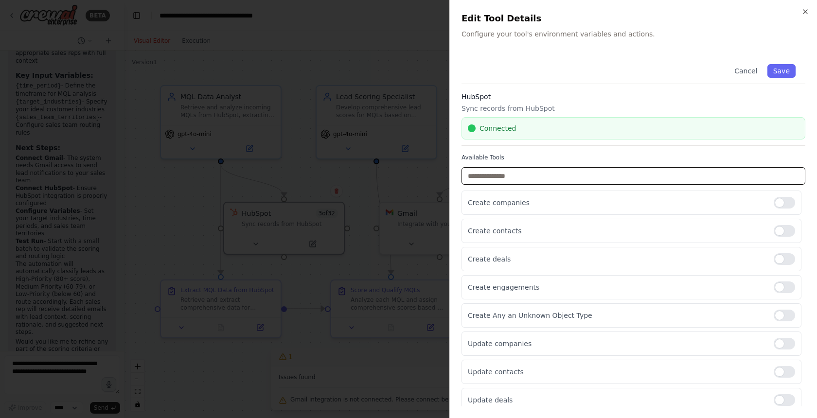
click at [543, 173] on input "text" at bounding box center [634, 176] width 344 height 18
type input "*"
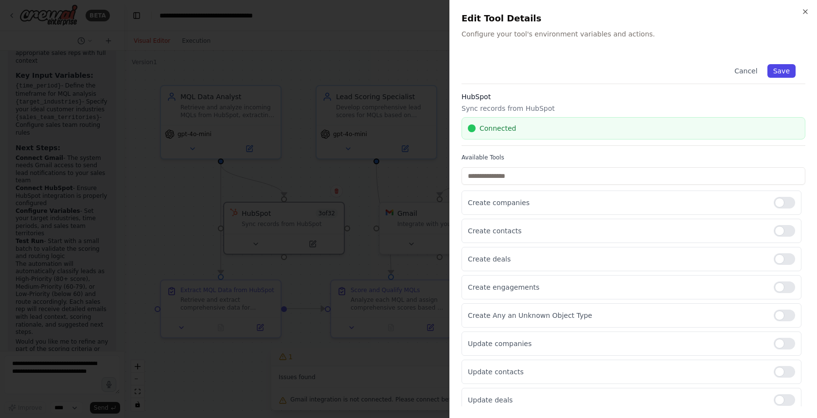
click at [780, 73] on button "Save" at bounding box center [782, 71] width 28 height 14
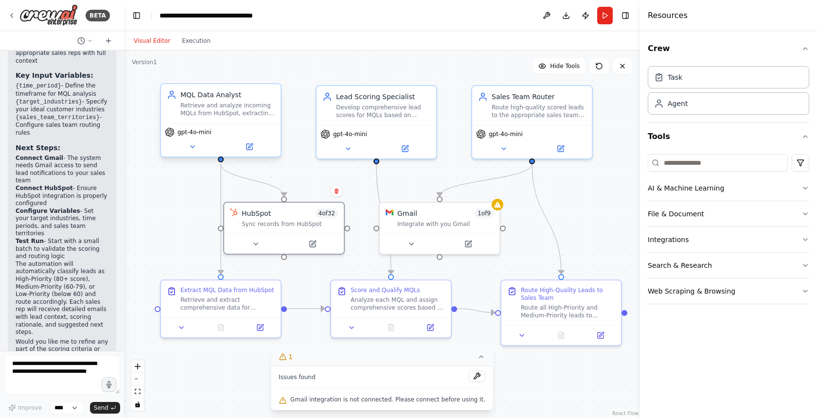
click at [199, 111] on div "Retrieve and analyze incoming MQLs from HubSpot, extracting key data points inc…" at bounding box center [227, 110] width 94 height 16
click at [252, 146] on icon at bounding box center [250, 147] width 8 height 8
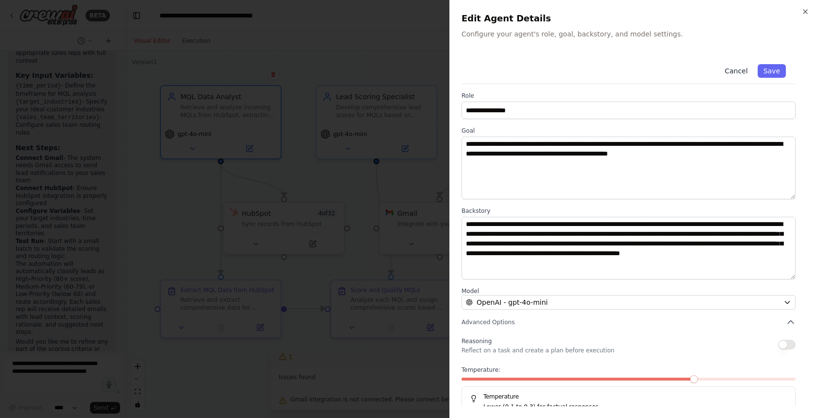
click at [725, 70] on button "Cancel" at bounding box center [736, 71] width 35 height 14
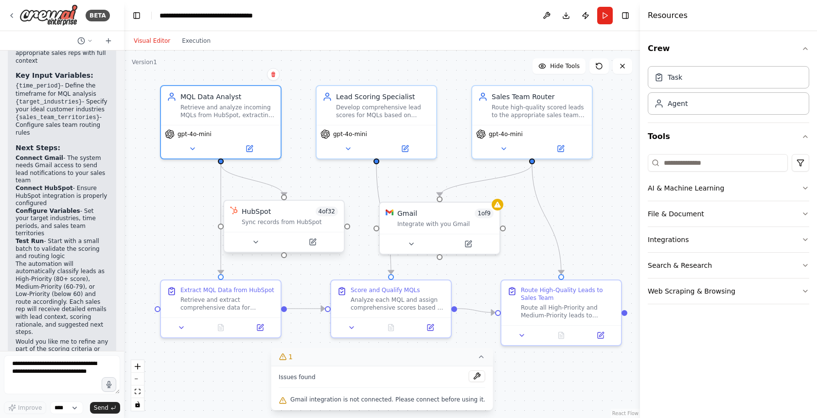
click at [279, 216] on div "HubSpot 4 of 32 Sync records from HubSpot" at bounding box center [290, 216] width 96 height 19
click at [313, 238] on icon at bounding box center [313, 242] width 8 height 8
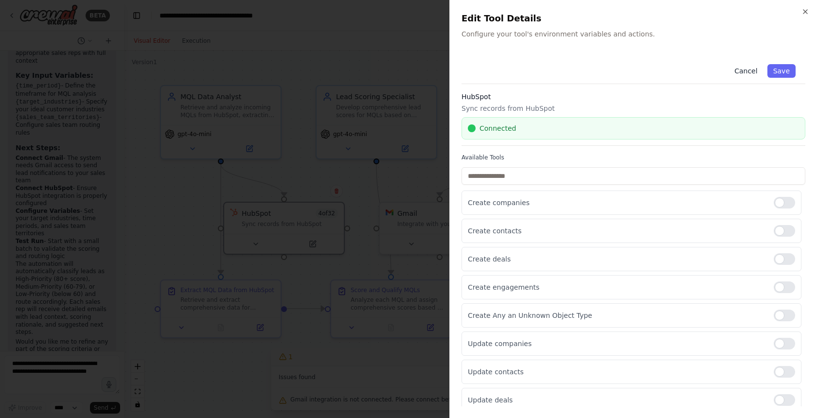
click at [747, 69] on button "Cancel" at bounding box center [746, 71] width 35 height 14
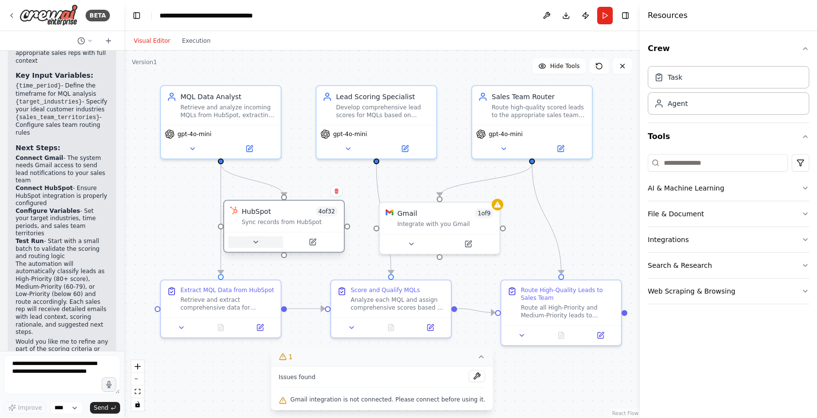
click at [258, 239] on icon at bounding box center [256, 242] width 8 height 8
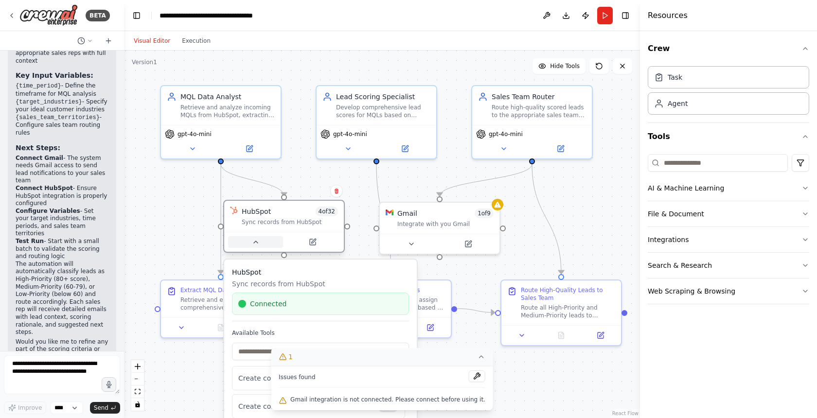
click at [258, 239] on icon at bounding box center [256, 242] width 8 height 8
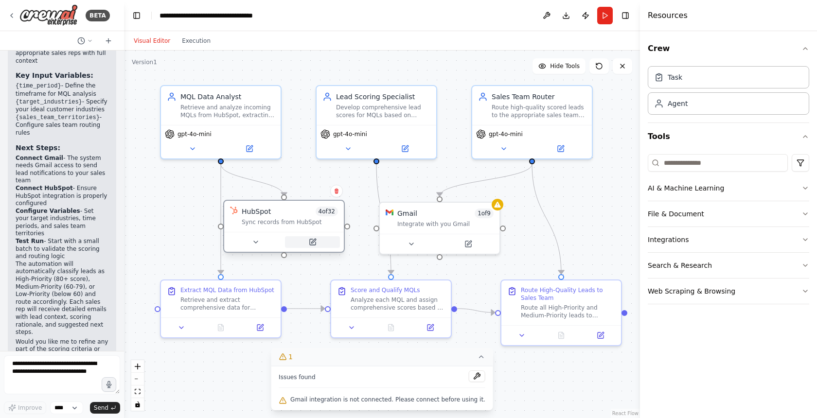
click at [313, 241] on icon at bounding box center [313, 241] width 4 height 4
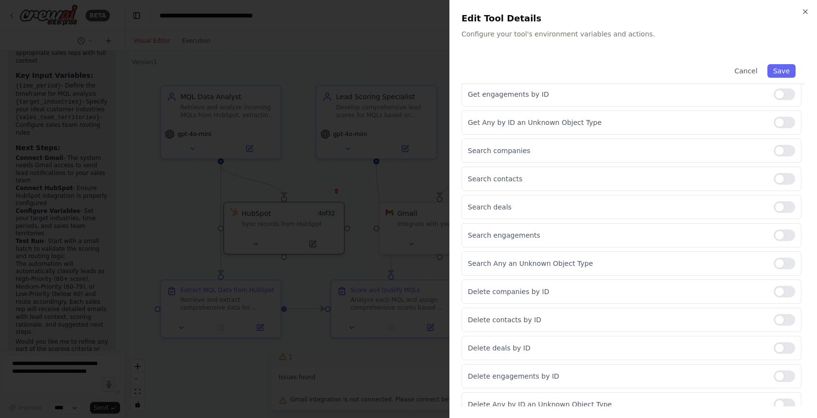
scroll to position [695, 0]
